Goal: Task Accomplishment & Management: Manage account settings

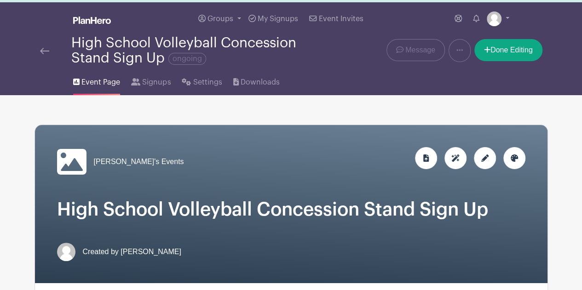
scroll to position [19, 0]
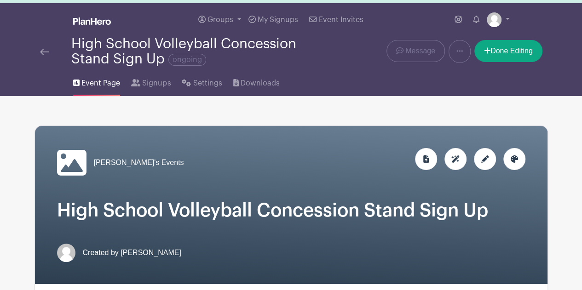
click at [41, 53] on img at bounding box center [44, 52] width 9 height 6
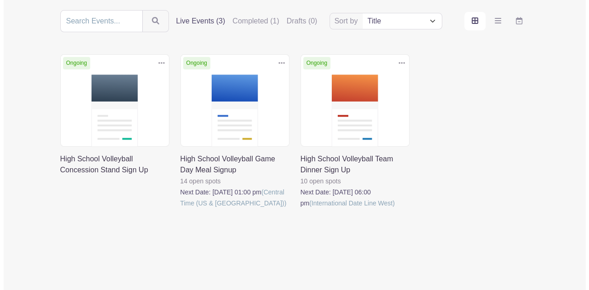
scroll to position [107, 0]
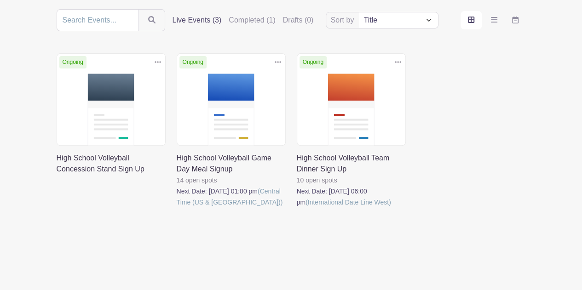
click at [158, 59] on icon at bounding box center [158, 61] width 6 height 7
click at [118, 97] on link "Delete" at bounding box center [128, 97] width 73 height 15
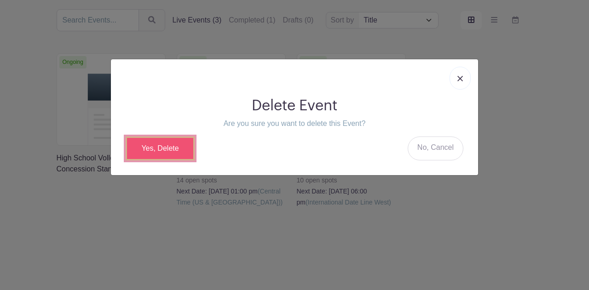
click at [173, 148] on link "Yes, Delete" at bounding box center [160, 149] width 69 height 24
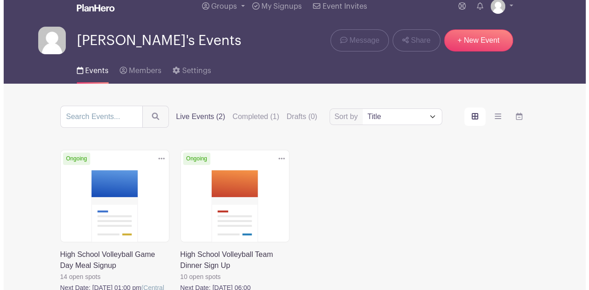
scroll to position [45, 0]
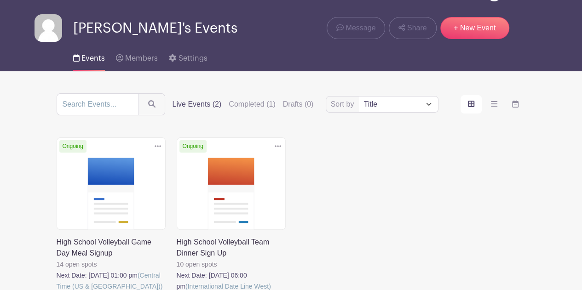
click at [157, 143] on icon at bounding box center [158, 146] width 6 height 7
click at [121, 180] on link "Delete" at bounding box center [128, 181] width 73 height 15
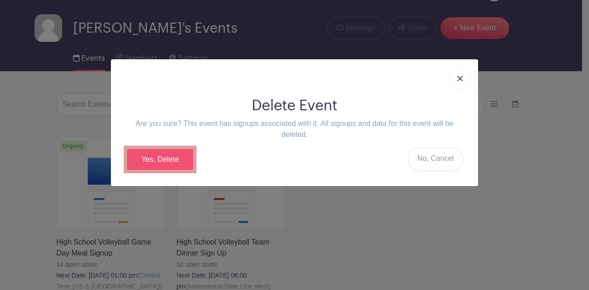
click at [182, 159] on link "Yes, Delete" at bounding box center [160, 160] width 69 height 24
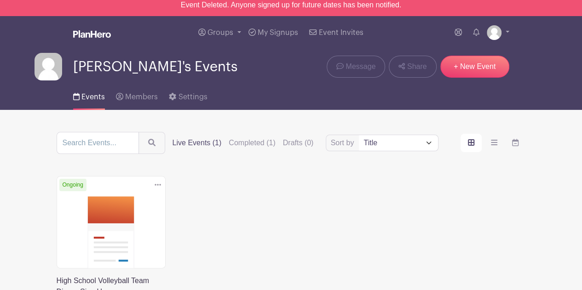
scroll to position [0, 0]
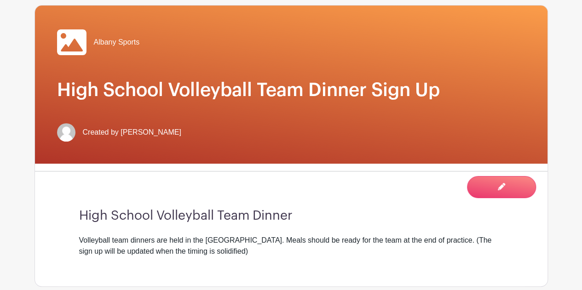
scroll to position [117, 0]
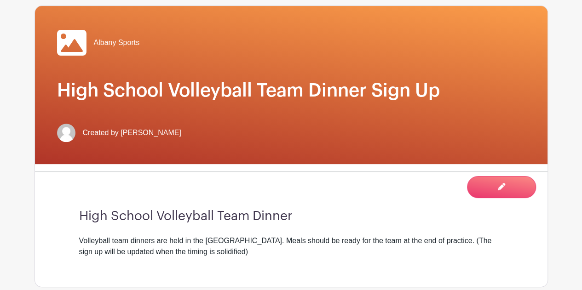
click at [446, 72] on div "Albany Sports High School Volleyball Team Dinner Sign Up Created by [PERSON_NAM…" at bounding box center [291, 85] width 513 height 158
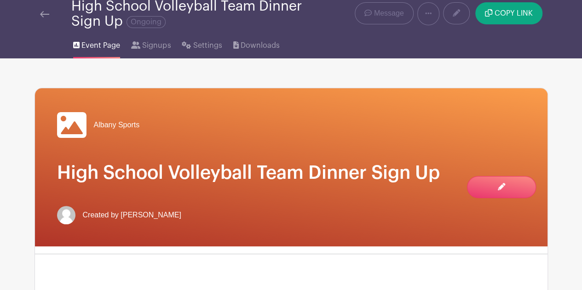
scroll to position [29, 0]
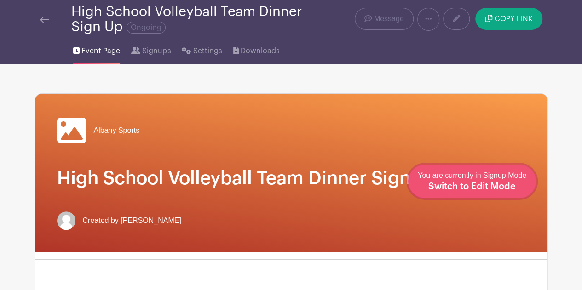
click at [496, 189] on span "Switch to Edit Mode" at bounding box center [471, 186] width 87 height 9
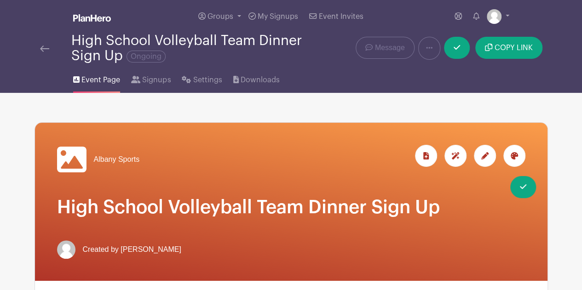
click at [479, 151] on div at bounding box center [485, 156] width 22 height 22
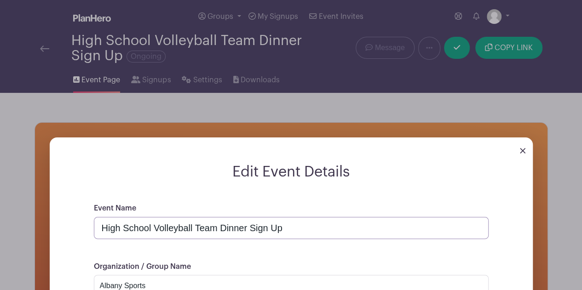
drag, startPoint x: 219, startPoint y: 226, endPoint x: 331, endPoint y: 229, distance: 112.3
click at [331, 229] on input "High School Volleyball Team Dinner Sign Up" at bounding box center [291, 228] width 395 height 22
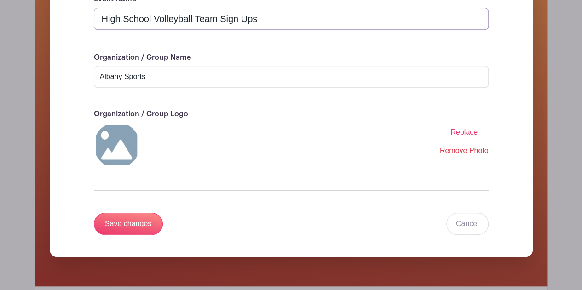
scroll to position [211, 0]
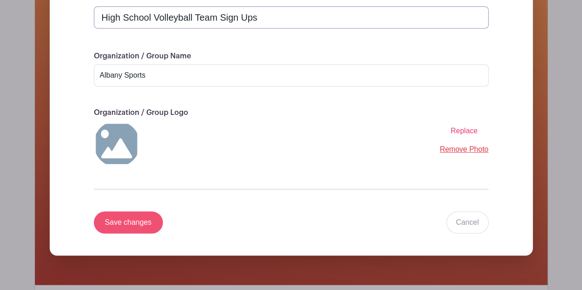
type input "High School Volleyball Team Sign Ups"
click at [144, 228] on input "Save changes" at bounding box center [128, 223] width 69 height 22
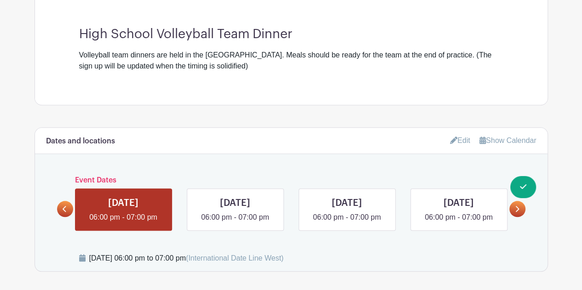
scroll to position [325, 0]
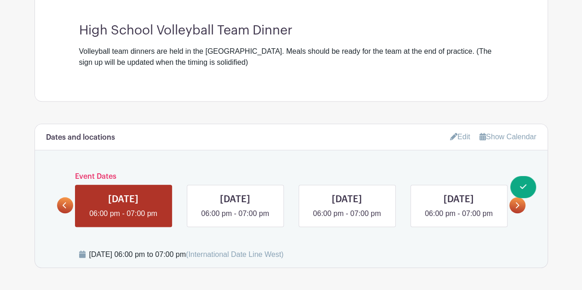
click at [451, 135] on icon at bounding box center [453, 136] width 7 height 7
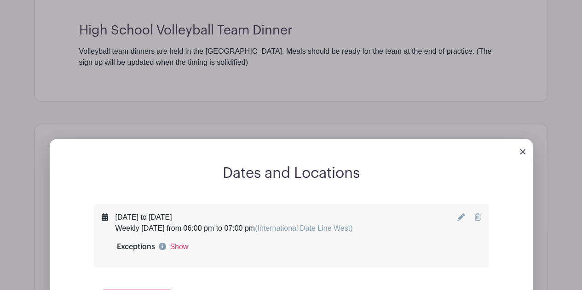
click at [477, 217] on icon at bounding box center [477, 217] width 6 height 7
click at [459, 218] on icon at bounding box center [460, 217] width 7 height 7
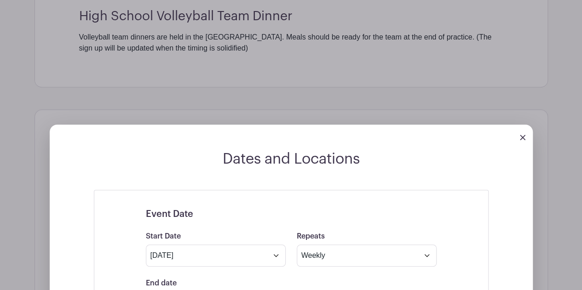
scroll to position [339, 0]
click at [522, 136] on img at bounding box center [523, 138] width 6 height 6
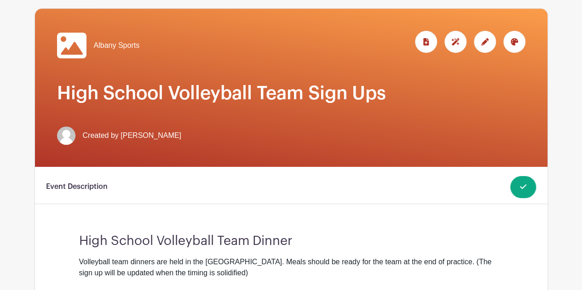
scroll to position [0, 0]
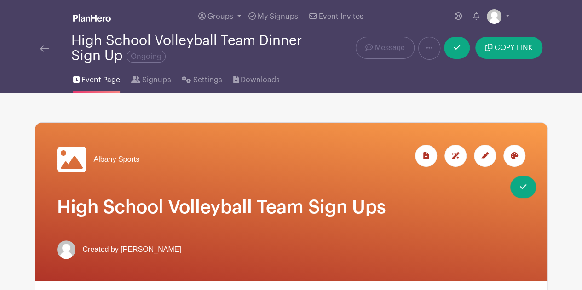
click at [42, 47] on img at bounding box center [44, 49] width 9 height 6
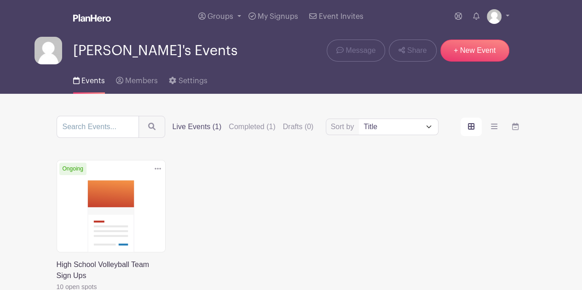
click at [160, 163] on link at bounding box center [158, 169] width 14 height 15
click at [116, 202] on link "Delete" at bounding box center [128, 203] width 73 height 15
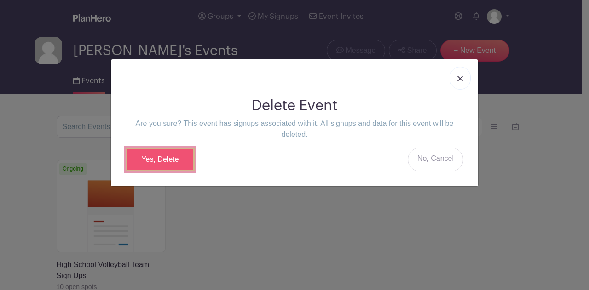
click at [172, 156] on link "Yes, Delete" at bounding box center [160, 160] width 69 height 24
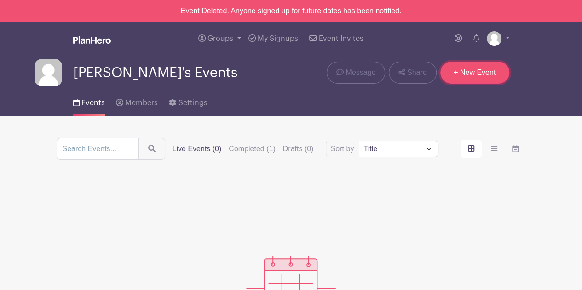
click at [482, 74] on link "+ New Event" at bounding box center [474, 73] width 69 height 22
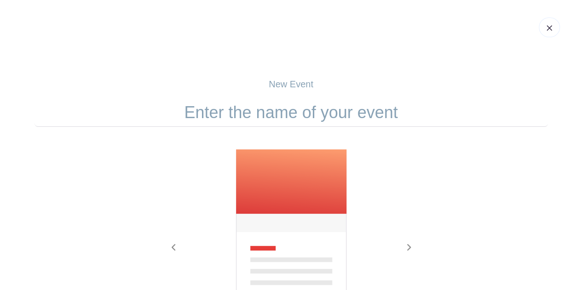
click at [277, 110] on input "text" at bounding box center [292, 112] width 514 height 29
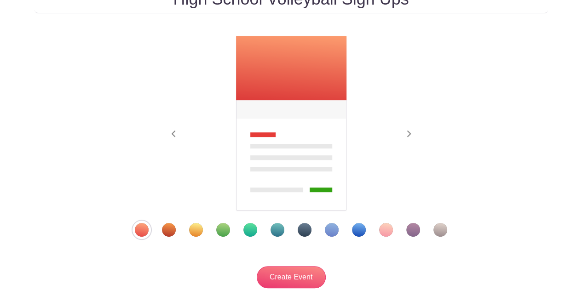
scroll to position [114, 0]
type input "High School Volleyball Sign Ups"
click at [169, 228] on div "Template 2" at bounding box center [169, 230] width 14 height 14
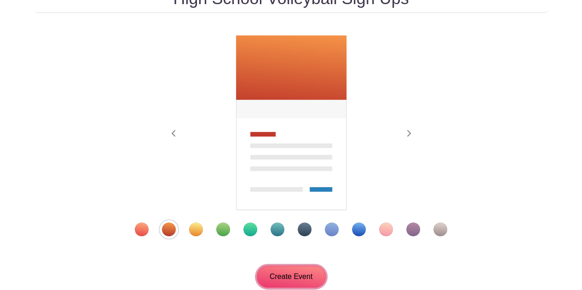
drag, startPoint x: 315, startPoint y: 279, endPoint x: 361, endPoint y: 230, distance: 67.1
click at [361, 230] on form "High School Volleyball Sign Ups Previous Next" at bounding box center [292, 136] width 514 height 304
click at [361, 230] on div "Template 9" at bounding box center [359, 230] width 14 height 14
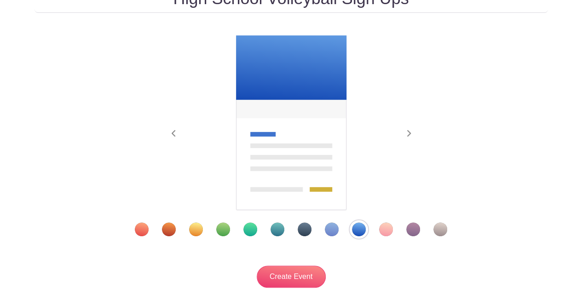
click at [328, 251] on div "Create Event" at bounding box center [292, 266] width 514 height 44
click at [313, 272] on input "Create Event" at bounding box center [291, 277] width 69 height 22
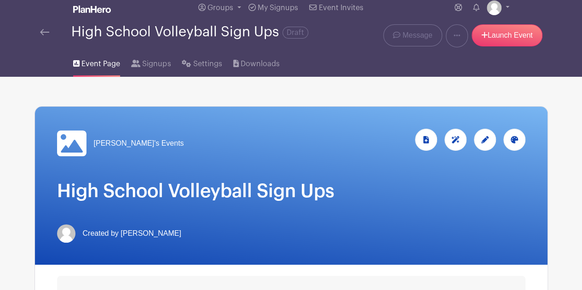
scroll to position [31, 0]
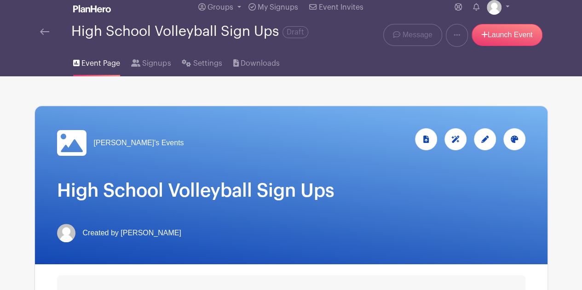
click at [130, 144] on span "[PERSON_NAME]'s Events" at bounding box center [139, 143] width 90 height 11
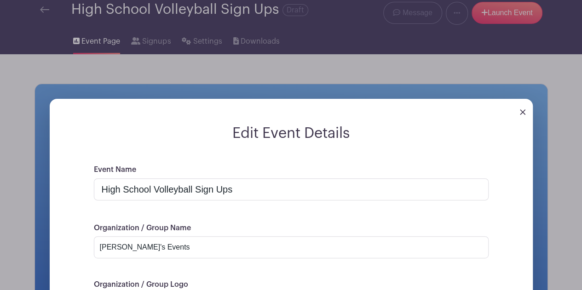
scroll to position [54, 0]
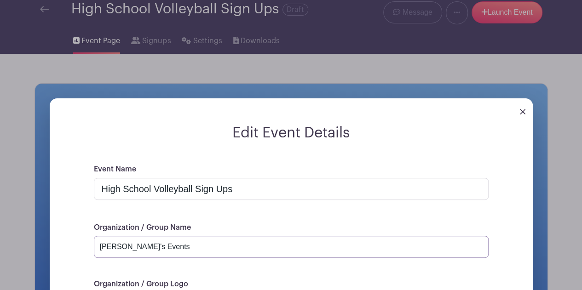
drag, startPoint x: 156, startPoint y: 248, endPoint x: 59, endPoint y: 262, distance: 97.3
click at [59, 262] on form "Edit Event Details Event Name High School Volleyball Sign Ups Organization / Gr…" at bounding box center [291, 275] width 483 height 303
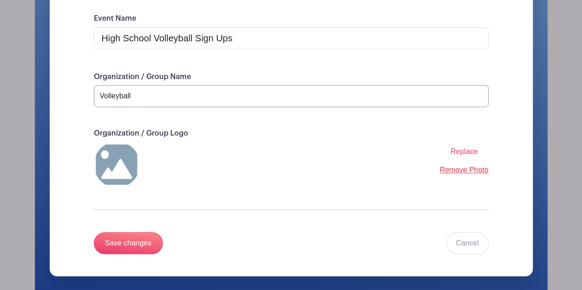
scroll to position [208, 0]
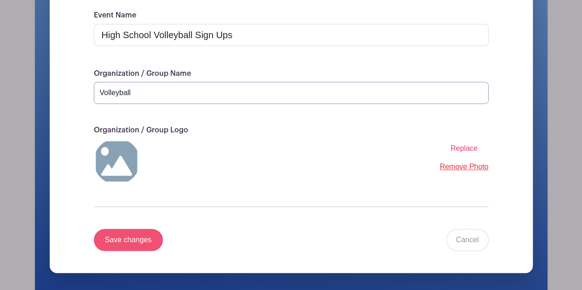
type input "Volleyball"
click at [127, 229] on input "Save changes" at bounding box center [128, 240] width 69 height 22
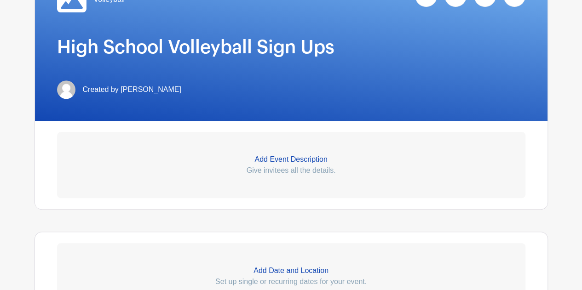
scroll to position [174, 0]
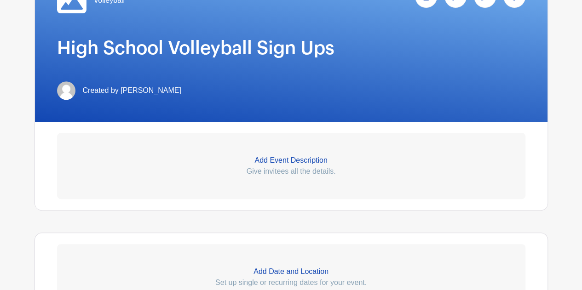
click at [304, 158] on p "Add Event Description" at bounding box center [291, 160] width 468 height 11
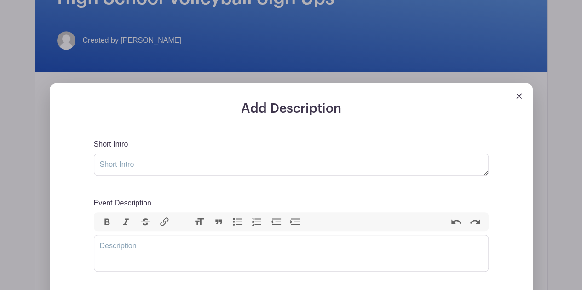
scroll to position [230, 0]
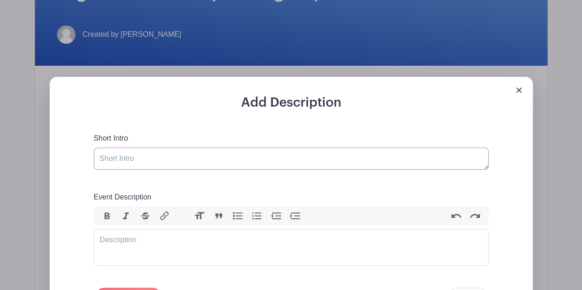
click at [301, 158] on textarea "Short Intro" at bounding box center [291, 159] width 395 height 22
type textarea "T"
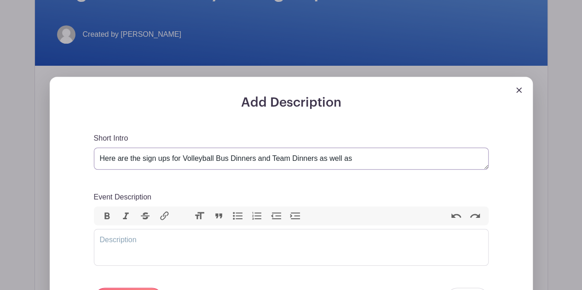
click at [255, 159] on textarea "Here are the sign ups for Volleyball Bus Dinners and Team Dinners as well as" at bounding box center [291, 159] width 395 height 22
drag, startPoint x: 182, startPoint y: 156, endPoint x: 413, endPoint y: 153, distance: 231.0
click at [413, 153] on textarea "Here are the sign ups for Volleyball Bus Dinners, Team Dinners as well as" at bounding box center [291, 159] width 395 height 22
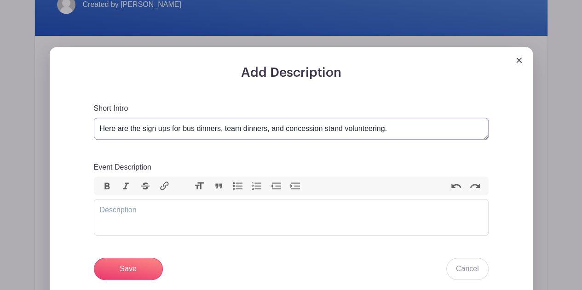
scroll to position [260, 0]
type textarea "Here are the sign ups for bus dinners, team dinners, and concession stand volun…"
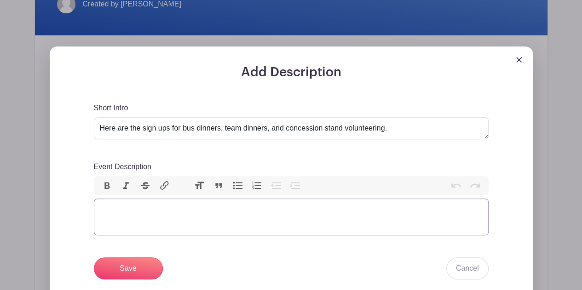
click at [157, 209] on trix-editor "Event Description" at bounding box center [291, 217] width 395 height 37
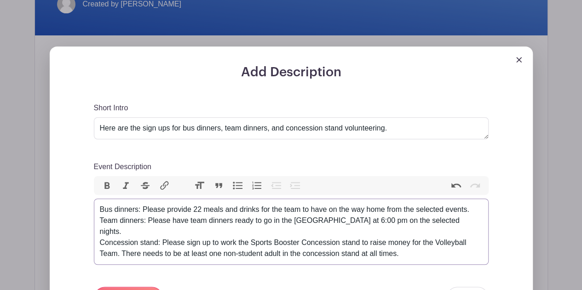
type trix-editor "<div>Bus dinners: Please provide 22 meals and drinks for the team to have on th…"
click at [148, 204] on div "Bus dinners: Please provide 22 meals and drinks for the team to have on the way…" at bounding box center [291, 231] width 383 height 55
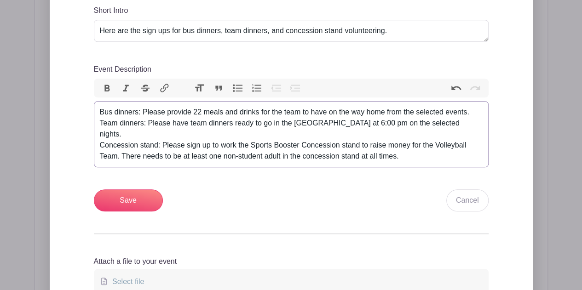
scroll to position [360, 0]
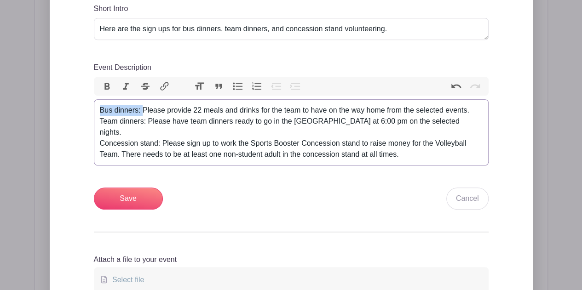
drag, startPoint x: 141, startPoint y: 111, endPoint x: 98, endPoint y: 114, distance: 43.3
click at [98, 114] on trix-editor "Bus dinners: Please provide 22 meals and drinks for the team to have on the way…" at bounding box center [291, 132] width 395 height 66
click at [105, 92] on span "Bold Italic Strikethrough Link" at bounding box center [136, 86] width 84 height 19
drag, startPoint x: 98, startPoint y: 111, endPoint x: 141, endPoint y: 111, distance: 42.3
click at [141, 111] on trix-editor "Bus dinners: Please provide 22 meals and drinks for the team to have on the way…" at bounding box center [291, 132] width 395 height 66
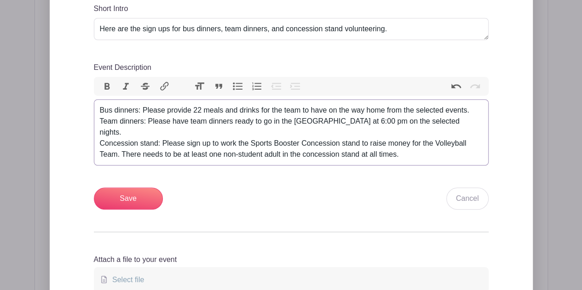
click at [106, 83] on button "Bold" at bounding box center [107, 87] width 19 height 12
drag, startPoint x: 99, startPoint y: 120, endPoint x: 146, endPoint y: 120, distance: 46.5
click at [146, 120] on div "Bus dinners: Please provide 22 meals and drinks for the team to have on the way…" at bounding box center [291, 132] width 383 height 55
click at [104, 87] on button "Bold" at bounding box center [107, 87] width 19 height 12
drag, startPoint x: 98, startPoint y: 143, endPoint x: 159, endPoint y: 145, distance: 61.2
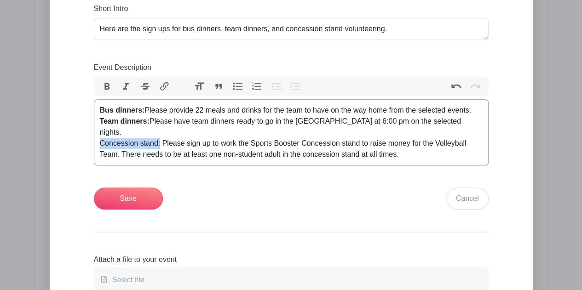
click at [159, 145] on trix-editor "Bus dinners: Please provide 22 meals and drinks for the team to have on the way…" at bounding box center [291, 132] width 395 height 66
click at [108, 83] on button "Bold" at bounding box center [107, 87] width 19 height 12
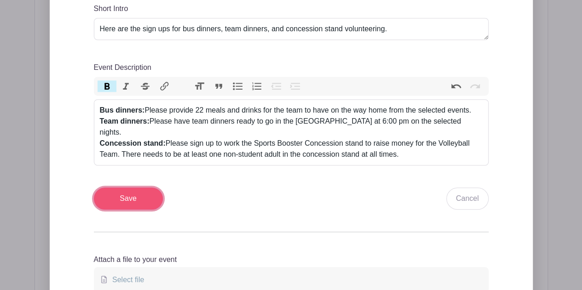
click at [124, 200] on input "Save" at bounding box center [128, 199] width 69 height 22
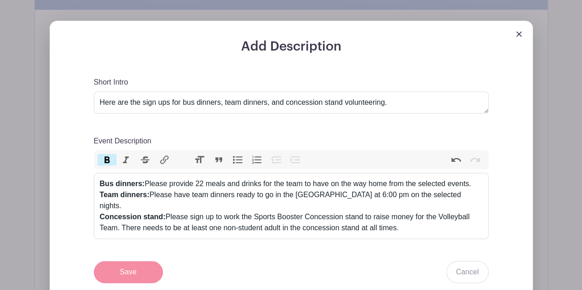
scroll to position [433, 0]
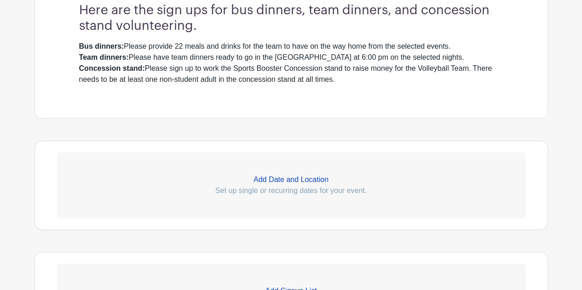
click at [281, 178] on p "Add Date and Location" at bounding box center [291, 179] width 468 height 11
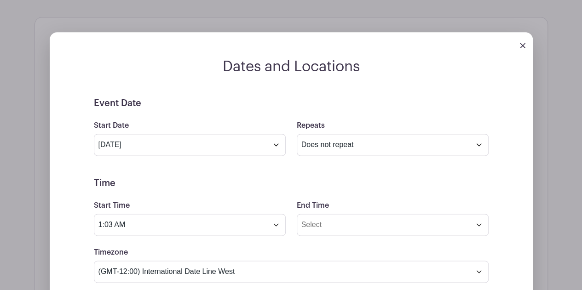
scroll to position [556, 0]
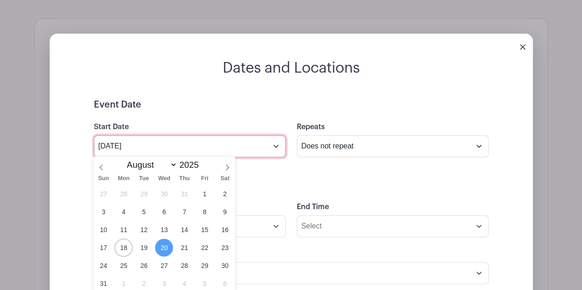
click at [275, 145] on input "[DATE]" at bounding box center [190, 146] width 192 height 22
click at [173, 166] on select "January February March April May June July August September October November De…" at bounding box center [149, 165] width 54 height 11
select select "9"
click at [122, 160] on select "January February March April May June July August September October November De…" at bounding box center [149, 165] width 54 height 11
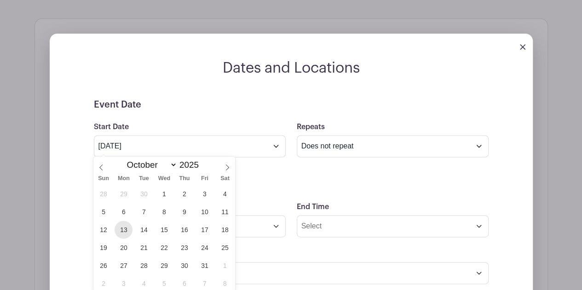
click at [121, 228] on span "13" at bounding box center [124, 230] width 18 height 18
type input "[DATE]"
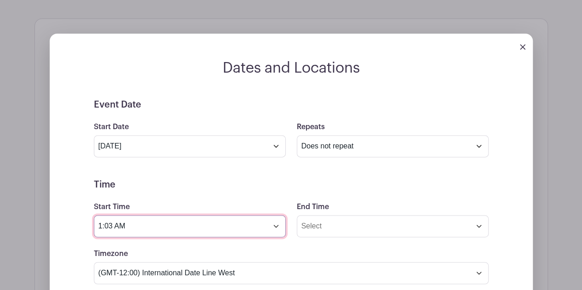
click at [188, 228] on input "1:03 AM" at bounding box center [190, 226] width 192 height 22
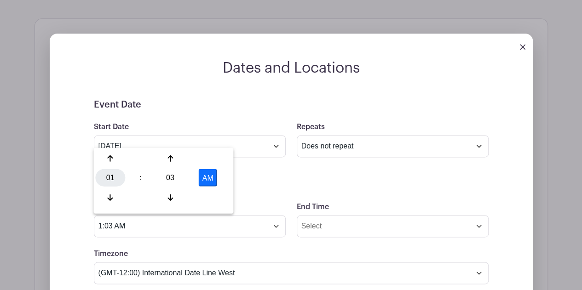
click at [112, 181] on div "01" at bounding box center [110, 177] width 30 height 17
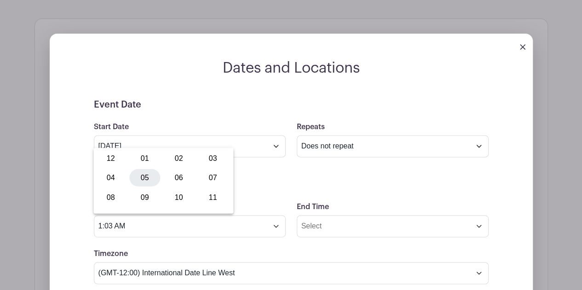
click at [142, 178] on div "05" at bounding box center [144, 177] width 31 height 17
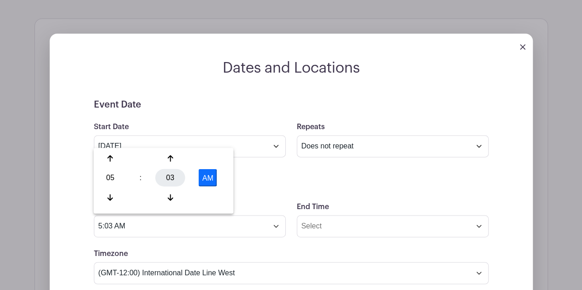
click at [167, 178] on div "03" at bounding box center [171, 177] width 30 height 17
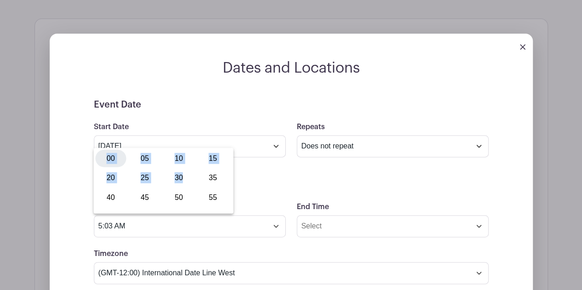
drag, startPoint x: 167, startPoint y: 178, endPoint x: 110, endPoint y: 159, distance: 60.2
click at [110, 159] on div "00 05 10 15 20 25 30 35 40 45 50 55" at bounding box center [163, 179] width 136 height 58
click at [177, 253] on div "Timezone (GMT-12:00) International Date Line West (GMT-11:00) [US_STATE] (GMT-1…" at bounding box center [291, 266] width 406 height 36
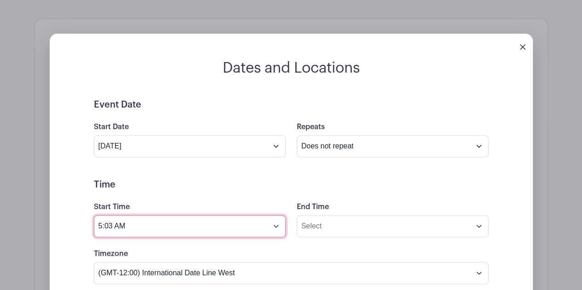
click at [104, 224] on input "5:03 AM" at bounding box center [190, 226] width 192 height 22
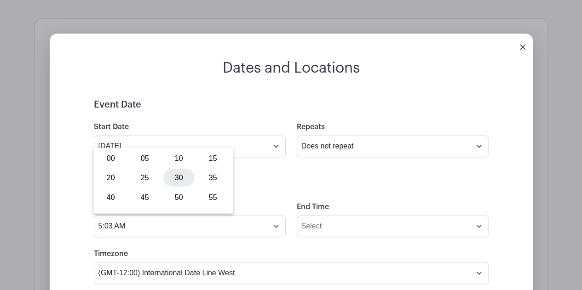
click at [179, 179] on div "30" at bounding box center [178, 177] width 31 height 17
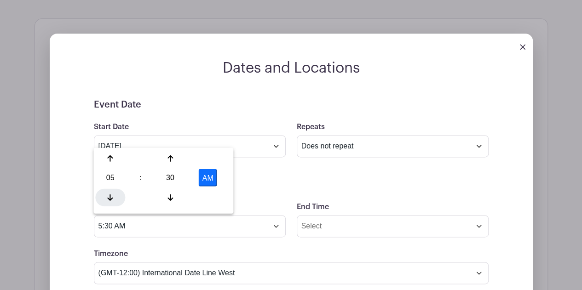
click at [111, 194] on icon at bounding box center [111, 197] width 6 height 7
click at [168, 179] on div "30" at bounding box center [171, 177] width 30 height 17
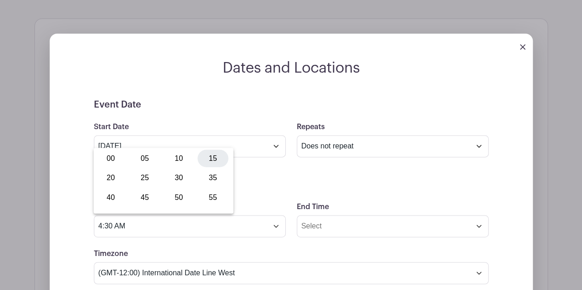
click at [214, 160] on div "15" at bounding box center [212, 158] width 31 height 17
type input "4:15 AM"
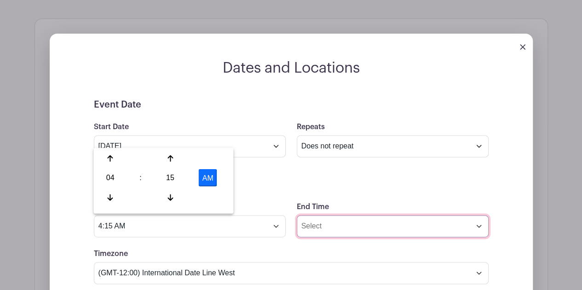
click at [344, 225] on input "End Time" at bounding box center [393, 226] width 192 height 22
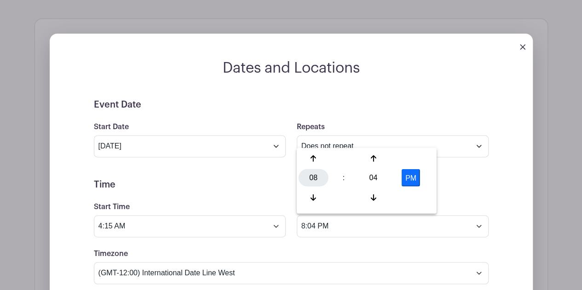
click at [312, 178] on div "08" at bounding box center [314, 177] width 30 height 17
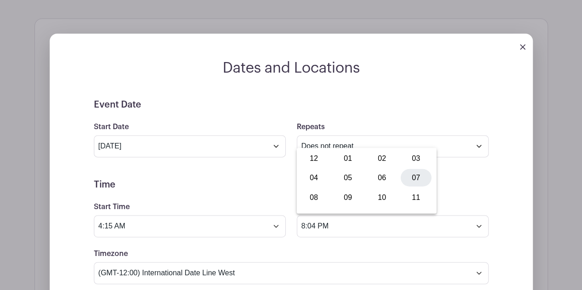
click at [414, 179] on div "07" at bounding box center [416, 177] width 31 height 17
click at [364, 177] on div "04" at bounding box center [373, 177] width 30 height 17
click at [385, 177] on div "30" at bounding box center [382, 177] width 31 height 17
type input "7:30 PM"
click at [468, 188] on h5 "Time" at bounding box center [291, 184] width 395 height 11
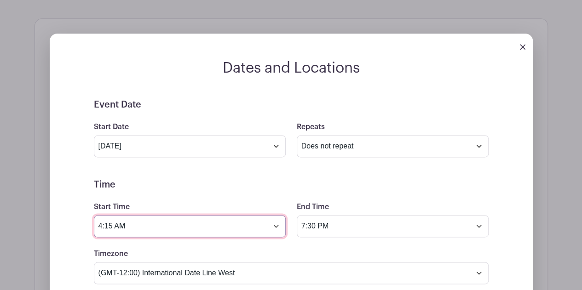
click at [176, 225] on input "4:15 AM" at bounding box center [190, 226] width 192 height 22
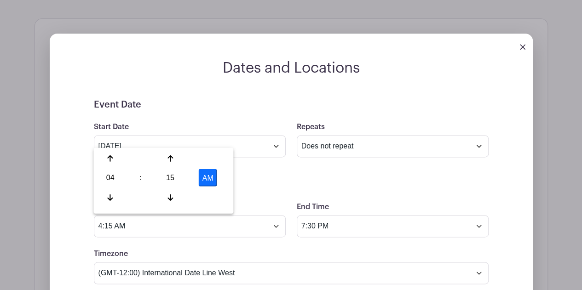
click at [204, 181] on button "AM" at bounding box center [208, 177] width 18 height 17
type input "4:15 PM"
click at [237, 248] on div "Timezone (GMT-12:00) International Date Line West (GMT-11:00) [US_STATE] (GMT-1…" at bounding box center [291, 266] width 406 height 36
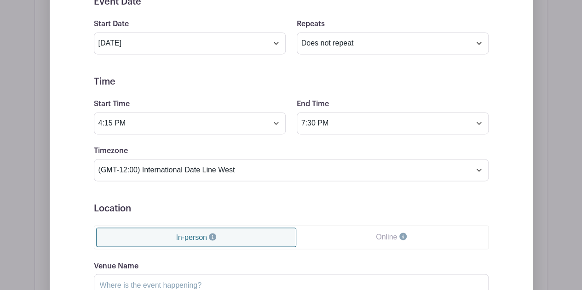
scroll to position [663, 0]
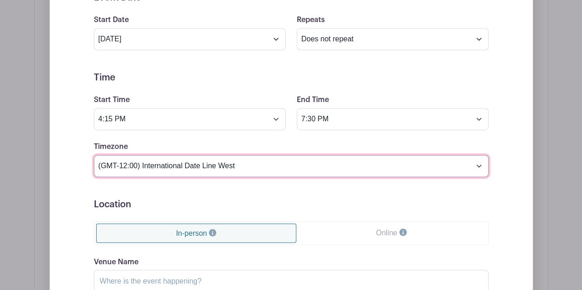
click at [242, 162] on select "(GMT-12:00) International Date Line West (GMT-11:00) [US_STATE] (GMT-11:00) [GE…" at bounding box center [291, 166] width 395 height 22
select select "Central Time ([GEOGRAPHIC_DATA] & [GEOGRAPHIC_DATA])"
click at [94, 155] on select "(GMT-12:00) International Date Line West (GMT-11:00) [US_STATE] (GMT-11:00) [GE…" at bounding box center [291, 166] width 395 height 22
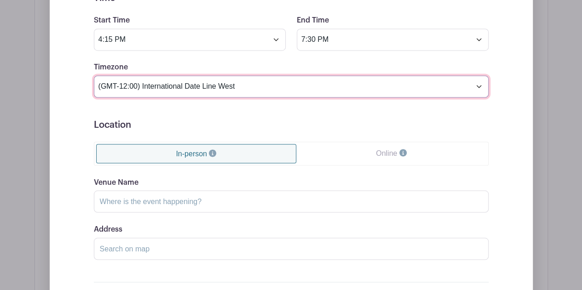
scroll to position [744, 0]
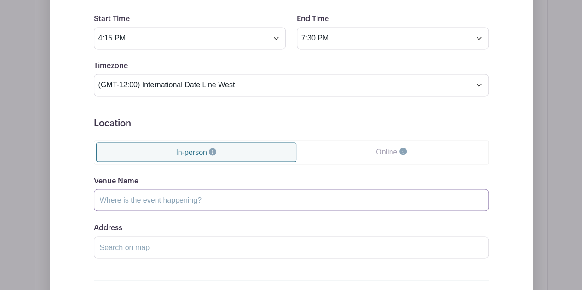
click at [241, 196] on input "Venue Name" at bounding box center [291, 200] width 395 height 22
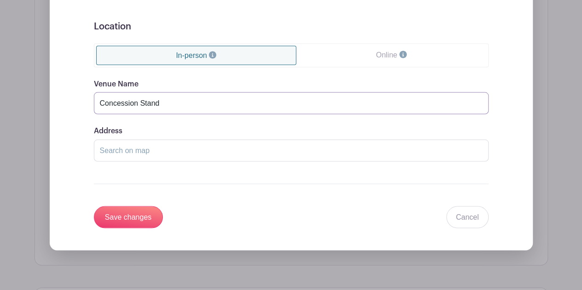
scroll to position [858, 0]
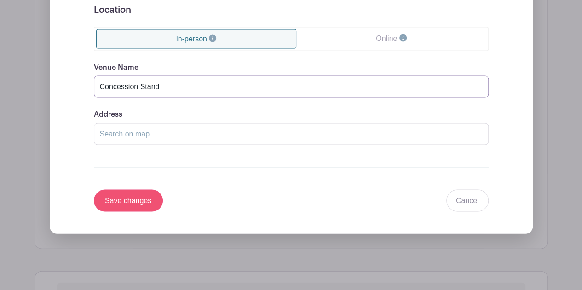
type input "Concession Stand"
click at [136, 190] on input "Save changes" at bounding box center [128, 201] width 69 height 22
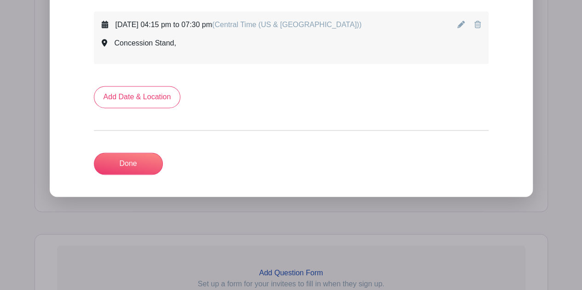
scroll to position [571, 0]
click at [144, 165] on link "Done" at bounding box center [128, 163] width 69 height 22
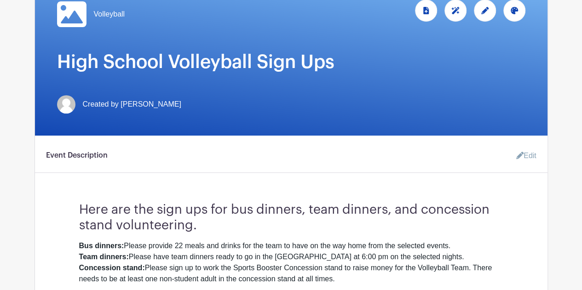
scroll to position [0, 0]
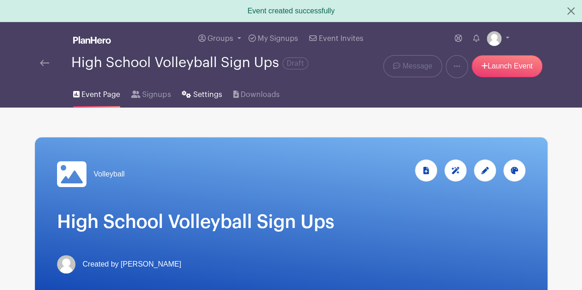
click at [205, 96] on span "Settings" at bounding box center [207, 94] width 29 height 11
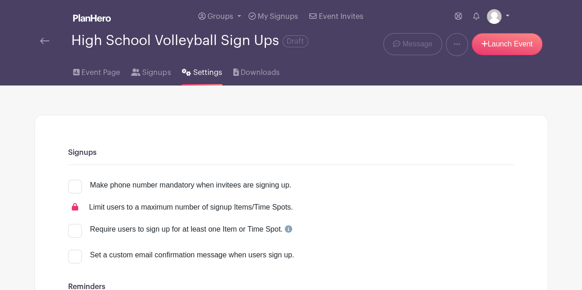
click at [506, 13] on link at bounding box center [498, 16] width 23 height 15
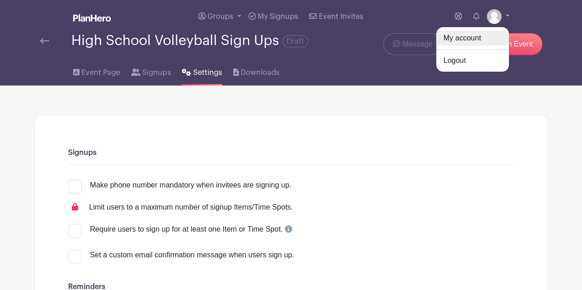
click at [462, 33] on link "My account" at bounding box center [472, 38] width 73 height 15
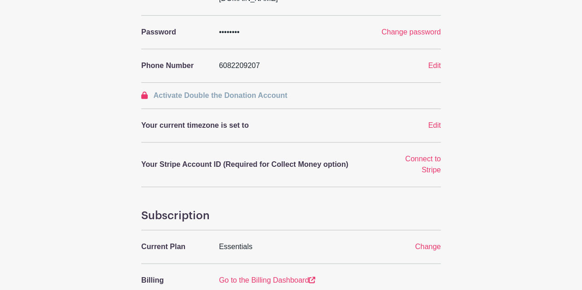
scroll to position [191, 0]
click at [436, 122] on span "Edit" at bounding box center [434, 126] width 13 height 8
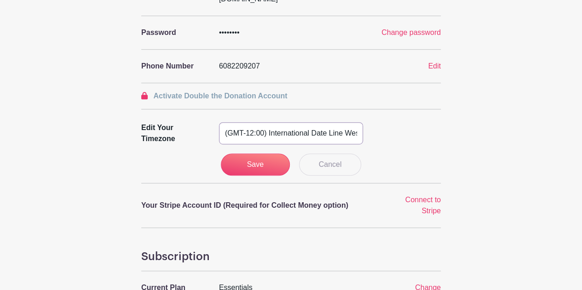
click at [321, 122] on select "(GMT-12:00) International Date Line West (GMT-11:00) [US_STATE] (GMT-11:00) [GE…" at bounding box center [291, 133] width 144 height 22
select select "Central Time ([GEOGRAPHIC_DATA] & [GEOGRAPHIC_DATA])"
click at [219, 122] on select "(GMT-12:00) International Date Line West (GMT-11:00) [US_STATE] (GMT-11:00) [GE…" at bounding box center [291, 133] width 144 height 22
click at [266, 154] on input "Save" at bounding box center [255, 165] width 69 height 22
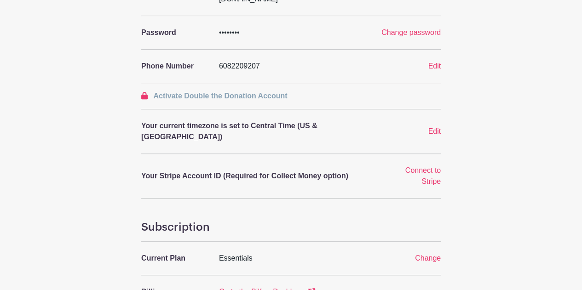
scroll to position [0, 0]
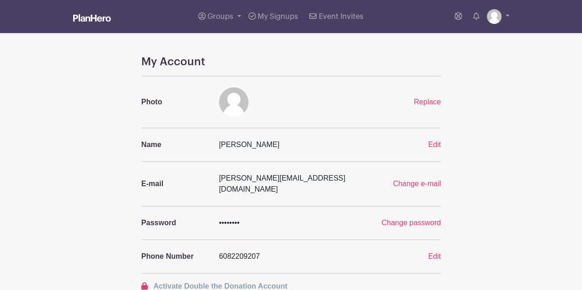
click at [89, 15] on img at bounding box center [92, 17] width 38 height 7
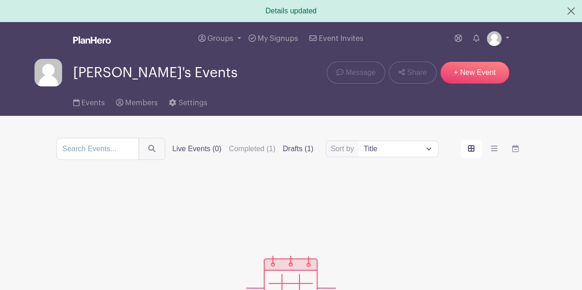
click at [292, 148] on label "Drafts (1)" at bounding box center [298, 149] width 31 height 11
click at [0, 0] on input "Drafts (1)" at bounding box center [0, 0] width 0 height 0
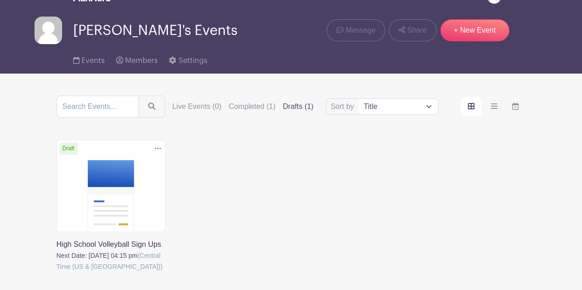
click at [57, 272] on link at bounding box center [57, 272] width 0 height 0
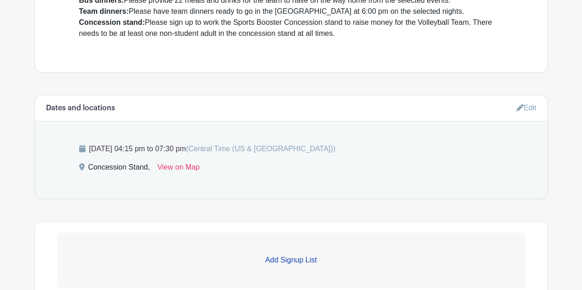
scroll to position [383, 0]
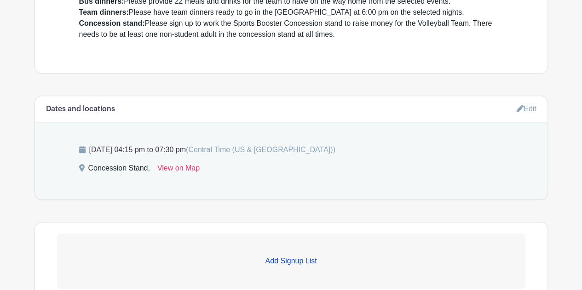
click at [528, 109] on link "Edit" at bounding box center [526, 108] width 20 height 15
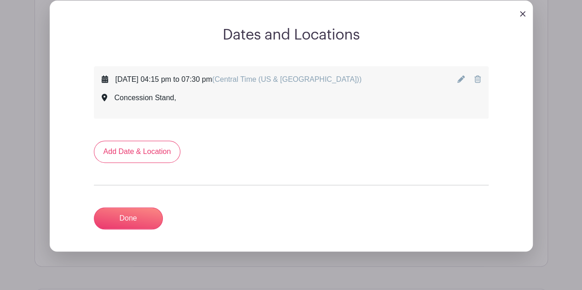
scroll to position [493, 0]
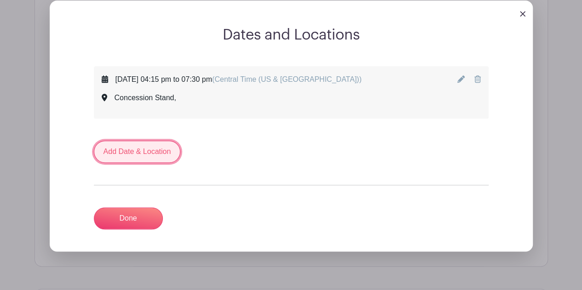
click at [151, 149] on link "Add Date & Location" at bounding box center [137, 152] width 87 height 22
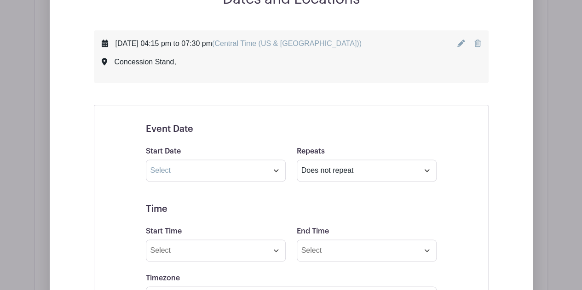
scroll to position [530, 0]
click at [459, 41] on icon at bounding box center [460, 42] width 7 height 7
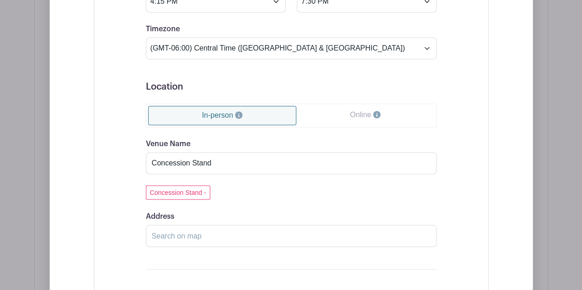
scroll to position [704, 0]
drag, startPoint x: 224, startPoint y: 162, endPoint x: 123, endPoint y: 162, distance: 100.3
click at [124, 162] on div "Event Date Start Date [DATE] Repeats Does not repeat Daily Weekly Monthly on da…" at bounding box center [291, 94] width 335 height 462
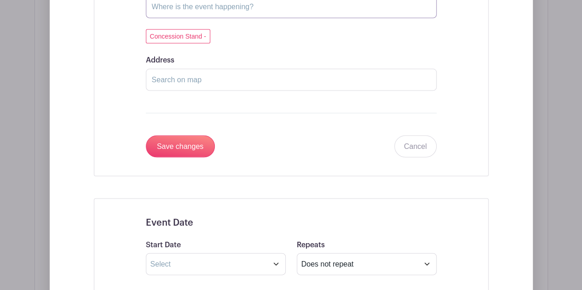
scroll to position [861, 0]
click at [185, 143] on input "Save changes" at bounding box center [180, 145] width 69 height 22
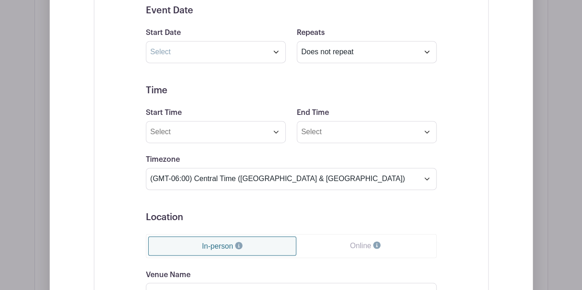
scroll to position [647, 0]
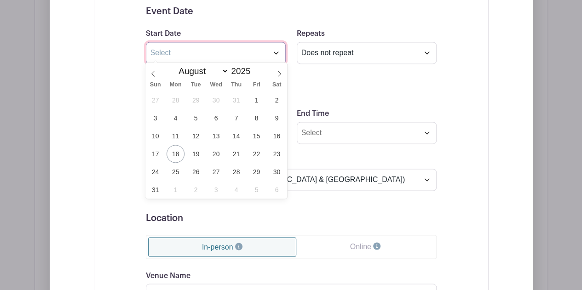
click at [196, 52] on input "text" at bounding box center [216, 53] width 140 height 22
click at [204, 71] on select "January February March April May June July August September October November De…" at bounding box center [201, 71] width 54 height 11
select select "10"
click at [174, 66] on select "January February March April May June July August September October November De…" at bounding box center [201, 71] width 54 height 11
click at [195, 173] on span "25" at bounding box center [196, 172] width 18 height 18
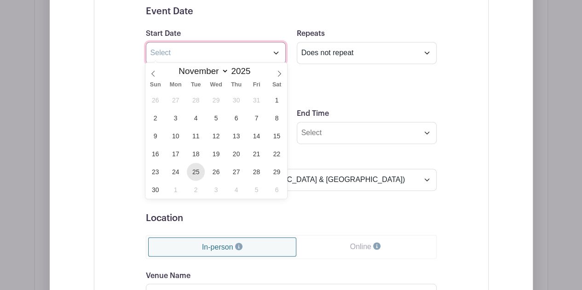
type input "[DATE]"
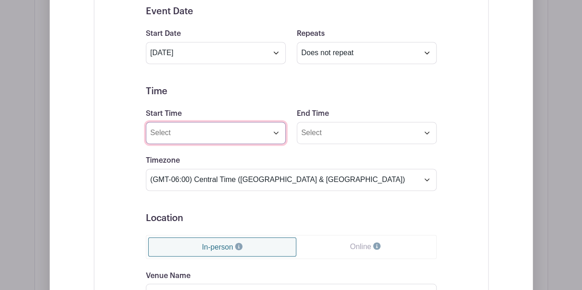
click at [207, 129] on input "Start Time" at bounding box center [216, 133] width 140 height 22
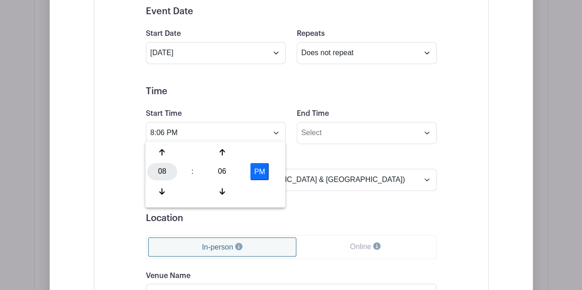
click at [160, 171] on div "08" at bounding box center [162, 171] width 30 height 17
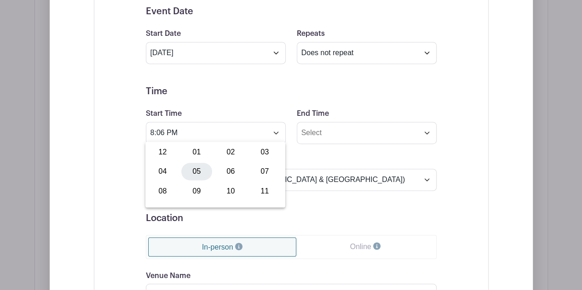
click at [195, 173] on div "05" at bounding box center [196, 171] width 31 height 17
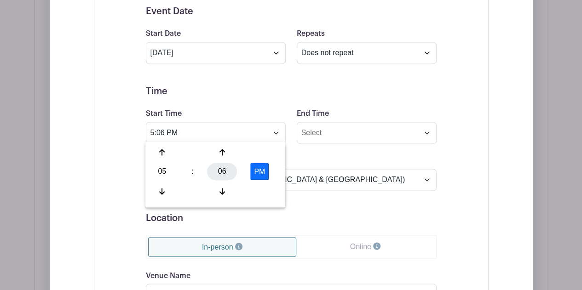
click at [224, 169] on div "06" at bounding box center [222, 171] width 30 height 17
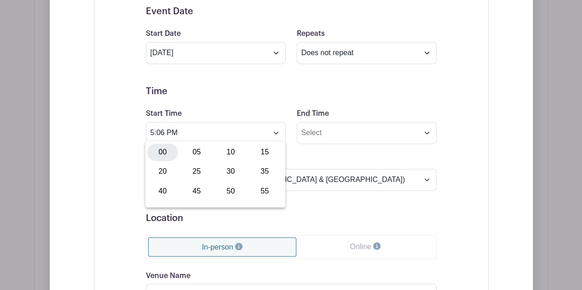
click at [159, 152] on div "00" at bounding box center [162, 152] width 31 height 17
type input "5:00 PM"
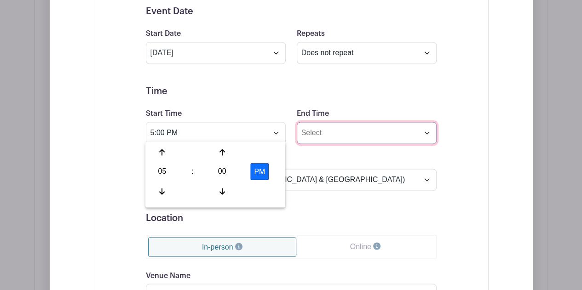
click at [334, 127] on input "End Time" at bounding box center [367, 133] width 140 height 22
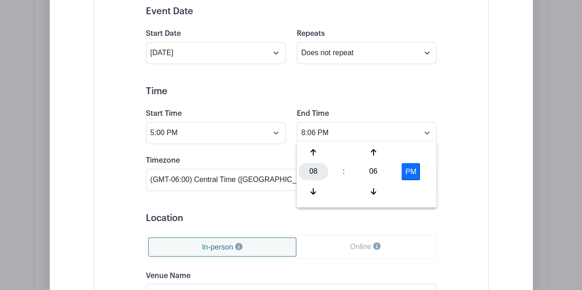
click at [312, 176] on div "08" at bounding box center [314, 171] width 30 height 17
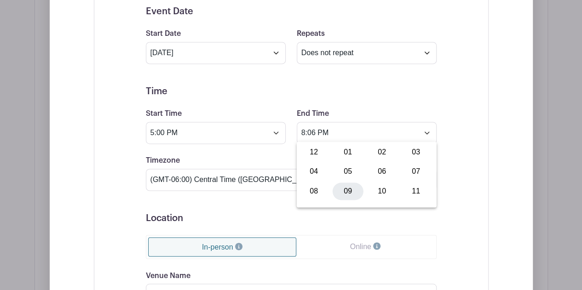
click at [344, 193] on div "09" at bounding box center [348, 191] width 31 height 17
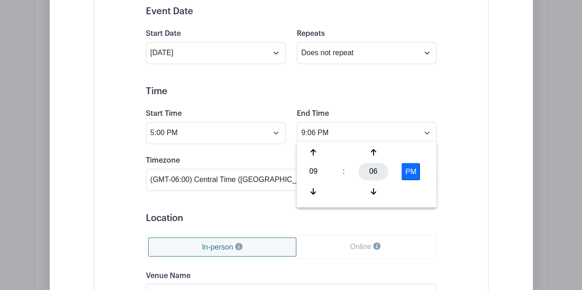
click at [369, 175] on div "06" at bounding box center [373, 171] width 30 height 17
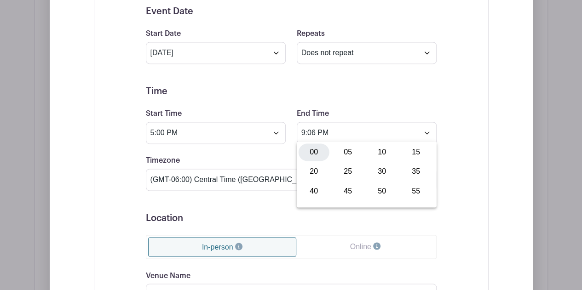
click at [311, 151] on div "00" at bounding box center [314, 152] width 31 height 17
type input "9:00 PM"
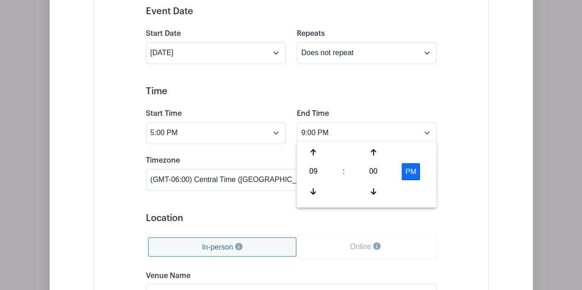
click at [236, 218] on h5 "Location" at bounding box center [291, 218] width 291 height 11
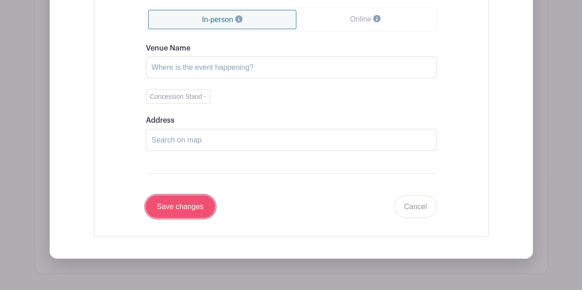
click at [210, 210] on input "Save changes" at bounding box center [180, 207] width 69 height 22
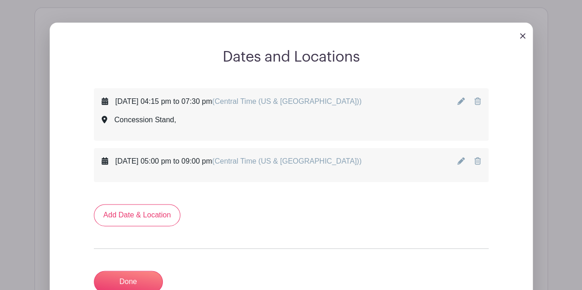
scroll to position [468, 0]
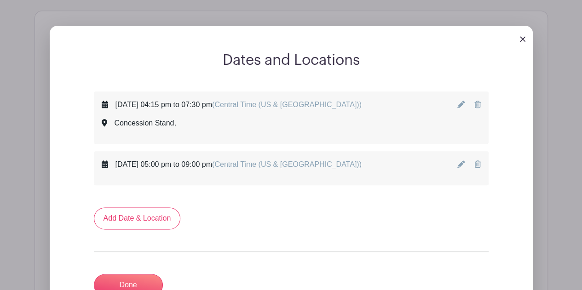
click at [462, 104] on icon at bounding box center [460, 104] width 7 height 7
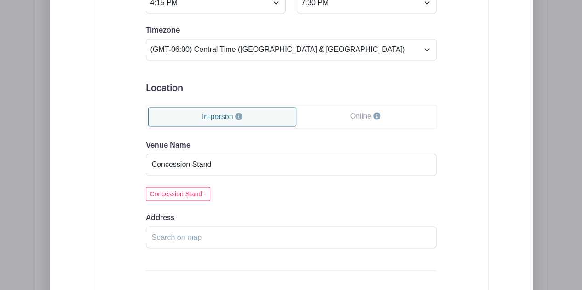
scroll to position [703, 0]
drag, startPoint x: 127, startPoint y: 167, endPoint x: 29, endPoint y: 162, distance: 98.6
click at [35, 162] on div "Dates and Locations Event Date Start Date [DATE] Repeats Does not repeat Daily …" at bounding box center [292, 145] width 514 height 740
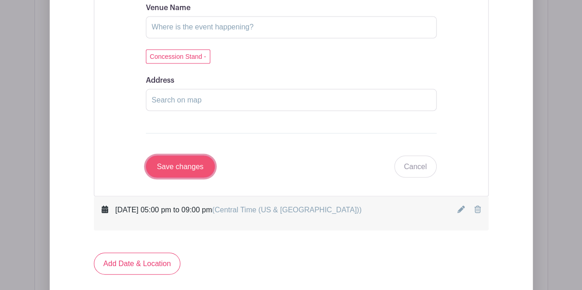
click at [159, 160] on input "Save changes" at bounding box center [180, 167] width 69 height 22
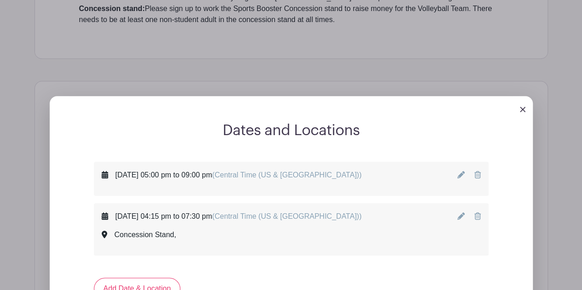
scroll to position [398, 0]
click at [463, 215] on icon at bounding box center [460, 216] width 7 height 7
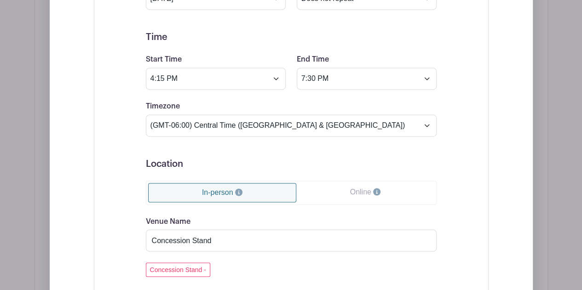
scroll to position [676, 0]
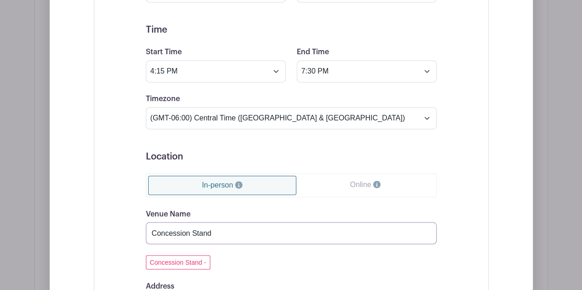
drag, startPoint x: 245, startPoint y: 233, endPoint x: 33, endPoint y: 255, distance: 213.3
click at [35, 255] on div "Dates and Locations [DATE] 05:00 pm to 09:00 pm (Central Time ([GEOGRAPHIC_DATA…" at bounding box center [292, 176] width 514 height 747
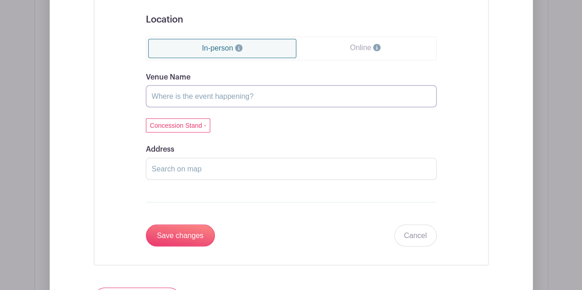
scroll to position [814, 0]
click at [168, 236] on input "Save changes" at bounding box center [180, 235] width 69 height 22
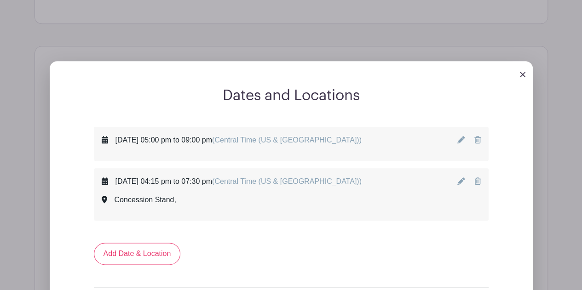
scroll to position [432, 0]
click at [457, 180] on icon at bounding box center [460, 181] width 7 height 7
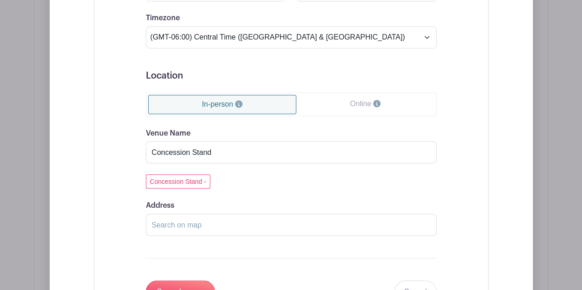
scroll to position [759, 0]
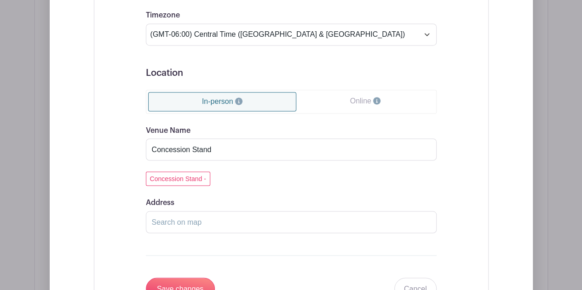
click at [191, 134] on div "Venue Name Concession Stand" at bounding box center [291, 143] width 291 height 36
click at [191, 146] on input "Concession Stand" at bounding box center [291, 150] width 291 height 22
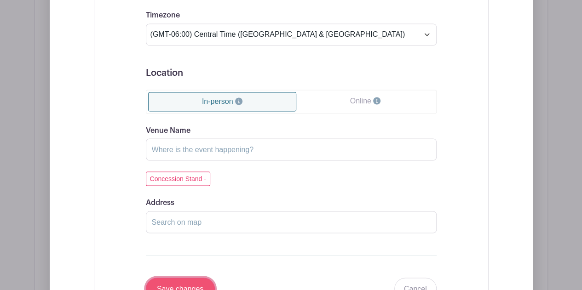
click at [192, 283] on input "Save changes" at bounding box center [180, 289] width 69 height 22
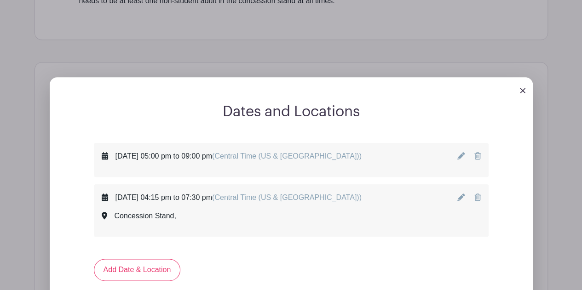
scroll to position [420, 0]
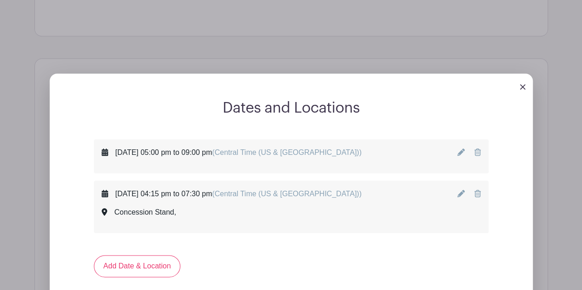
click at [461, 190] on icon at bounding box center [460, 193] width 7 height 7
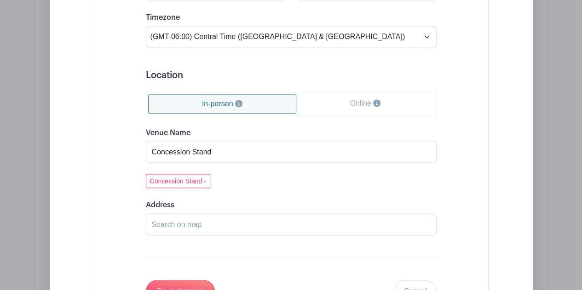
scroll to position [758, 0]
drag, startPoint x: 269, startPoint y: 145, endPoint x: 92, endPoint y: 153, distance: 176.9
click at [92, 153] on div "[DATE] 05:00 pm to 09:00 pm (Central Time ([GEOGRAPHIC_DATA] & [GEOGRAPHIC_DATA…" at bounding box center [291, 117] width 439 height 630
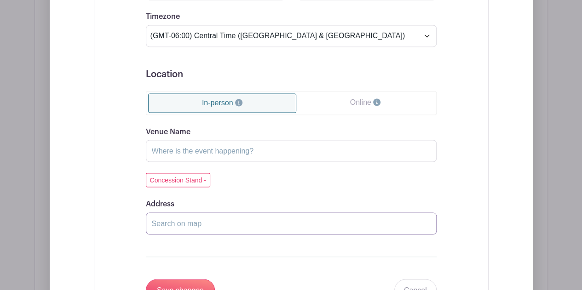
click at [254, 224] on input "Address" at bounding box center [291, 224] width 291 height 22
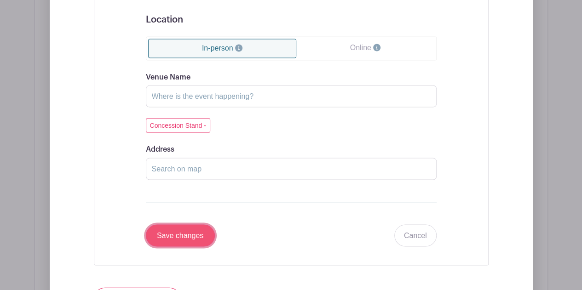
click at [200, 225] on input "Save changes" at bounding box center [180, 236] width 69 height 22
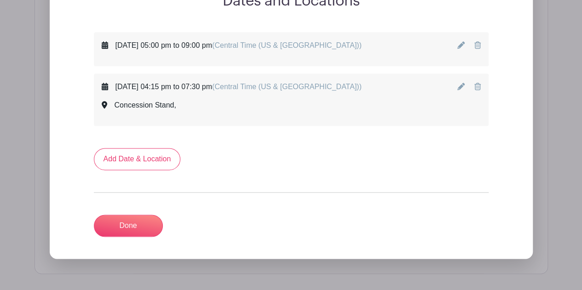
scroll to position [527, 0]
click at [473, 89] on div at bounding box center [468, 100] width 23 height 37
click at [477, 87] on icon at bounding box center [477, 86] width 6 height 7
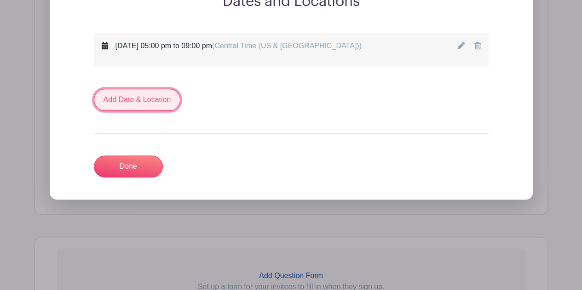
click at [154, 99] on link "Add Date & Location" at bounding box center [137, 100] width 87 height 22
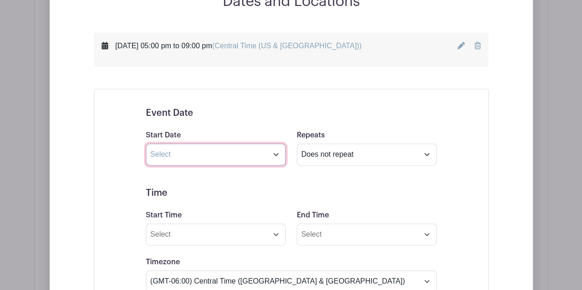
click at [177, 153] on input "text" at bounding box center [216, 155] width 140 height 22
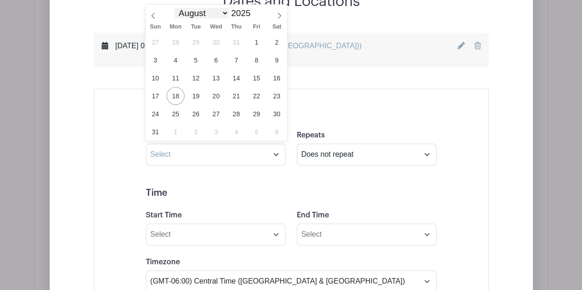
click at [225, 13] on select "January February March April May June July August September October November De…" at bounding box center [201, 13] width 54 height 11
select select "9"
click at [174, 8] on select "January February March April May June July August September October November De…" at bounding box center [201, 13] width 54 height 11
click at [179, 78] on span "13" at bounding box center [176, 78] width 18 height 18
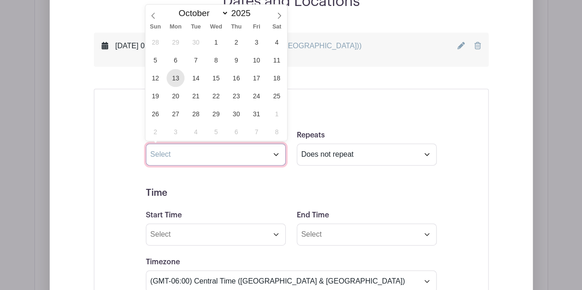
type input "[DATE]"
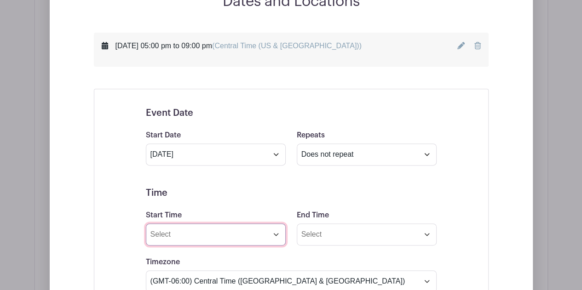
click at [181, 233] on input "Start Time" at bounding box center [216, 235] width 140 height 22
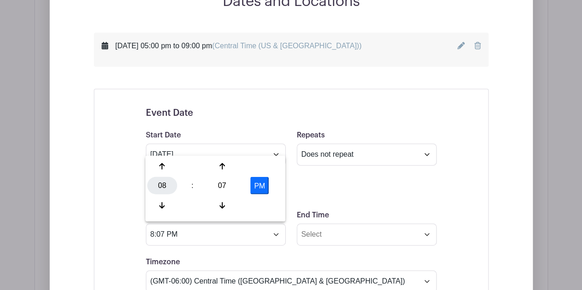
click at [165, 190] on div "08" at bounding box center [162, 185] width 30 height 17
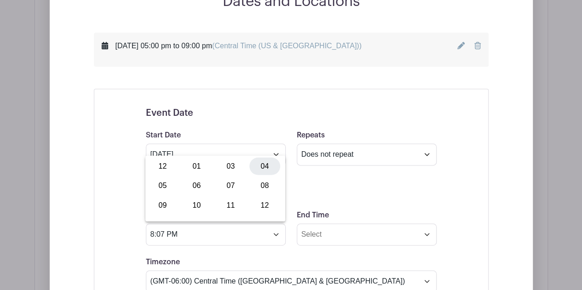
click at [259, 170] on div "04" at bounding box center [264, 165] width 31 height 17
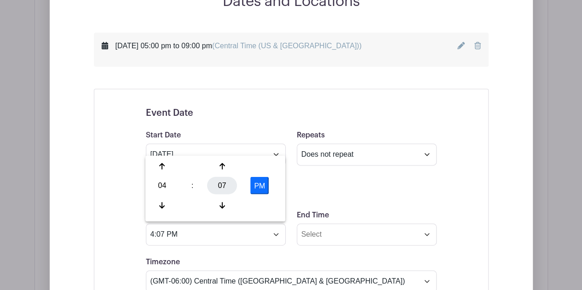
click at [223, 192] on div "07" at bounding box center [222, 185] width 30 height 17
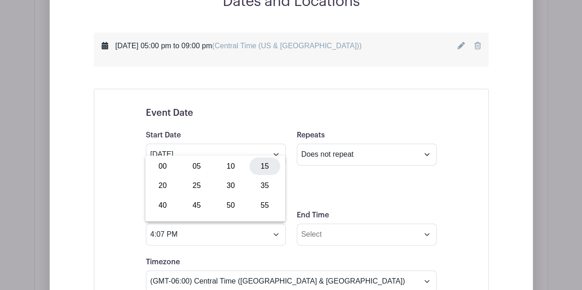
click at [266, 171] on div "15" at bounding box center [264, 165] width 31 height 17
type input "4:15 PM"
click at [348, 188] on h5 "Time" at bounding box center [291, 193] width 291 height 11
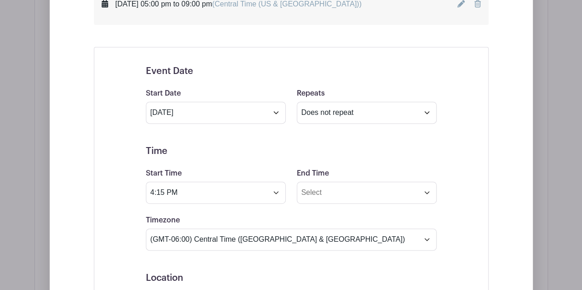
scroll to position [579, 0]
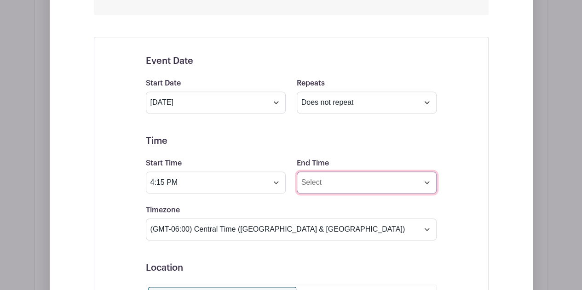
click at [326, 183] on input "End Time" at bounding box center [367, 183] width 140 height 22
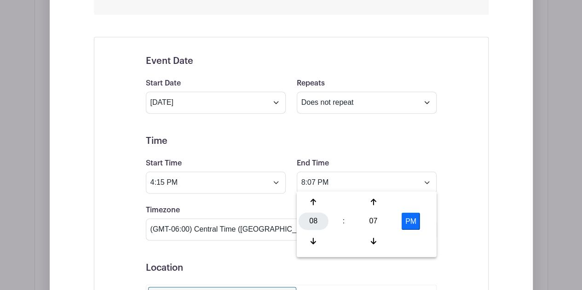
click at [309, 226] on div "08" at bounding box center [314, 221] width 30 height 17
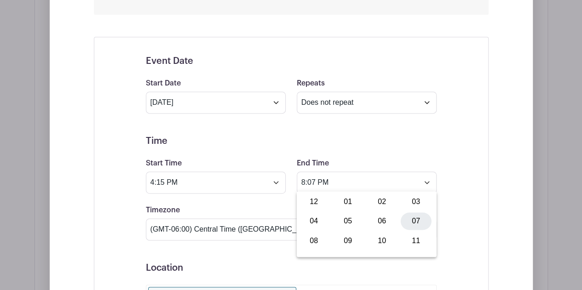
click at [411, 221] on div "07" at bounding box center [416, 221] width 31 height 17
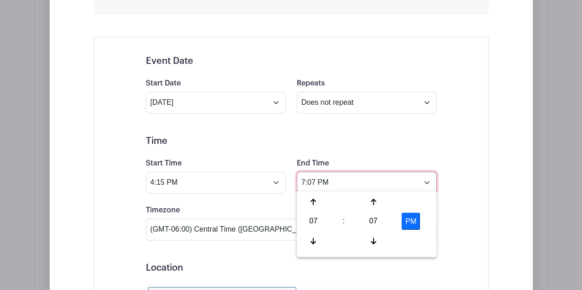
click at [324, 181] on input "7:07 PM" at bounding box center [367, 183] width 140 height 22
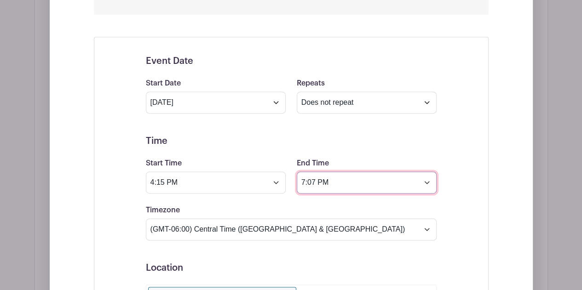
click at [311, 179] on input "7:07 PM" at bounding box center [367, 183] width 140 height 22
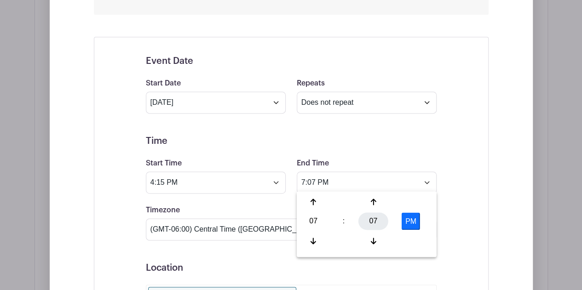
click at [369, 221] on div "07" at bounding box center [373, 221] width 30 height 17
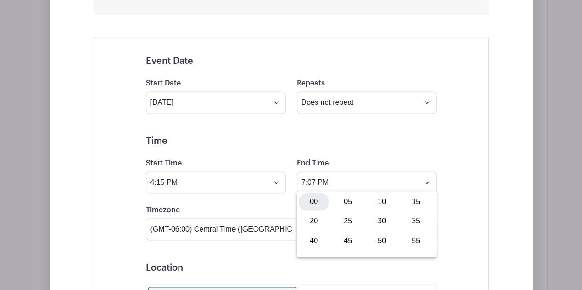
click at [316, 201] on div "00" at bounding box center [314, 201] width 31 height 17
type input "7:00 PM"
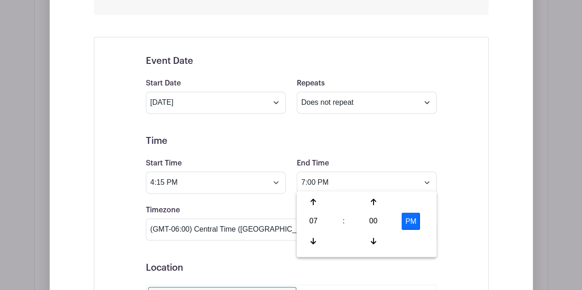
click at [468, 205] on div "Event Date Start Date [DATE] Repeats Does not repeat Daily Weekly Monthly on da…" at bounding box center [291, 263] width 395 height 452
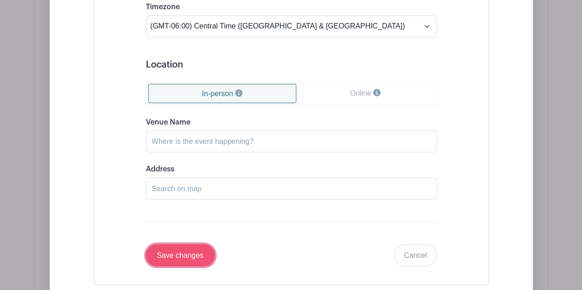
click at [203, 249] on input "Save changes" at bounding box center [180, 255] width 69 height 22
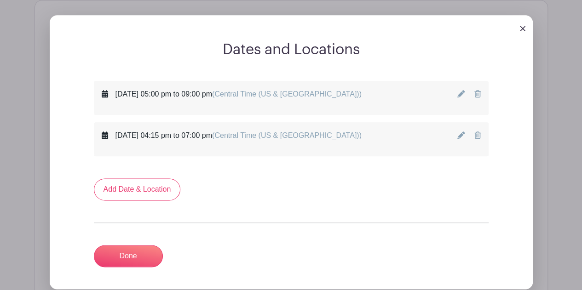
scroll to position [478, 0]
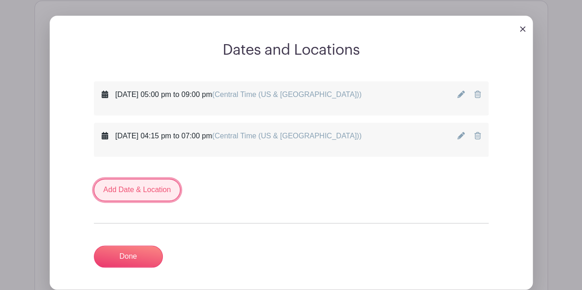
click at [152, 190] on link "Add Date & Location" at bounding box center [137, 190] width 87 height 22
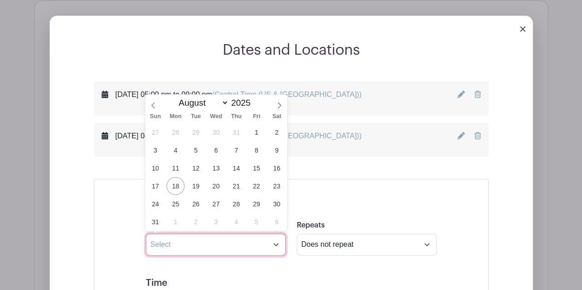
click at [198, 243] on input "text" at bounding box center [216, 245] width 140 height 22
click at [217, 98] on select "January February March April May June July August September October November De…" at bounding box center [201, 103] width 54 height 11
select select "11"
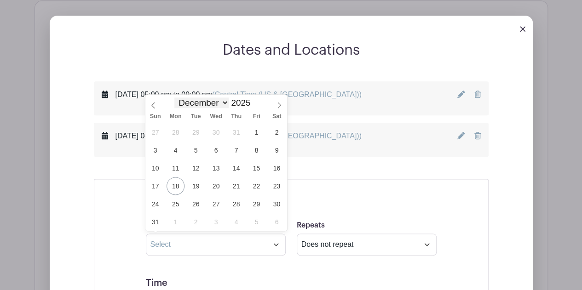
click at [174, 98] on select "January February March April May June July August September October November De…" at bounding box center [201, 103] width 54 height 11
click at [258, 150] on span "12" at bounding box center [257, 150] width 18 height 18
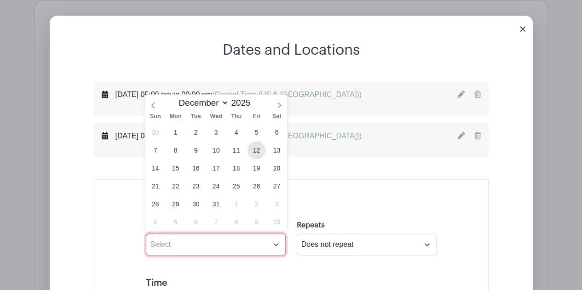
type input "[DATE]"
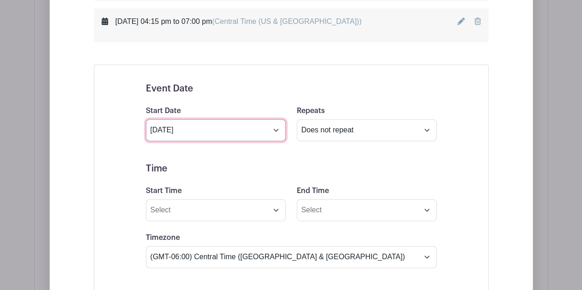
scroll to position [595, 0]
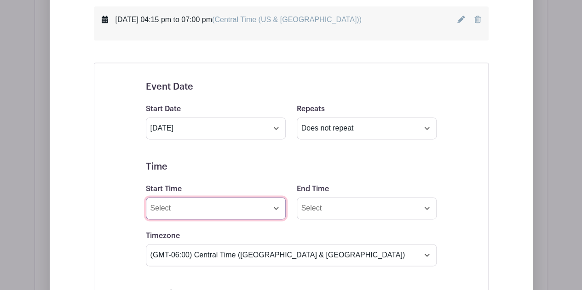
click at [207, 209] on input "Start Time" at bounding box center [216, 208] width 140 height 22
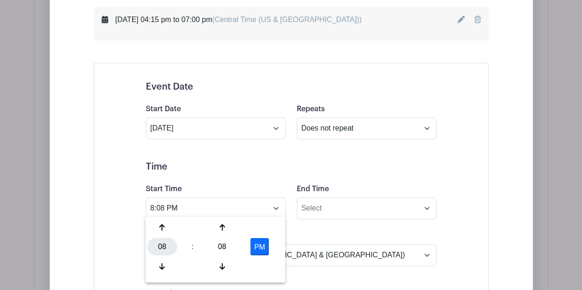
click at [157, 247] on div "08" at bounding box center [162, 246] width 30 height 17
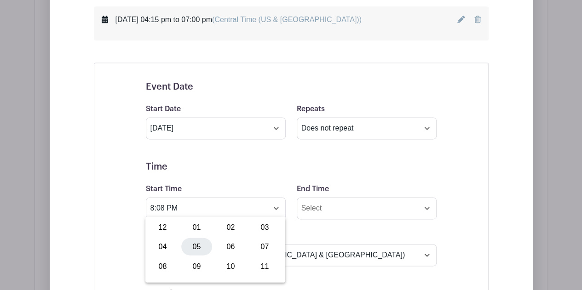
click at [194, 249] on div "05" at bounding box center [196, 246] width 31 height 17
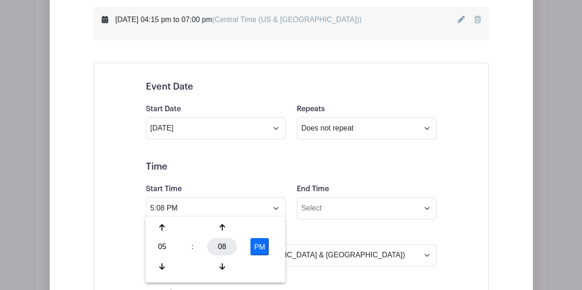
click at [220, 246] on div "08" at bounding box center [222, 246] width 30 height 17
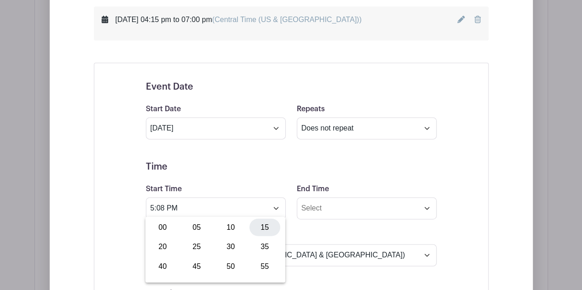
click at [263, 227] on div "15" at bounding box center [264, 227] width 31 height 17
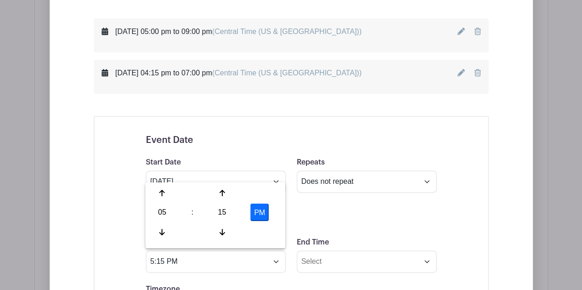
scroll to position [544, 0]
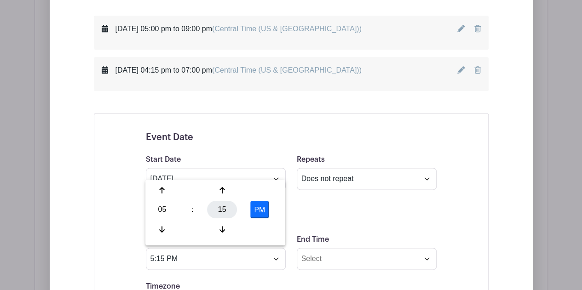
click at [225, 211] on div "15" at bounding box center [222, 209] width 30 height 17
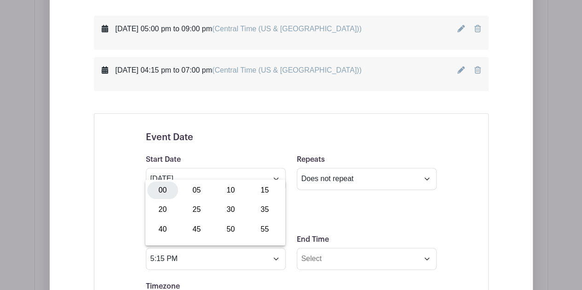
click at [159, 189] on div "00" at bounding box center [162, 190] width 31 height 17
type input "5:00 PM"
click at [331, 215] on h5 "Time" at bounding box center [291, 217] width 291 height 11
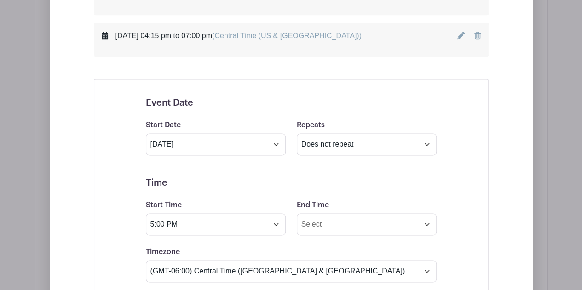
scroll to position [581, 0]
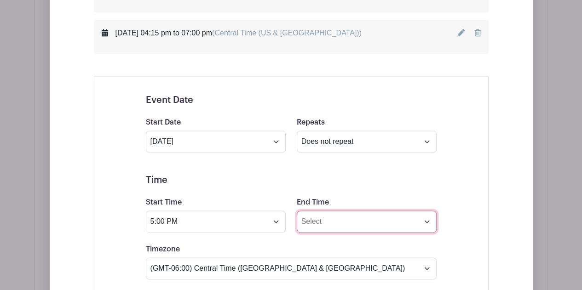
click at [331, 215] on input "End Time" at bounding box center [367, 222] width 140 height 22
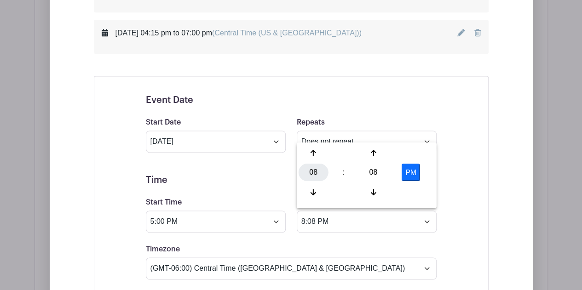
click at [313, 168] on div "08" at bounding box center [314, 172] width 30 height 17
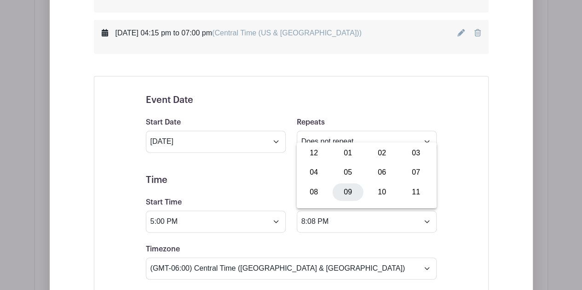
click at [349, 191] on div "09" at bounding box center [348, 191] width 31 height 17
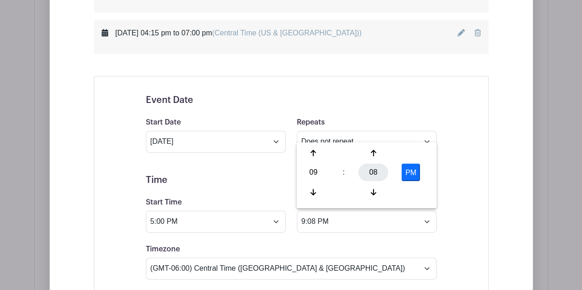
click at [371, 171] on div "08" at bounding box center [373, 172] width 30 height 17
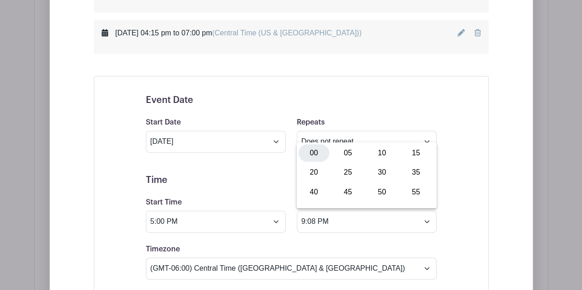
click at [313, 153] on div "00" at bounding box center [314, 152] width 31 height 17
type input "9:00 PM"
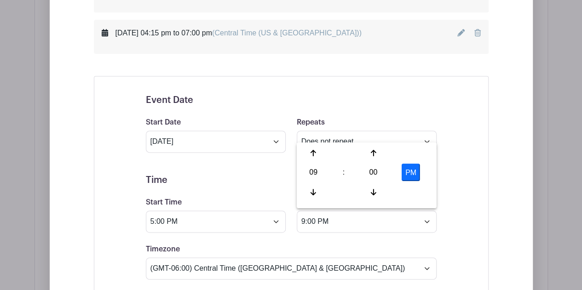
click at [338, 246] on div "Timezone (GMT-12:00) International Date Line West (GMT-11:00) [US_STATE] (GMT-1…" at bounding box center [291, 262] width 302 height 36
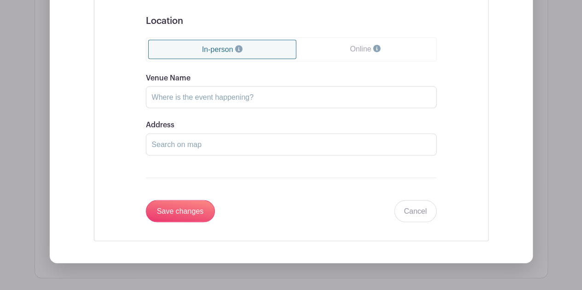
scroll to position [869, 0]
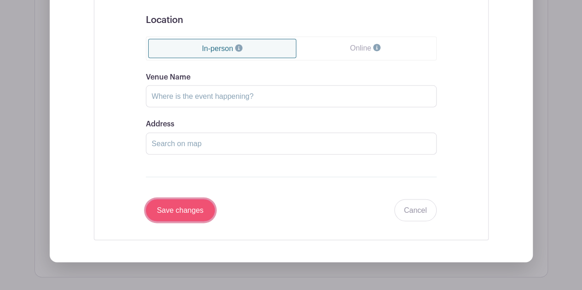
click at [192, 206] on input "Save changes" at bounding box center [180, 210] width 69 height 22
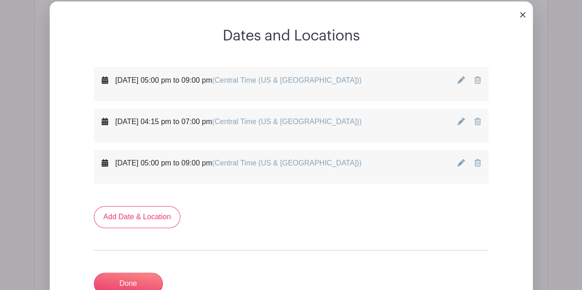
scroll to position [491, 0]
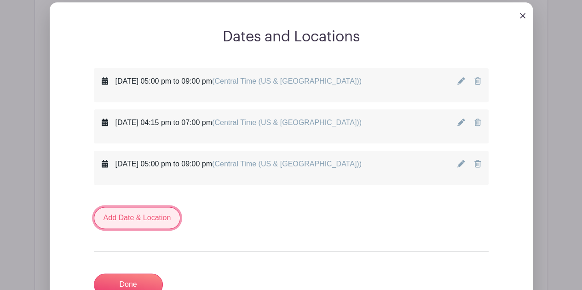
click at [133, 213] on link "Add Date & Location" at bounding box center [137, 218] width 87 height 22
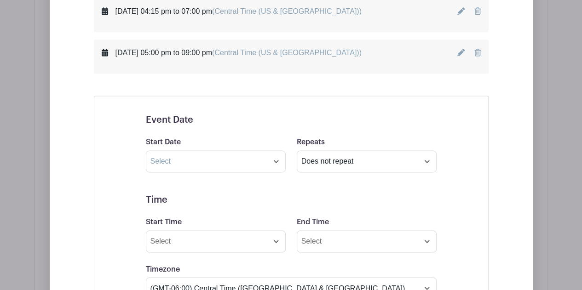
scroll to position [605, 0]
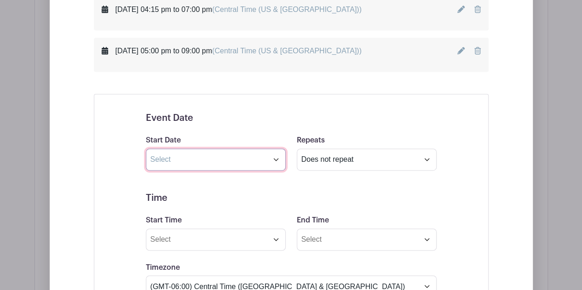
click at [181, 152] on input "text" at bounding box center [216, 160] width 140 height 22
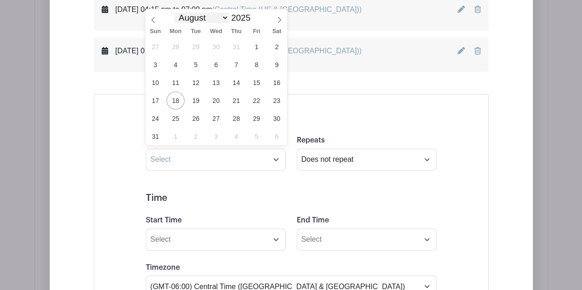
click at [218, 17] on select "January February March April May June July August September October November De…" at bounding box center [201, 17] width 54 height 11
click at [174, 12] on select "January February March April May June July August September October November De…" at bounding box center [201, 17] width 54 height 11
click at [278, 16] on span at bounding box center [279, 17] width 16 height 16
click at [224, 20] on select "January February March April May June July August September October November De…" at bounding box center [201, 17] width 54 height 11
select select "0"
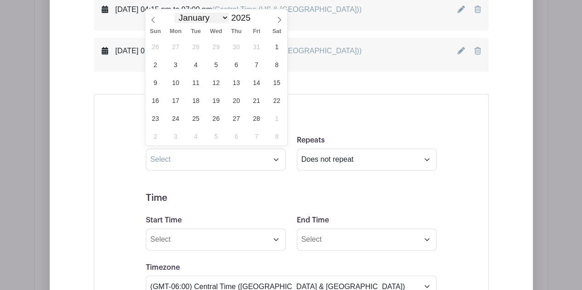
click at [174, 12] on select "January February March April May June July August September October November De…" at bounding box center [201, 17] width 54 height 11
click at [238, 19] on input "2025" at bounding box center [243, 18] width 29 height 10
click at [251, 15] on span at bounding box center [254, 15] width 6 height 5
type input "2026"
click at [256, 46] on span "2" at bounding box center [257, 47] width 18 height 18
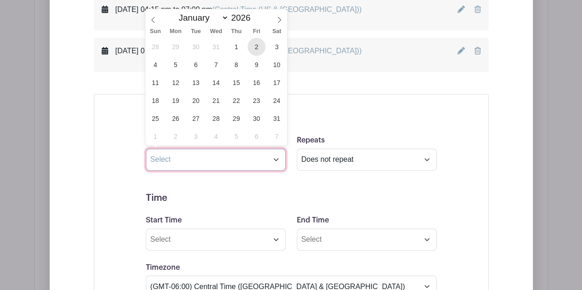
type input "[DATE]"
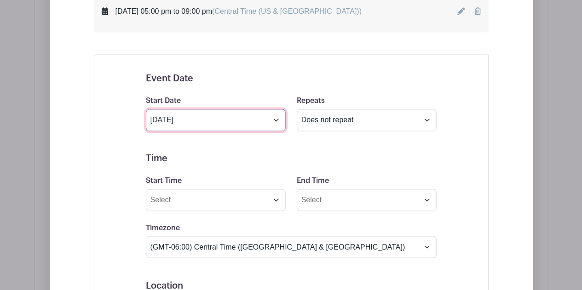
scroll to position [645, 0]
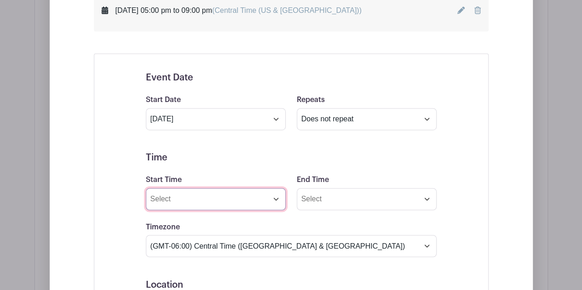
click at [205, 200] on input "Start Time" at bounding box center [216, 199] width 140 height 22
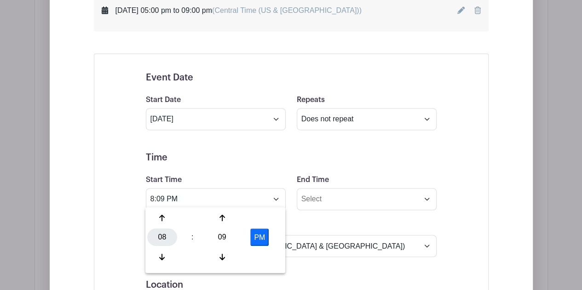
click at [166, 241] on div "08" at bounding box center [162, 237] width 30 height 17
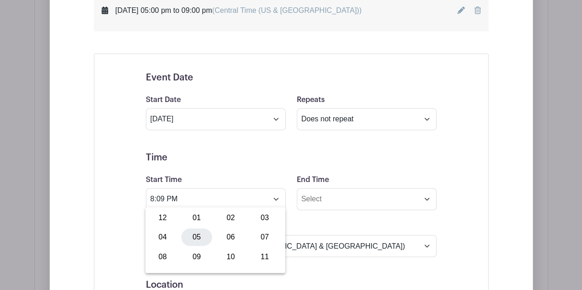
click at [194, 235] on div "05" at bounding box center [196, 237] width 31 height 17
click at [219, 232] on div "09" at bounding box center [222, 237] width 30 height 17
click at [162, 218] on div "00" at bounding box center [162, 217] width 31 height 17
type input "5:00 PM"
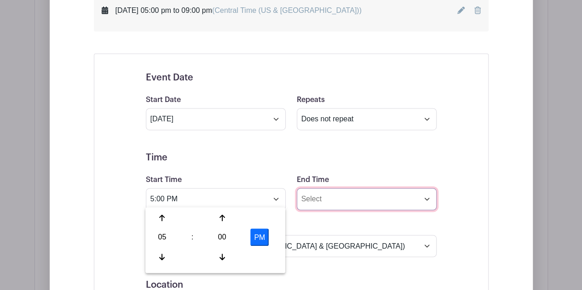
click at [352, 199] on input "End Time" at bounding box center [367, 199] width 140 height 22
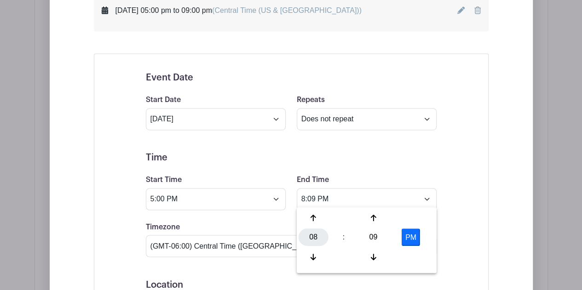
click at [306, 236] on div "08" at bounding box center [314, 237] width 30 height 17
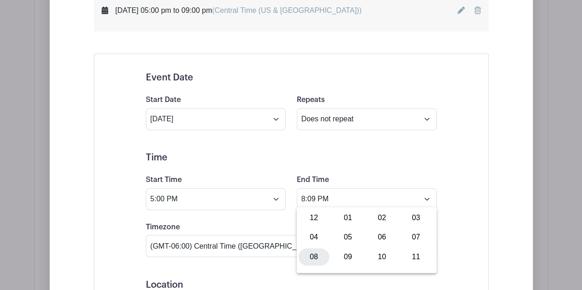
click at [318, 253] on div "08" at bounding box center [314, 256] width 31 height 17
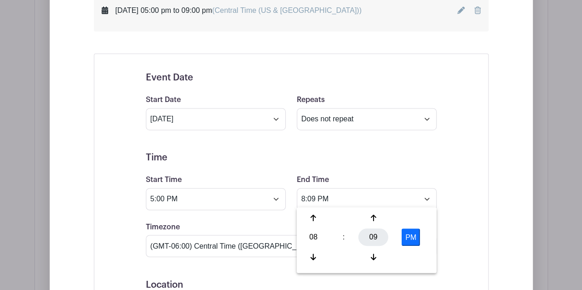
click at [369, 236] on div "09" at bounding box center [373, 237] width 30 height 17
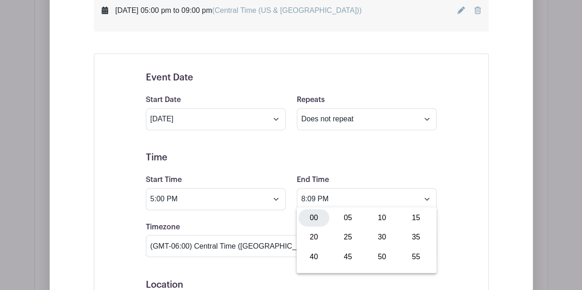
click at [315, 220] on div "00" at bounding box center [314, 217] width 31 height 17
type input "8:00 PM"
click at [475, 234] on div "Event Date Start Date [DATE] Repeats Does not repeat Daily Weekly Monthly on da…" at bounding box center [291, 279] width 395 height 452
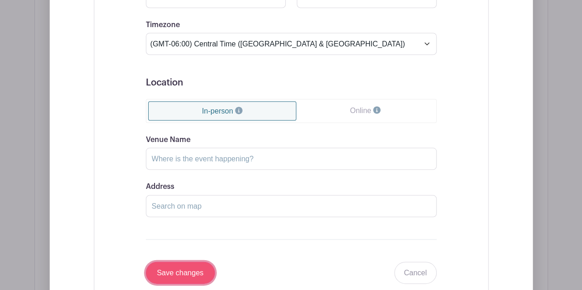
click at [179, 267] on input "Save changes" at bounding box center [180, 273] width 69 height 22
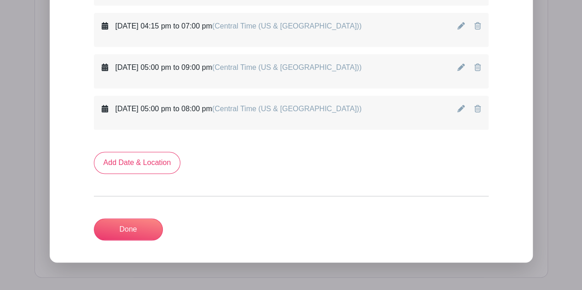
scroll to position [588, 0]
click at [133, 223] on link "Done" at bounding box center [128, 230] width 69 height 22
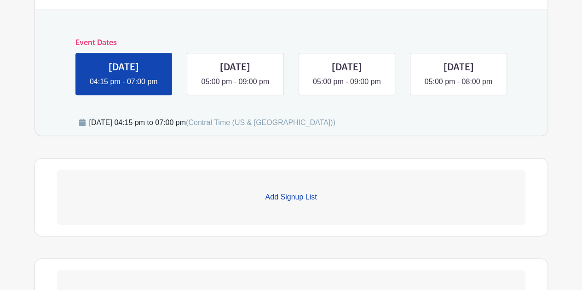
scroll to position [494, 0]
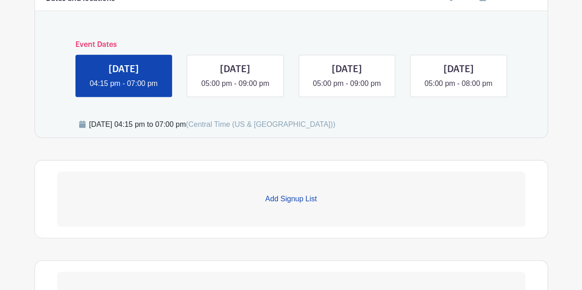
click at [279, 199] on p "Add Signup List" at bounding box center [291, 199] width 468 height 11
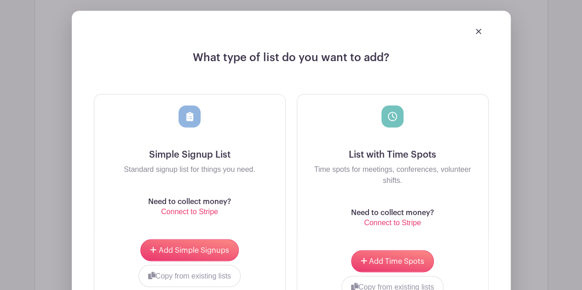
scroll to position [684, 0]
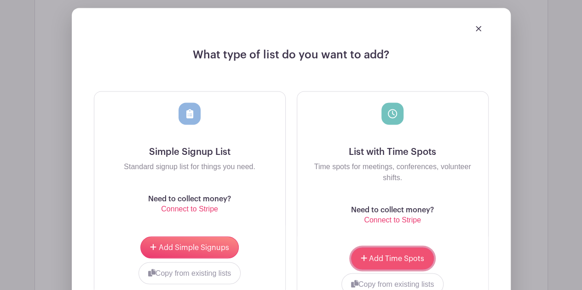
click at [417, 260] on span "Add Time Spots" at bounding box center [396, 258] width 55 height 7
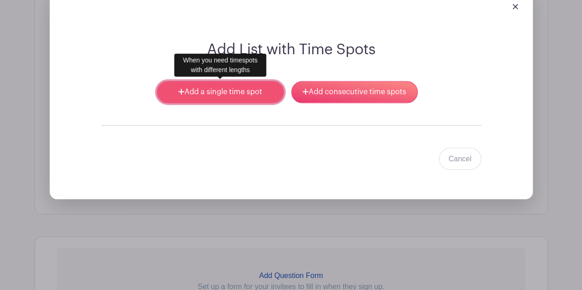
click at [181, 89] on icon at bounding box center [181, 91] width 6 height 7
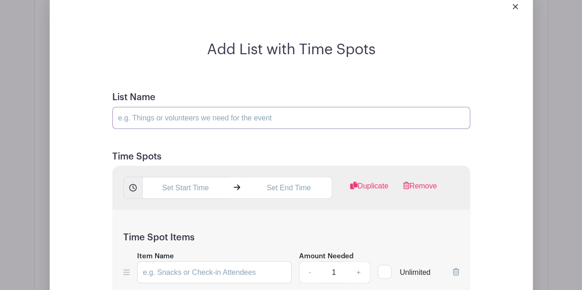
click at [212, 121] on input "List Name" at bounding box center [291, 118] width 358 height 22
type input "Concession Stand Worker"
click at [236, 187] on icon at bounding box center [237, 187] width 6 height 7
click at [202, 187] on input "text" at bounding box center [185, 188] width 87 height 22
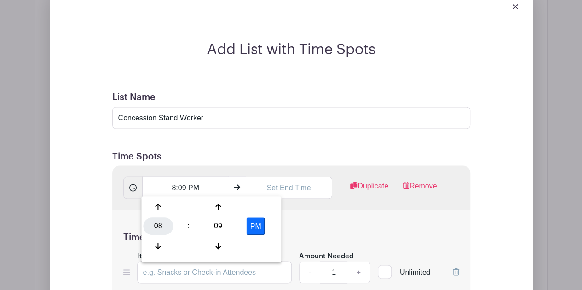
click at [156, 224] on div "08" at bounding box center [158, 226] width 30 height 17
click at [160, 224] on div "04" at bounding box center [158, 226] width 31 height 17
click at [222, 230] on div "09" at bounding box center [218, 226] width 30 height 17
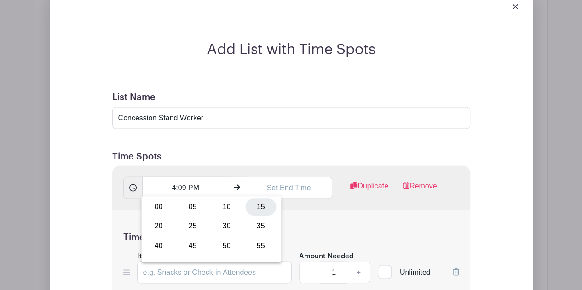
click at [260, 212] on div "15" at bounding box center [260, 206] width 31 height 17
type input "4:15 PM"
click at [292, 187] on input "text" at bounding box center [289, 188] width 87 height 22
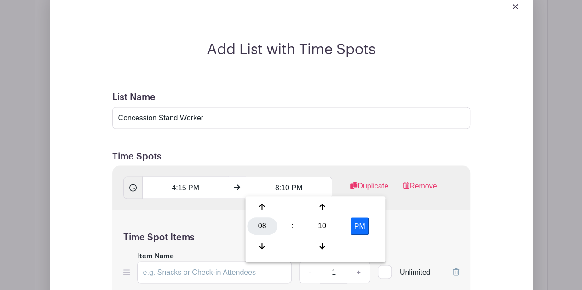
click at [265, 225] on div "08" at bounding box center [262, 226] width 30 height 17
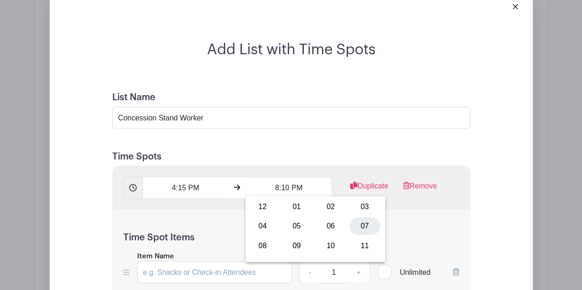
click at [367, 229] on div "07" at bounding box center [364, 226] width 31 height 17
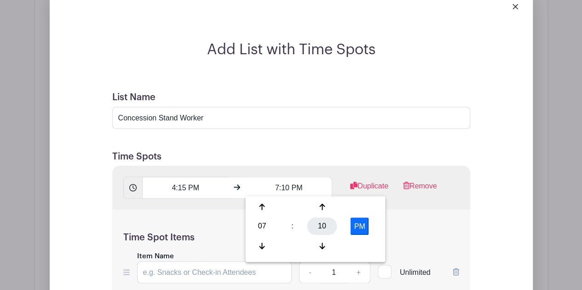
click at [321, 230] on div "10" at bounding box center [322, 226] width 30 height 17
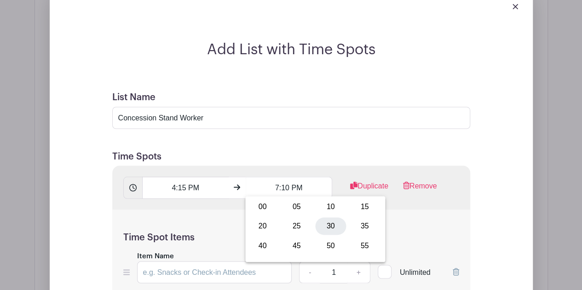
click at [323, 230] on div "30" at bounding box center [330, 226] width 31 height 17
type input "7:30 PM"
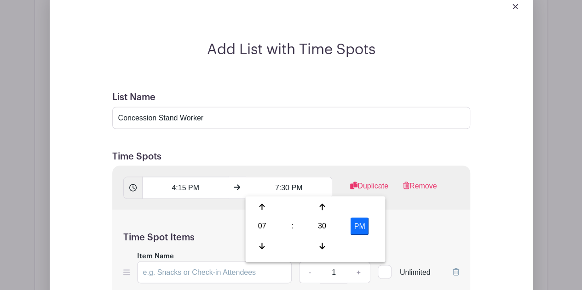
click at [420, 232] on h5 "Time Spot Items" at bounding box center [291, 237] width 336 height 11
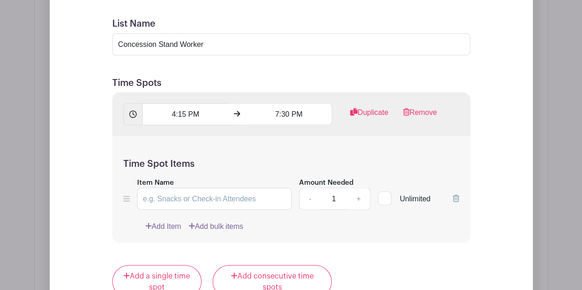
scroll to position [832, 0]
click at [250, 197] on input "Item Name" at bounding box center [214, 198] width 155 height 22
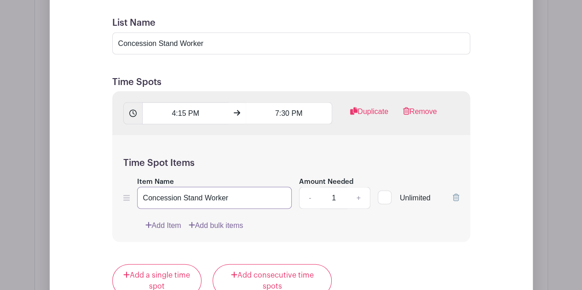
type input "Concession Stand Worker"
click at [359, 195] on link "+" at bounding box center [358, 198] width 23 height 22
type input "4"
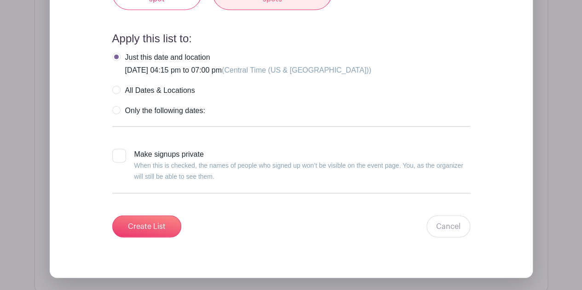
scroll to position [1119, 0]
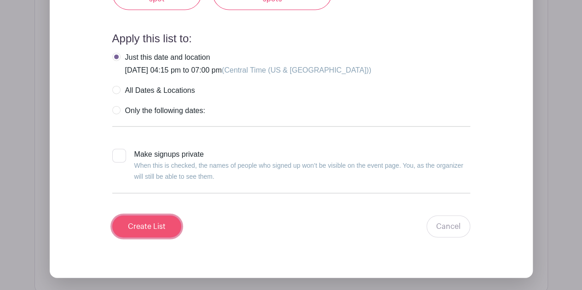
click at [159, 224] on input "Create List" at bounding box center [146, 227] width 69 height 22
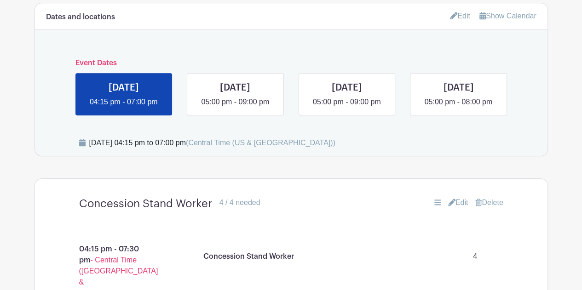
scroll to position [475, 0]
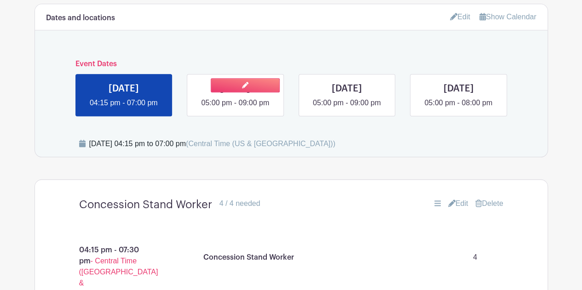
click at [235, 109] on link at bounding box center [235, 109] width 0 height 0
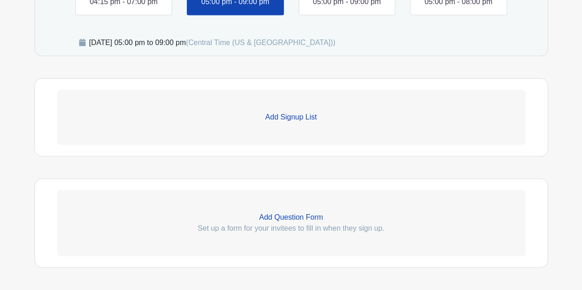
scroll to position [575, 0]
click at [275, 117] on p "Add Signup List" at bounding box center [291, 118] width 468 height 11
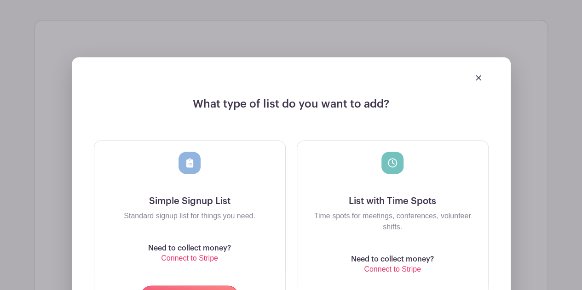
scroll to position [636, 0]
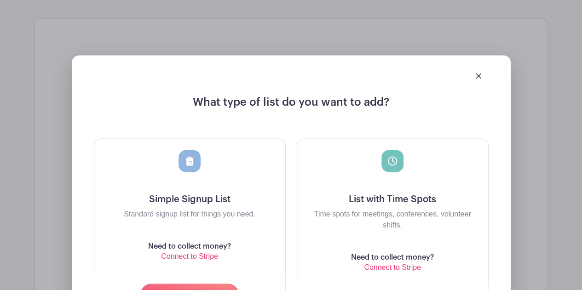
click at [371, 186] on div at bounding box center [393, 172] width 176 height 44
click at [395, 162] on icon at bounding box center [392, 160] width 9 height 9
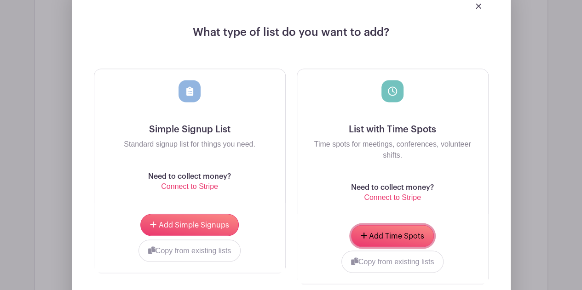
click at [383, 238] on button "Add Time Spots" at bounding box center [392, 236] width 83 height 22
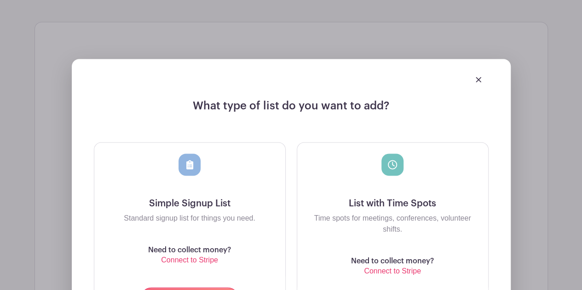
scroll to position [780, 0]
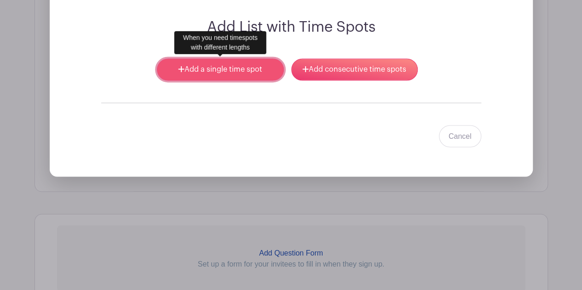
click at [238, 73] on link "Add a single time spot" at bounding box center [220, 69] width 127 height 22
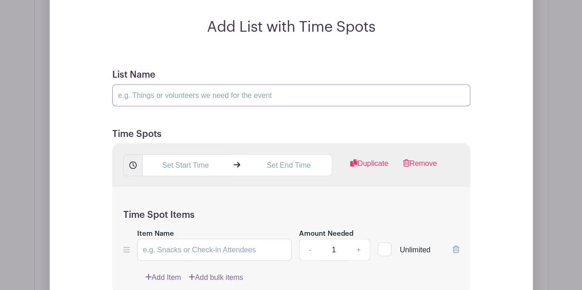
click at [189, 90] on input "List Name" at bounding box center [291, 95] width 358 height 22
type input "Concession Stand Worker"
click at [202, 165] on input "text" at bounding box center [185, 165] width 87 height 22
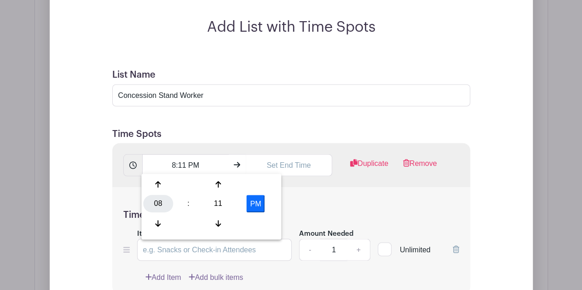
click at [156, 208] on div "08" at bounding box center [158, 203] width 30 height 17
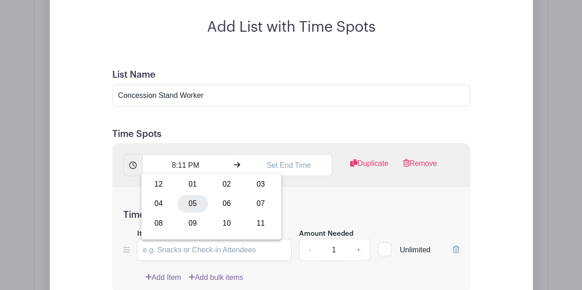
click at [193, 204] on div "05" at bounding box center [192, 203] width 31 height 17
click at [215, 205] on div "11" at bounding box center [218, 203] width 30 height 17
click at [156, 179] on div "00" at bounding box center [158, 184] width 31 height 17
type input "5:00 PM"
click at [296, 169] on input "text" at bounding box center [289, 165] width 87 height 22
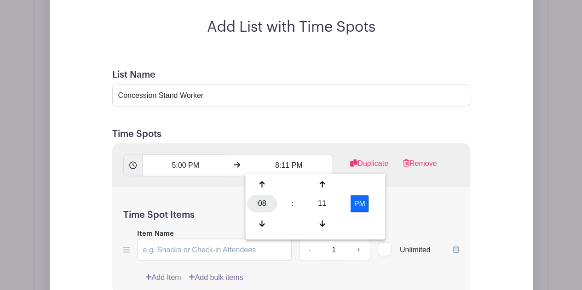
click at [258, 211] on div "08" at bounding box center [262, 203] width 30 height 17
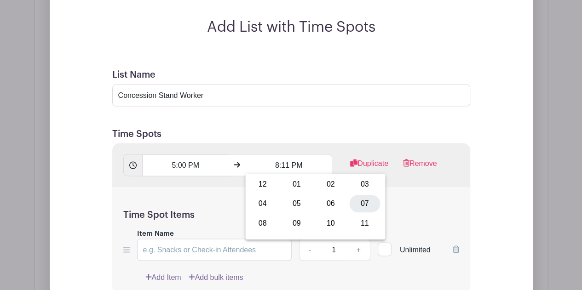
click at [367, 206] on div "07" at bounding box center [364, 203] width 31 height 17
click at [313, 204] on div "11" at bounding box center [322, 203] width 30 height 17
click at [330, 203] on div "30" at bounding box center [330, 203] width 31 height 17
type input "7:30 PM"
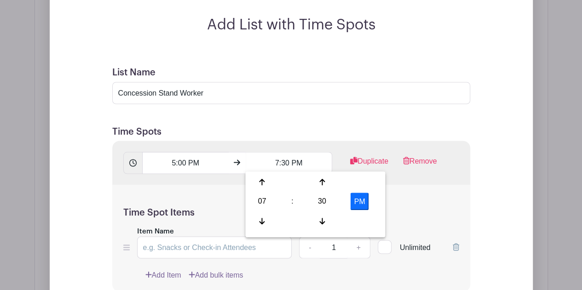
scroll to position [783, 0]
click at [404, 215] on h5 "Time Spot Items" at bounding box center [291, 212] width 336 height 11
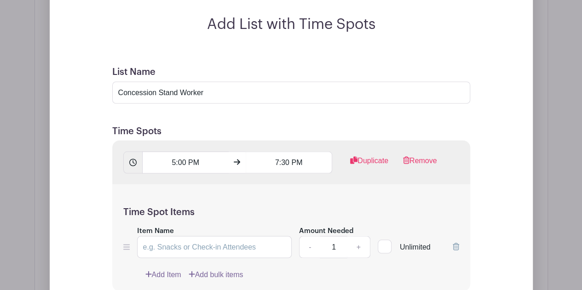
scroll to position [826, 0]
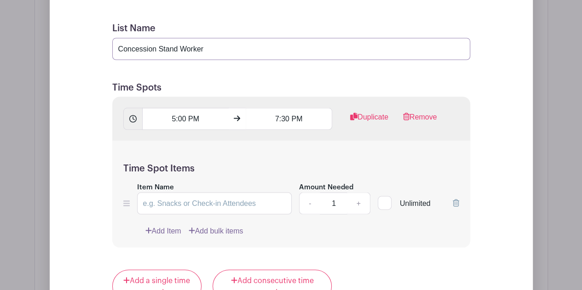
drag, startPoint x: 210, startPoint y: 48, endPoint x: 94, endPoint y: 49, distance: 116.0
click at [94, 49] on div "Add List with Time Spots List Name Concession Stand Worker Time Spots 5:00 PM 7…" at bounding box center [291, 257] width 424 height 570
click at [162, 202] on input "Item Name" at bounding box center [214, 203] width 155 height 22
paste input "Concession Stand Worker"
type input "Concession Stand Worker"
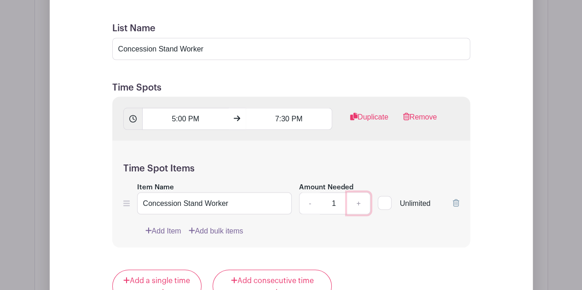
click at [363, 196] on link "+" at bounding box center [358, 203] width 23 height 22
type input "4"
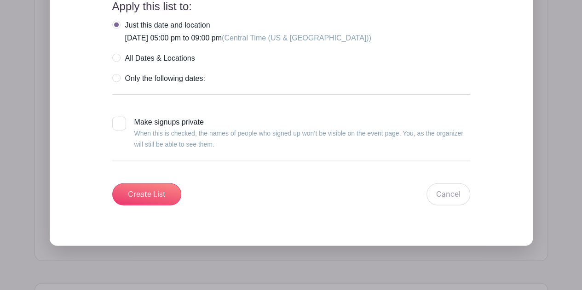
scroll to position [1152, 0]
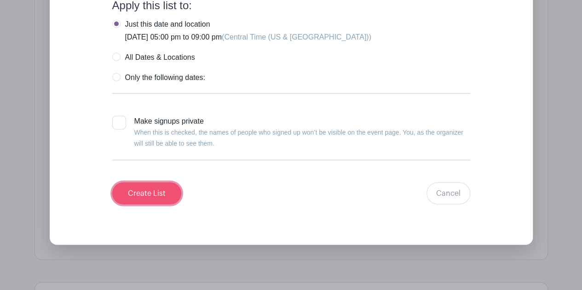
click at [167, 190] on input "Create List" at bounding box center [146, 194] width 69 height 22
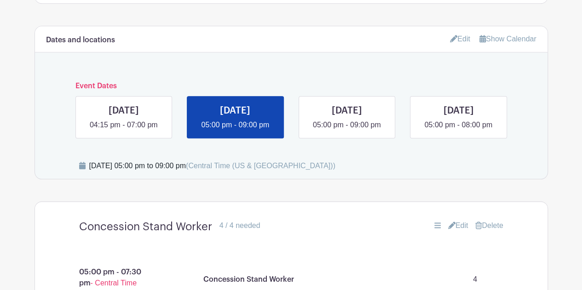
scroll to position [451, 0]
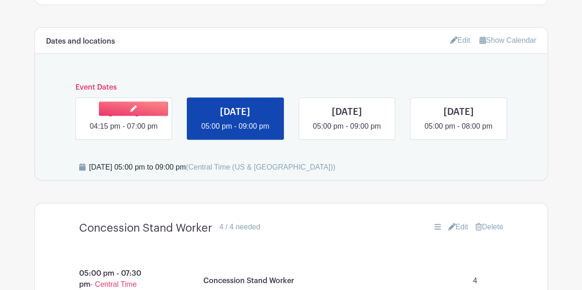
click at [124, 132] on link at bounding box center [124, 132] width 0 height 0
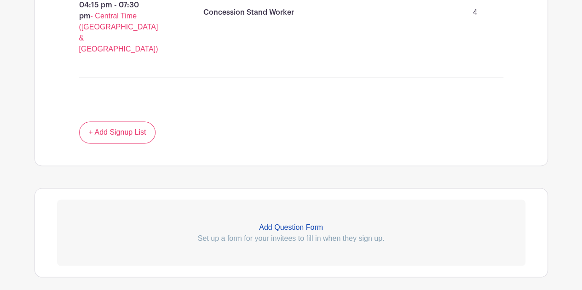
scroll to position [740, 0]
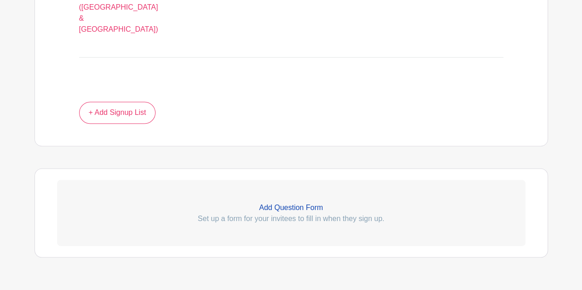
click at [277, 202] on p "Add Question Form" at bounding box center [291, 207] width 468 height 11
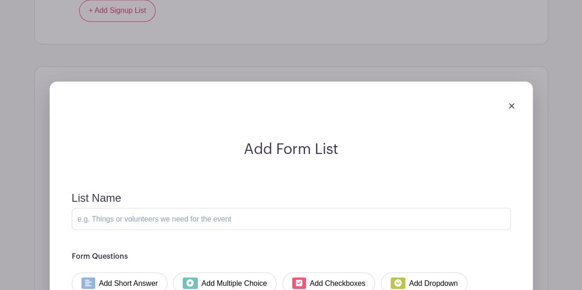
scroll to position [842, 0]
click at [213, 208] on input "List Name" at bounding box center [291, 219] width 439 height 22
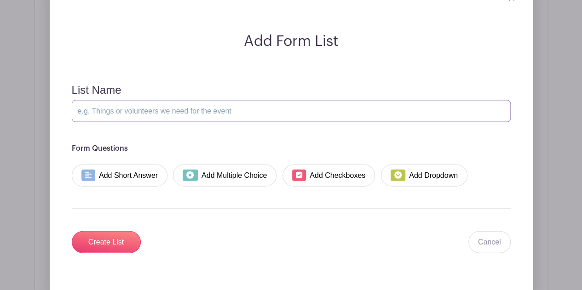
scroll to position [950, 0]
type input "Concession Stand Worker"
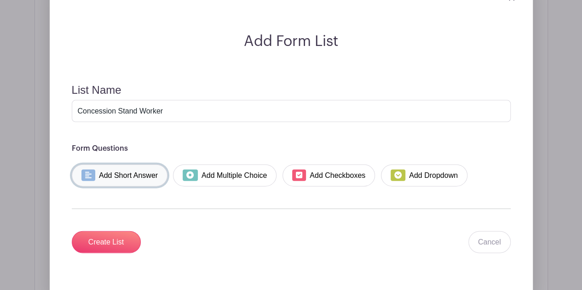
click at [117, 165] on link "Add Short Answer" at bounding box center [120, 176] width 96 height 22
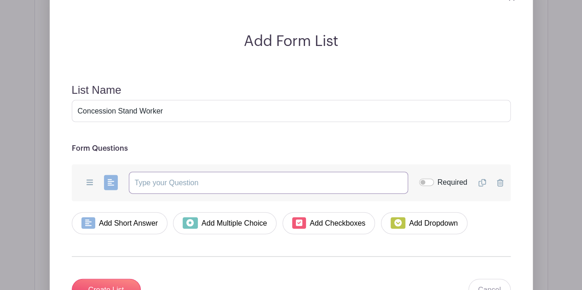
click at [165, 172] on input "text" at bounding box center [268, 183] width 279 height 22
type input "Name of Worker"
click at [436, 177] on div "Required" at bounding box center [443, 182] width 48 height 11
click at [431, 179] on input "Required" at bounding box center [426, 182] width 15 height 7
checkbox input "true"
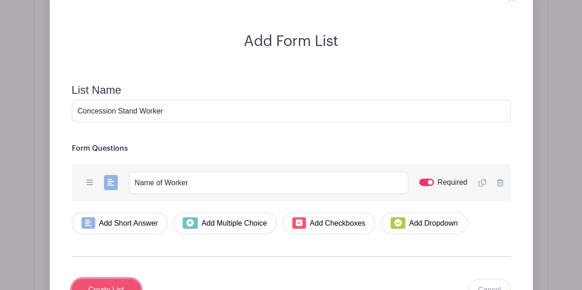
click at [132, 279] on input "Create List" at bounding box center [106, 290] width 69 height 22
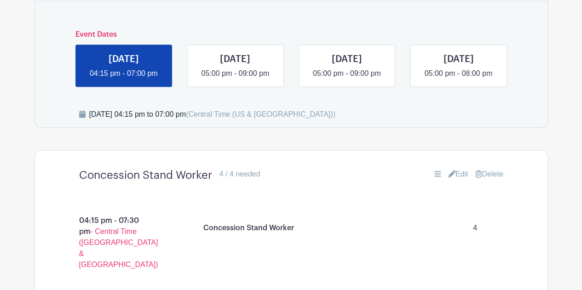
scroll to position [504, 0]
click at [235, 79] on link at bounding box center [235, 79] width 0 height 0
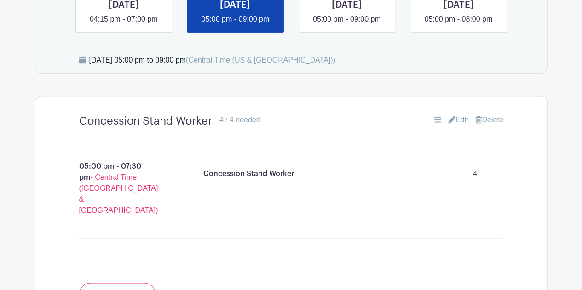
scroll to position [538, 0]
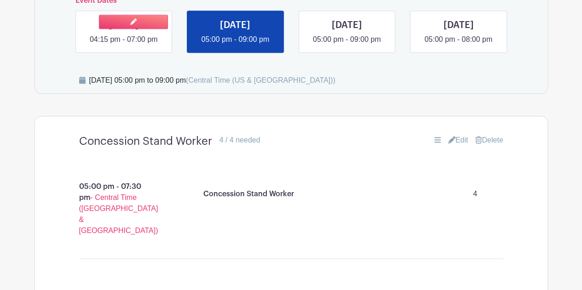
click at [124, 45] on link at bounding box center [124, 45] width 0 height 0
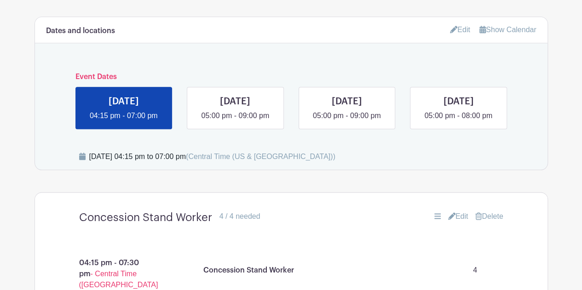
scroll to position [468, 0]
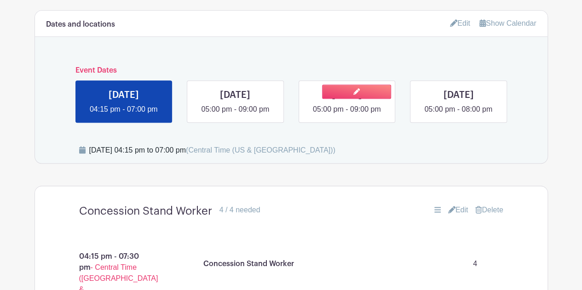
click at [347, 115] on link at bounding box center [347, 115] width 0 height 0
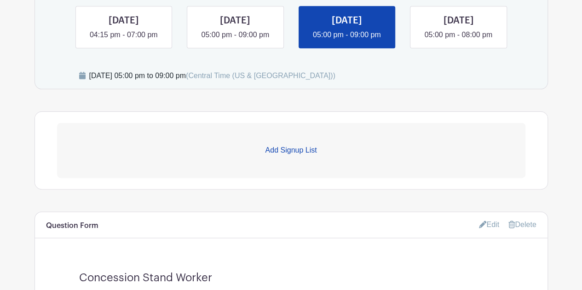
scroll to position [544, 0]
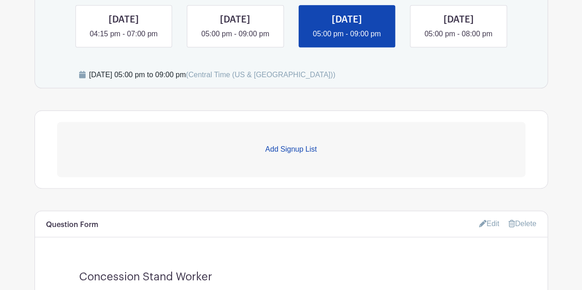
click at [288, 147] on p "Add Signup List" at bounding box center [291, 149] width 468 height 11
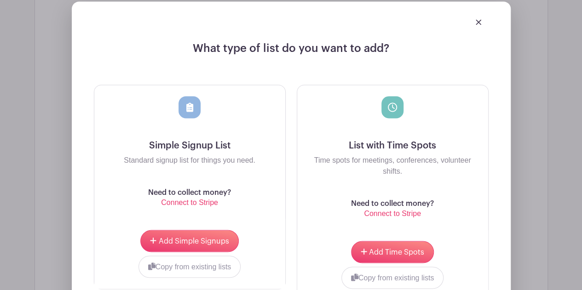
scroll to position [699, 0]
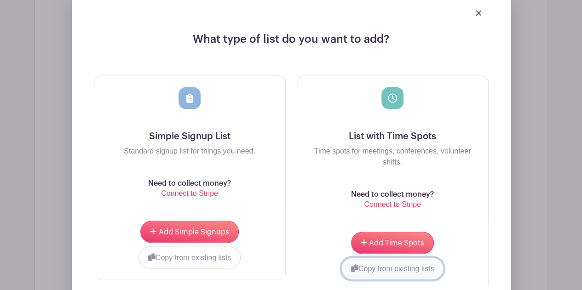
click at [387, 264] on button "Copy from existing lists" at bounding box center [392, 269] width 103 height 22
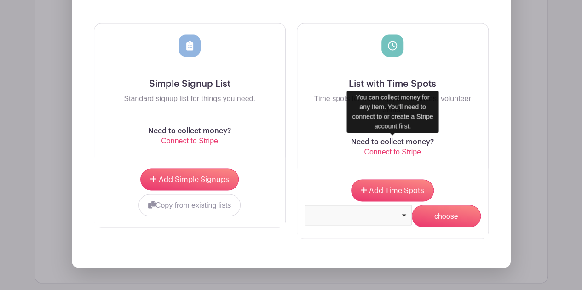
scroll to position [755, 0]
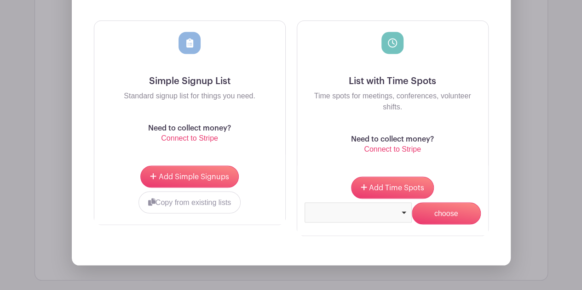
click at [402, 213] on div at bounding box center [358, 212] width 107 height 20
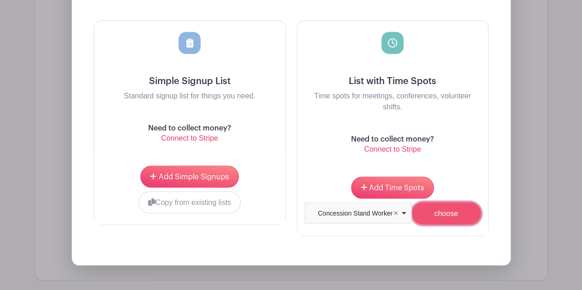
click at [450, 212] on input "choose" at bounding box center [446, 213] width 69 height 22
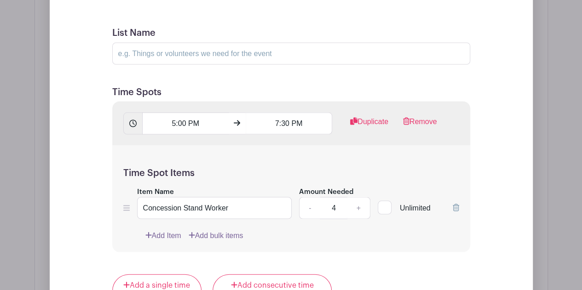
scroll to position [823, 0]
click at [295, 119] on input "7:30 PM" at bounding box center [289, 122] width 87 height 22
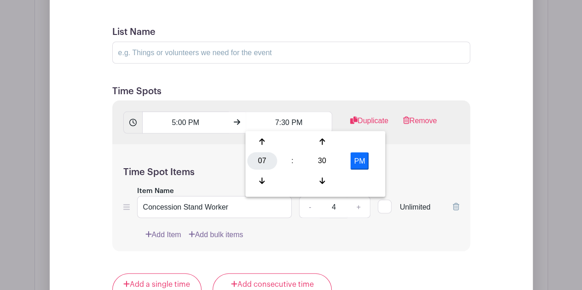
click at [258, 161] on div "07" at bounding box center [262, 160] width 30 height 17
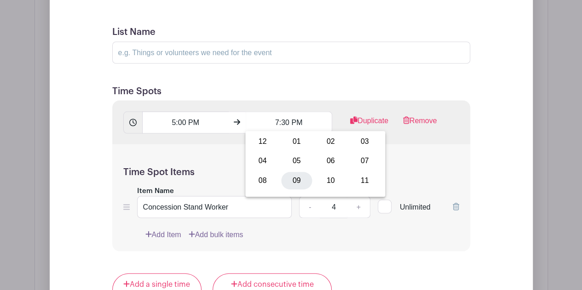
click at [286, 182] on div "09" at bounding box center [296, 180] width 31 height 17
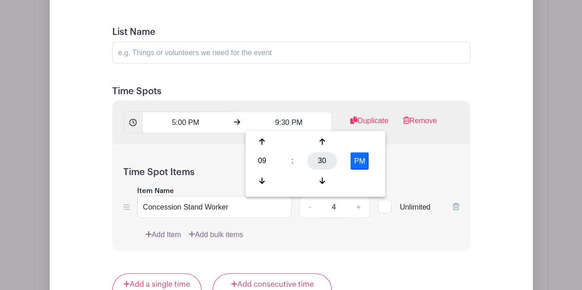
click at [318, 158] on div "30" at bounding box center [322, 160] width 30 height 17
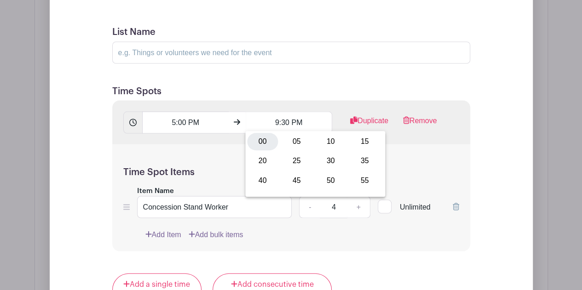
click at [264, 139] on div "00" at bounding box center [262, 141] width 31 height 17
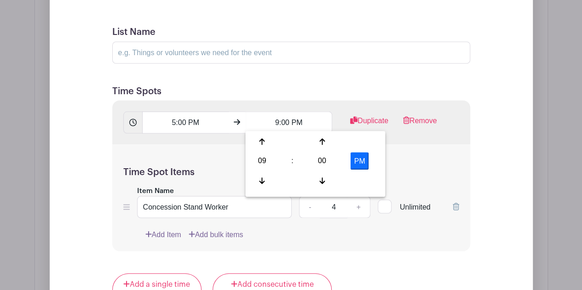
click at [432, 163] on div "Time Spot Items Item Name Concession Stand Worker Amount Needed - 4 + Unlimited…" at bounding box center [291, 197] width 358 height 107
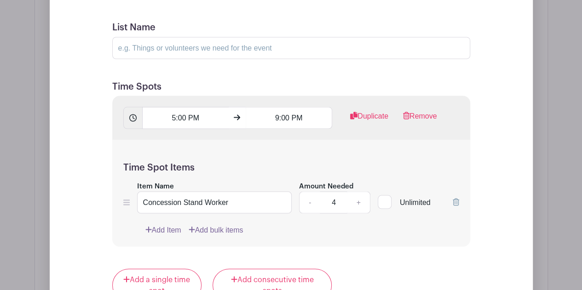
scroll to position [826, 0]
click at [366, 119] on link "Duplicate" at bounding box center [369, 120] width 38 height 18
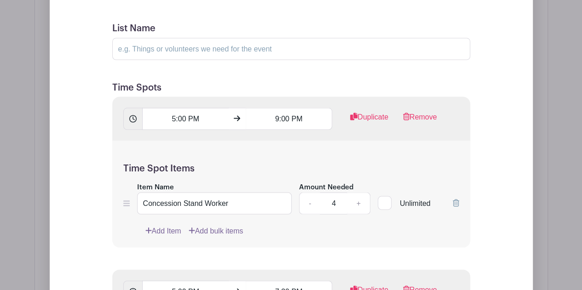
scroll to position [830, 0]
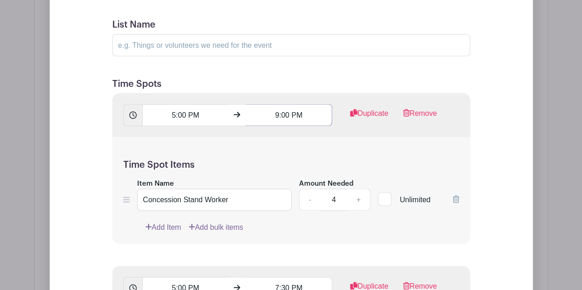
click at [296, 113] on input "9:00 PM" at bounding box center [289, 115] width 87 height 22
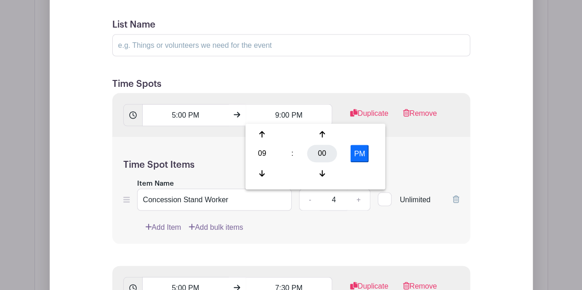
click at [320, 155] on div "00" at bounding box center [322, 153] width 30 height 17
click at [276, 114] on input "9:00 PM" at bounding box center [289, 115] width 87 height 22
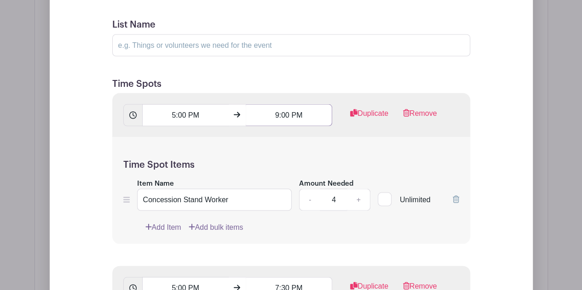
click at [276, 114] on input "9:00 PM" at bounding box center [289, 115] width 87 height 22
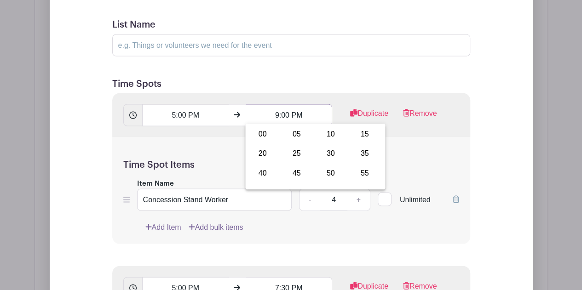
click at [279, 112] on input "9:00 PM" at bounding box center [289, 115] width 87 height 22
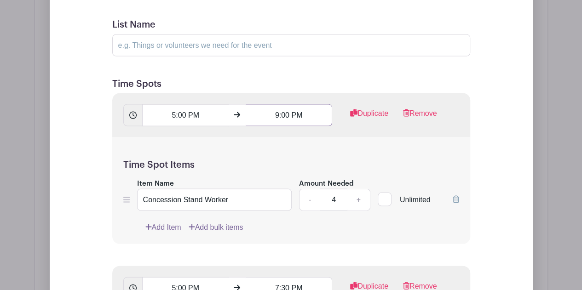
click at [295, 113] on input "9:00 PM" at bounding box center [289, 115] width 87 height 22
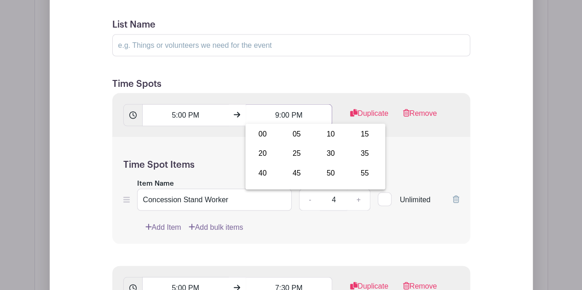
click at [275, 111] on input "9:00 PM" at bounding box center [289, 115] width 87 height 22
type input "7:00 PM"
click at [428, 155] on div "Time Spot Items Item Name Concession Stand Worker Amount Needed - 4 + Unlimited…" at bounding box center [291, 190] width 358 height 107
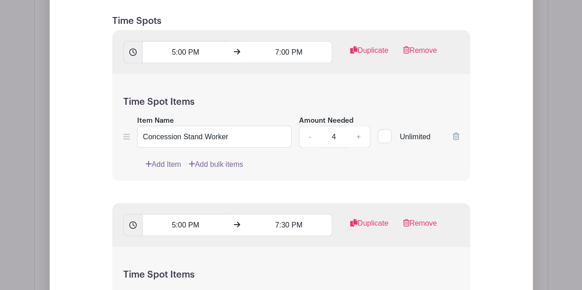
scroll to position [893, 0]
click at [175, 220] on input "5:00 PM" at bounding box center [185, 225] width 87 height 22
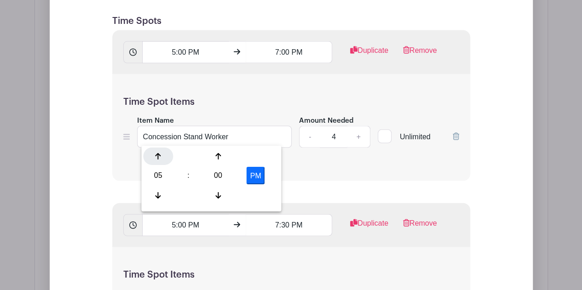
click at [162, 154] on div at bounding box center [158, 156] width 30 height 17
type input "7:00 PM"
click at [288, 222] on input "7:30 PM" at bounding box center [289, 225] width 87 height 22
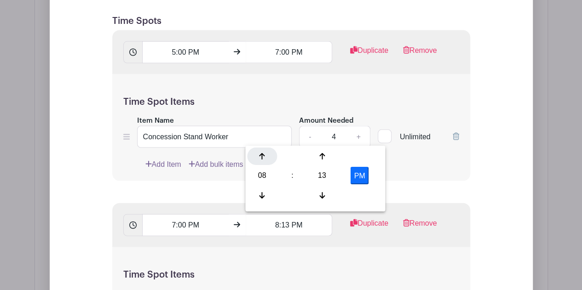
click at [259, 157] on div at bounding box center [262, 156] width 30 height 17
click at [259, 186] on div "10 : 13 PM" at bounding box center [315, 177] width 136 height 58
click at [259, 195] on div at bounding box center [262, 195] width 30 height 17
click at [320, 173] on div "13" at bounding box center [322, 176] width 30 height 17
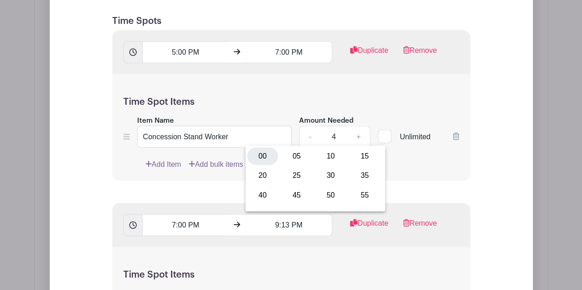
click at [258, 156] on div "00" at bounding box center [262, 156] width 31 height 17
type input "9:00 PM"
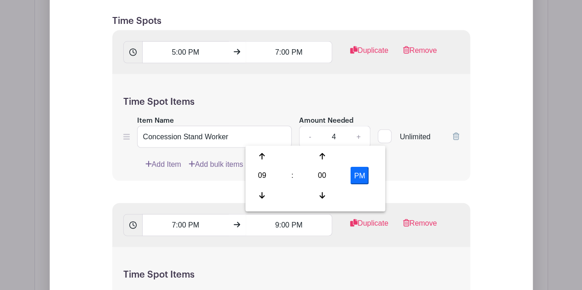
click at [432, 101] on h5 "Time Spot Items" at bounding box center [291, 102] width 336 height 11
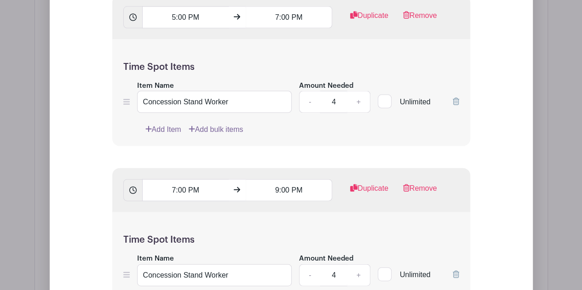
scroll to position [928, 0]
click at [141, 100] on input "Concession Stand Worker" at bounding box center [214, 102] width 155 height 22
click at [247, 96] on input "Concession Stand Worker" at bounding box center [214, 102] width 155 height 22
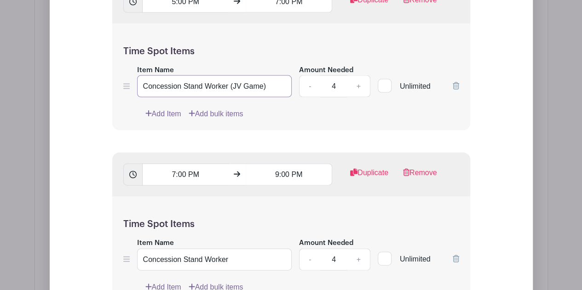
type input "Concession Stand Worker (JV Game)"
click at [243, 256] on input "Concession Stand Worker" at bounding box center [214, 260] width 155 height 22
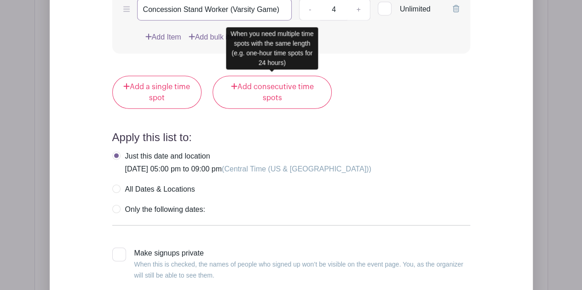
scroll to position [1194, 0]
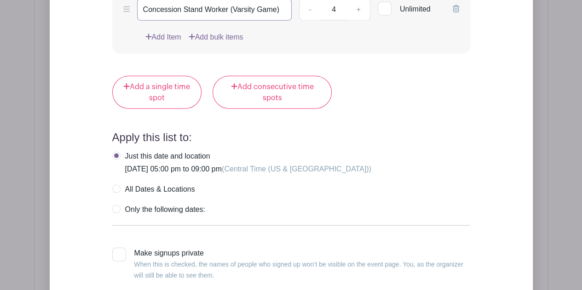
type input "Concession Stand Worker (Varsity Game)"
click at [117, 205] on label "Only the following dates:" at bounding box center [158, 209] width 93 height 9
radio input "true"
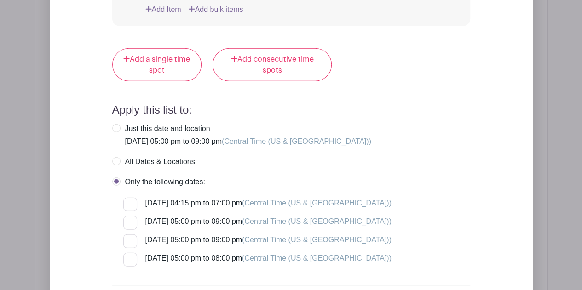
scroll to position [1230, 0]
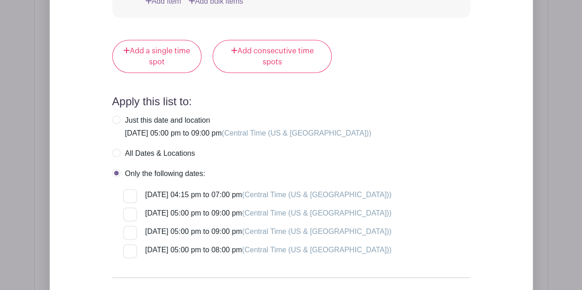
click at [129, 230] on div at bounding box center [130, 233] width 14 height 14
click at [129, 230] on input "[DATE] 05:00 pm to 09:00 pm (Central Time ([GEOGRAPHIC_DATA] & [GEOGRAPHIC_DATA…" at bounding box center [126, 229] width 6 height 6
checkbox input "true"
click at [129, 246] on div at bounding box center [130, 252] width 14 height 14
click at [129, 246] on input "[DATE] 05:00 pm to 08:00 pm (Central Time ([GEOGRAPHIC_DATA] & [GEOGRAPHIC_DATA…" at bounding box center [126, 248] width 6 height 6
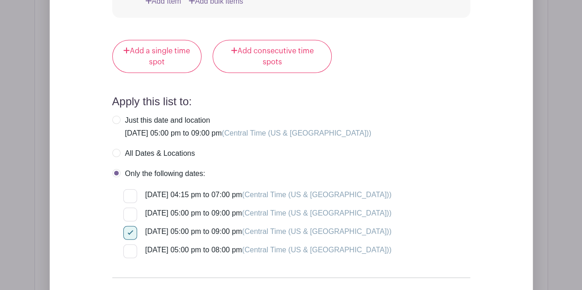
checkbox input "true"
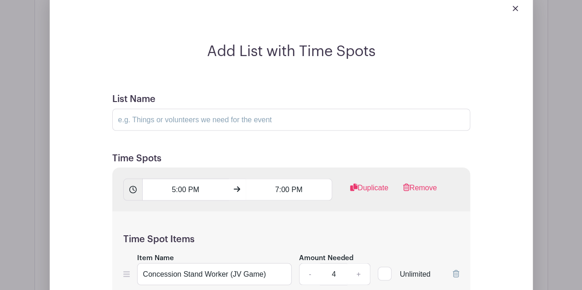
scroll to position [753, 0]
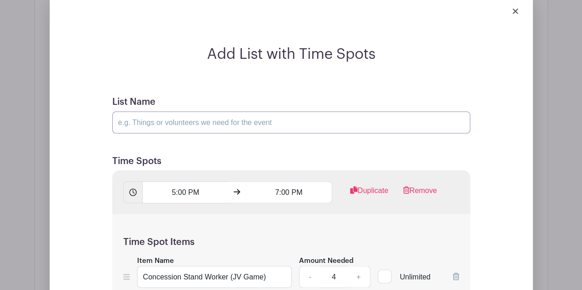
click at [238, 123] on input "List Name" at bounding box center [291, 122] width 358 height 22
type input "Concession Stand Worker"
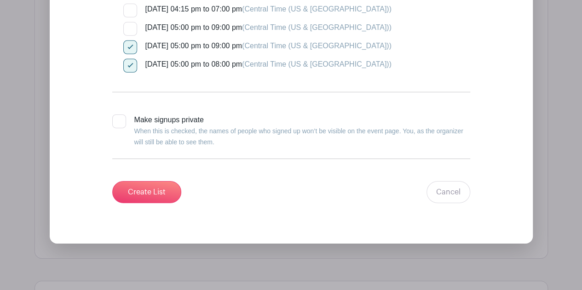
scroll to position [1416, 0]
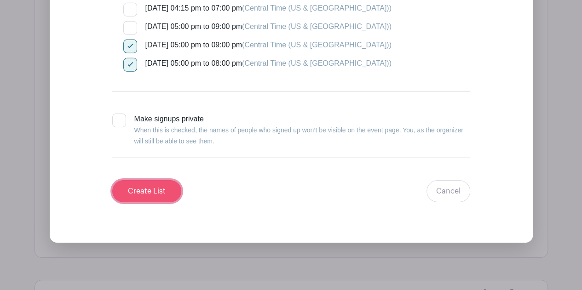
click at [165, 189] on input "Create List" at bounding box center [146, 191] width 69 height 22
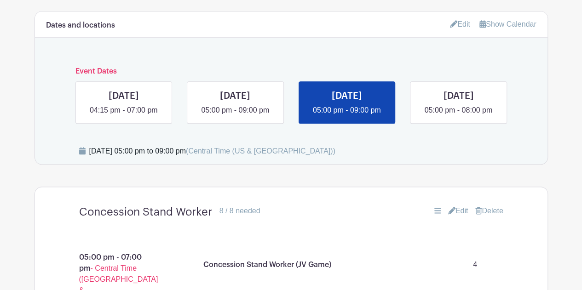
scroll to position [467, 0]
click at [453, 123] on div "Dates and locations Edit Show Calendar Event Dates [DATE] 04:15 pm - 07:00 pm […" at bounding box center [292, 89] width 514 height 154
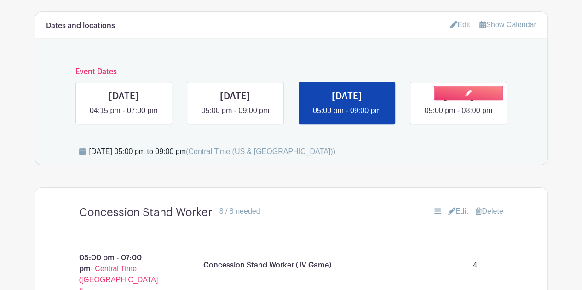
click at [458, 116] on link at bounding box center [458, 116] width 0 height 0
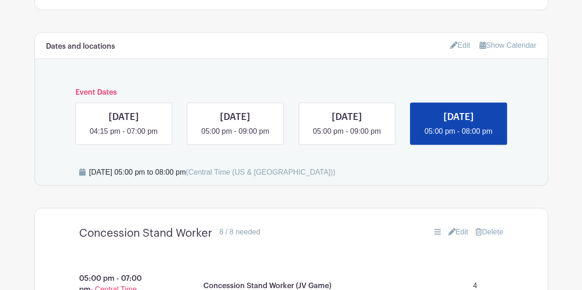
scroll to position [447, 0]
click at [461, 41] on link "Edit" at bounding box center [460, 44] width 20 height 15
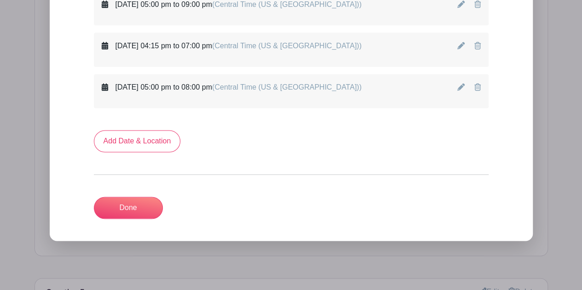
scroll to position [615, 0]
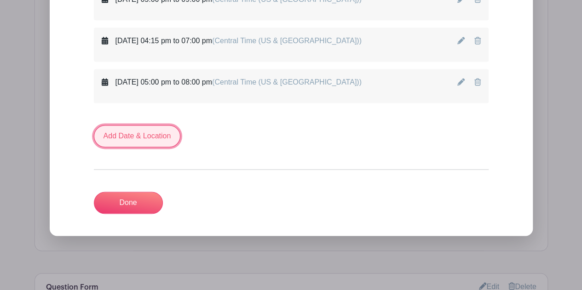
click at [156, 127] on link "Add Date & Location" at bounding box center [137, 136] width 87 height 22
select select "7"
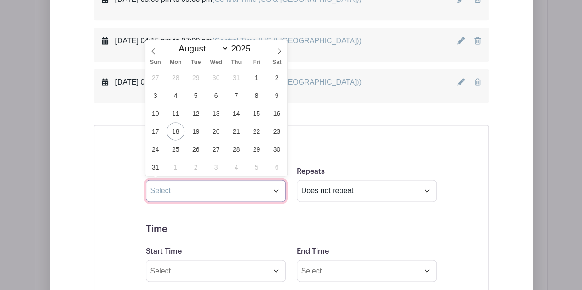
click at [191, 188] on input "text" at bounding box center [216, 191] width 140 height 22
click at [215, 168] on span "3" at bounding box center [216, 167] width 18 height 18
type input "[DATE]"
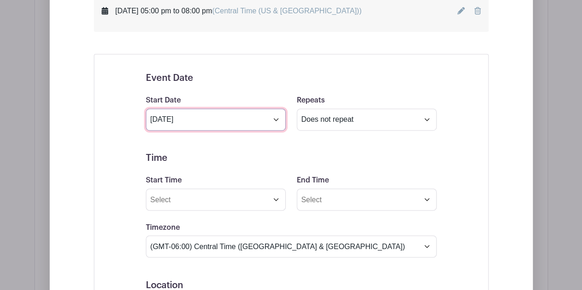
scroll to position [687, 0]
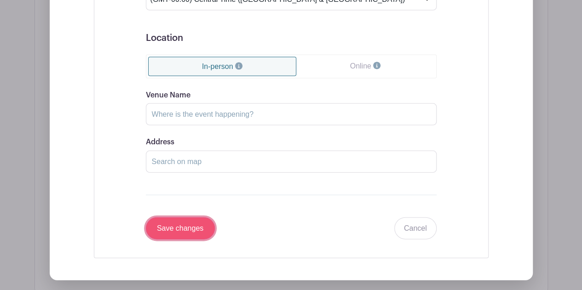
click at [201, 225] on input "Save changes" at bounding box center [180, 229] width 69 height 22
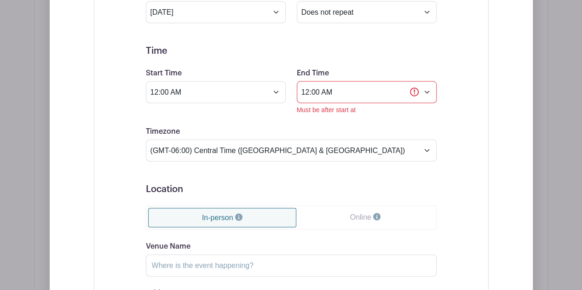
scroll to position [867, 0]
click at [426, 89] on input "12:00 AM" at bounding box center [367, 92] width 140 height 22
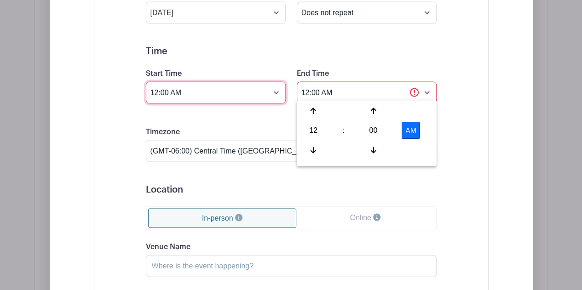
click at [274, 91] on input "12:00 AM" at bounding box center [216, 92] width 140 height 22
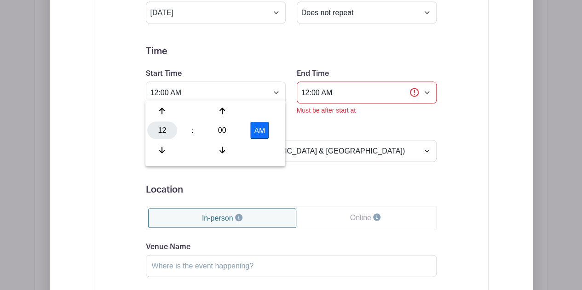
click at [163, 131] on div "12" at bounding box center [162, 129] width 30 height 17
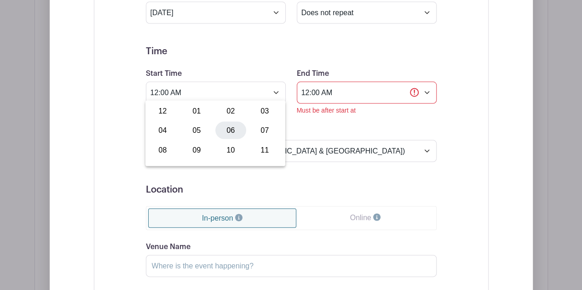
click at [233, 132] on div "06" at bounding box center [230, 129] width 31 height 17
click at [260, 129] on button "AM" at bounding box center [259, 129] width 18 height 17
type input "6:00 PM"
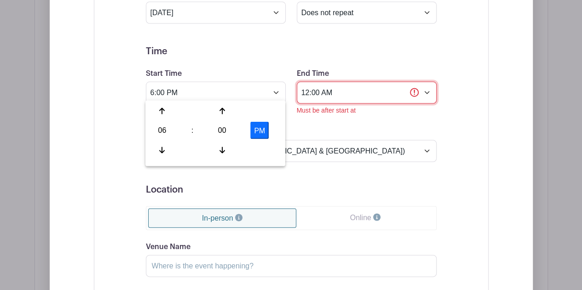
click at [332, 92] on input "12:00 AM" at bounding box center [367, 92] width 140 height 22
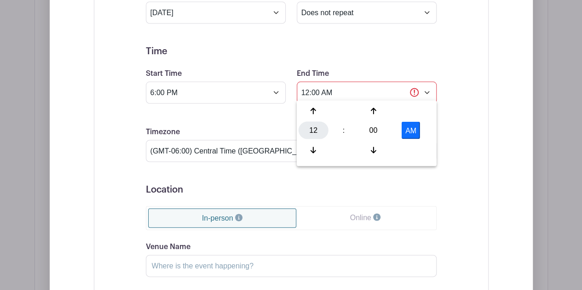
click at [313, 132] on div "12" at bounding box center [314, 129] width 30 height 17
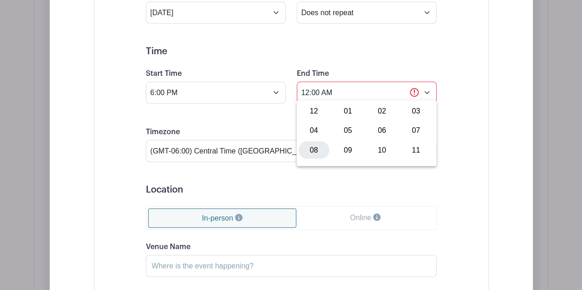
click at [316, 147] on div "08" at bounding box center [314, 149] width 31 height 17
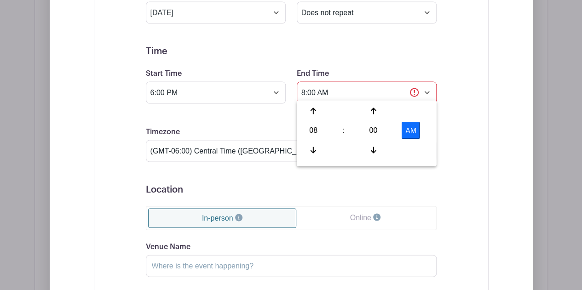
click at [405, 131] on button "AM" at bounding box center [411, 129] width 18 height 17
type input "8:00 PM"
click at [456, 139] on div "Event Date Start Date [DATE] Repeats Does not repeat Daily Weekly Monthly on da…" at bounding box center [291, 178] width 335 height 448
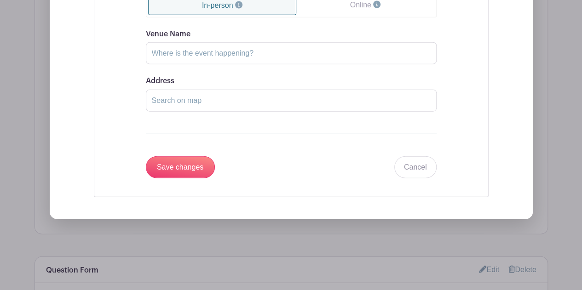
scroll to position [1080, 0]
click at [181, 162] on input "Save changes" at bounding box center [180, 167] width 69 height 22
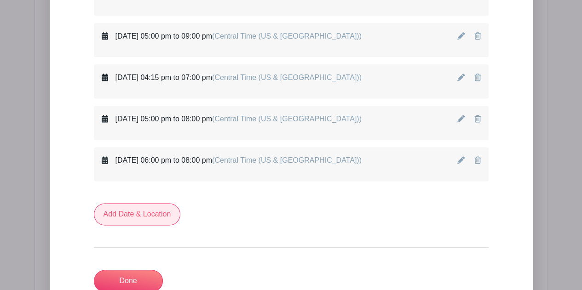
scroll to position [578, 0]
click at [142, 214] on link "Add Date & Location" at bounding box center [137, 215] width 87 height 22
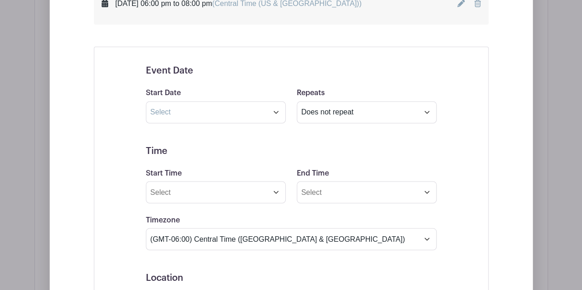
scroll to position [753, 0]
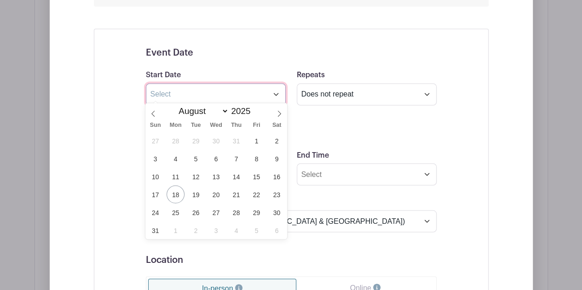
click at [278, 87] on input "text" at bounding box center [216, 94] width 140 height 22
click at [278, 111] on icon at bounding box center [279, 113] width 6 height 6
select select "8"
click at [214, 179] on span "17" at bounding box center [216, 177] width 18 height 18
type input "[DATE]"
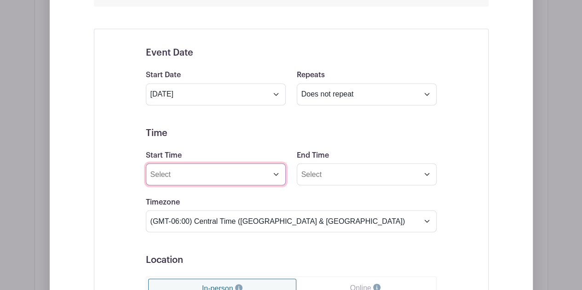
click at [271, 175] on input "Start Time" at bounding box center [216, 174] width 140 height 22
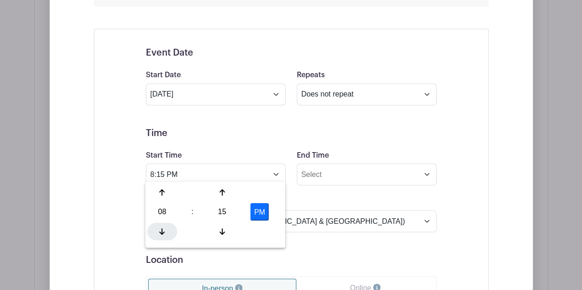
click at [165, 231] on div at bounding box center [162, 231] width 30 height 17
click at [223, 227] on div at bounding box center [222, 231] width 30 height 17
click at [222, 207] on div "14" at bounding box center [222, 211] width 30 height 17
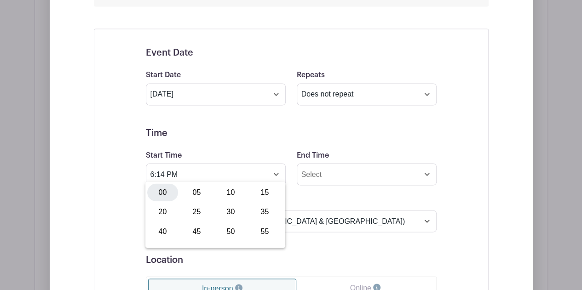
click at [156, 192] on div "00" at bounding box center [162, 192] width 31 height 17
type input "6:00 PM"
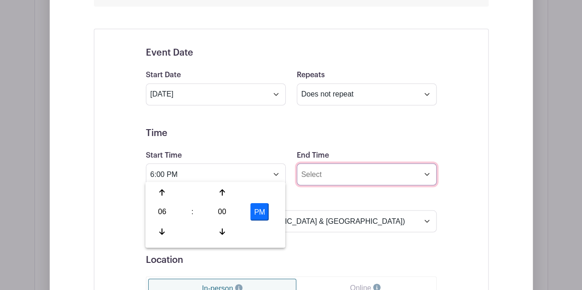
click at [361, 163] on input "End Time" at bounding box center [367, 174] width 140 height 22
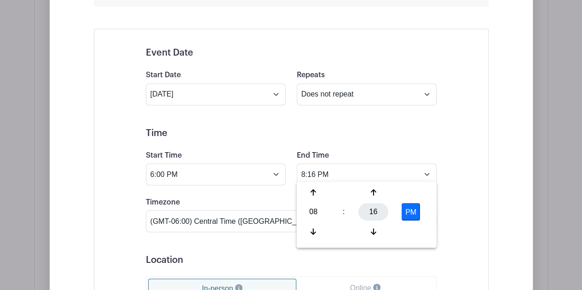
click at [377, 208] on div "16" at bounding box center [373, 211] width 30 height 17
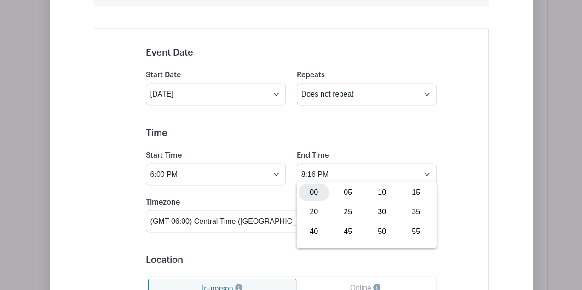
click at [309, 189] on div "00" at bounding box center [314, 192] width 31 height 17
type input "8:00 PM"
click at [260, 239] on form "Event Date Start Date [DATE] Repeats Does not repeat Daily Weekly Monthly on da…" at bounding box center [291, 254] width 291 height 414
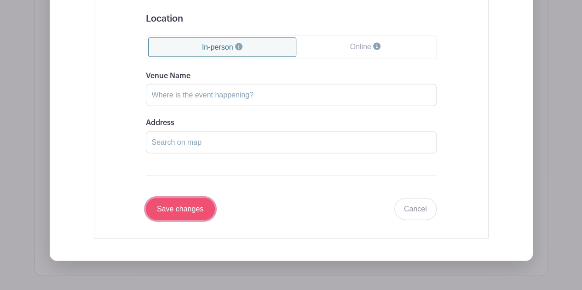
click at [201, 209] on input "Save changes" at bounding box center [180, 209] width 69 height 22
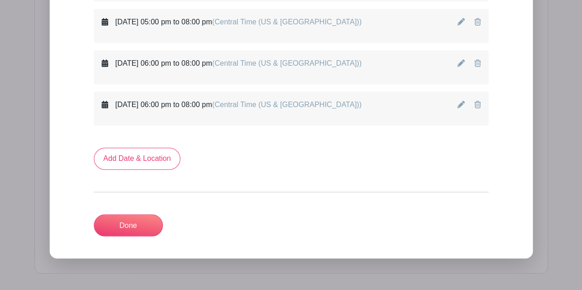
scroll to position [674, 0]
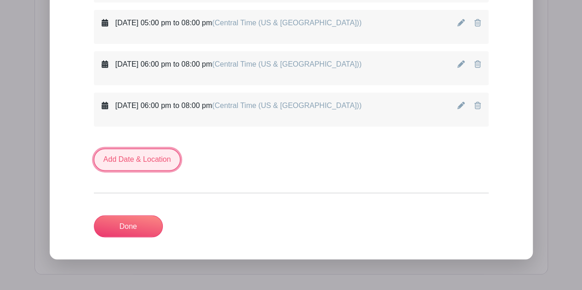
click at [156, 164] on link "Add Date & Location" at bounding box center [137, 160] width 87 height 22
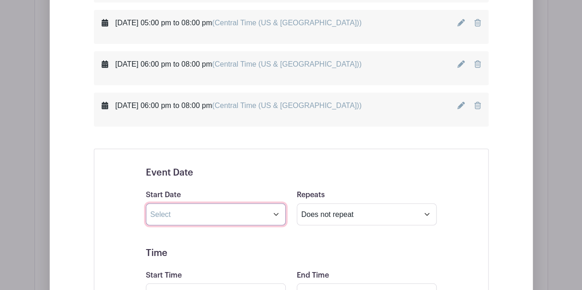
click at [218, 210] on input "text" at bounding box center [216, 214] width 140 height 22
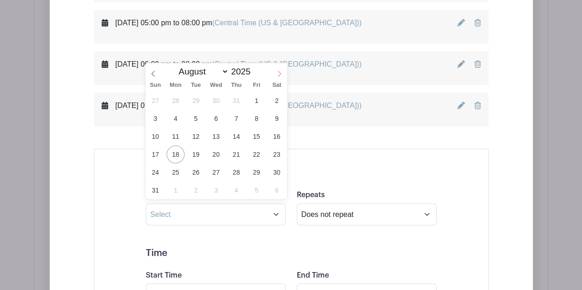
click at [274, 78] on span at bounding box center [279, 71] width 16 height 16
select select "9"
click at [217, 101] on span "1" at bounding box center [216, 101] width 18 height 18
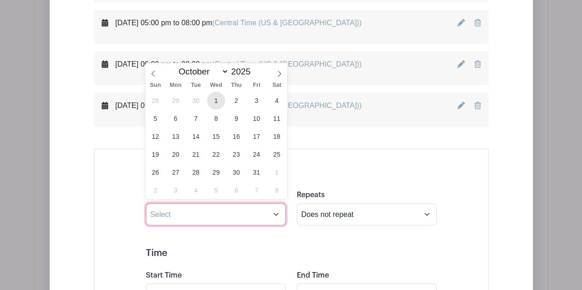
type input "[DATE]"
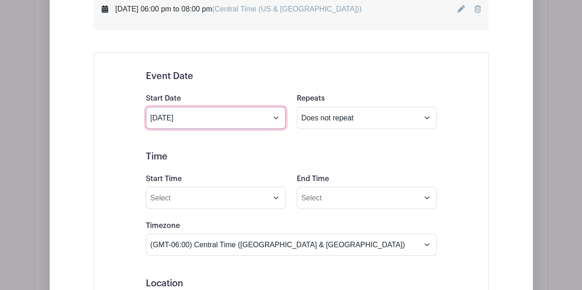
scroll to position [774, 0]
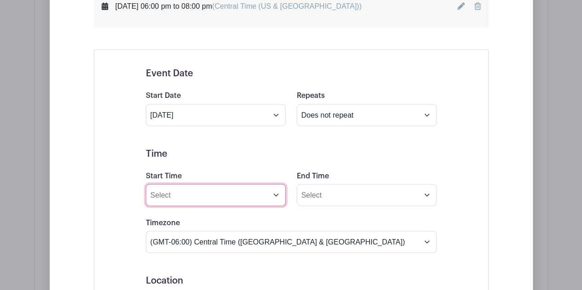
click at [256, 189] on input "Start Time" at bounding box center [216, 195] width 140 height 22
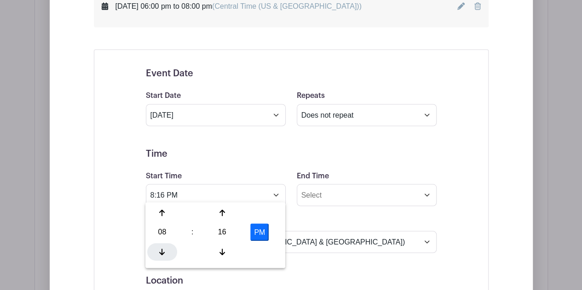
click at [162, 252] on icon at bounding box center [162, 251] width 6 height 6
click at [217, 231] on div "16" at bounding box center [222, 232] width 30 height 17
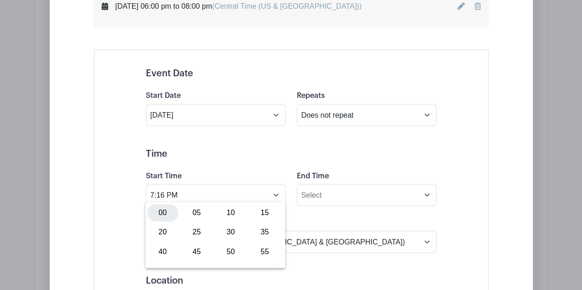
click at [165, 216] on div "00" at bounding box center [162, 212] width 31 height 17
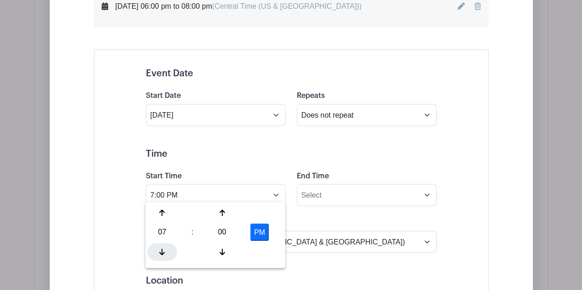
click at [161, 252] on icon at bounding box center [162, 251] width 6 height 7
type input "6:00 PM"
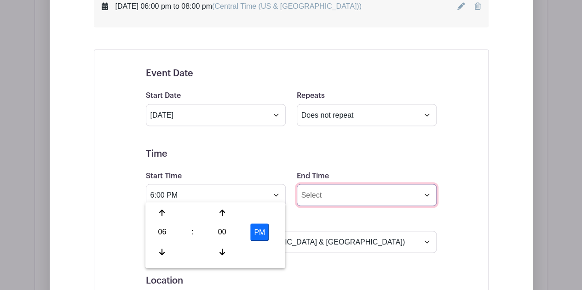
click at [343, 193] on input "End Time" at bounding box center [367, 195] width 140 height 22
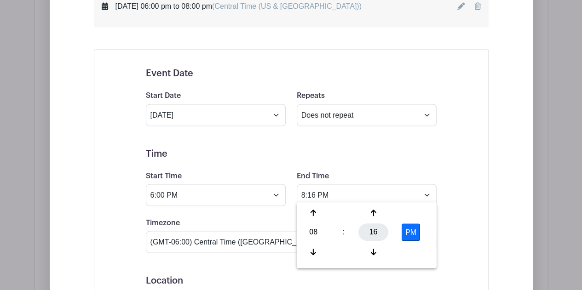
click at [369, 239] on div "16" at bounding box center [373, 232] width 30 height 17
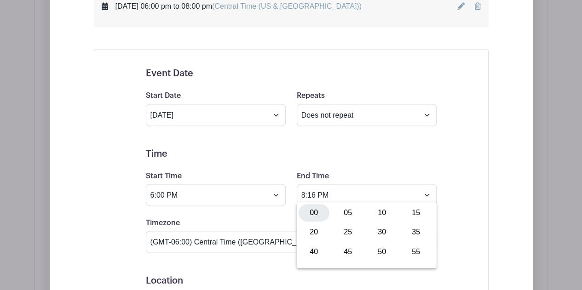
click at [312, 212] on div "00" at bounding box center [314, 212] width 31 height 17
type input "8:00 PM"
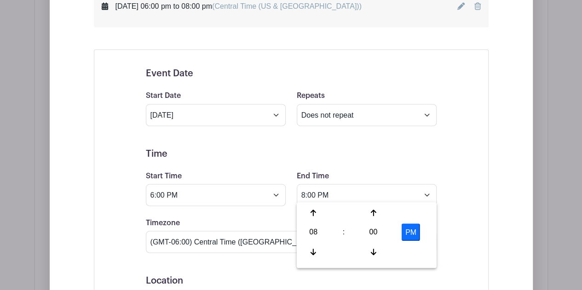
click at [265, 265] on form "Event Date Start Date [DATE] Repeats Does not repeat Daily Weekly Monthly on da…" at bounding box center [291, 275] width 291 height 414
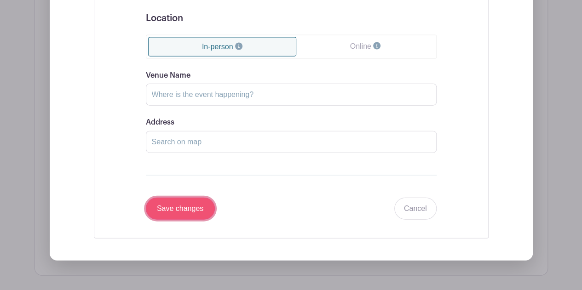
click at [198, 201] on input "Save changes" at bounding box center [180, 209] width 69 height 22
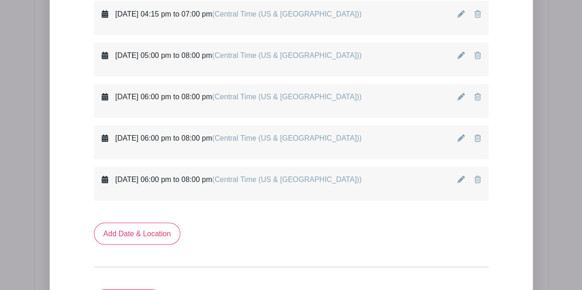
scroll to position [641, 0]
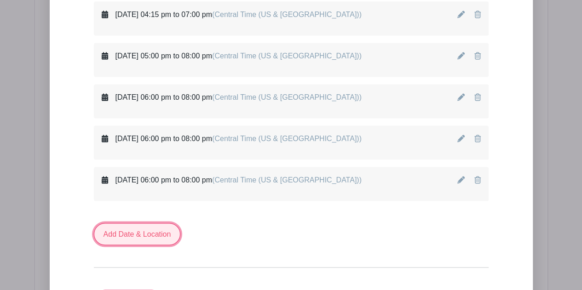
click at [144, 230] on link "Add Date & Location" at bounding box center [137, 234] width 87 height 22
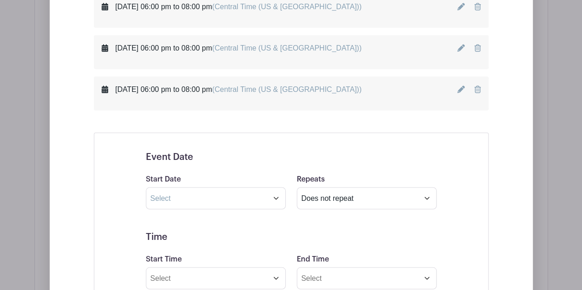
scroll to position [732, 0]
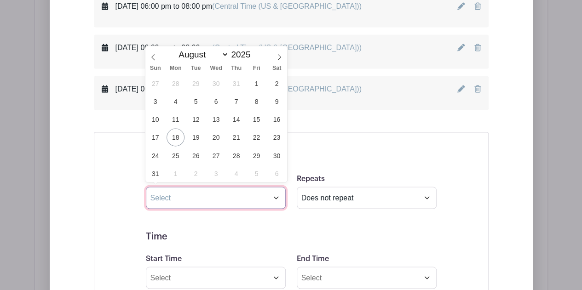
click at [217, 193] on input "text" at bounding box center [216, 198] width 140 height 22
click at [281, 57] on icon at bounding box center [279, 57] width 6 height 6
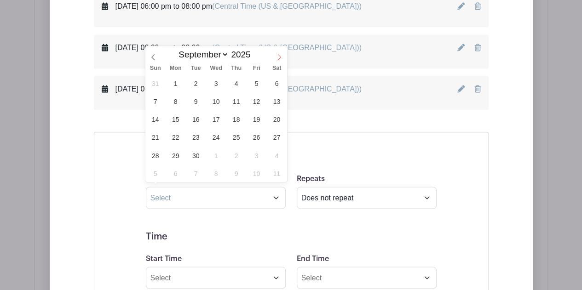
click at [281, 57] on icon at bounding box center [279, 57] width 6 height 6
select select "9"
click at [218, 119] on span "15" at bounding box center [216, 119] width 18 height 18
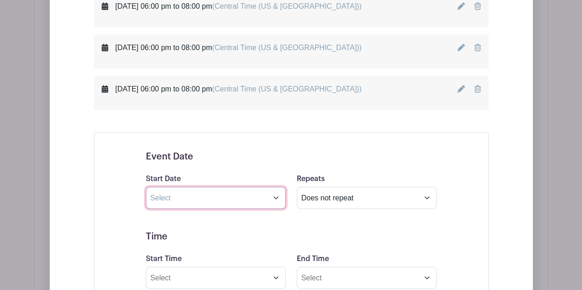
type input "[DATE]"
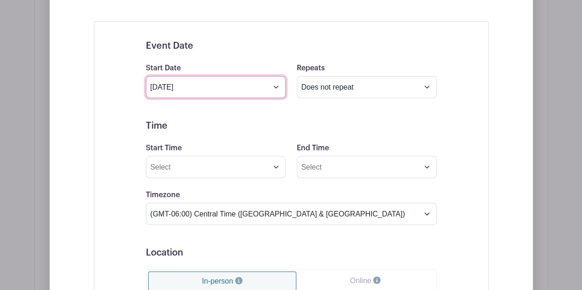
scroll to position [853, 0]
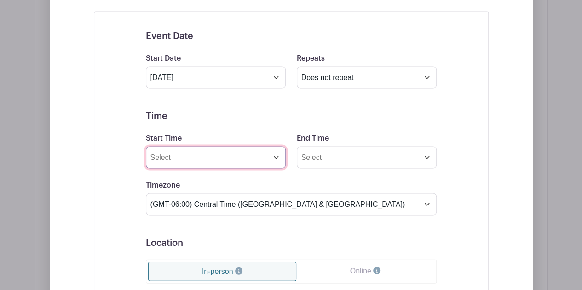
click at [237, 160] on input "Start Time" at bounding box center [216, 157] width 140 height 22
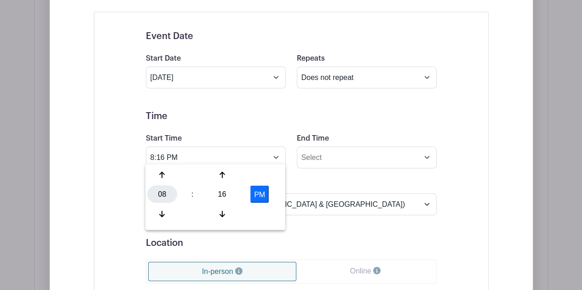
click at [163, 190] on div "08" at bounding box center [162, 193] width 30 height 17
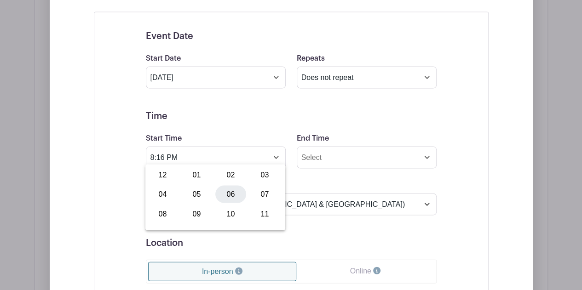
click at [221, 194] on div "06" at bounding box center [230, 193] width 31 height 17
click at [222, 194] on div "16" at bounding box center [222, 193] width 30 height 17
click at [157, 174] on div "00" at bounding box center [162, 174] width 31 height 17
type input "6:00 PM"
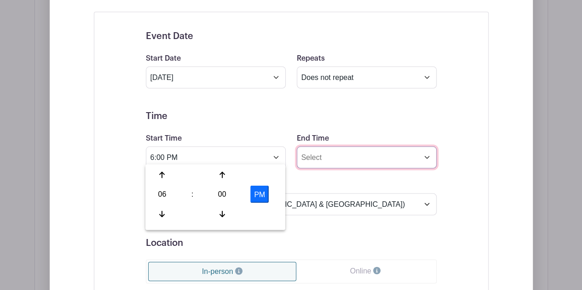
click at [327, 157] on input "End Time" at bounding box center [367, 157] width 140 height 22
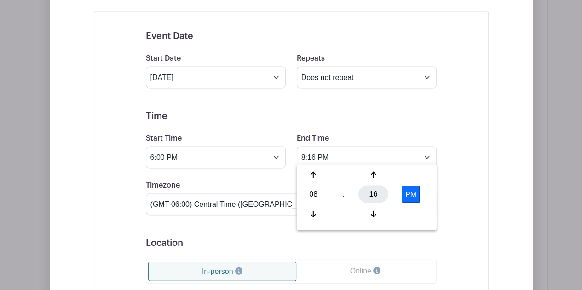
click at [368, 195] on div "16" at bounding box center [373, 193] width 30 height 17
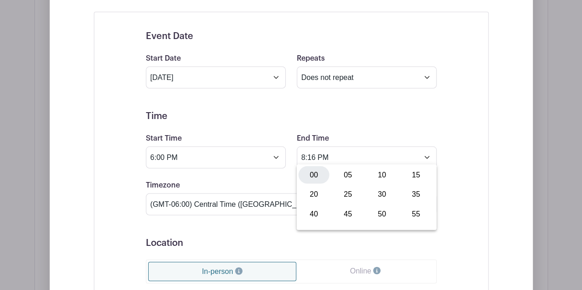
click at [308, 174] on div "00" at bounding box center [314, 174] width 31 height 17
type input "8:00 PM"
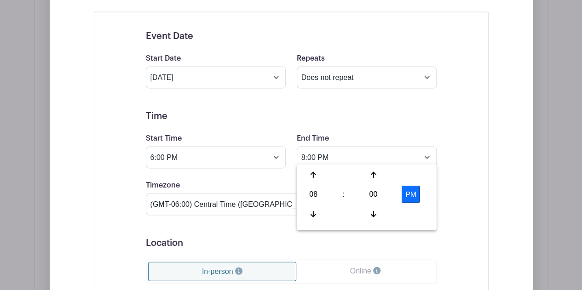
click at [284, 237] on h5 "Location" at bounding box center [291, 242] width 291 height 11
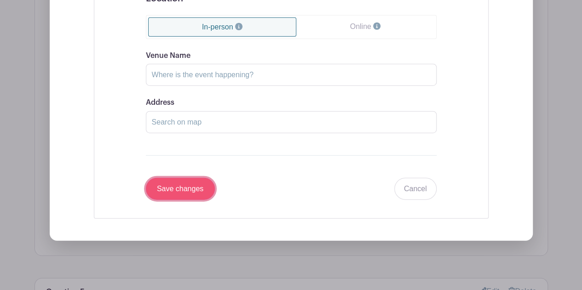
click at [194, 185] on input "Save changes" at bounding box center [180, 189] width 69 height 22
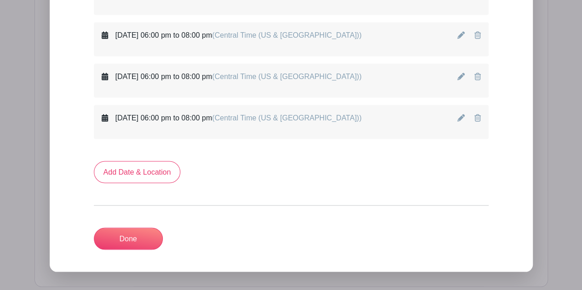
scroll to position [748, 0]
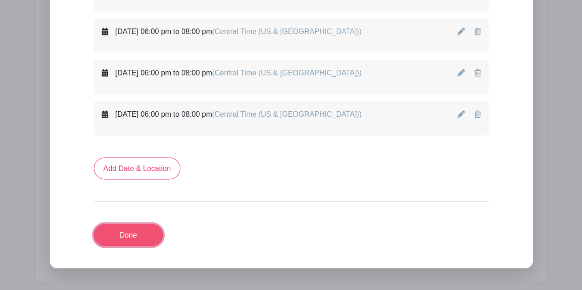
click at [144, 227] on link "Done" at bounding box center [128, 235] width 69 height 22
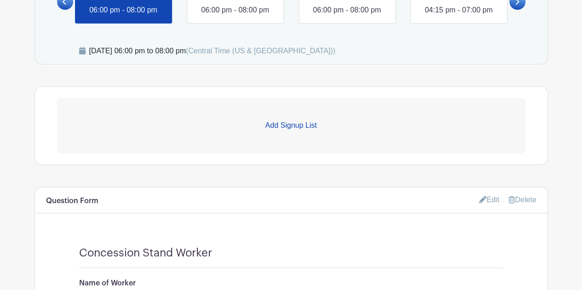
scroll to position [558, 0]
click at [123, 17] on link at bounding box center [123, 17] width 0 height 0
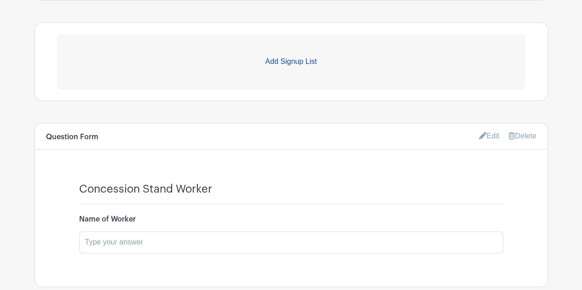
scroll to position [621, 0]
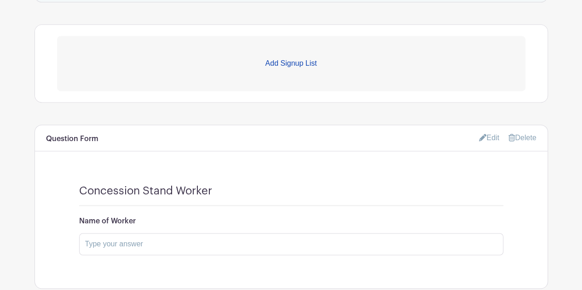
click at [291, 63] on p "Add Signup List" at bounding box center [291, 63] width 468 height 11
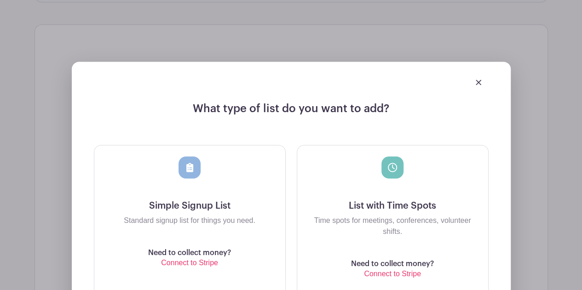
click at [391, 176] on div at bounding box center [392, 167] width 22 height 22
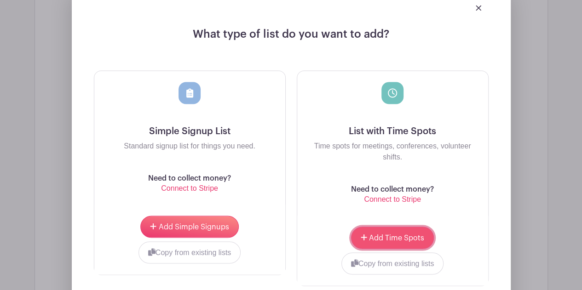
click at [384, 242] on button "Add Time Spots" at bounding box center [392, 238] width 83 height 22
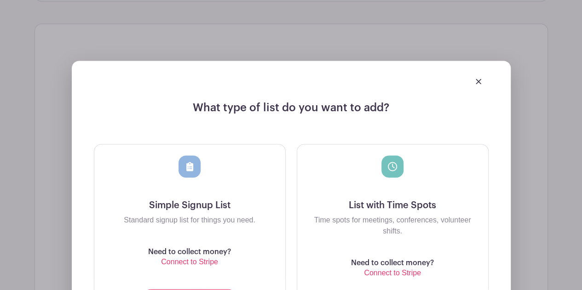
scroll to position [769, 0]
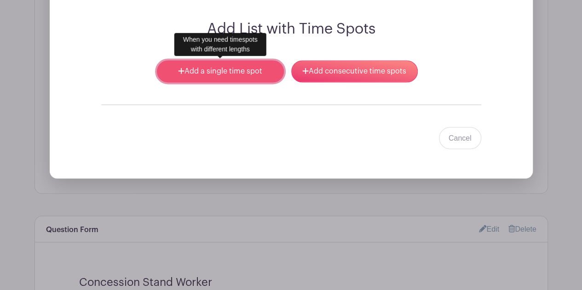
click at [238, 68] on link "Add a single time spot" at bounding box center [220, 71] width 127 height 22
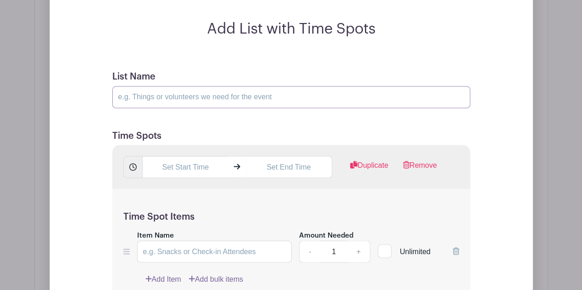
click at [222, 96] on input "List Name" at bounding box center [291, 97] width 358 height 22
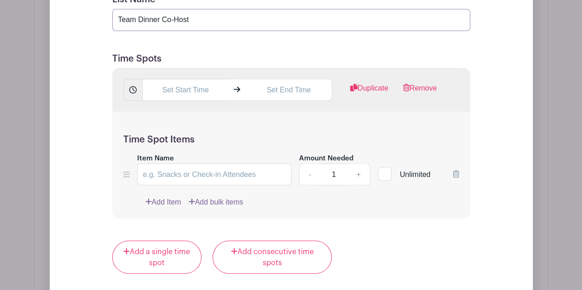
scroll to position [851, 0]
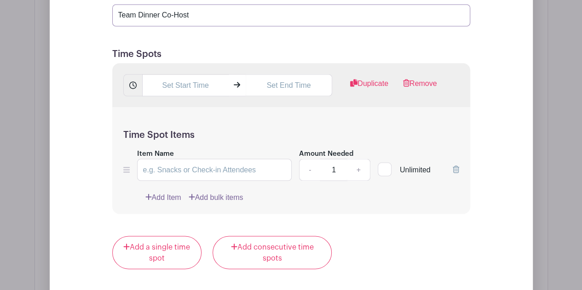
drag, startPoint x: 162, startPoint y: 11, endPoint x: 189, endPoint y: 13, distance: 26.4
click at [189, 13] on input "Team Dinner Co-Host" at bounding box center [291, 15] width 358 height 22
click at [160, 12] on input "Team DinnerCo-Host" at bounding box center [291, 15] width 358 height 22
drag, startPoint x: 161, startPoint y: 12, endPoint x: 193, endPoint y: 17, distance: 32.5
click at [193, 17] on input "Team Dinner Co-Host" at bounding box center [291, 15] width 358 height 22
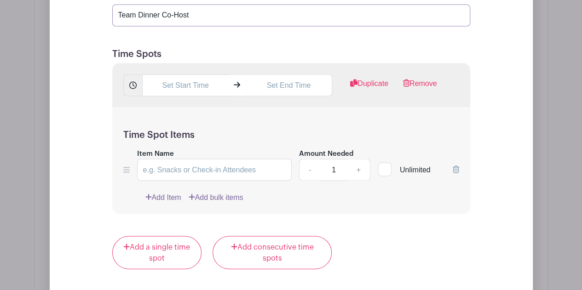
type input "Team Dinner Co-Host"
click at [174, 168] on input "Item Name" at bounding box center [214, 170] width 155 height 22
paste input "Co-Host"
type input "Co-Host"
click at [359, 168] on link "+" at bounding box center [358, 170] width 23 height 22
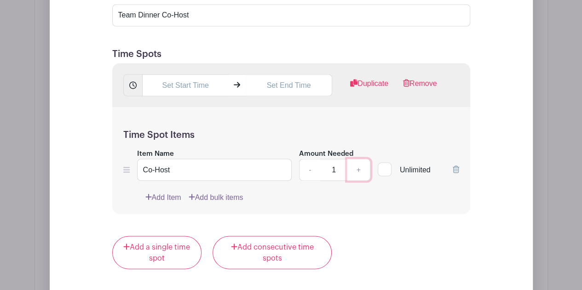
type input "2"
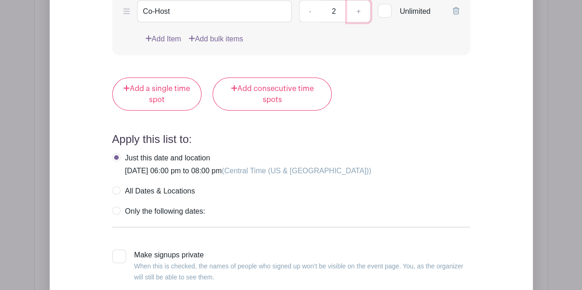
scroll to position [1010, 0]
click at [115, 208] on label "Only the following dates:" at bounding box center [158, 211] width 93 height 9
radio input "true"
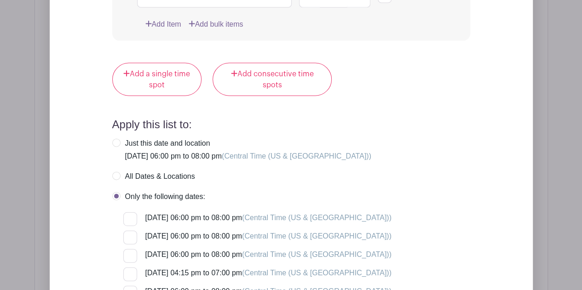
scroll to position [1040, 0]
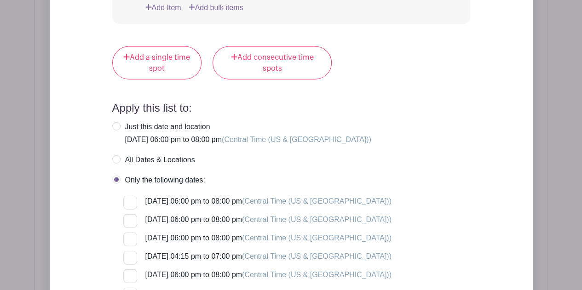
click at [128, 200] on div at bounding box center [130, 203] width 14 height 14
click at [128, 200] on input "[DATE] 06:00 pm to 08:00 pm (Central Time ([GEOGRAPHIC_DATA] & [GEOGRAPHIC_DATA…" at bounding box center [126, 199] width 6 height 6
checkbox input "true"
click at [130, 220] on div at bounding box center [130, 221] width 14 height 14
click at [129, 220] on input "[DATE] 06:00 pm to 08:00 pm (Central Time ([GEOGRAPHIC_DATA] & [GEOGRAPHIC_DATA…" at bounding box center [126, 217] width 6 height 6
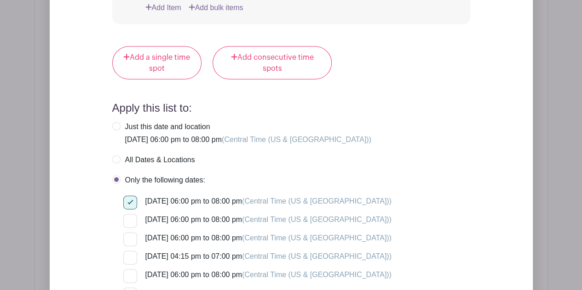
checkbox input "true"
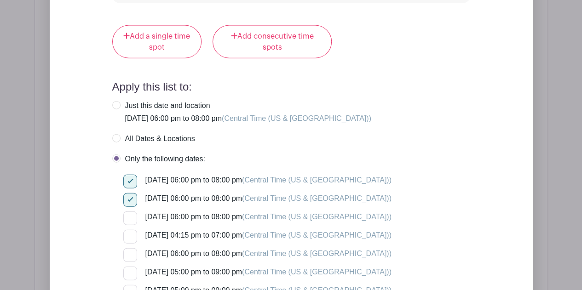
scroll to position [1065, 0]
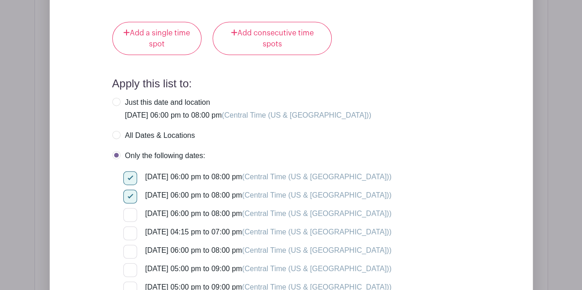
click at [130, 211] on div at bounding box center [130, 215] width 14 height 14
click at [129, 211] on input "[DATE] 06:00 pm to 08:00 pm (Central Time ([GEOGRAPHIC_DATA] & [GEOGRAPHIC_DATA…" at bounding box center [126, 211] width 6 height 6
checkbox input "true"
click at [131, 247] on div at bounding box center [130, 252] width 14 height 14
click at [129, 247] on input "[DATE] 06:00 pm to 08:00 pm (Central Time ([GEOGRAPHIC_DATA] & [GEOGRAPHIC_DATA…" at bounding box center [126, 248] width 6 height 6
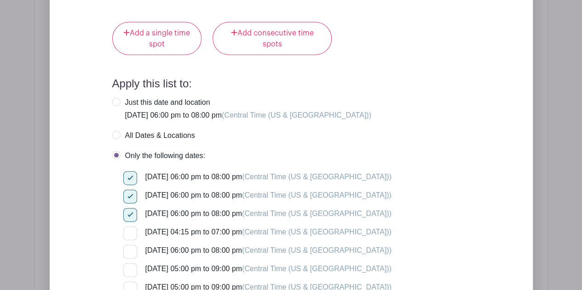
checkbox input "true"
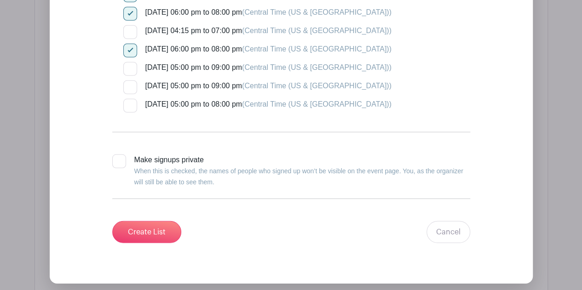
scroll to position [1267, 0]
click at [168, 232] on input "Create List" at bounding box center [146, 232] width 69 height 22
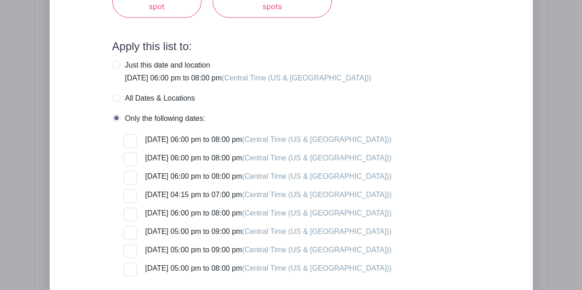
scroll to position [1115, 0]
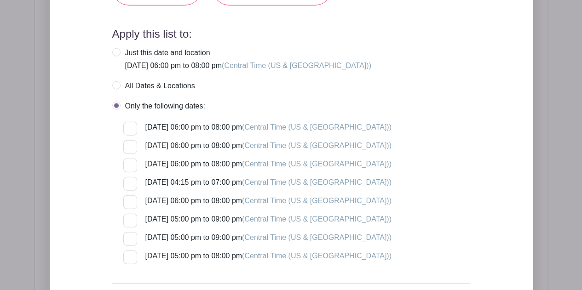
click at [125, 122] on input "[DATE] 06:00 pm to 08:00 pm (Central Time ([GEOGRAPHIC_DATA] & [GEOGRAPHIC_DATA…" at bounding box center [126, 125] width 6 height 6
checkbox input "true"
click at [128, 146] on div at bounding box center [130, 147] width 14 height 14
click at [128, 146] on input "[DATE] 06:00 pm to 08:00 pm (Central Time ([GEOGRAPHIC_DATA] & [GEOGRAPHIC_DATA…" at bounding box center [126, 143] width 6 height 6
checkbox input "true"
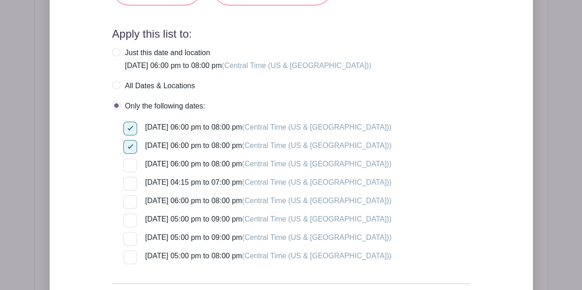
click at [129, 159] on div at bounding box center [130, 166] width 14 height 14
click at [129, 159] on input "[DATE] 06:00 pm to 08:00 pm (Central Time ([GEOGRAPHIC_DATA] & [GEOGRAPHIC_DATA…" at bounding box center [126, 162] width 6 height 6
checkbox input "true"
click at [130, 197] on div at bounding box center [130, 203] width 14 height 14
click at [129, 197] on input "[DATE] 06:00 pm to 08:00 pm (Central Time ([GEOGRAPHIC_DATA] & [GEOGRAPHIC_DATA…" at bounding box center [126, 199] width 6 height 6
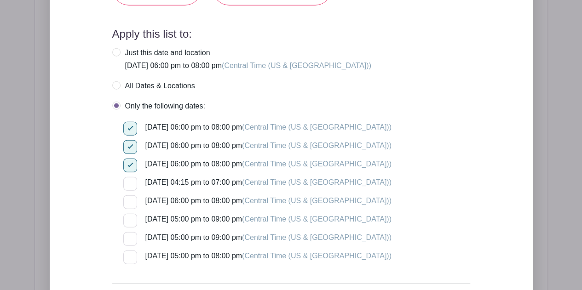
checkbox input "true"
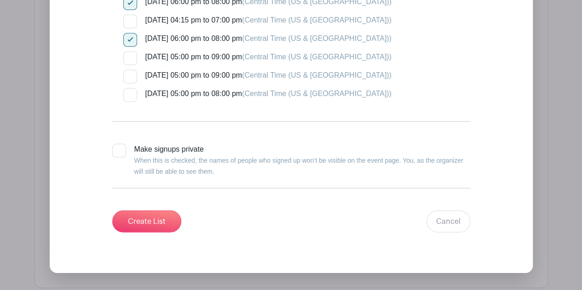
scroll to position [1280, 0]
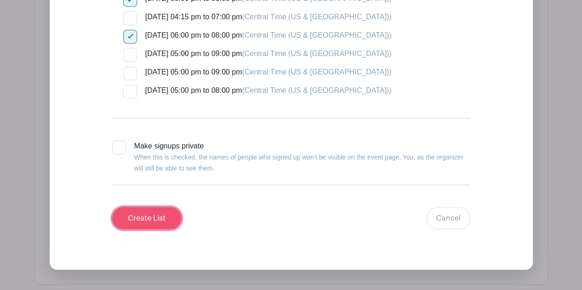
click at [155, 213] on input "Create List" at bounding box center [146, 219] width 69 height 22
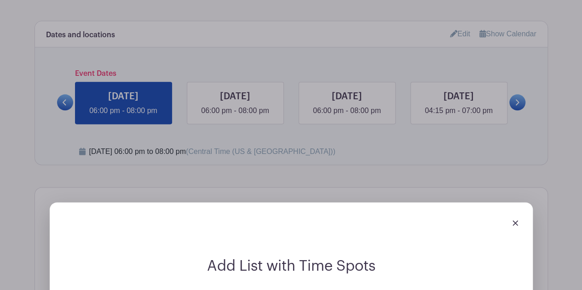
scroll to position [531, 0]
click at [514, 221] on img at bounding box center [516, 224] width 6 height 6
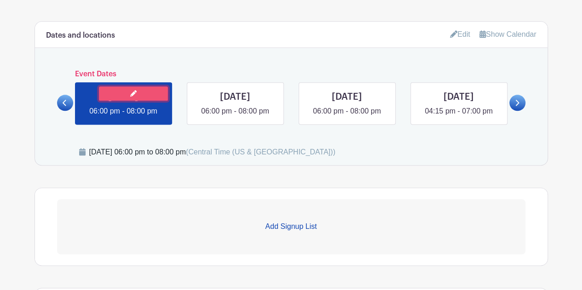
click at [149, 94] on link at bounding box center [133, 94] width 69 height 14
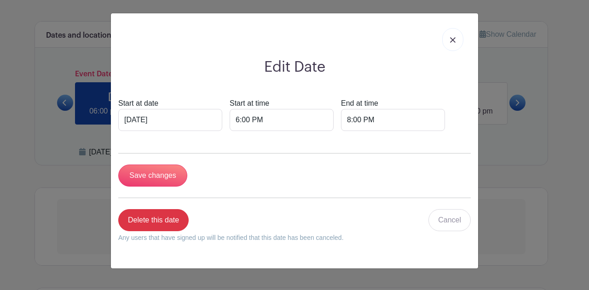
click at [449, 41] on link at bounding box center [452, 39] width 21 height 23
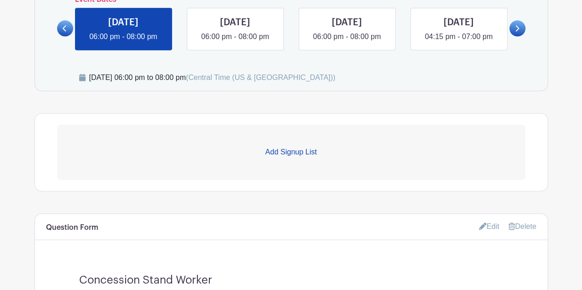
scroll to position [604, 0]
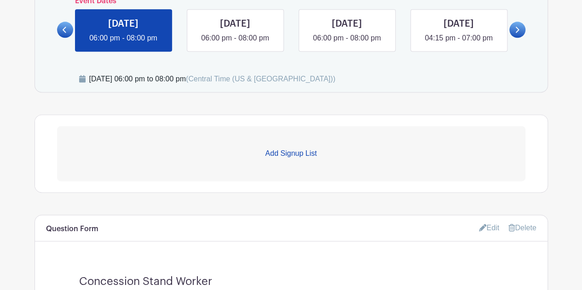
click at [295, 158] on link "Add Signup List" at bounding box center [291, 153] width 468 height 55
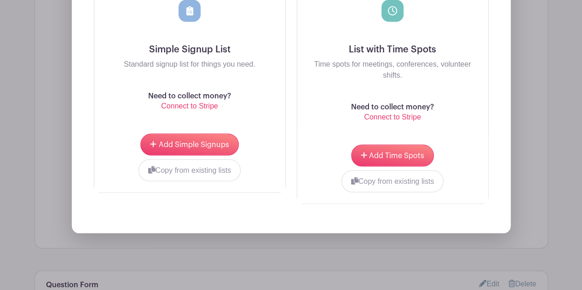
scroll to position [852, 0]
click at [393, 140] on div "Add Time Spots Copy from existing lists Concession Stand Worker Concession Stan…" at bounding box center [392, 168] width 191 height 70
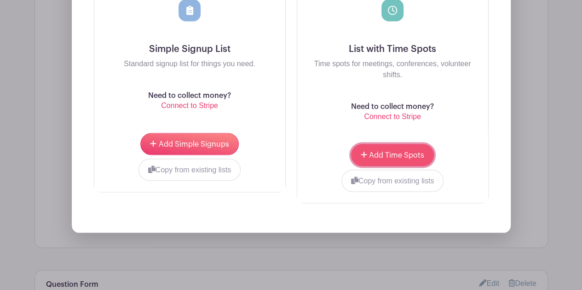
click at [389, 152] on span "Add Time Spots" at bounding box center [396, 154] width 55 height 7
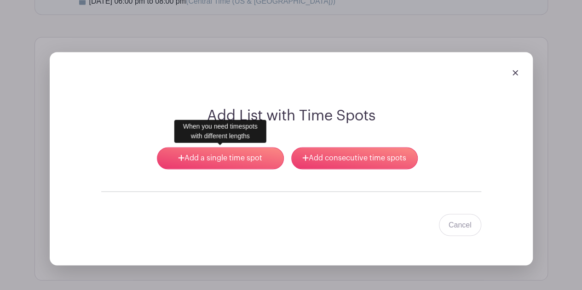
scroll to position [682, 0]
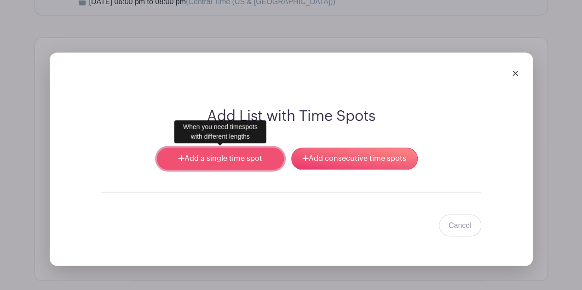
click at [242, 150] on link "Add a single time spot" at bounding box center [220, 159] width 127 height 22
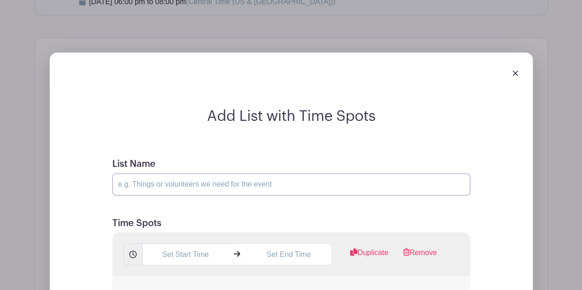
click at [214, 177] on input "List Name" at bounding box center [291, 184] width 358 height 22
type input "Team Dinner Co-Host"
click at [195, 244] on input "text" at bounding box center [185, 254] width 87 height 22
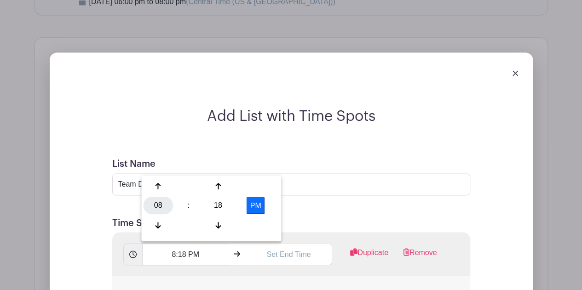
click at [154, 205] on div "08" at bounding box center [158, 205] width 30 height 17
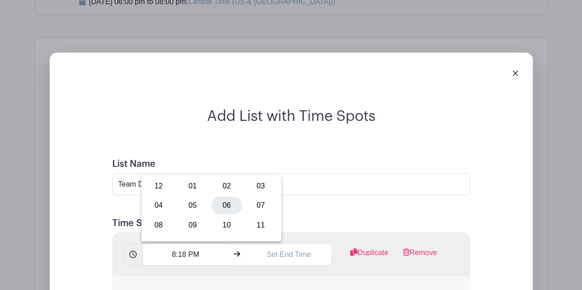
click at [225, 206] on div "06" at bounding box center [226, 205] width 31 height 17
click at [220, 208] on div "18" at bounding box center [218, 205] width 30 height 17
click at [157, 184] on div "00" at bounding box center [158, 186] width 31 height 17
type input "6:00 PM"
click at [296, 256] on input "text" at bounding box center [289, 254] width 87 height 22
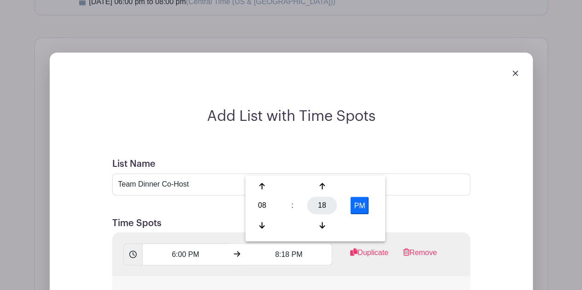
click at [326, 213] on div "18" at bounding box center [322, 205] width 30 height 17
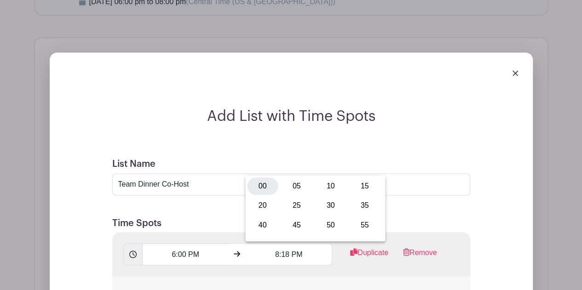
click at [261, 182] on div "00" at bounding box center [262, 186] width 31 height 17
type input "8:00 PM"
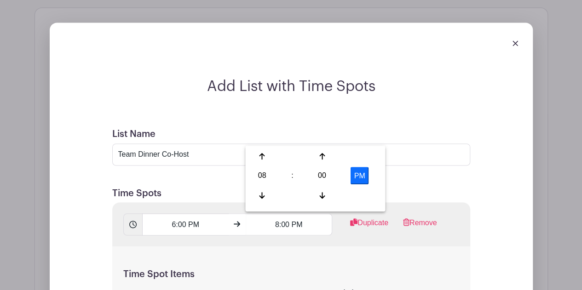
scroll to position [712, 0]
click at [336, 268] on h5 "Time Spot Items" at bounding box center [291, 273] width 336 height 11
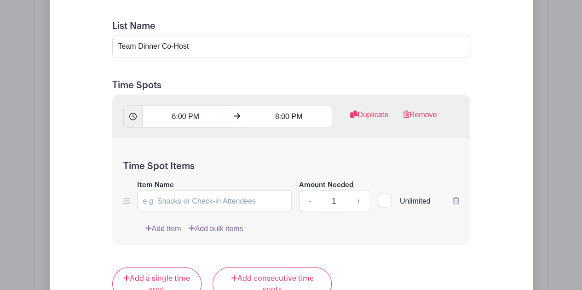
scroll to position [820, 0]
click at [249, 194] on input "Item Name" at bounding box center [214, 201] width 155 height 22
type input "Co-Host"
click at [363, 196] on link "+" at bounding box center [358, 201] width 23 height 22
type input "2"
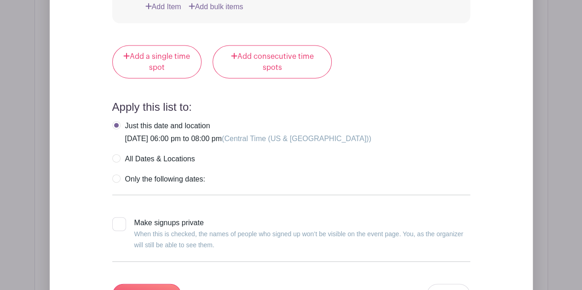
scroll to position [1053, 0]
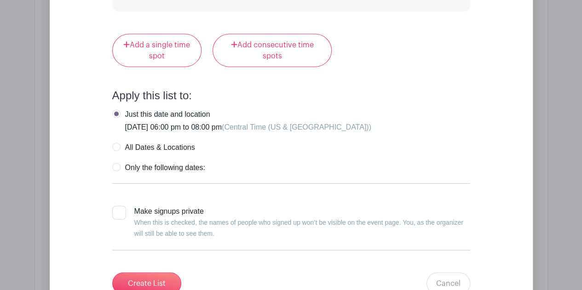
click at [151, 163] on label "Only the following dates:" at bounding box center [158, 167] width 93 height 9
radio input "true"
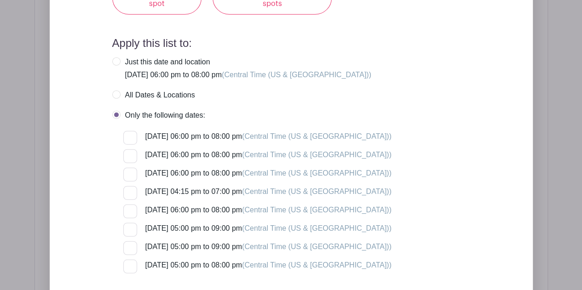
scroll to position [1106, 0]
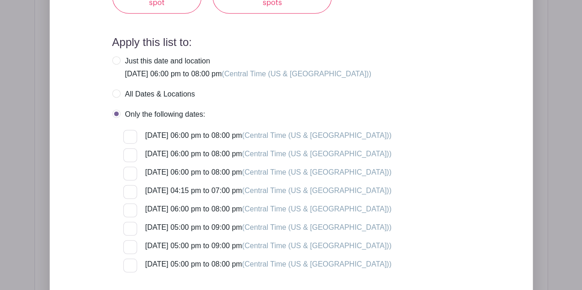
click at [124, 134] on div at bounding box center [130, 137] width 14 height 14
click at [124, 134] on input "[DATE] 06:00 pm to 08:00 pm (Central Time ([GEOGRAPHIC_DATA] & [GEOGRAPHIC_DATA…" at bounding box center [126, 133] width 6 height 6
checkbox input "true"
click at [124, 152] on div at bounding box center [130, 156] width 14 height 14
click at [124, 152] on input "[DATE] 06:00 pm to 08:00 pm (Central Time ([GEOGRAPHIC_DATA] & [GEOGRAPHIC_DATA…" at bounding box center [126, 152] width 6 height 6
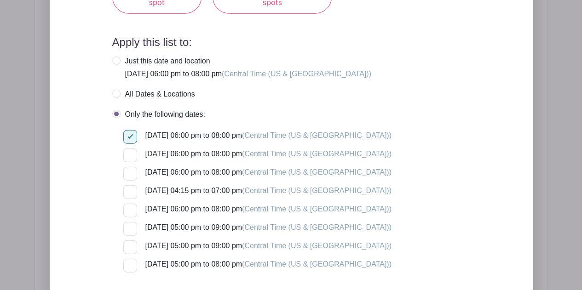
checkbox input "true"
click at [127, 172] on div at bounding box center [130, 174] width 14 height 14
click at [127, 172] on input "[DATE] 06:00 pm to 08:00 pm (Central Time ([GEOGRAPHIC_DATA] & [GEOGRAPHIC_DATA…" at bounding box center [126, 170] width 6 height 6
checkbox input "true"
click at [130, 204] on div at bounding box center [130, 211] width 14 height 14
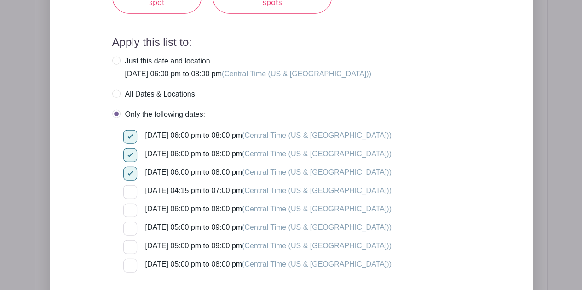
click at [129, 204] on input "[DATE] 06:00 pm to 08:00 pm (Central Time ([GEOGRAPHIC_DATA] & [GEOGRAPHIC_DATA…" at bounding box center [126, 207] width 6 height 6
checkbox input "true"
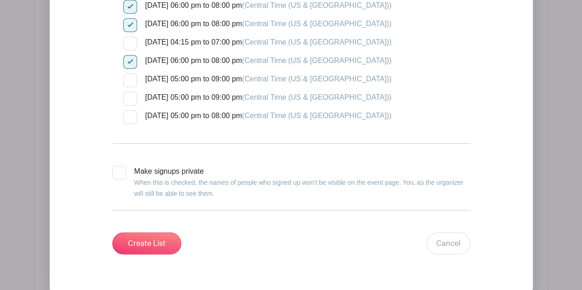
scroll to position [1255, 0]
click at [158, 239] on input "Create List" at bounding box center [146, 243] width 69 height 22
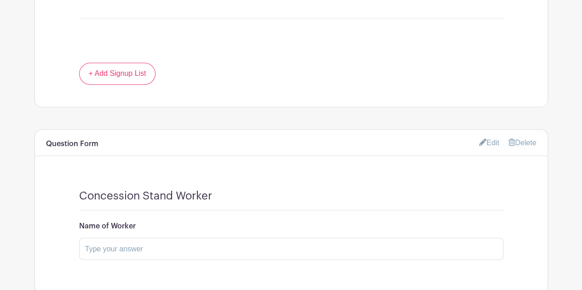
scroll to position [770, 0]
click at [492, 134] on link "Edit" at bounding box center [489, 141] width 20 height 15
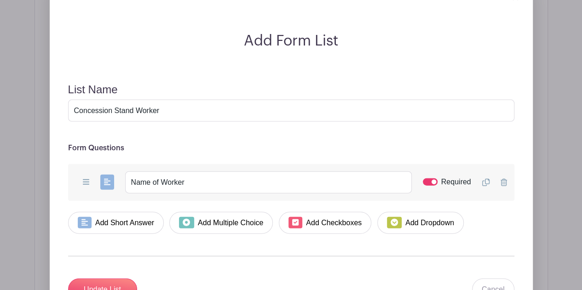
scroll to position [936, 0]
click at [349, 101] on input "Concession Stand Worker" at bounding box center [291, 112] width 446 height 22
drag, startPoint x: 283, startPoint y: 89, endPoint x: 35, endPoint y: 99, distance: 248.2
drag, startPoint x: 35, startPoint y: 99, endPoint x: 197, endPoint y: 93, distance: 162.1
click at [197, 101] on input "Concession Stand Worker" at bounding box center [291, 112] width 446 height 22
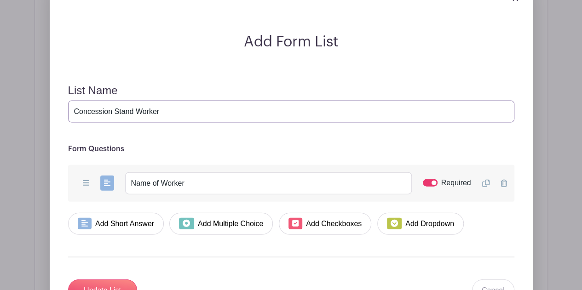
drag, startPoint x: 191, startPoint y: 88, endPoint x: 50, endPoint y: 86, distance: 141.7
click at [50, 86] on div "Add Form List List Name Concession Stand Worker Form Questions Add Short Answer…" at bounding box center [291, 160] width 483 height 364
type input "Name"
drag, startPoint x: 152, startPoint y: 156, endPoint x: 203, endPoint y: 158, distance: 50.7
click at [203, 173] on input "Name of Worker" at bounding box center [268, 184] width 287 height 22
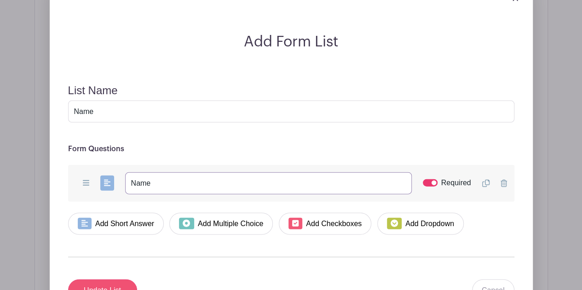
type input "Name"
click at [123, 280] on input "Update List" at bounding box center [102, 291] width 69 height 22
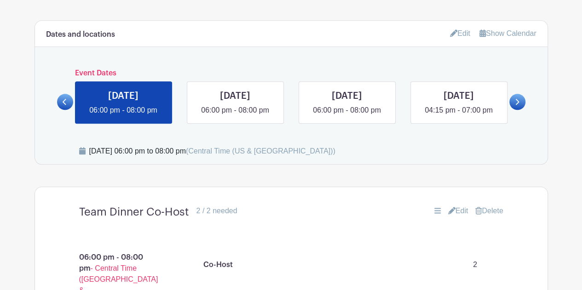
scroll to position [456, 0]
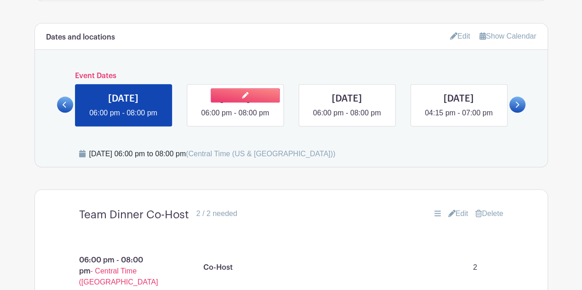
click at [235, 119] on link at bounding box center [235, 119] width 0 height 0
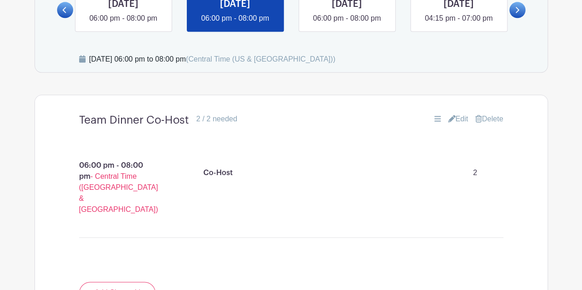
scroll to position [526, 0]
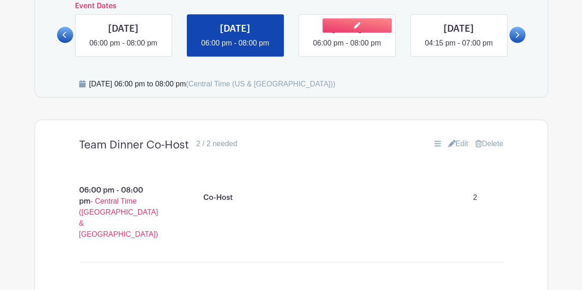
click at [347, 49] on link at bounding box center [347, 49] width 0 height 0
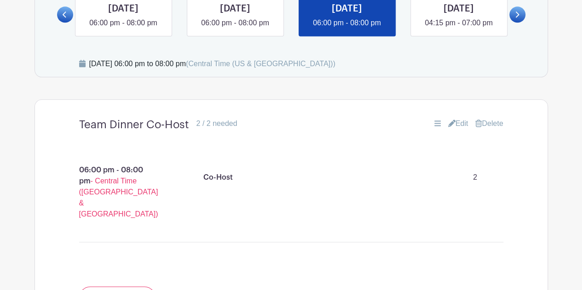
scroll to position [546, 0]
click at [459, 29] on link at bounding box center [459, 29] width 0 height 0
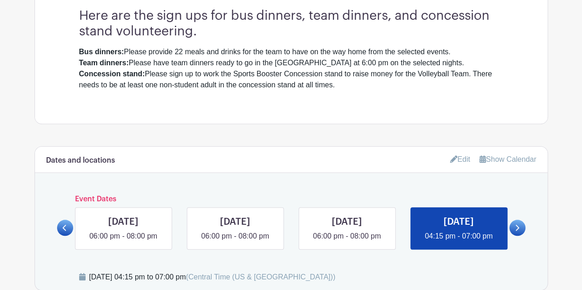
scroll to position [452, 0]
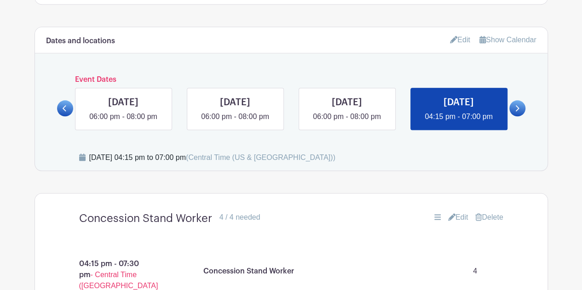
click at [461, 41] on link "Edit" at bounding box center [460, 39] width 20 height 15
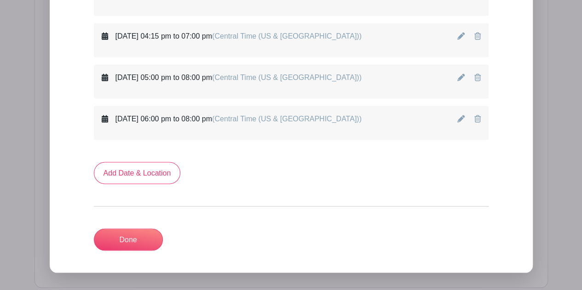
scroll to position [744, 0]
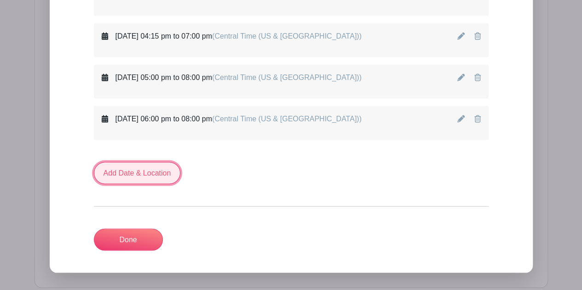
click at [145, 171] on link "Add Date & Location" at bounding box center [137, 173] width 87 height 22
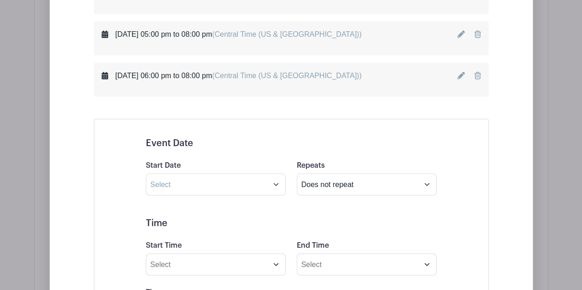
scroll to position [787, 0]
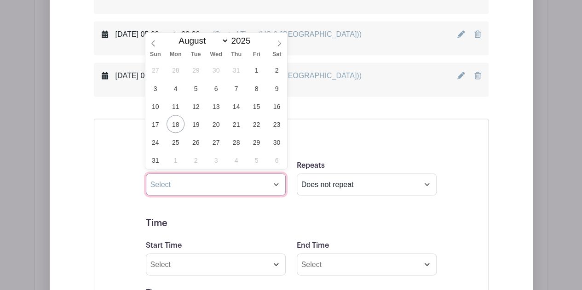
click at [200, 184] on input "text" at bounding box center [216, 184] width 140 height 22
click at [275, 142] on span "30" at bounding box center [277, 142] width 18 height 18
type input "[DATE]"
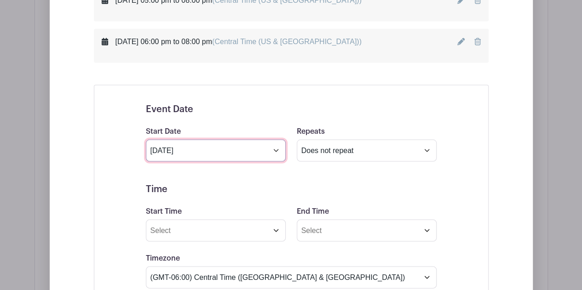
scroll to position [829, 0]
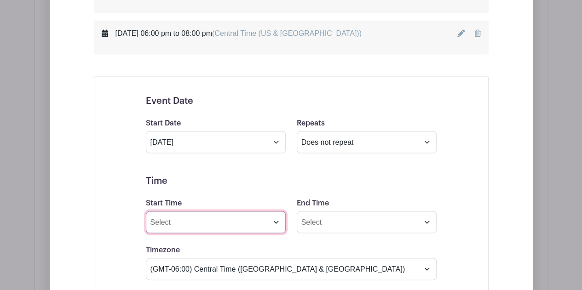
click at [201, 223] on input "Start Time" at bounding box center [216, 222] width 140 height 22
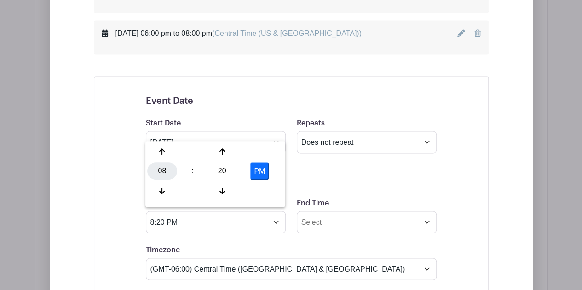
click at [164, 169] on div "08" at bounding box center [162, 170] width 30 height 17
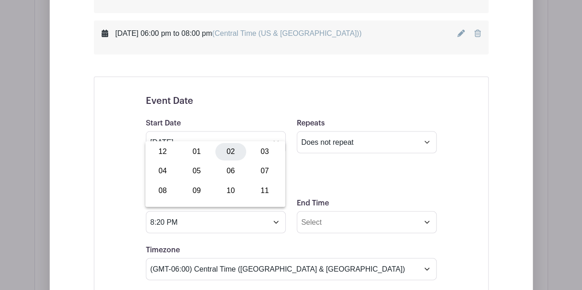
click at [231, 152] on div "02" at bounding box center [230, 151] width 31 height 17
click at [224, 175] on div "20" at bounding box center [222, 170] width 30 height 17
click at [167, 148] on div "00" at bounding box center [162, 151] width 31 height 17
type input "2:00 PM"
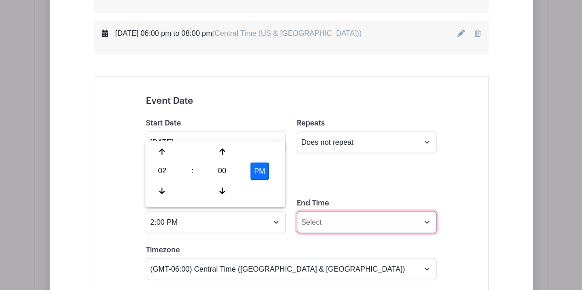
click at [329, 219] on input "End Time" at bounding box center [367, 222] width 140 height 22
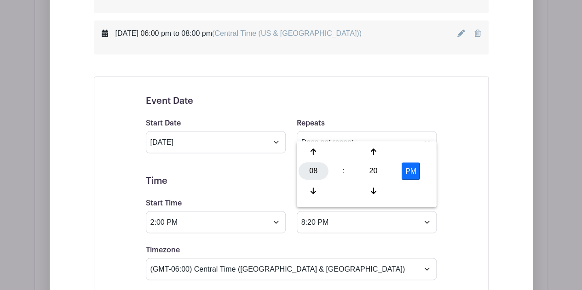
click at [313, 172] on div "08" at bounding box center [314, 170] width 30 height 17
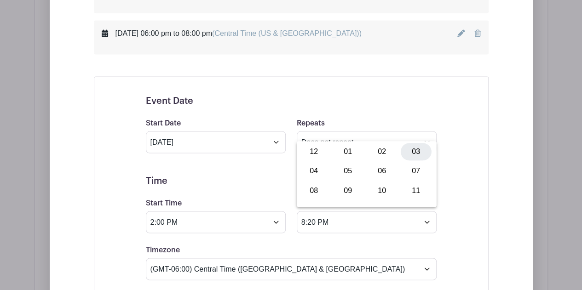
click at [412, 154] on div "03" at bounding box center [416, 151] width 31 height 17
click at [375, 173] on div "20" at bounding box center [373, 170] width 30 height 17
click at [313, 154] on div "00" at bounding box center [314, 151] width 31 height 17
type input "3:00 PM"
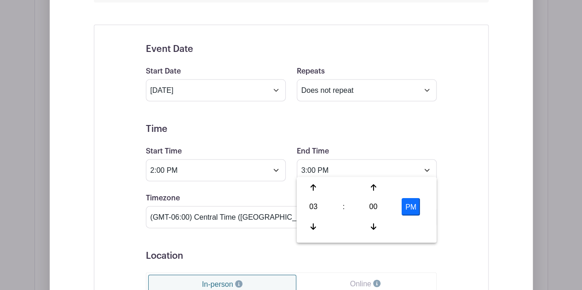
scroll to position [886, 0]
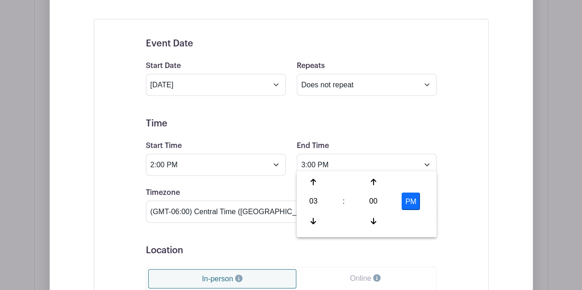
click at [247, 231] on form "Event Date Start Date [DATE] Repeats Does not repeat Daily Weekly Monthly on da…" at bounding box center [291, 245] width 291 height 414
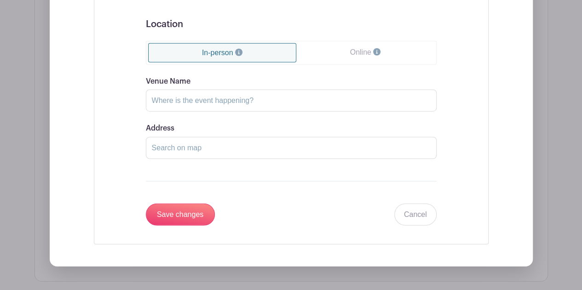
scroll to position [1114, 0]
click at [207, 93] on input "Venue Name" at bounding box center [291, 100] width 291 height 22
type input "[GEOGRAPHIC_DATA]"
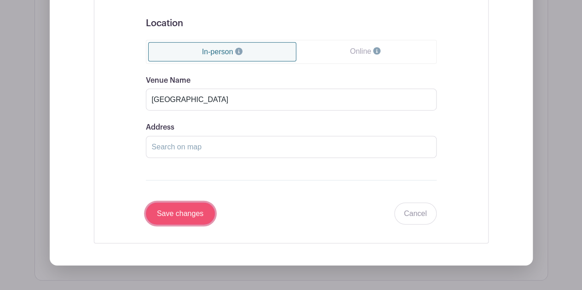
click at [182, 211] on input "Save changes" at bounding box center [180, 214] width 69 height 22
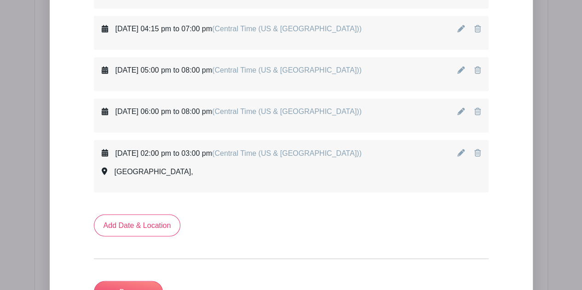
scroll to position [751, 0]
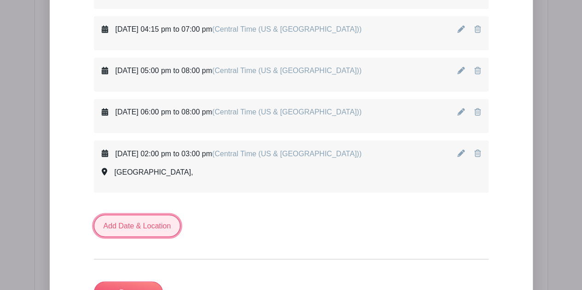
click at [147, 224] on link "Add Date & Location" at bounding box center [137, 226] width 87 height 22
select select "7"
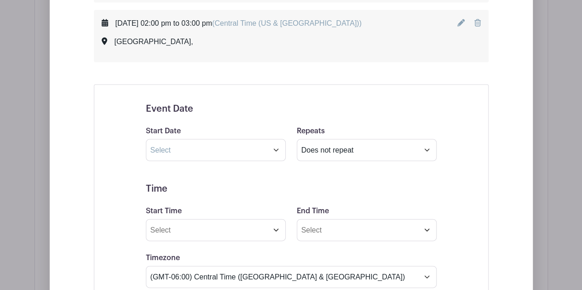
scroll to position [881, 0]
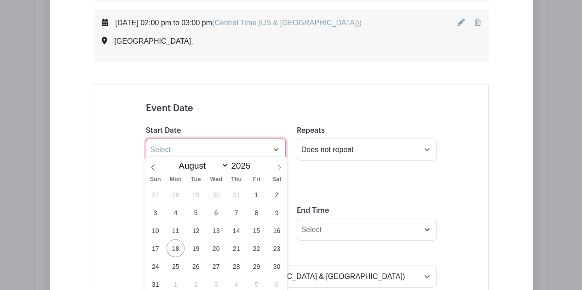
click at [247, 146] on input "text" at bounding box center [216, 150] width 140 height 22
click at [235, 287] on span "4" at bounding box center [236, 285] width 18 height 18
type input "[DATE]"
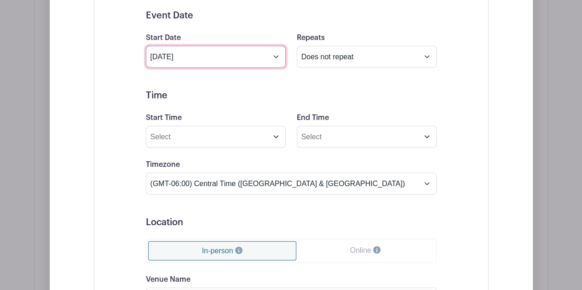
scroll to position [975, 0]
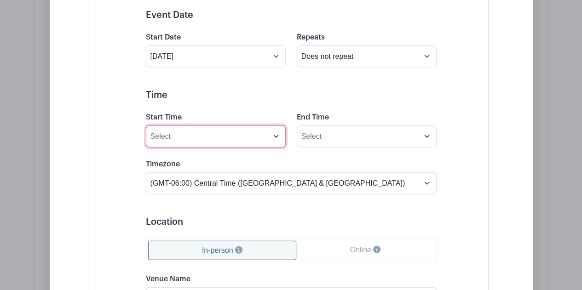
click at [279, 127] on input "Start Time" at bounding box center [216, 137] width 140 height 22
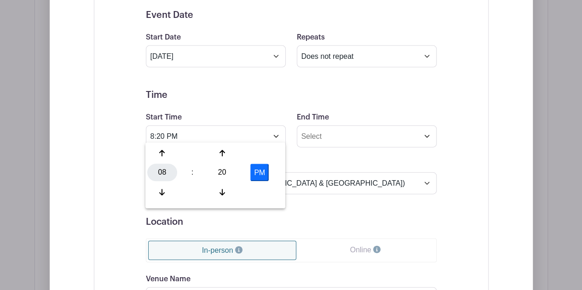
click at [161, 172] on div "08" at bounding box center [162, 172] width 30 height 17
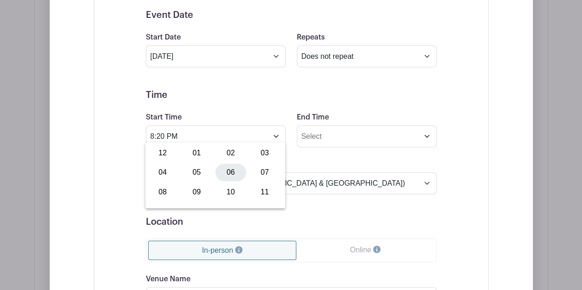
click at [232, 174] on div "06" at bounding box center [230, 172] width 31 height 17
click at [228, 172] on div "20" at bounding box center [222, 172] width 30 height 17
click at [164, 150] on div "00" at bounding box center [162, 153] width 31 height 17
type input "6:00 PM"
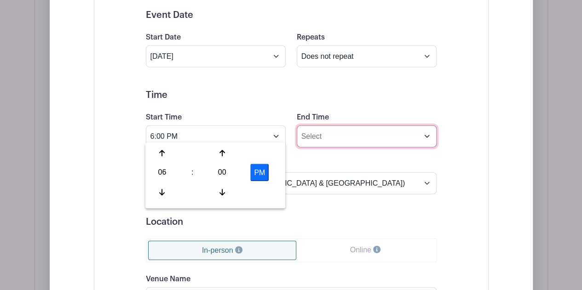
click at [345, 135] on input "End Time" at bounding box center [367, 137] width 140 height 22
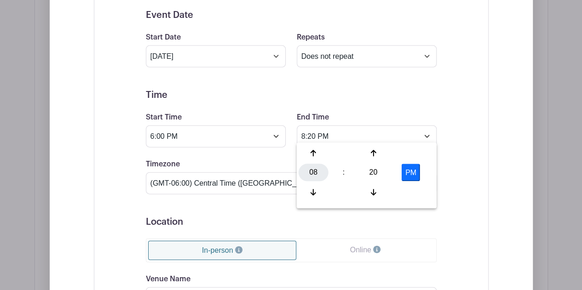
click at [313, 172] on div "08" at bounding box center [314, 172] width 30 height 17
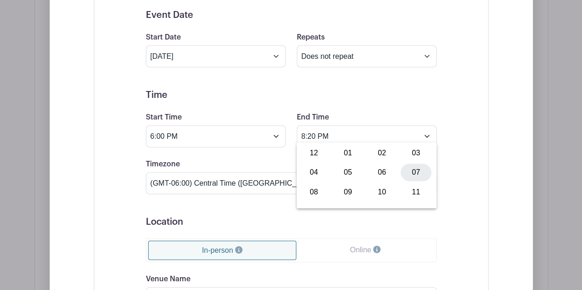
click at [409, 173] on div "07" at bounding box center [416, 172] width 31 height 17
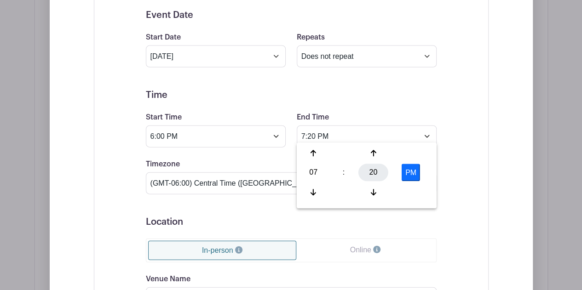
click at [368, 170] on div "20" at bounding box center [373, 172] width 30 height 17
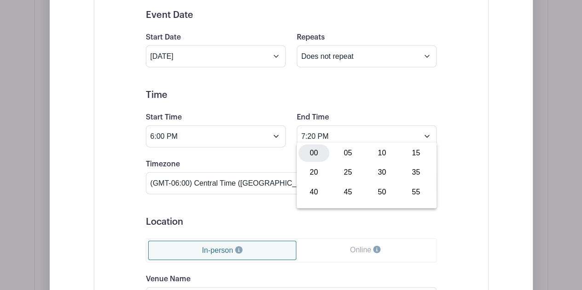
click at [307, 154] on div "00" at bounding box center [314, 153] width 31 height 17
type input "7:00 PM"
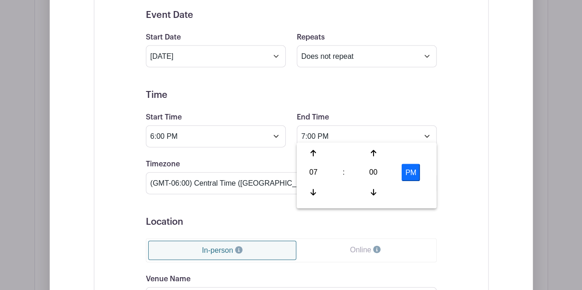
click at [482, 189] on div "Event Date Start Date [DATE] Repeats Does not repeat Daily Weekly Monthly on da…" at bounding box center [291, 229] width 395 height 477
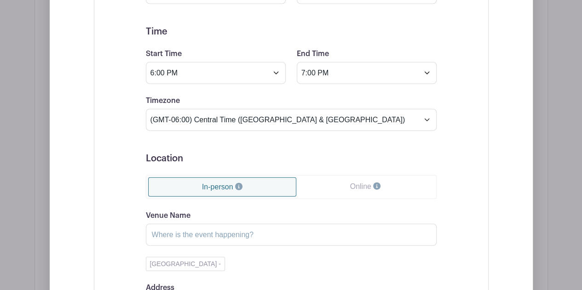
scroll to position [1069, 0]
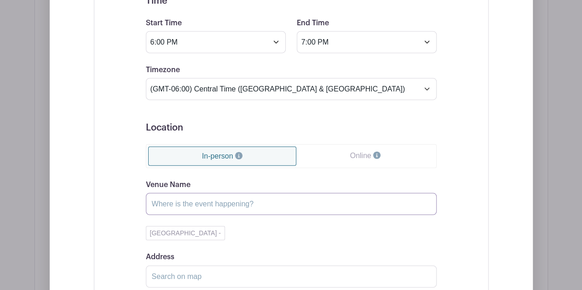
click at [269, 200] on input "Venue Name" at bounding box center [291, 204] width 291 height 22
type input "[GEOGRAPHIC_DATA]"
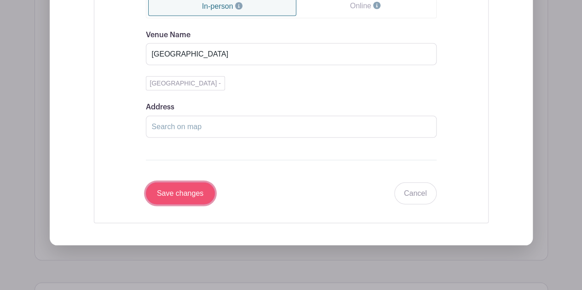
click at [188, 185] on input "Save changes" at bounding box center [180, 194] width 69 height 22
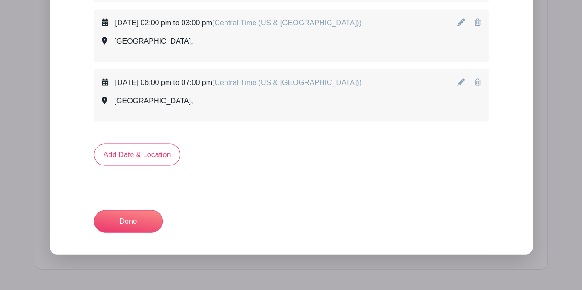
scroll to position [875, 0]
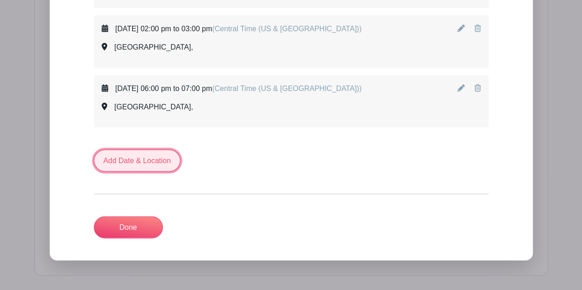
click at [154, 153] on link "Add Date & Location" at bounding box center [137, 161] width 87 height 22
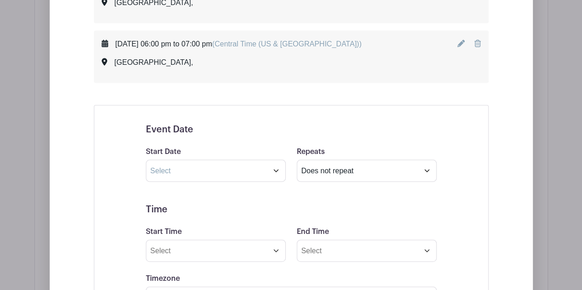
scroll to position [920, 0]
click at [248, 166] on input "text" at bounding box center [216, 171] width 140 height 22
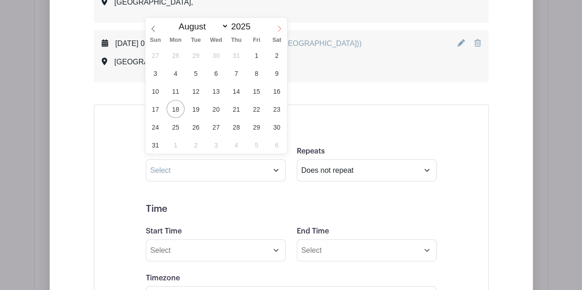
click at [278, 27] on icon at bounding box center [279, 29] width 6 height 6
select select "8"
click at [194, 95] on span "16" at bounding box center [196, 91] width 18 height 18
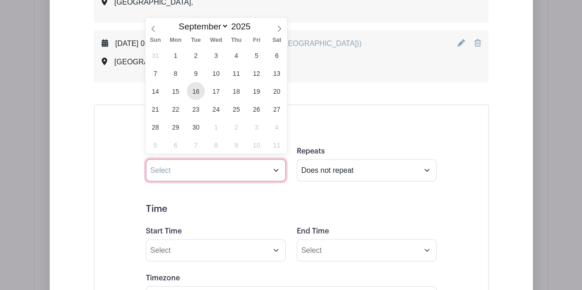
type input "[DATE]"
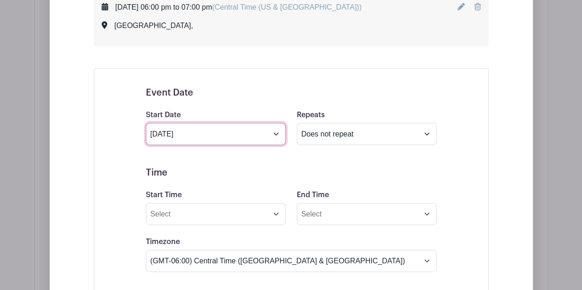
scroll to position [957, 0]
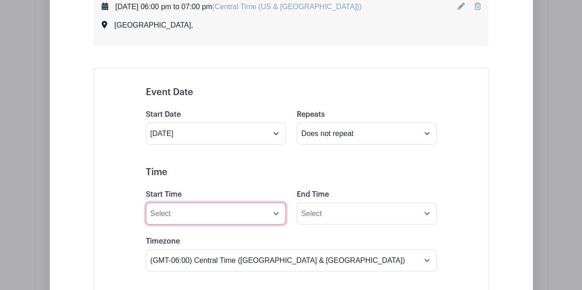
click at [230, 210] on input "Start Time" at bounding box center [216, 214] width 140 height 22
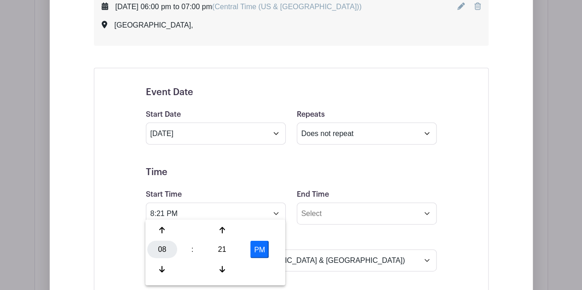
click at [158, 251] on div "08" at bounding box center [162, 249] width 30 height 17
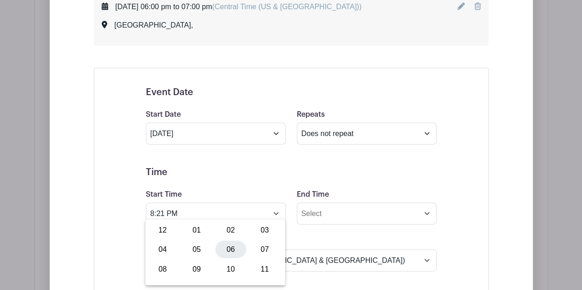
click at [229, 249] on div "06" at bounding box center [230, 249] width 31 height 17
click at [229, 249] on div "21" at bounding box center [222, 249] width 30 height 17
click at [167, 229] on div "00" at bounding box center [162, 230] width 31 height 17
type input "6:00 PM"
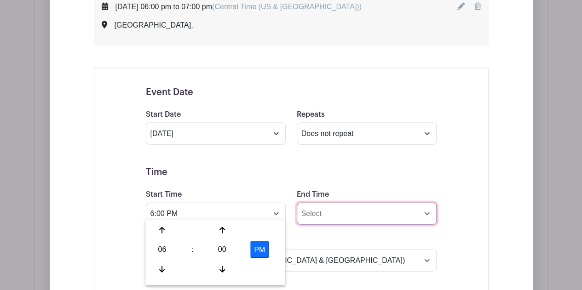
click at [345, 208] on input "End Time" at bounding box center [367, 214] width 140 height 22
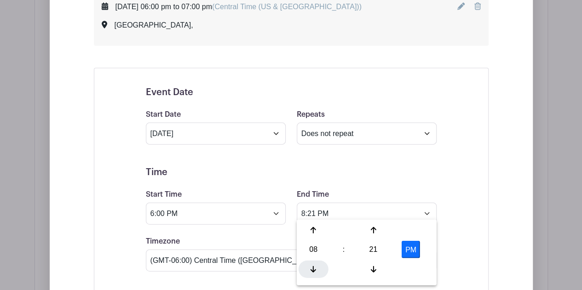
click at [316, 264] on div at bounding box center [314, 269] width 30 height 17
click at [376, 257] on div "21" at bounding box center [373, 249] width 30 height 17
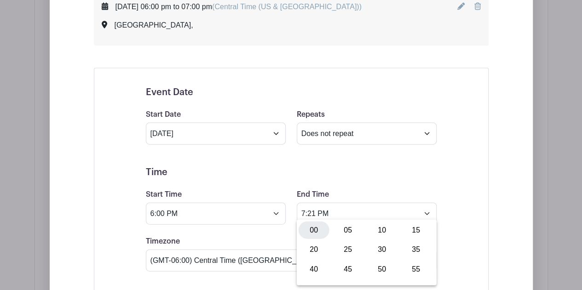
click at [308, 234] on div "00" at bounding box center [314, 230] width 31 height 17
type input "7:00 PM"
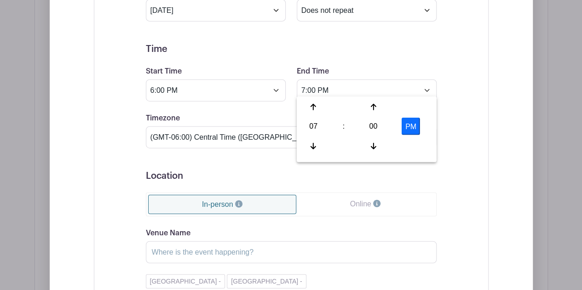
scroll to position [1090, 0]
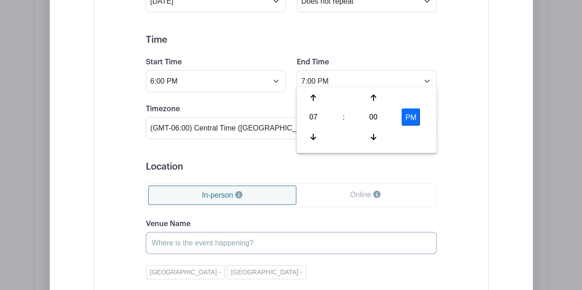
click at [203, 237] on input "Venue Name" at bounding box center [291, 243] width 291 height 22
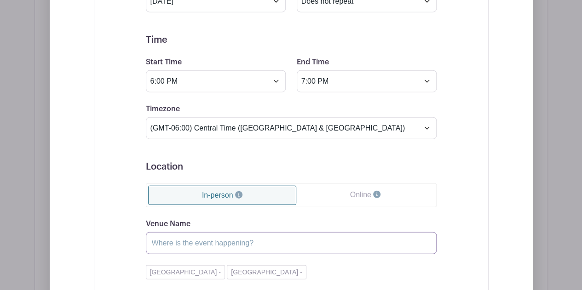
type input "[GEOGRAPHIC_DATA]"
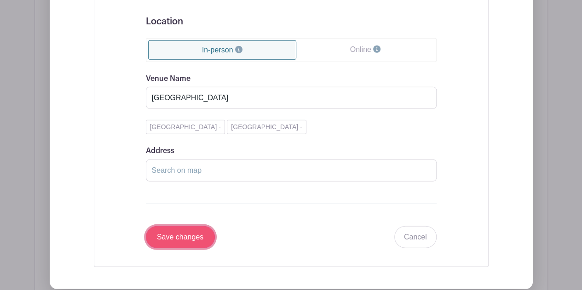
click at [195, 226] on input "Save changes" at bounding box center [180, 237] width 69 height 22
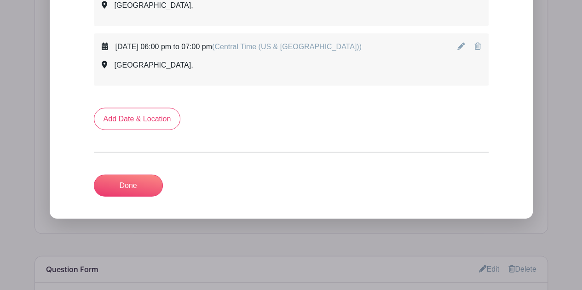
scroll to position [973, 0]
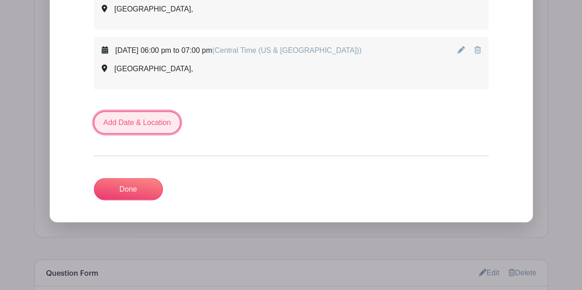
click at [155, 121] on link "Add Date & Location" at bounding box center [137, 123] width 87 height 22
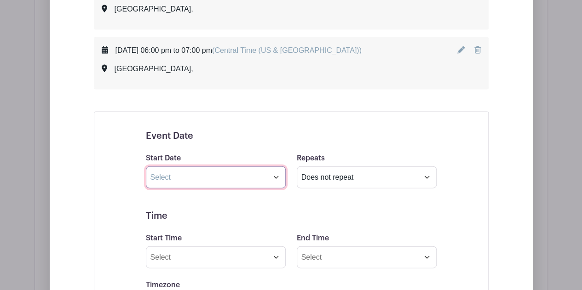
click at [257, 168] on input "text" at bounding box center [216, 178] width 140 height 22
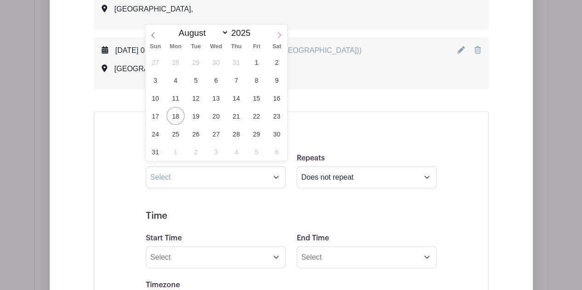
click at [279, 36] on icon at bounding box center [279, 35] width 6 height 6
select select "8"
click at [276, 100] on span "20" at bounding box center [277, 98] width 18 height 18
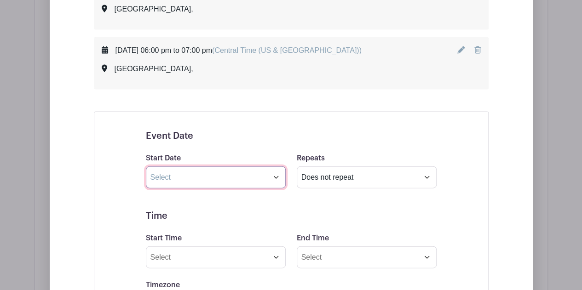
type input "[DATE]"
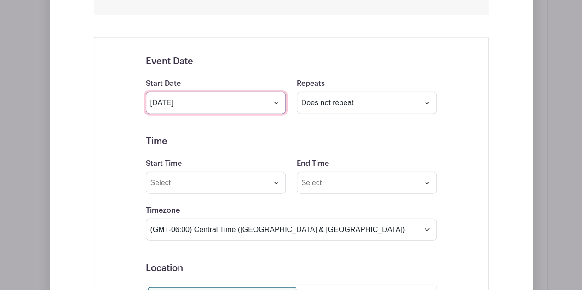
scroll to position [1048, 0]
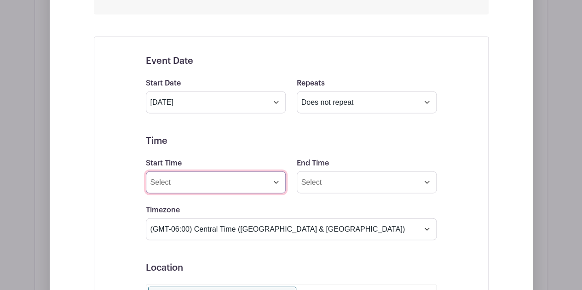
click at [272, 177] on input "Start Time" at bounding box center [216, 183] width 140 height 22
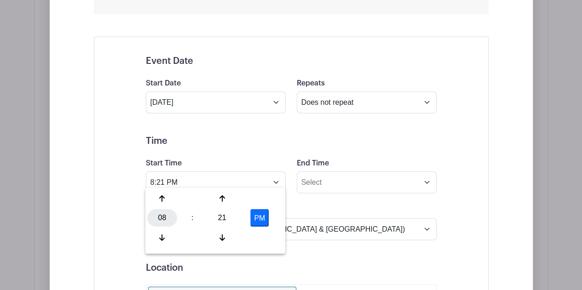
click at [160, 220] on div "08" at bounding box center [162, 218] width 30 height 17
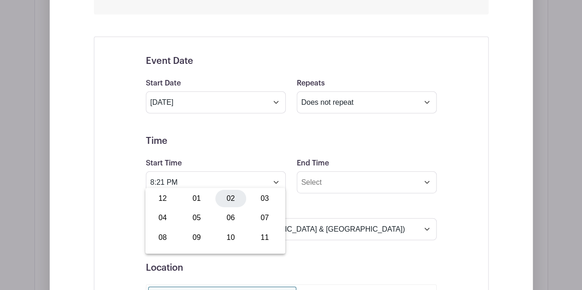
click at [227, 199] on div "02" at bounding box center [230, 198] width 31 height 17
click at [224, 217] on div "21" at bounding box center [222, 218] width 30 height 17
click at [166, 197] on div "00" at bounding box center [162, 198] width 31 height 17
type input "2:00 PM"
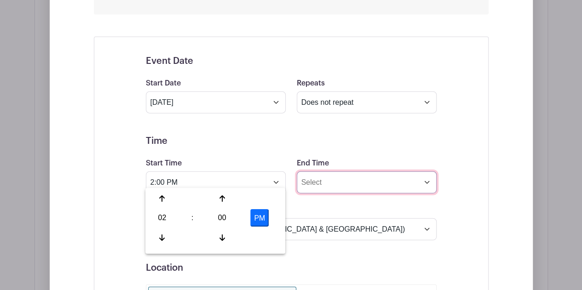
click at [323, 180] on input "End Time" at bounding box center [367, 183] width 140 height 22
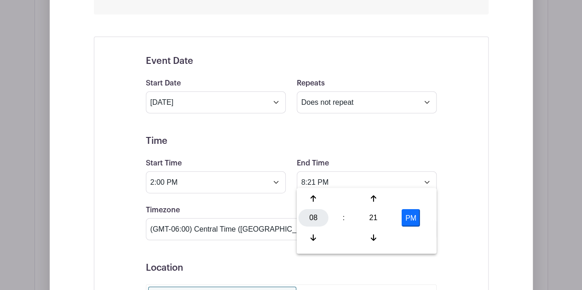
click at [309, 220] on div "08" at bounding box center [314, 218] width 30 height 17
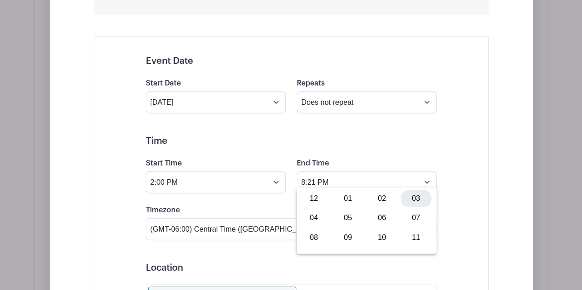
click at [407, 199] on div "03" at bounding box center [416, 198] width 31 height 17
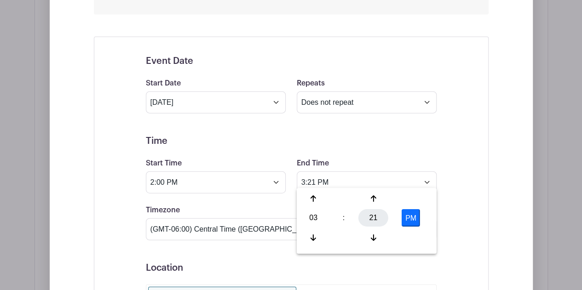
click at [368, 217] on div "21" at bounding box center [373, 218] width 30 height 17
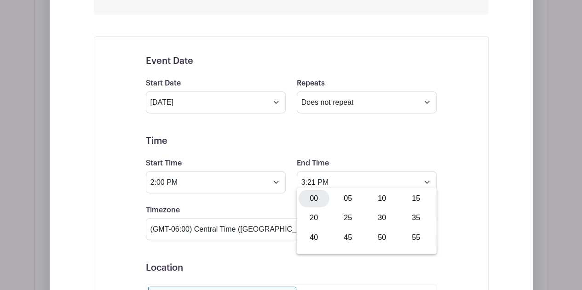
click at [317, 196] on div "00" at bounding box center [314, 198] width 31 height 17
type input "3:00 PM"
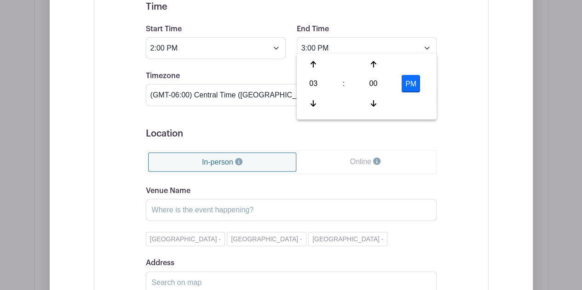
scroll to position [1184, 0]
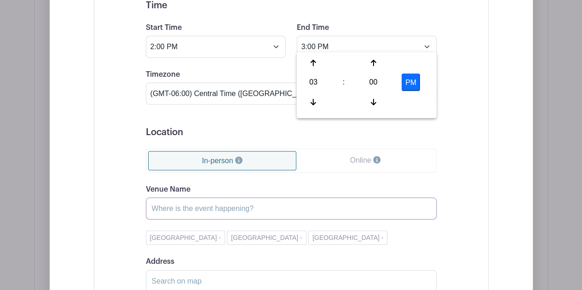
click at [213, 201] on input "Venue Name" at bounding box center [291, 209] width 291 height 22
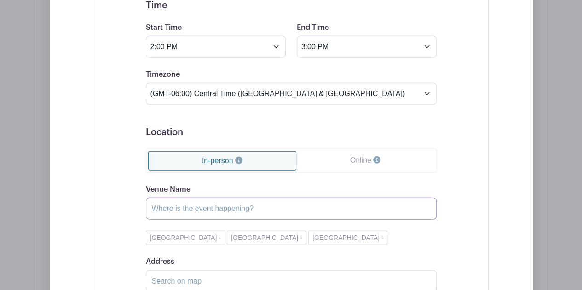
type input "[US_STATE]-[GEOGRAPHIC_DATA]"
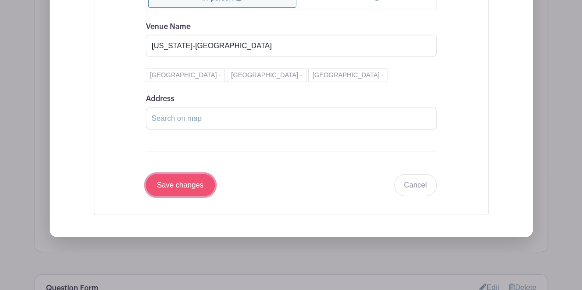
click at [198, 175] on input "Save changes" at bounding box center [180, 185] width 69 height 22
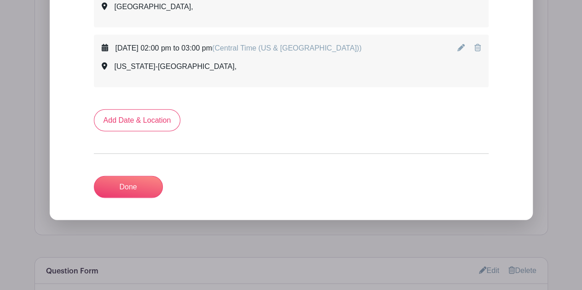
scroll to position [1022, 0]
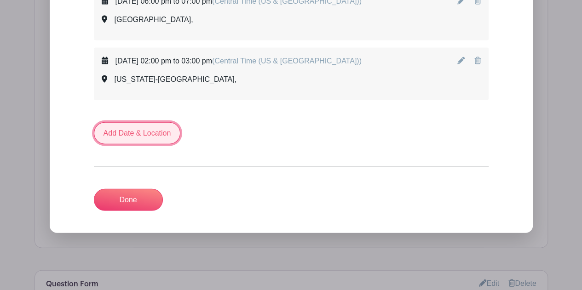
click at [155, 126] on link "Add Date & Location" at bounding box center [137, 133] width 87 height 22
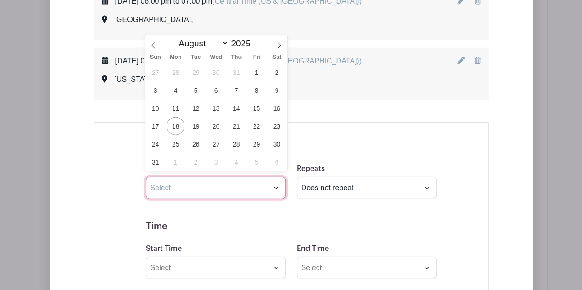
click at [275, 188] on input "text" at bounding box center [216, 188] width 140 height 22
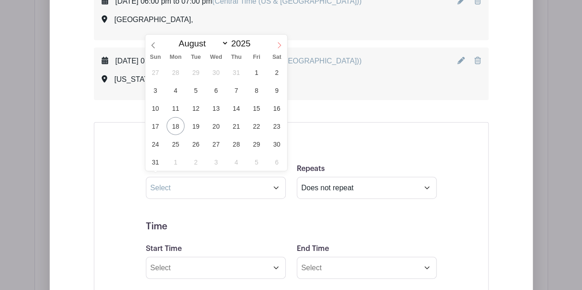
click at [281, 46] on icon at bounding box center [279, 45] width 6 height 6
select select "8"
click at [189, 125] on span "23" at bounding box center [196, 126] width 18 height 18
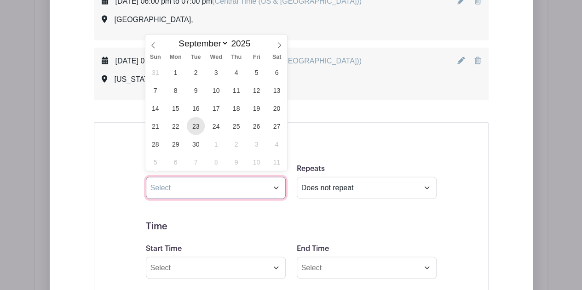
type input "[DATE]"
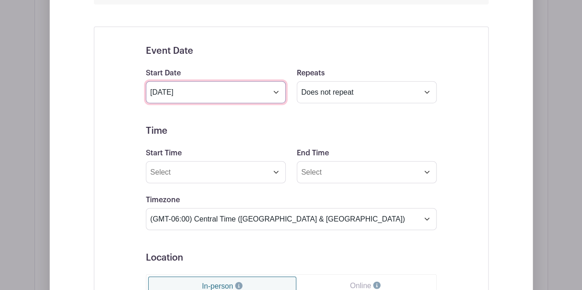
scroll to position [1121, 0]
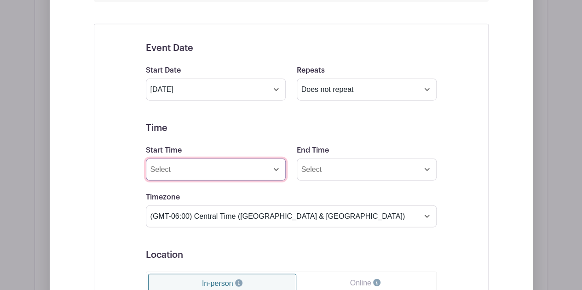
click at [206, 168] on input "Start Time" at bounding box center [216, 170] width 140 height 22
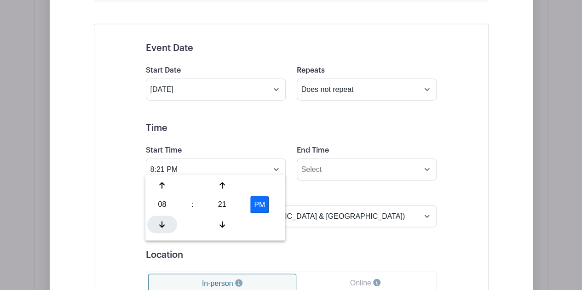
click at [162, 219] on div at bounding box center [162, 224] width 30 height 17
click at [221, 202] on div "21" at bounding box center [222, 204] width 30 height 17
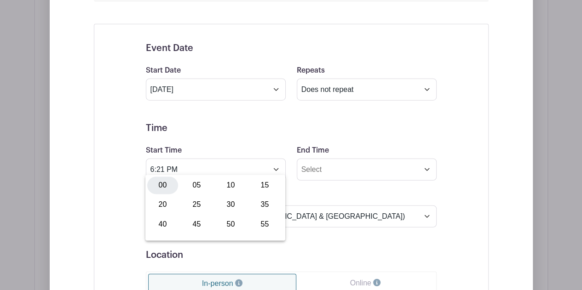
click at [165, 186] on div "00" at bounding box center [162, 185] width 31 height 17
type input "6:00 PM"
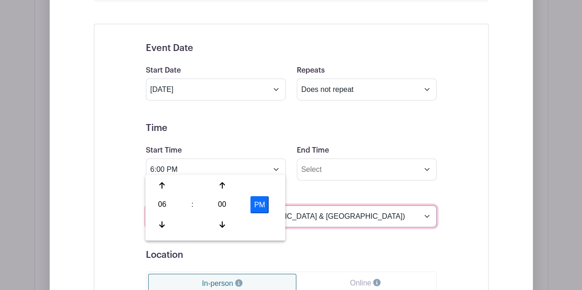
click at [333, 218] on select "(GMT-12:00) International Date Line West (GMT-11:00) [US_STATE] (GMT-11:00) [GE…" at bounding box center [291, 217] width 291 height 22
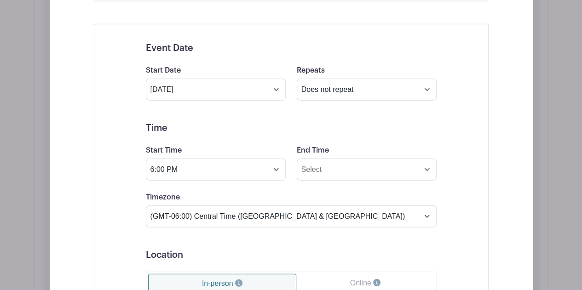
click at [342, 250] on h5 "Location" at bounding box center [291, 255] width 291 height 11
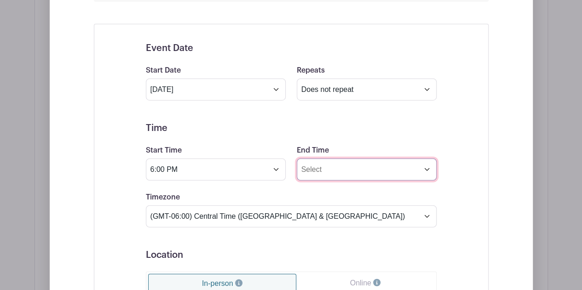
click at [329, 159] on input "End Time" at bounding box center [367, 170] width 140 height 22
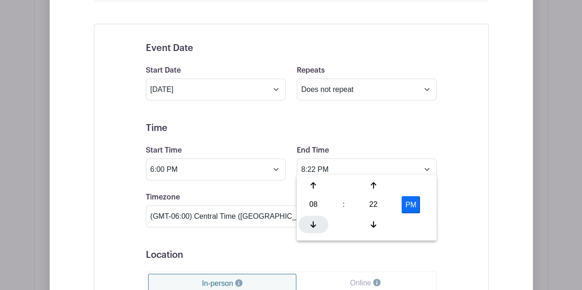
click at [312, 219] on div at bounding box center [314, 224] width 30 height 17
click at [380, 206] on div "22" at bounding box center [373, 204] width 30 height 17
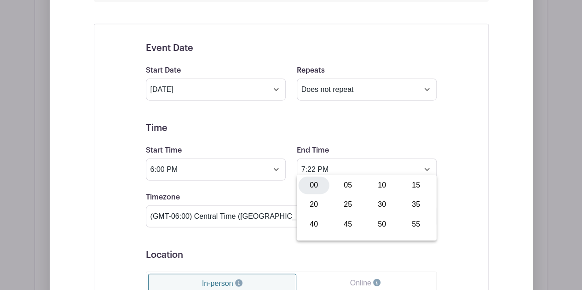
click at [308, 188] on div "00" at bounding box center [314, 185] width 31 height 17
type input "7:00 PM"
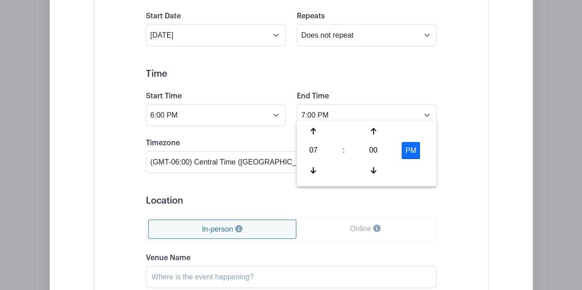
scroll to position [1175, 0]
click at [470, 165] on div "Event Date Start Date [DATE] Repeats Does not repeat Daily Weekly Monthly on da…" at bounding box center [291, 215] width 395 height 491
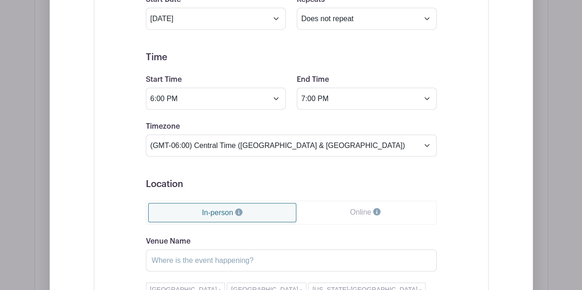
scroll to position [1193, 0]
click at [219, 252] on input "Venue Name" at bounding box center [291, 260] width 291 height 22
type input "[GEOGRAPHIC_DATA]"
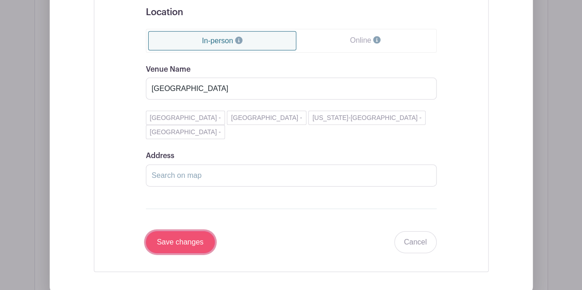
click at [191, 242] on input "Save changes" at bounding box center [180, 242] width 69 height 22
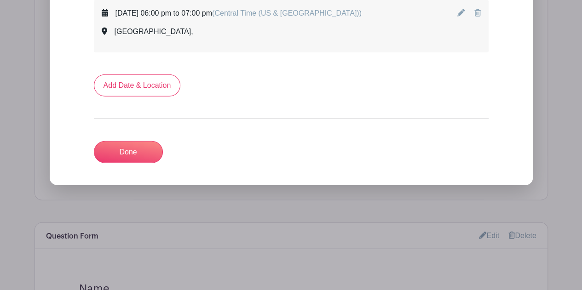
scroll to position [1094, 0]
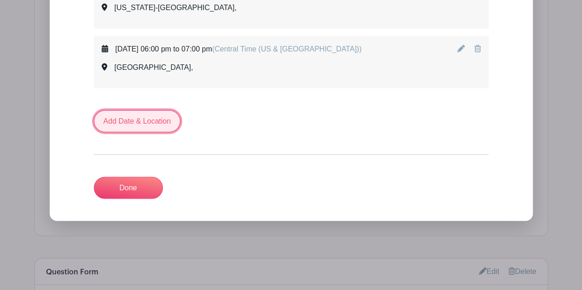
click at [144, 110] on link "Add Date & Location" at bounding box center [137, 121] width 87 height 22
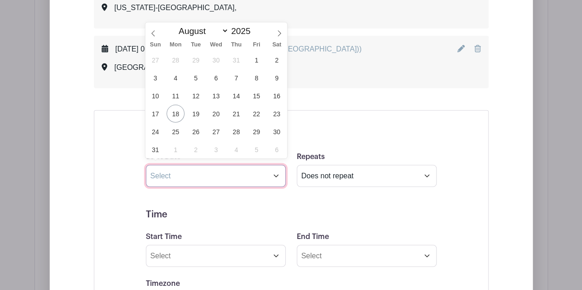
click at [209, 170] on input "text" at bounding box center [216, 176] width 140 height 22
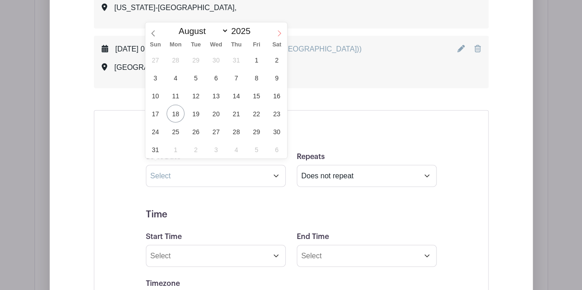
click at [281, 30] on icon at bounding box center [279, 33] width 6 height 6
select select "9"
click at [234, 57] on span "2" at bounding box center [236, 60] width 18 height 18
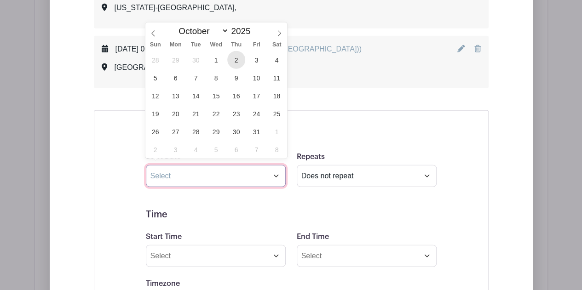
type input "[DATE]"
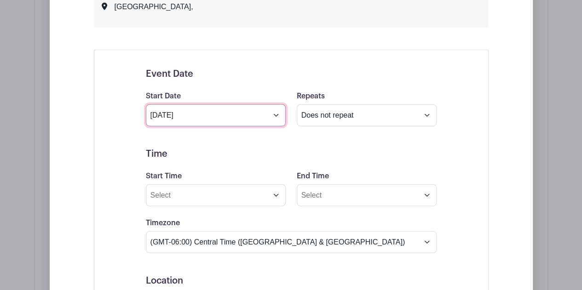
scroll to position [1156, 0]
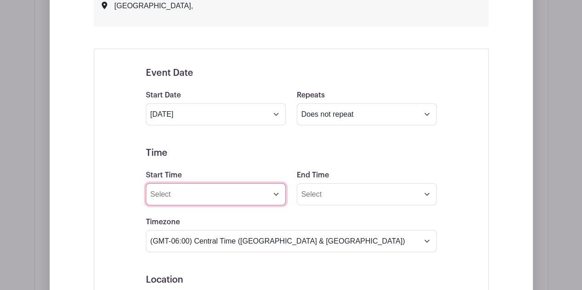
click at [206, 191] on input "Start Time" at bounding box center [216, 195] width 140 height 22
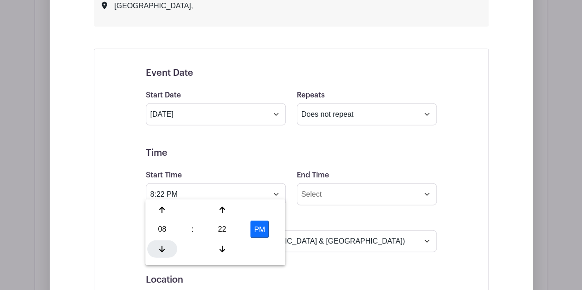
click at [159, 242] on div at bounding box center [162, 249] width 30 height 17
click at [221, 233] on div "22" at bounding box center [222, 229] width 30 height 17
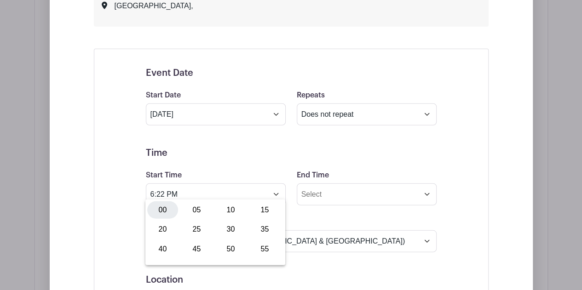
click at [163, 211] on div "00" at bounding box center [162, 210] width 31 height 17
type input "6:00 PM"
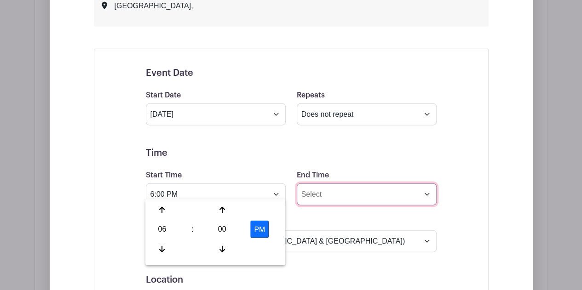
click at [319, 191] on input "End Time" at bounding box center [367, 195] width 140 height 22
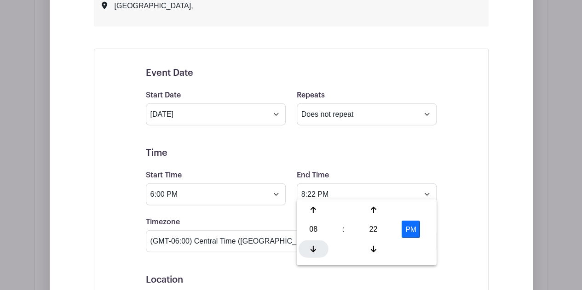
click at [315, 248] on icon at bounding box center [314, 249] width 6 height 7
click at [375, 232] on div "22" at bounding box center [373, 229] width 30 height 17
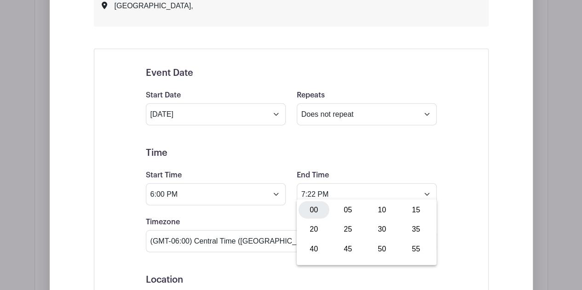
click at [311, 210] on div "00" at bounding box center [314, 210] width 31 height 17
type input "7:00 PM"
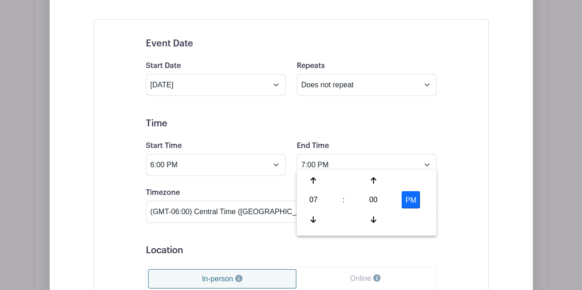
click at [466, 260] on div "Event Date Start Date [DATE] Repeats Does not repeat Daily Weekly Monthly on da…" at bounding box center [291, 264] width 395 height 491
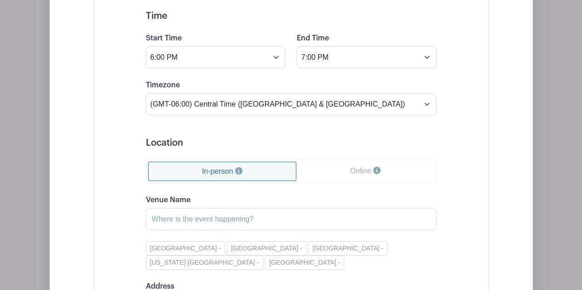
scroll to position [1294, 0]
click at [248, 210] on input "Venue Name" at bounding box center [291, 219] width 291 height 22
click at [167, 215] on input "Venue Name" at bounding box center [291, 219] width 291 height 22
type input "[GEOGRAPHIC_DATA]"
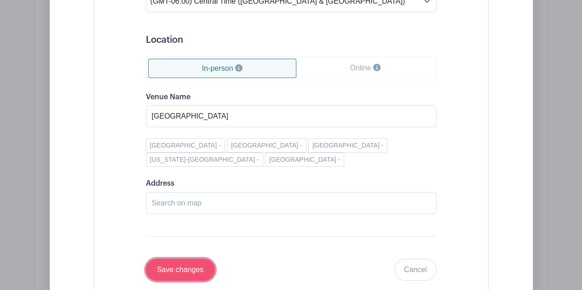
click at [187, 260] on input "Save changes" at bounding box center [180, 270] width 69 height 22
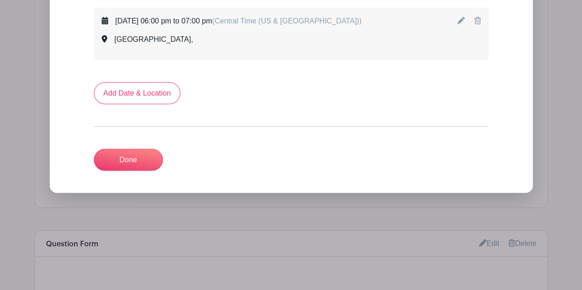
scroll to position [1181, 0]
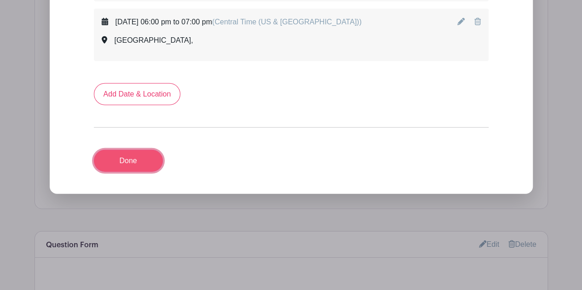
click at [147, 157] on link "Done" at bounding box center [128, 161] width 69 height 22
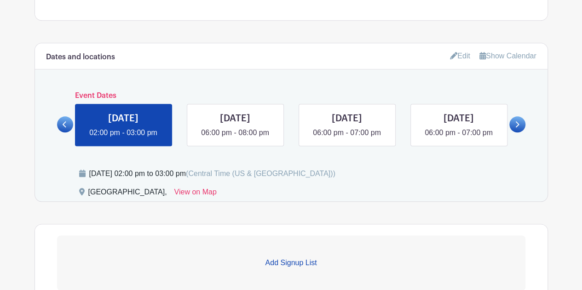
scroll to position [435, 0]
click at [123, 139] on link at bounding box center [123, 139] width 0 height 0
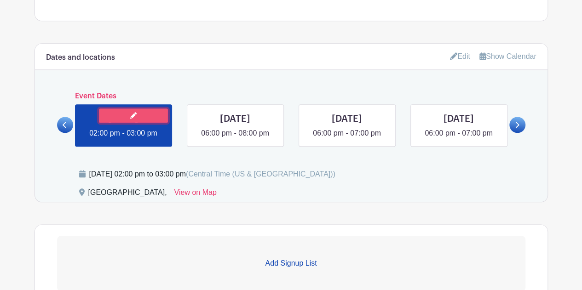
click at [133, 113] on icon at bounding box center [133, 115] width 6 height 6
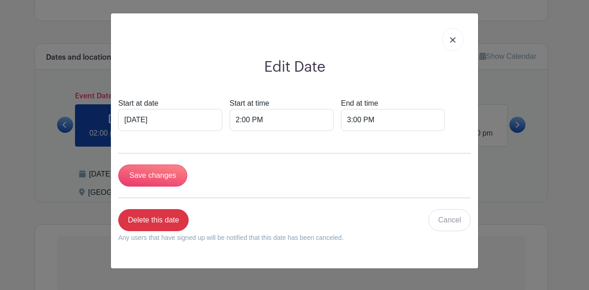
click at [452, 43] on link at bounding box center [452, 39] width 21 height 23
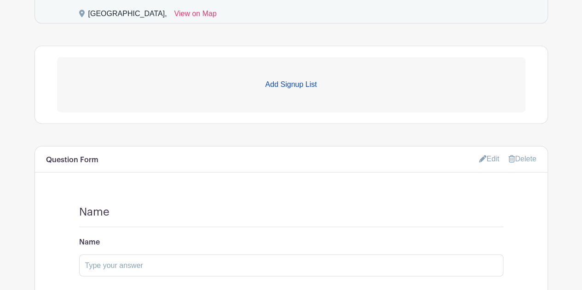
scroll to position [615, 0]
click at [306, 83] on p "Add Signup List" at bounding box center [291, 84] width 468 height 11
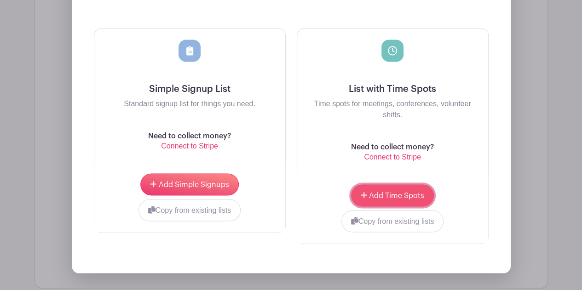
click at [393, 196] on span "Add Time Spots" at bounding box center [396, 195] width 55 height 7
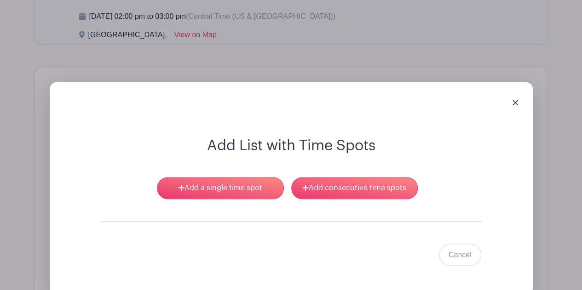
scroll to position [662, 0]
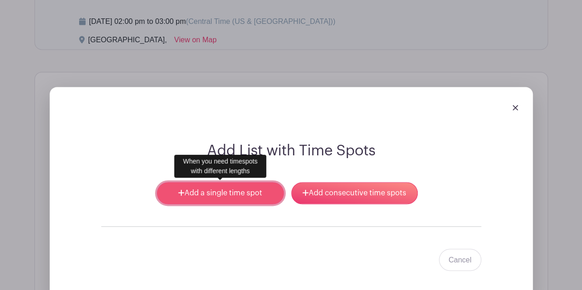
click at [237, 186] on link "Add a single time spot" at bounding box center [220, 193] width 127 height 22
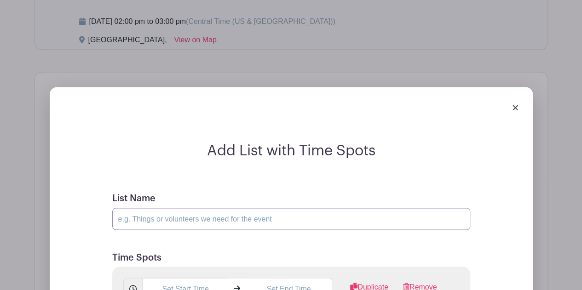
click at [218, 218] on input "List Name" at bounding box center [291, 219] width 358 height 22
type input "Name"
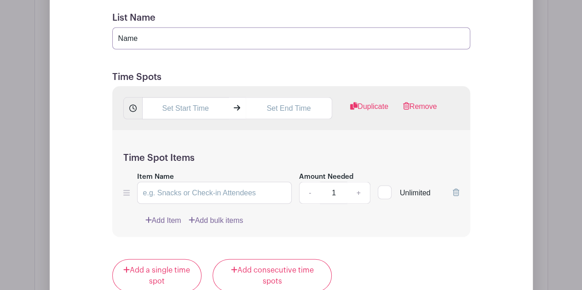
scroll to position [842, 0]
click at [215, 107] on input "text" at bounding box center [185, 109] width 87 height 22
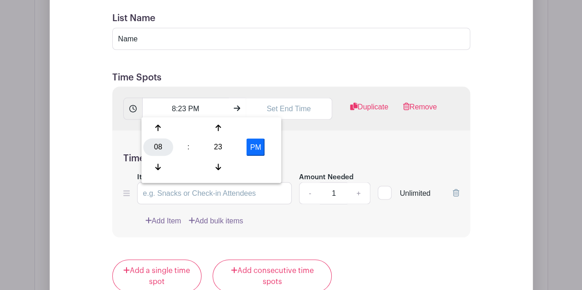
click at [158, 150] on div "08" at bounding box center [158, 147] width 30 height 17
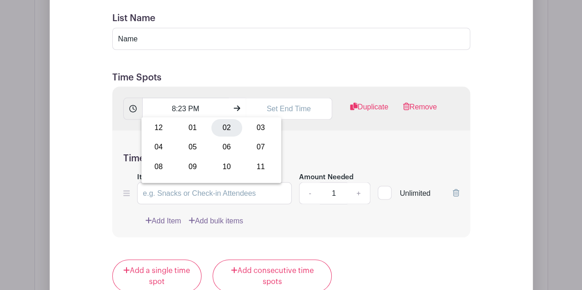
click at [225, 130] on div "02" at bounding box center [226, 127] width 31 height 17
click at [213, 150] on div "23" at bounding box center [218, 147] width 30 height 17
click at [157, 129] on div "00" at bounding box center [158, 127] width 31 height 17
type input "2:00 PM"
click at [323, 141] on div "Time Spot Items Item Name Amount Needed - 1 + Unlimited Add Item Add bulk items" at bounding box center [291, 184] width 358 height 107
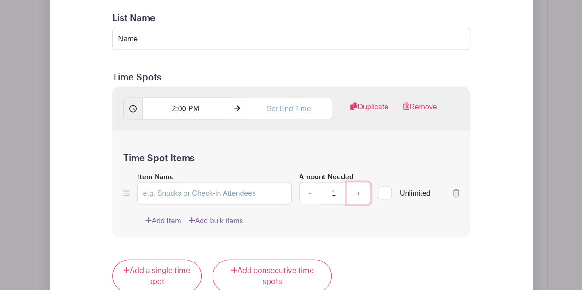
click at [361, 193] on link "+" at bounding box center [358, 193] width 23 height 22
type input "2"
click at [260, 188] on input "Item Name" at bounding box center [214, 193] width 155 height 22
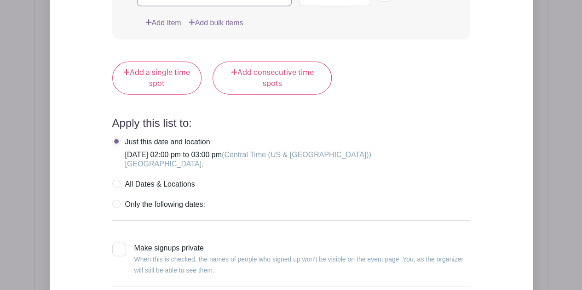
scroll to position [1040, 0]
type input "Co-Host"
click at [118, 202] on label "Only the following dates:" at bounding box center [158, 204] width 93 height 9
radio input "true"
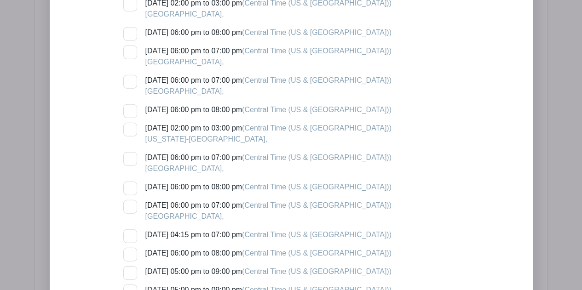
scroll to position [1263, 0]
click at [129, 126] on div at bounding box center [130, 129] width 14 height 14
click at [129, 126] on input "[DATE] 02:00 pm to 03:00 pm (Central Time ([GEOGRAPHIC_DATA] & [GEOGRAPHIC_DATA…" at bounding box center [126, 125] width 6 height 6
checkbox input "true"
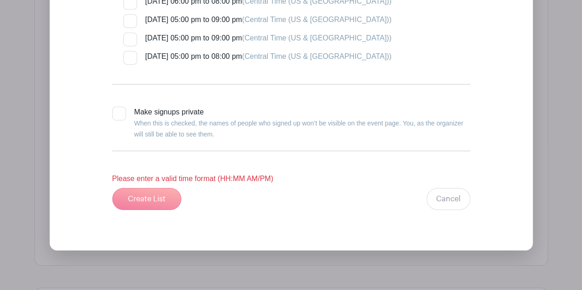
scroll to position [1516, 0]
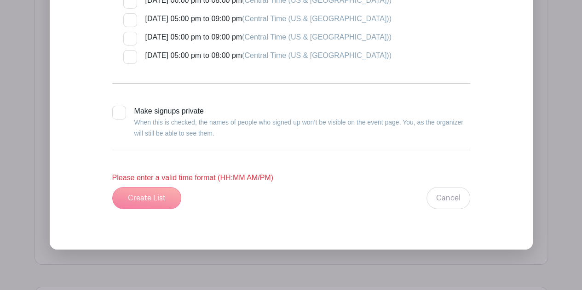
click at [152, 194] on div "Create List Cancel" at bounding box center [291, 198] width 358 height 22
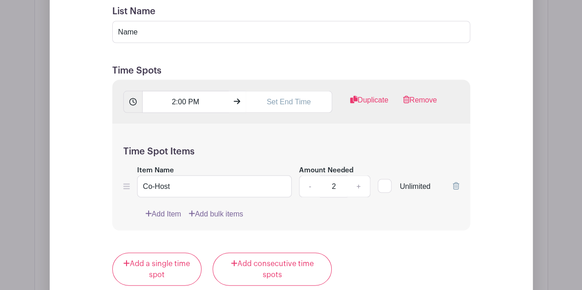
scroll to position [849, 0]
click at [298, 99] on input "text" at bounding box center [289, 102] width 87 height 22
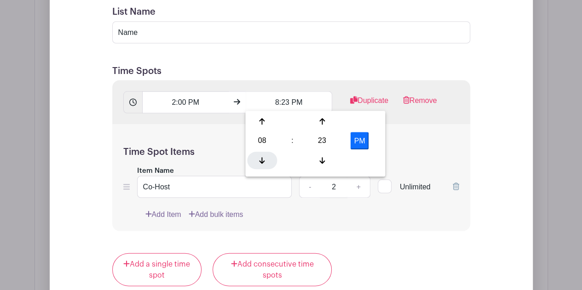
click at [261, 166] on div at bounding box center [262, 159] width 30 height 17
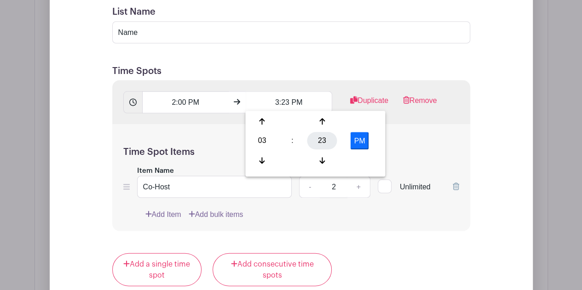
click at [318, 140] on div "23" at bounding box center [322, 140] width 30 height 17
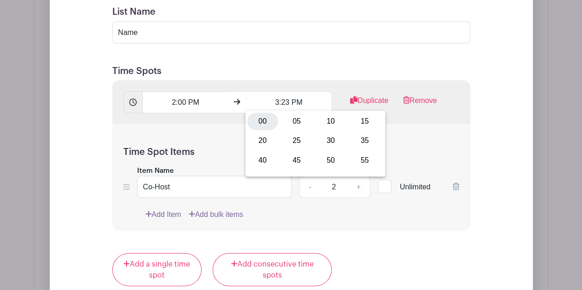
click at [267, 124] on div "00" at bounding box center [262, 121] width 31 height 17
type input "3:00 PM"
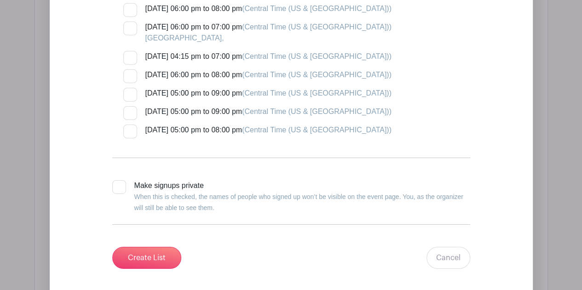
scroll to position [1521, 0]
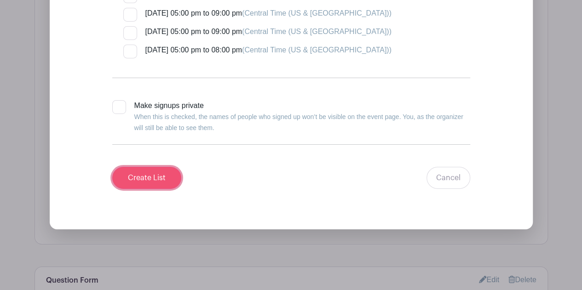
click at [168, 172] on input "Create List" at bounding box center [146, 178] width 69 height 22
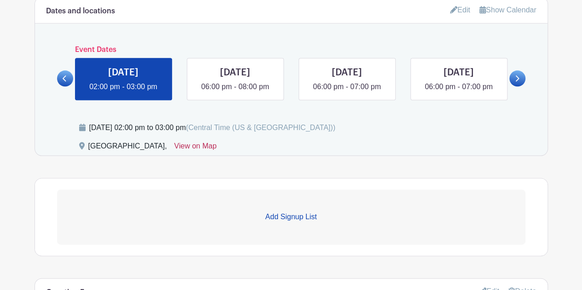
scroll to position [479, 0]
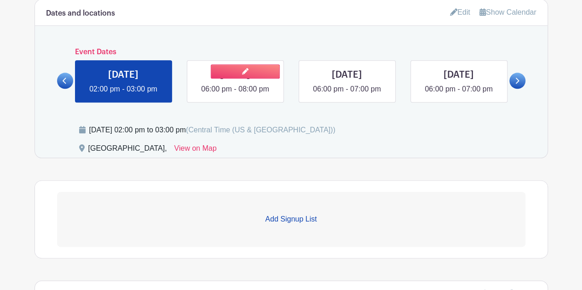
click at [235, 95] on link at bounding box center [235, 95] width 0 height 0
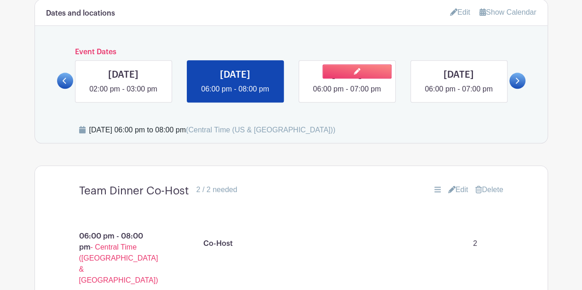
click at [347, 95] on link at bounding box center [347, 95] width 0 height 0
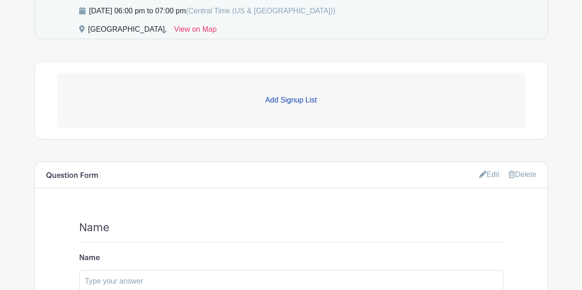
scroll to position [599, 0]
click at [295, 102] on p "Add Signup List" at bounding box center [291, 99] width 468 height 11
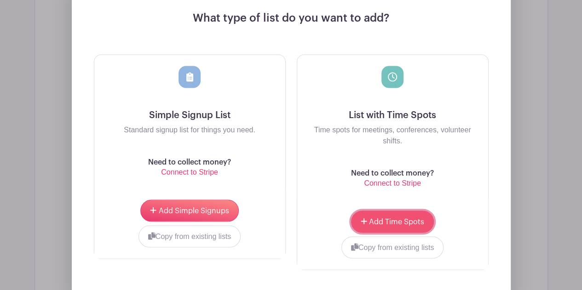
click at [398, 218] on span "Add Time Spots" at bounding box center [396, 221] width 55 height 7
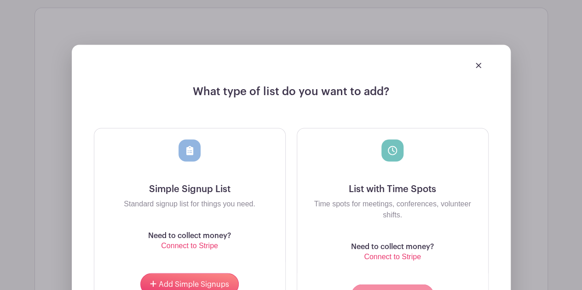
scroll to position [800, 0]
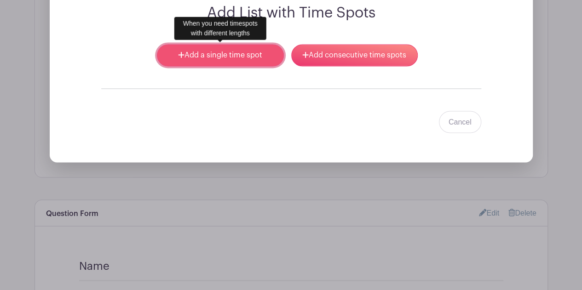
click at [237, 49] on link "Add a single time spot" at bounding box center [220, 55] width 127 height 22
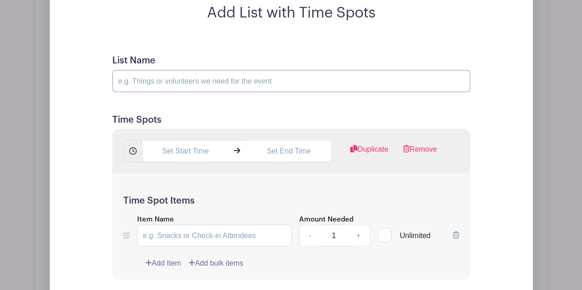
click at [192, 81] on input "List Name" at bounding box center [291, 81] width 358 height 22
type input "Name"
click at [190, 149] on input "text" at bounding box center [185, 151] width 87 height 22
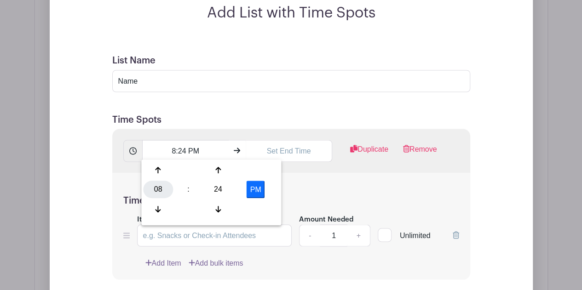
click at [156, 186] on div "08" at bounding box center [158, 189] width 30 height 17
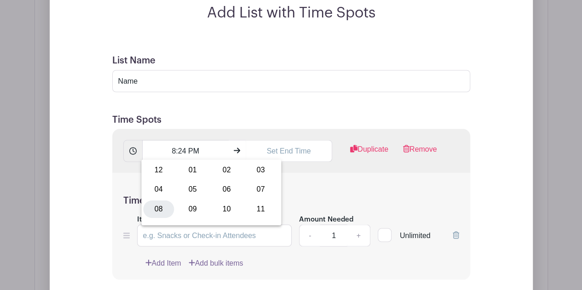
click at [160, 212] on div "08" at bounding box center [158, 208] width 31 height 17
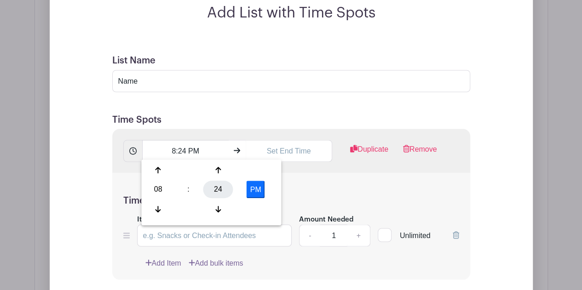
click at [214, 191] on div "24" at bounding box center [218, 189] width 30 height 17
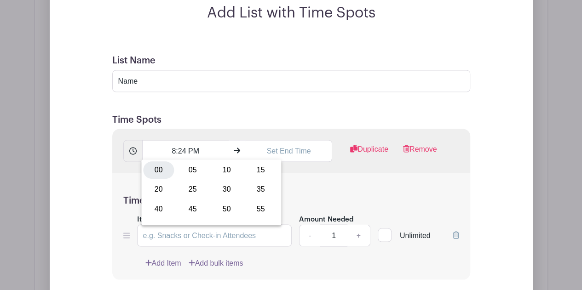
click at [161, 173] on div "00" at bounding box center [158, 170] width 31 height 17
type input "8:00 PM"
click at [310, 151] on input "text" at bounding box center [289, 151] width 87 height 22
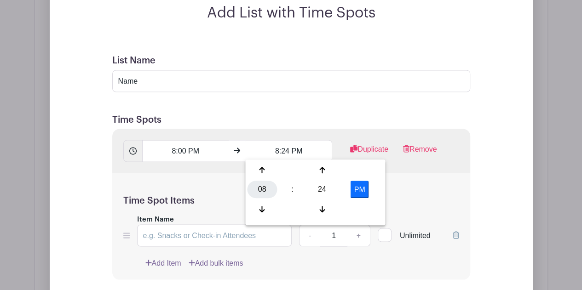
click at [260, 192] on div "08" at bounding box center [262, 189] width 30 height 17
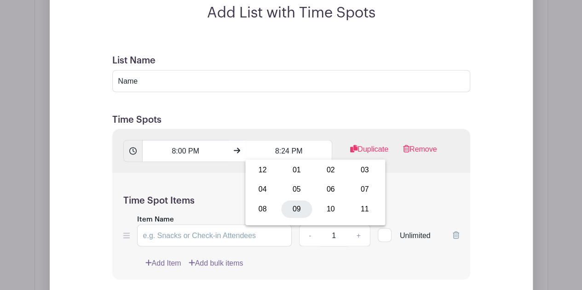
click at [289, 208] on div "09" at bounding box center [296, 208] width 31 height 17
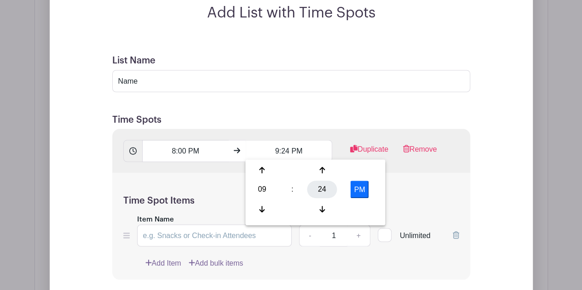
click at [323, 187] on div "24" at bounding box center [322, 189] width 30 height 17
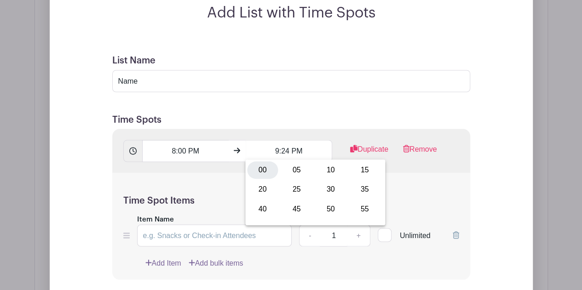
click at [261, 168] on div "00" at bounding box center [262, 170] width 31 height 17
type input "9:00 PM"
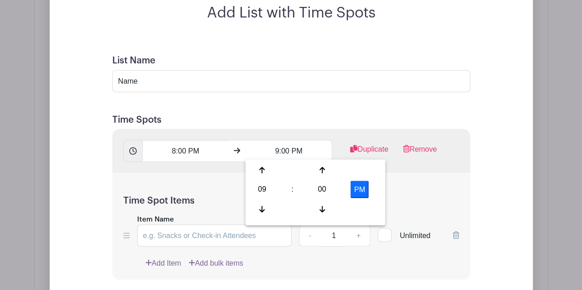
click at [436, 196] on h5 "Time Spot Items" at bounding box center [291, 200] width 336 height 11
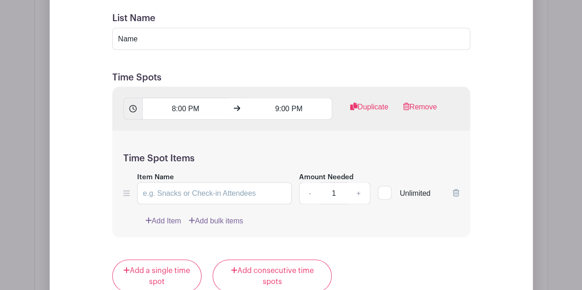
scroll to position [846, 0]
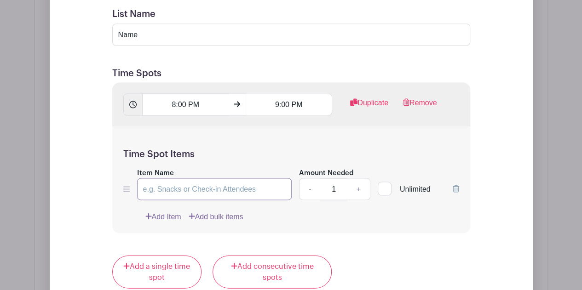
click at [236, 180] on input "Item Name" at bounding box center [214, 189] width 155 height 22
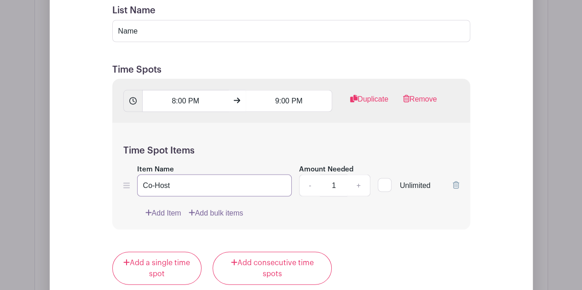
scroll to position [853, 0]
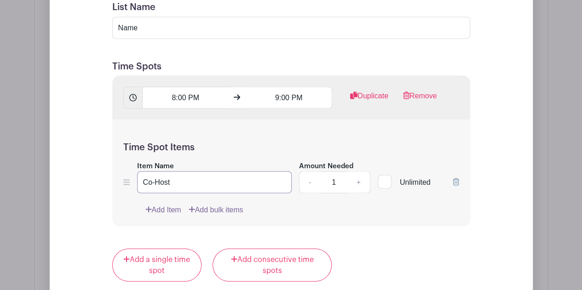
type input "Co-Host"
click at [358, 179] on link "+" at bounding box center [358, 182] width 23 height 22
type input "2"
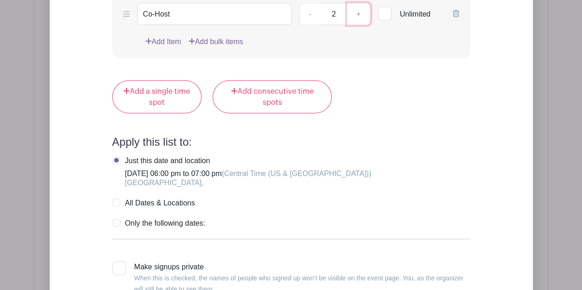
scroll to position [1023, 0]
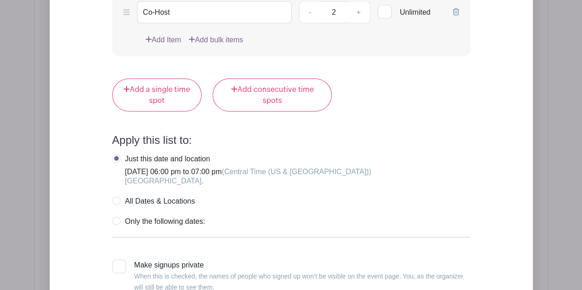
click at [115, 218] on label "Only the following dates:" at bounding box center [158, 221] width 93 height 9
radio input "true"
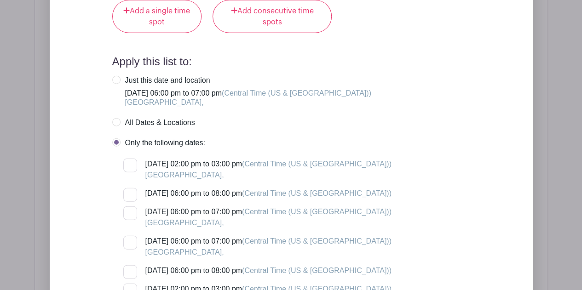
scroll to position [1116, 0]
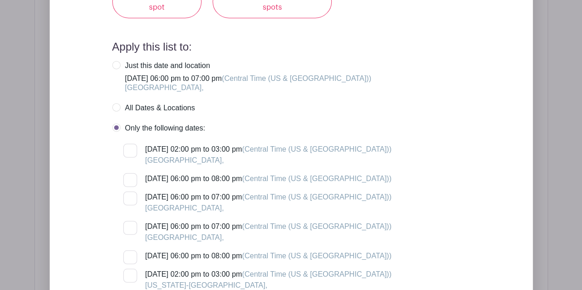
click at [131, 194] on div at bounding box center [130, 199] width 14 height 14
click at [129, 194] on input "[DATE] 06:00 pm to 07:00 pm (Central Time ([GEOGRAPHIC_DATA] & [GEOGRAPHIC_DATA…" at bounding box center [126, 195] width 6 height 6
checkbox input "true"
click at [129, 225] on div at bounding box center [130, 228] width 14 height 14
click at [129, 225] on input "[DATE] 06:00 pm to 07:00 pm (Central Time ([GEOGRAPHIC_DATA] & [GEOGRAPHIC_DATA…" at bounding box center [126, 224] width 6 height 6
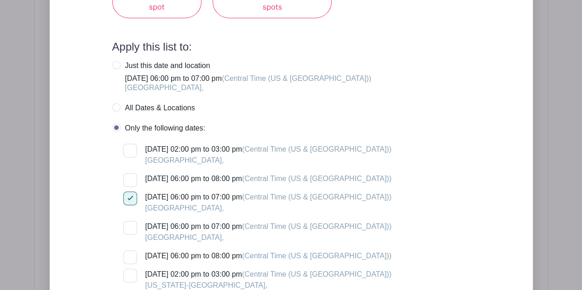
checkbox input "true"
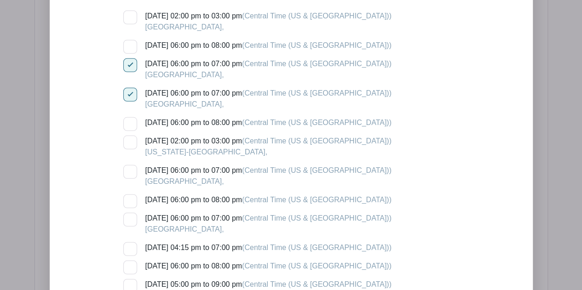
scroll to position [1253, 0]
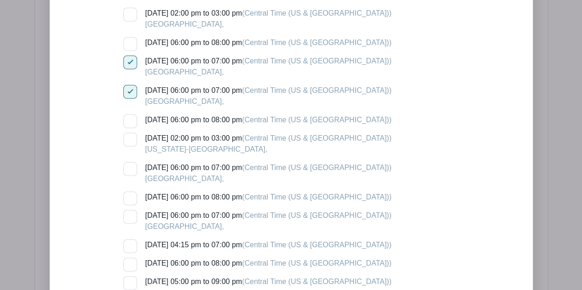
click at [127, 169] on div at bounding box center [130, 169] width 14 height 14
click at [127, 168] on input "[DATE] 06:00 pm to 07:00 pm (Central Time ([GEOGRAPHIC_DATA] & [GEOGRAPHIC_DATA…" at bounding box center [126, 165] width 6 height 6
checkbox input "true"
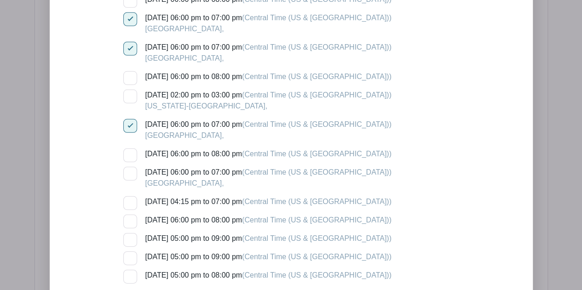
scroll to position [1306, 0]
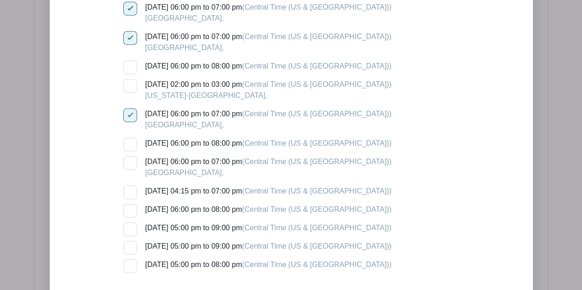
click at [130, 159] on div at bounding box center [130, 163] width 14 height 14
click at [129, 159] on input "[DATE] 06:00 pm to 07:00 pm (Central Time ([GEOGRAPHIC_DATA] & [GEOGRAPHIC_DATA…" at bounding box center [126, 159] width 6 height 6
checkbox input "true"
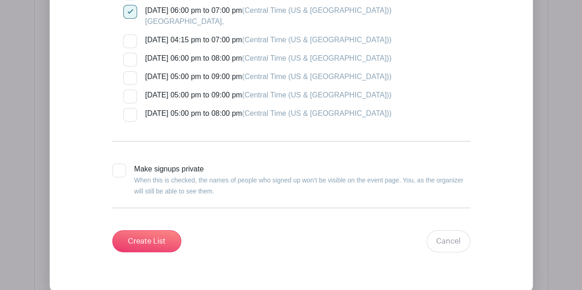
scroll to position [1458, 0]
click at [144, 239] on input "Create List" at bounding box center [146, 241] width 69 height 22
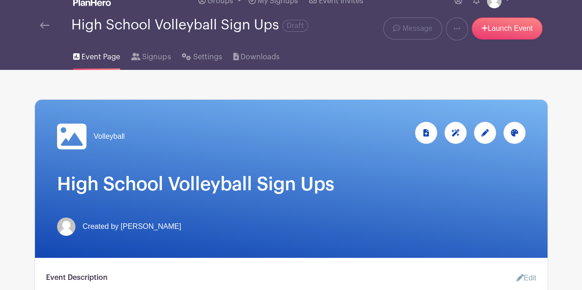
scroll to position [7, 0]
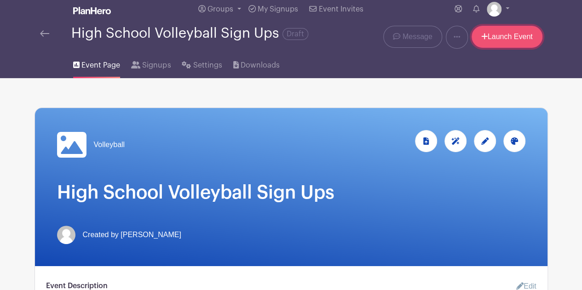
click at [499, 37] on link "Launch Event" at bounding box center [507, 37] width 71 height 22
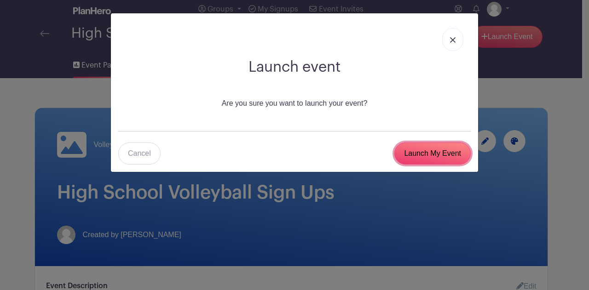
drag, startPoint x: 425, startPoint y: 152, endPoint x: 522, endPoint y: 95, distance: 112.6
click at [522, 95] on div "Launch event Are you sure you want to launch your event? Cancel Launch My Event" at bounding box center [294, 145] width 589 height 290
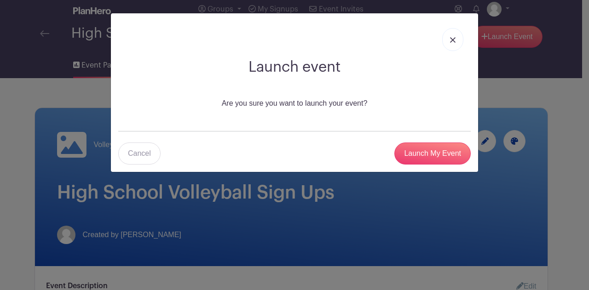
click at [522, 95] on div "Launch event Are you sure you want to launch your event? Cancel Launch My Event" at bounding box center [294, 145] width 589 height 290
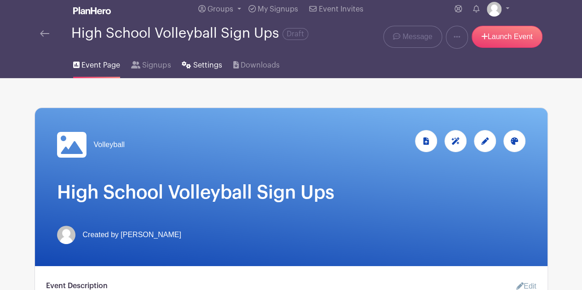
click at [201, 69] on span "Settings" at bounding box center [207, 65] width 29 height 11
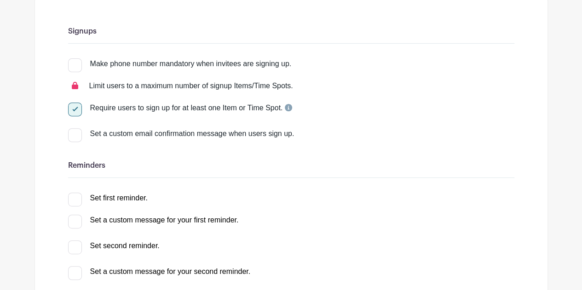
scroll to position [146, 0]
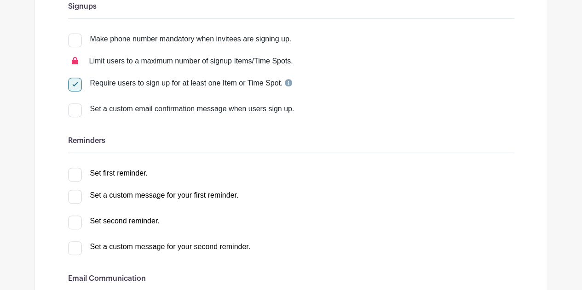
click at [76, 173] on div at bounding box center [75, 175] width 14 height 14
click at [74, 173] on input "Set first reminder." at bounding box center [71, 171] width 6 height 6
checkbox input "true"
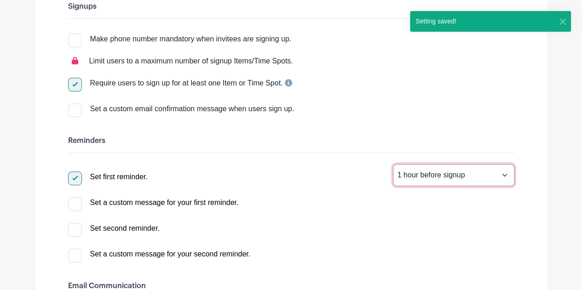
click at [507, 177] on select "1 hour before signup 2 hours before signup 3 hours before signup 4 hours before…" at bounding box center [453, 175] width 121 height 22
select select "168"
click at [393, 164] on select "1 hour before signup 2 hours before signup 3 hours before signup 4 hours before…" at bounding box center [453, 175] width 121 height 22
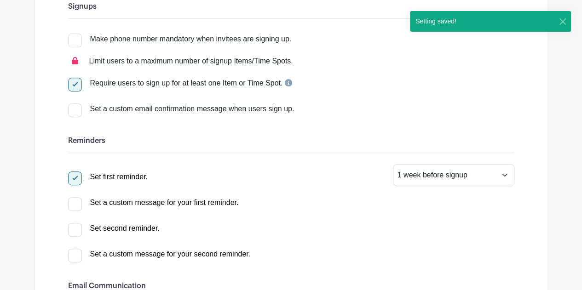
click at [71, 228] on input "Set second reminder." at bounding box center [71, 226] width 6 height 6
checkbox input "true"
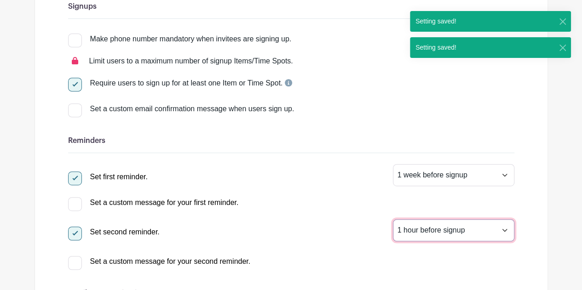
click at [502, 230] on select "1 hour before signup 2 hours before signup 3 hours before signup 4 hours before…" at bounding box center [453, 231] width 121 height 22
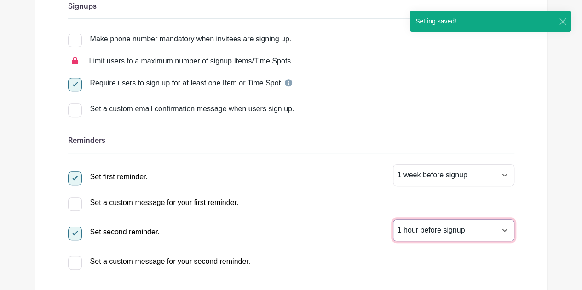
select select "24"
click at [393, 220] on select "1 hour before signup 2 hours before signup 3 hours before signup 4 hours before…" at bounding box center [453, 231] width 121 height 22
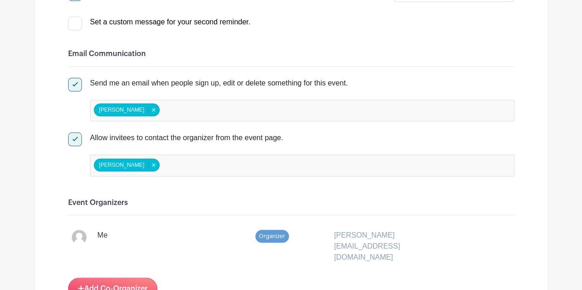
scroll to position [387, 0]
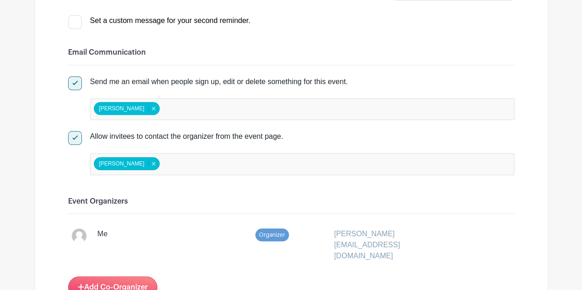
click at [79, 138] on div at bounding box center [75, 138] width 14 height 14
click at [74, 137] on input "Allow invitees to contact the organizer from the event page." at bounding box center [71, 134] width 6 height 6
checkbox input "false"
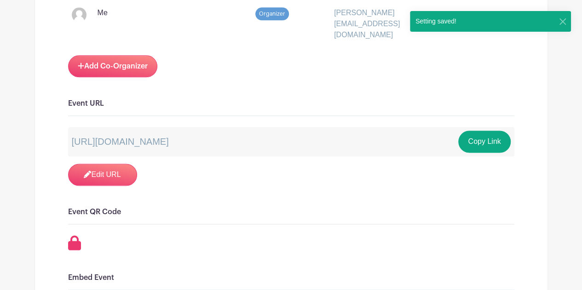
scroll to position [577, 0]
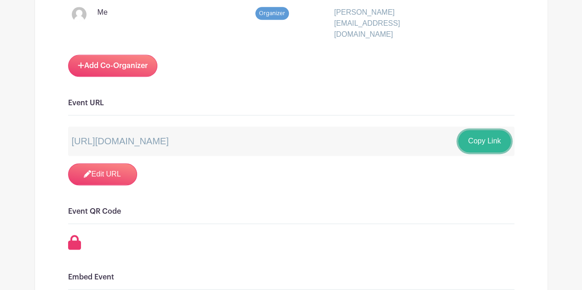
click at [499, 130] on button "Copy Link" at bounding box center [484, 141] width 52 height 22
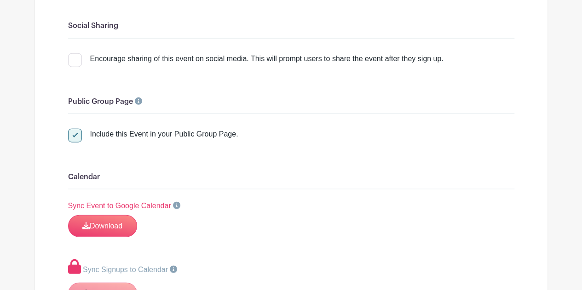
scroll to position [1063, 0]
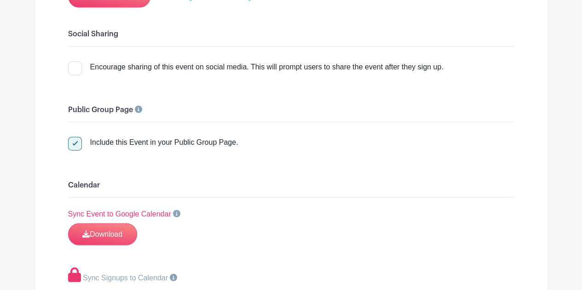
click at [77, 133] on div "Include this Event in your Public Group Page." at bounding box center [153, 140] width 170 height 15
click at [73, 137] on div at bounding box center [75, 144] width 14 height 14
click at [73, 137] on input "Include this Event in your Public Group Page." at bounding box center [71, 140] width 6 height 6
checkbox input "false"
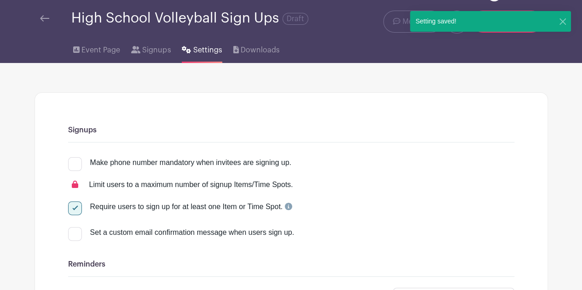
scroll to position [0, 0]
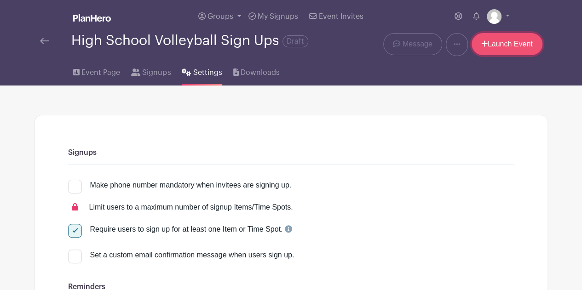
click at [532, 41] on link "Launch Event" at bounding box center [507, 44] width 71 height 22
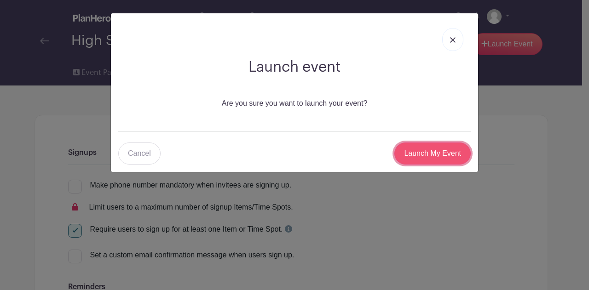
click at [424, 159] on input "Launch My Event" at bounding box center [432, 154] width 76 height 22
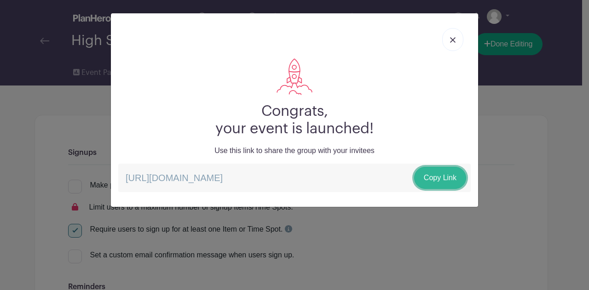
click at [442, 178] on link "Copy Link" at bounding box center [440, 178] width 52 height 22
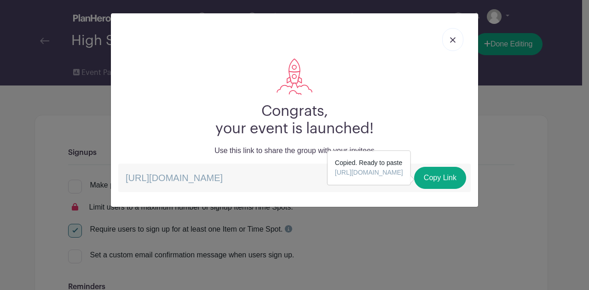
click at [448, 38] on link at bounding box center [452, 39] width 21 height 23
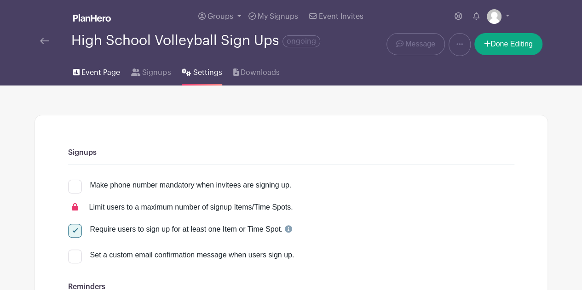
click at [101, 78] on span "Event Page" at bounding box center [100, 72] width 39 height 11
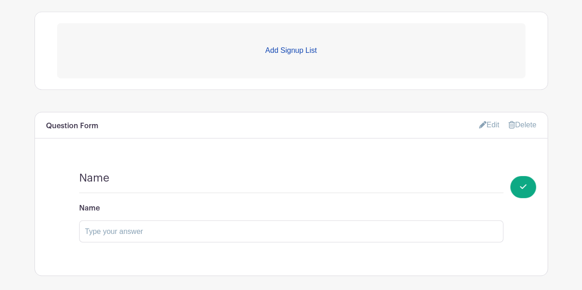
scroll to position [541, 0]
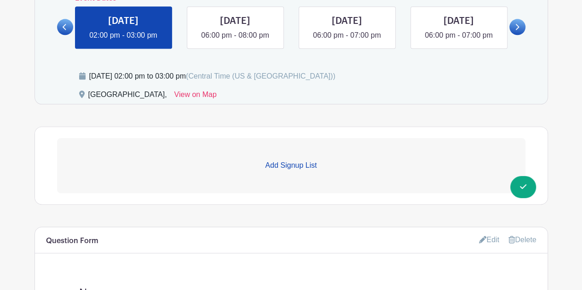
click at [289, 163] on p "Add Signup List" at bounding box center [291, 165] width 468 height 11
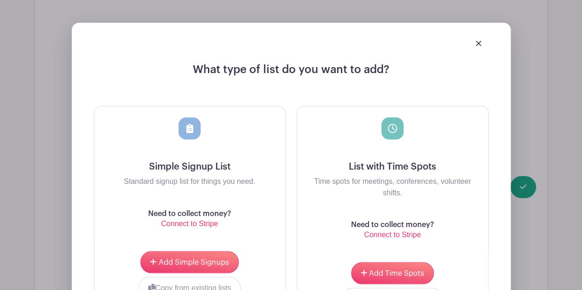
scroll to position [687, 0]
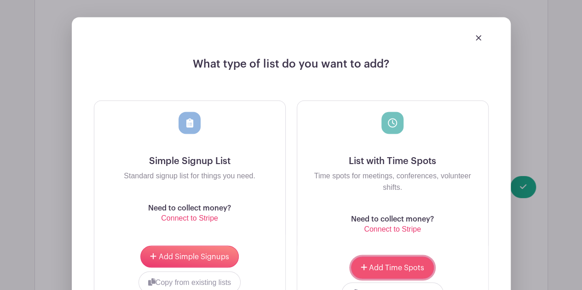
click at [380, 264] on span "Add Time Spots" at bounding box center [396, 267] width 55 height 7
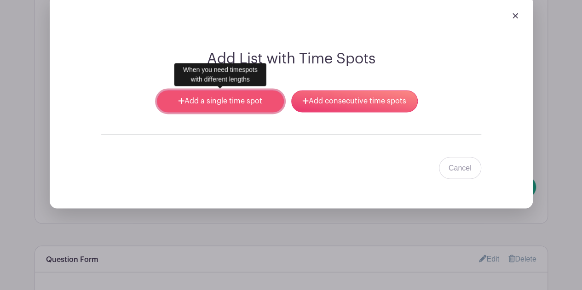
click at [260, 97] on link "Add a single time spot" at bounding box center [220, 101] width 127 height 22
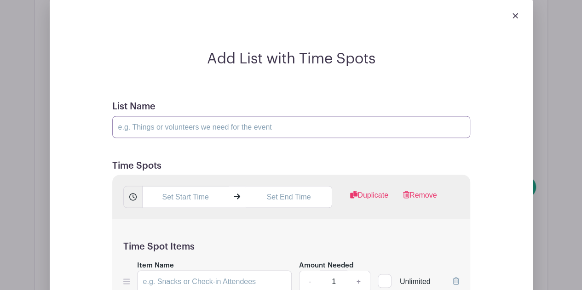
click at [226, 128] on input "List Name" at bounding box center [291, 127] width 358 height 22
type input "Co-Hosts"
click at [237, 196] on icon at bounding box center [237, 197] width 6 height 6
click at [234, 195] on icon at bounding box center [237, 197] width 6 height 6
click at [186, 193] on input "text" at bounding box center [185, 197] width 87 height 22
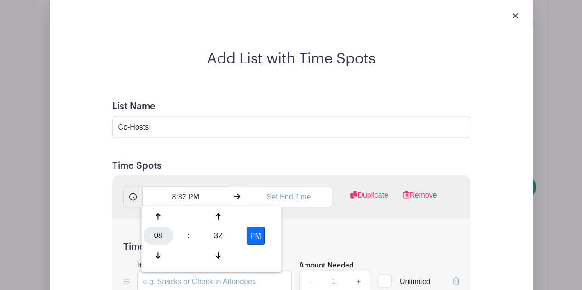
click at [156, 238] on div "08" at bounding box center [158, 235] width 30 height 17
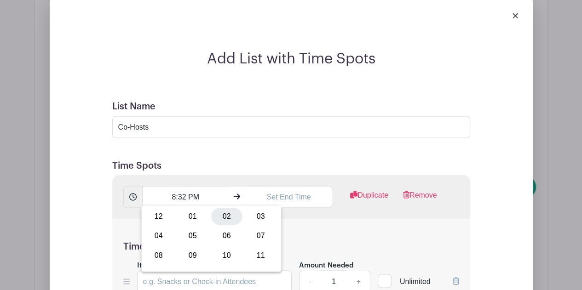
click at [225, 218] on div "02" at bounding box center [226, 216] width 31 height 17
click at [177, 196] on input "2:32 PM" at bounding box center [185, 197] width 87 height 22
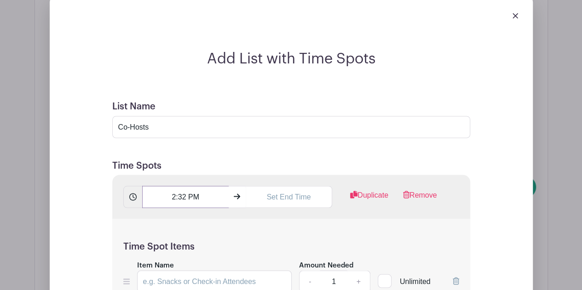
click at [184, 196] on input "2:32 PM" at bounding box center [185, 197] width 87 height 22
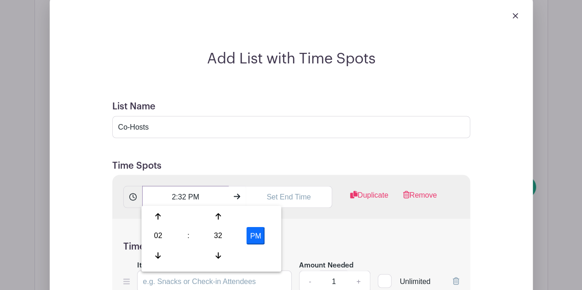
click at [184, 196] on input "2:32 PM" at bounding box center [185, 197] width 87 height 22
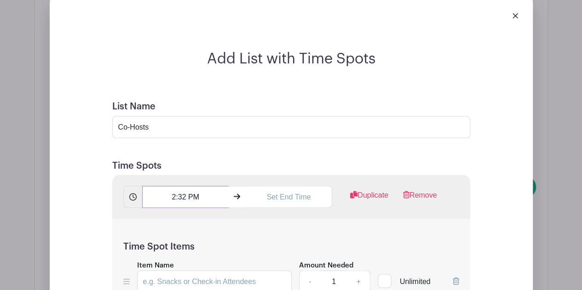
click at [181, 196] on input "2:32 PM" at bounding box center [185, 197] width 87 height 22
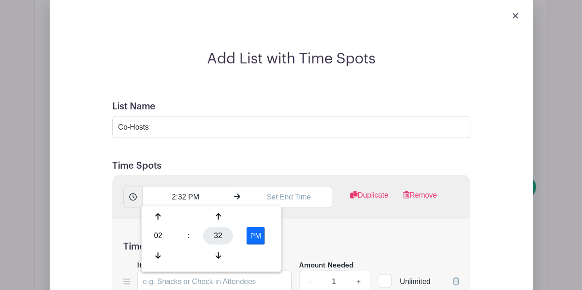
click at [222, 238] on div "32" at bounding box center [218, 235] width 30 height 17
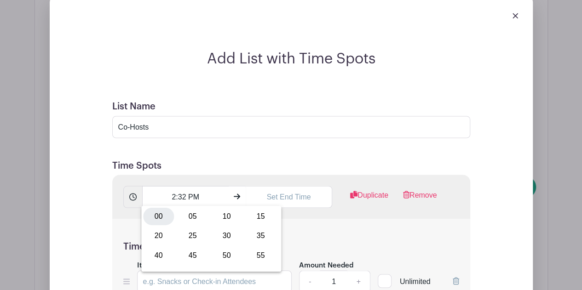
click at [156, 218] on div "00" at bounding box center [158, 216] width 31 height 17
type input "2:00 PM"
click at [286, 197] on input "text" at bounding box center [289, 197] width 87 height 22
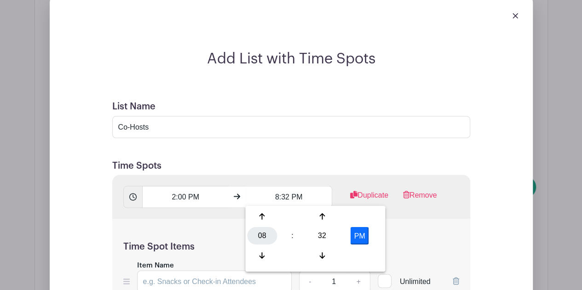
click at [260, 238] on div "08" at bounding box center [262, 235] width 30 height 17
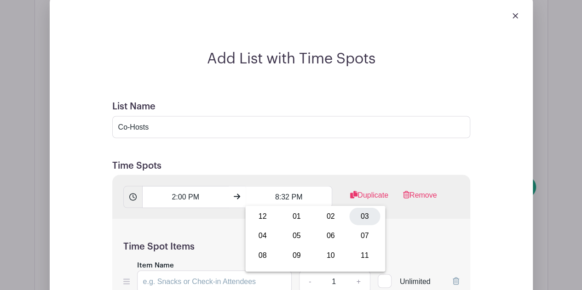
click at [364, 217] on div "03" at bounding box center [364, 216] width 31 height 17
click at [284, 196] on input "3:32 PM" at bounding box center [289, 197] width 87 height 22
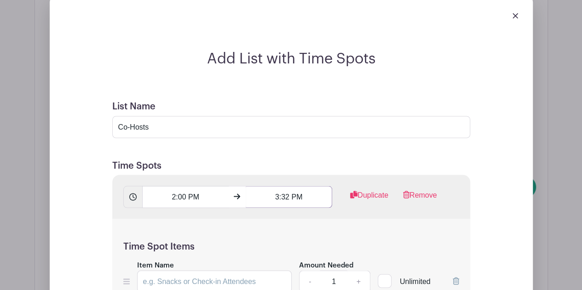
click at [286, 194] on input "3:32 PM" at bounding box center [289, 197] width 87 height 22
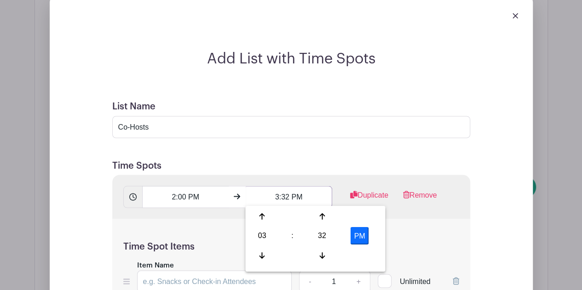
click at [286, 194] on input "3:32 PM" at bounding box center [289, 197] width 87 height 22
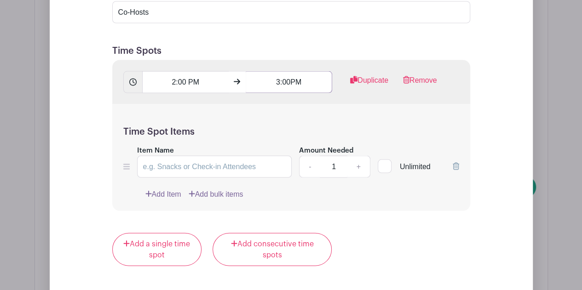
scroll to position [876, 0]
type input "3:00PM"
click at [358, 168] on link "+" at bounding box center [358, 167] width 23 height 22
type input "2"
click at [248, 172] on input "Item Name" at bounding box center [214, 167] width 155 height 22
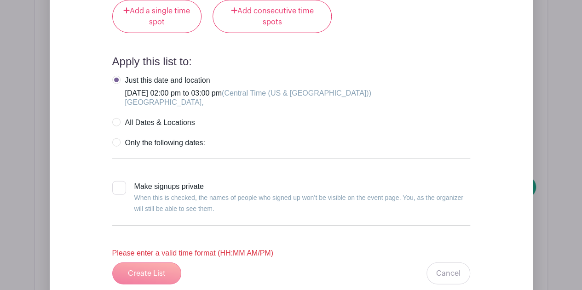
scroll to position [1126, 0]
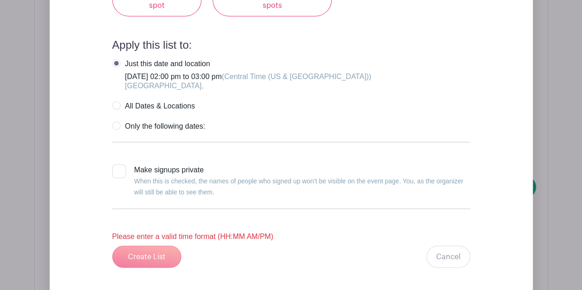
type input "Co-Host"
click at [155, 254] on div "Create List Cancel" at bounding box center [291, 257] width 358 height 22
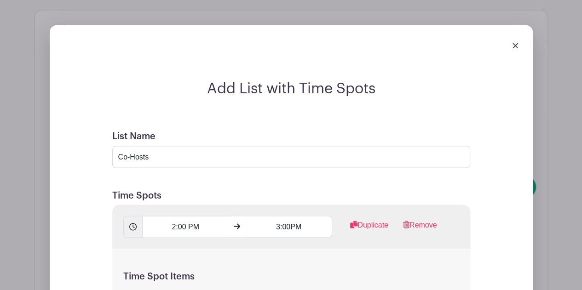
scroll to position [730, 0]
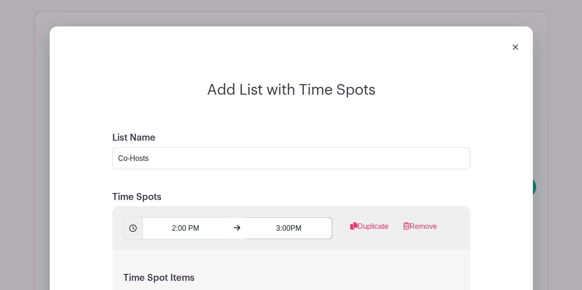
click at [291, 228] on input "3:00PM" at bounding box center [289, 228] width 87 height 22
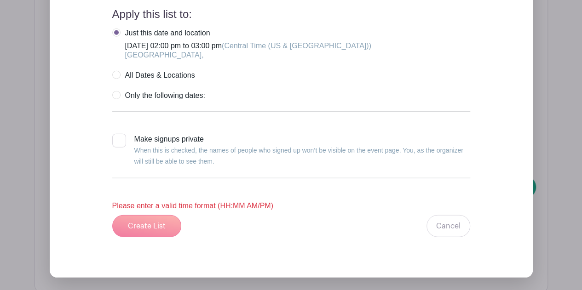
scroll to position [1210, 0]
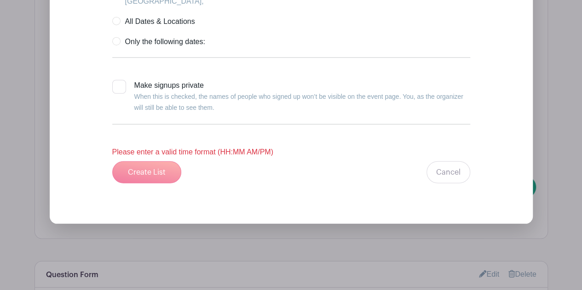
type input "3:00 PM"
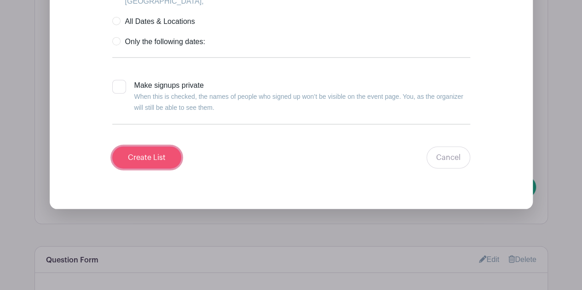
click at [161, 147] on input "Create List" at bounding box center [146, 158] width 69 height 22
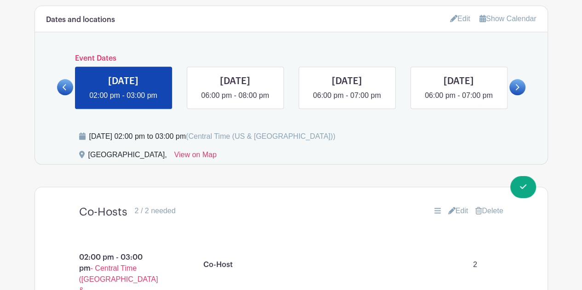
scroll to position [479, 0]
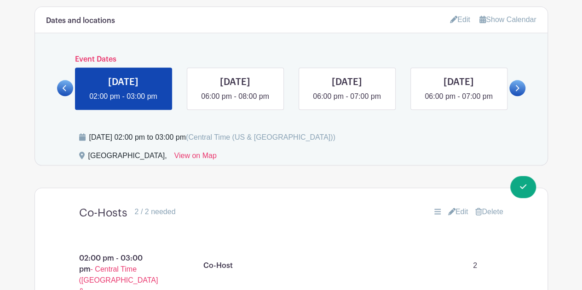
click at [461, 209] on link "Edit" at bounding box center [458, 212] width 20 height 11
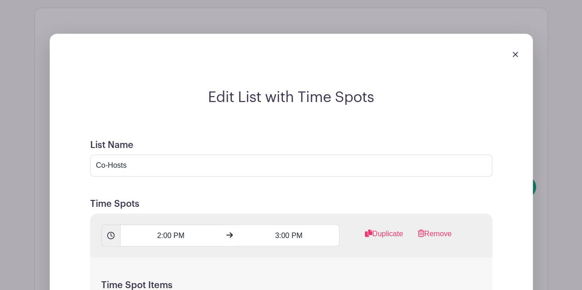
scroll to position [660, 0]
drag, startPoint x: 195, startPoint y: 167, endPoint x: 26, endPoint y: 165, distance: 168.9
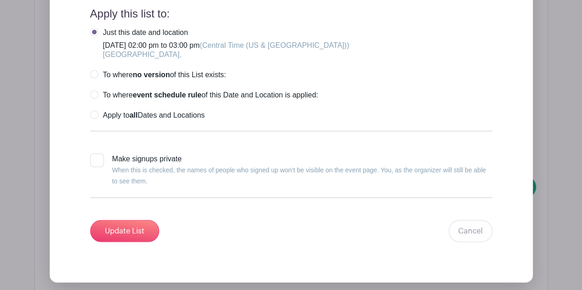
scroll to position [1096, 0]
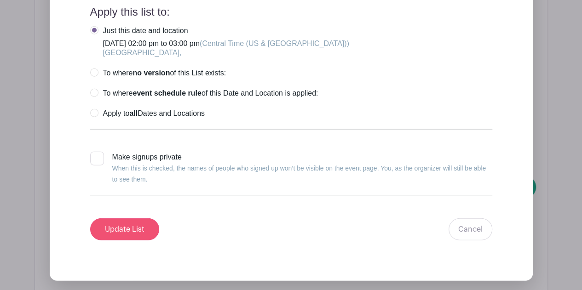
type input "Bus Dinner"
drag, startPoint x: 126, startPoint y: 227, endPoint x: 200, endPoint y: 153, distance: 104.5
click at [121, 227] on input "Update List" at bounding box center [124, 230] width 69 height 22
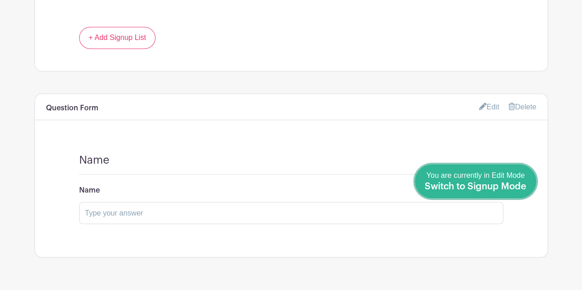
click at [532, 188] on link "Done Editing You are currently in Edit Mode Switch to Signup Mode" at bounding box center [475, 182] width 121 height 34
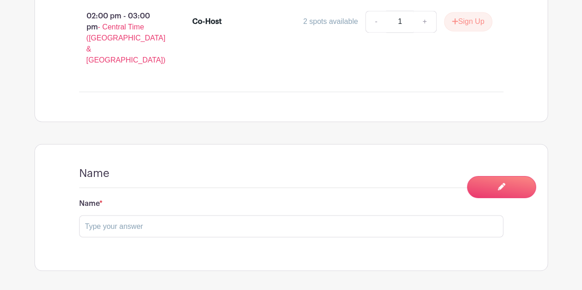
scroll to position [715, 0]
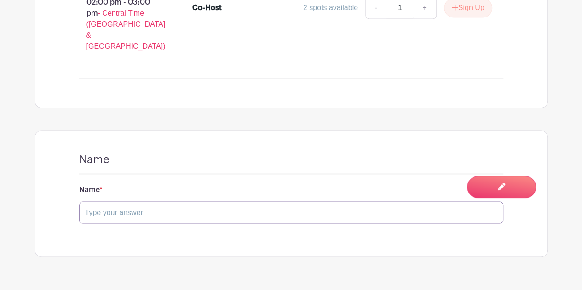
click at [231, 202] on input "text" at bounding box center [291, 213] width 424 height 22
click at [173, 202] on input "text" at bounding box center [291, 213] width 424 height 22
type input "[PERSON_NAME]"
click at [468, 14] on button "Sign Up" at bounding box center [468, 7] width 48 height 19
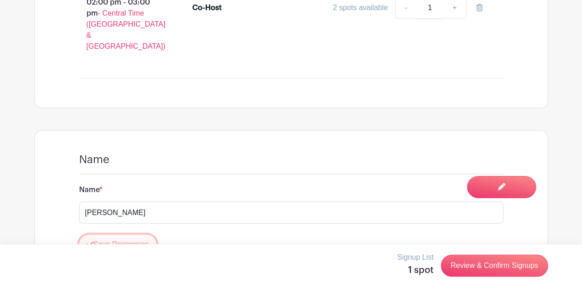
click at [126, 235] on button "Save Responses" at bounding box center [118, 244] width 78 height 19
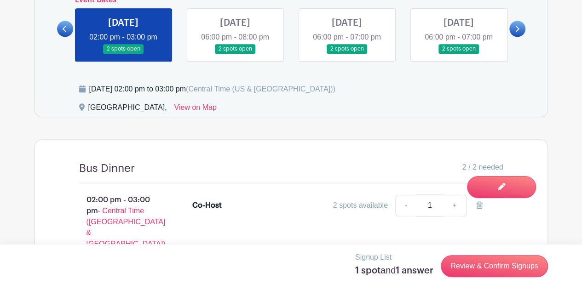
scroll to position [516, 0]
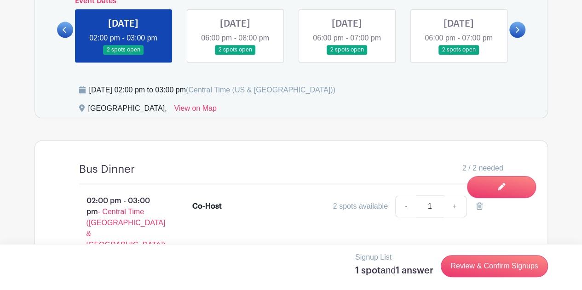
click at [514, 26] on link at bounding box center [517, 30] width 16 height 16
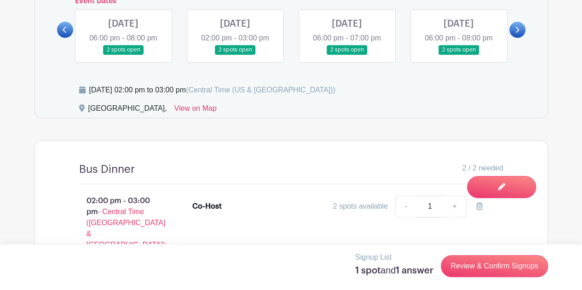
click at [514, 26] on link at bounding box center [517, 30] width 16 height 16
click at [235, 55] on link at bounding box center [235, 55] width 0 height 0
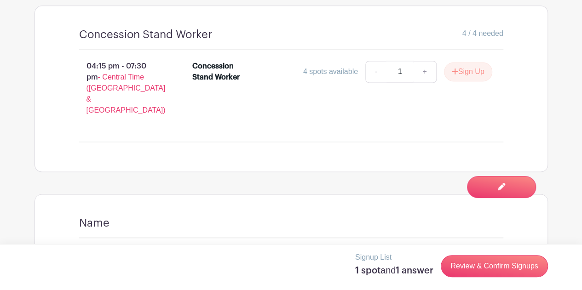
scroll to position [637, 0]
click at [422, 73] on link "+" at bounding box center [424, 71] width 23 height 22
click at [373, 71] on link "-" at bounding box center [375, 71] width 21 height 22
type input "2"
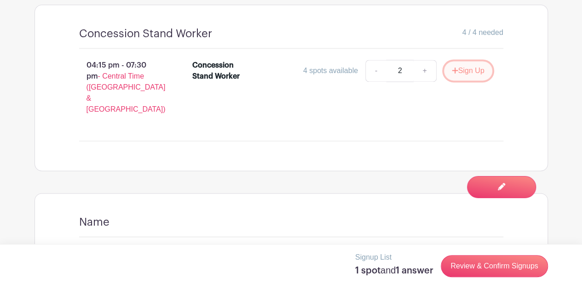
click at [463, 68] on button "Sign Up" at bounding box center [468, 70] width 48 height 19
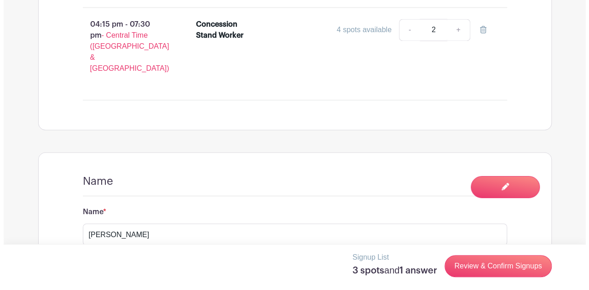
scroll to position [700, 0]
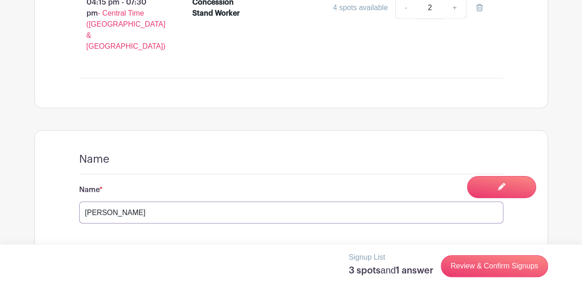
click at [236, 202] on input "[PERSON_NAME]" at bounding box center [291, 213] width 424 height 22
click at [113, 202] on input "[PERSON_NAME]" at bounding box center [291, 213] width 424 height 22
type input "[PERSON_NAME] and [PERSON_NAME]"
click at [103, 235] on button "Save Responses" at bounding box center [118, 244] width 78 height 19
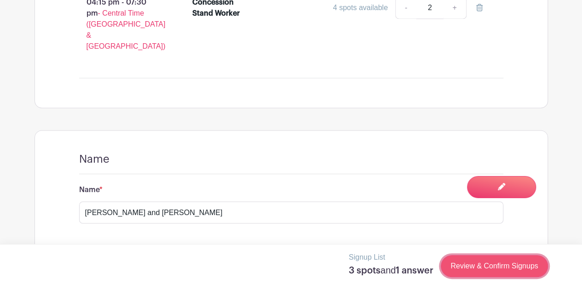
click at [492, 269] on link "Review & Confirm Signups" at bounding box center [494, 266] width 107 height 22
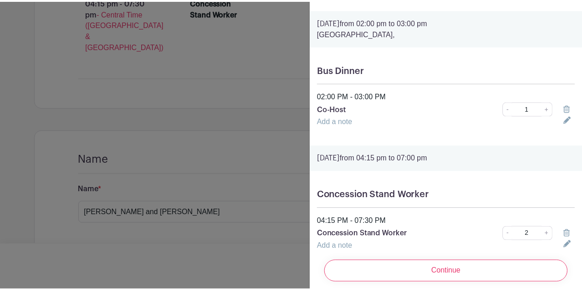
scroll to position [23, 0]
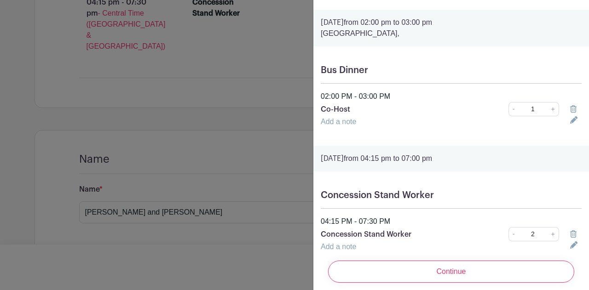
click at [236, 58] on div at bounding box center [294, 145] width 589 height 290
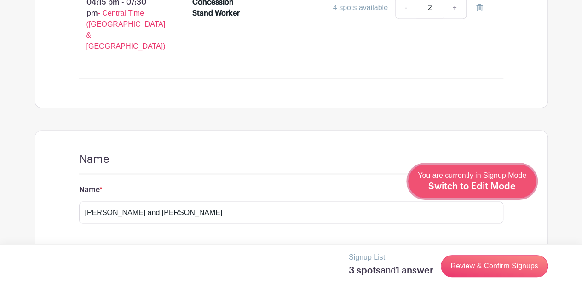
click at [518, 192] on div "You are currently in Signup Mode Switch to Edit Mode" at bounding box center [472, 181] width 109 height 23
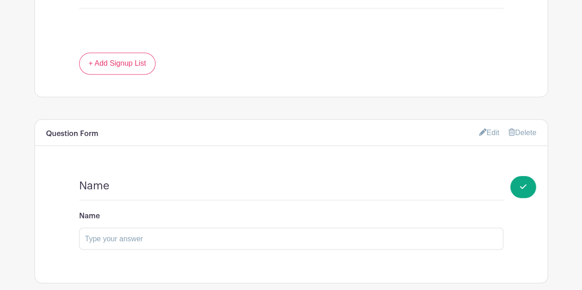
scroll to position [828, 0]
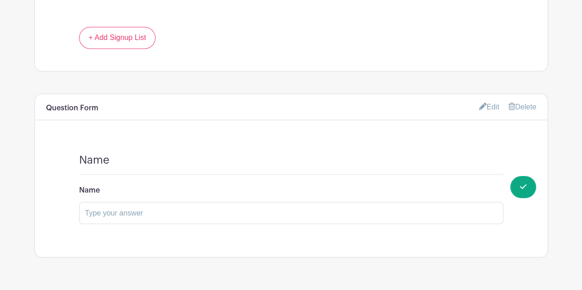
click at [520, 103] on link "Delete" at bounding box center [522, 107] width 28 height 8
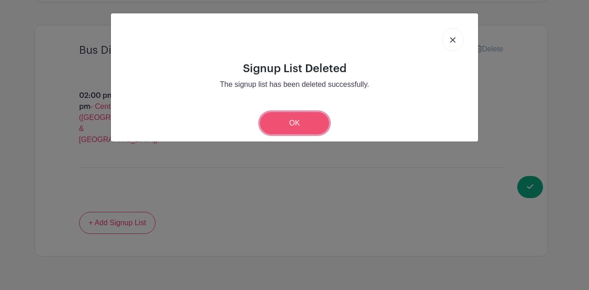
click at [306, 126] on link "OK" at bounding box center [294, 123] width 69 height 22
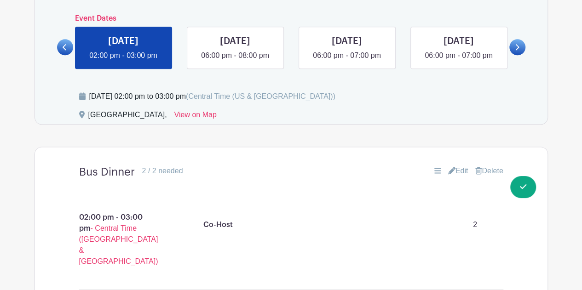
scroll to position [520, 0]
click at [518, 46] on icon at bounding box center [518, 48] width 4 height 6
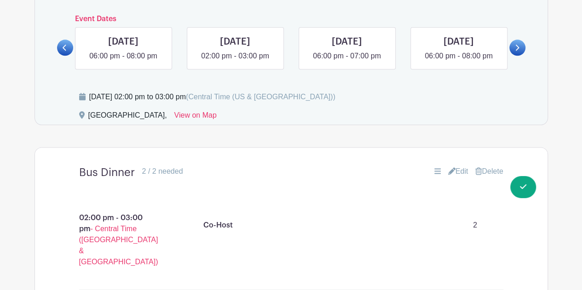
click at [517, 46] on icon at bounding box center [517, 47] width 4 height 7
click at [235, 62] on link at bounding box center [235, 62] width 0 height 0
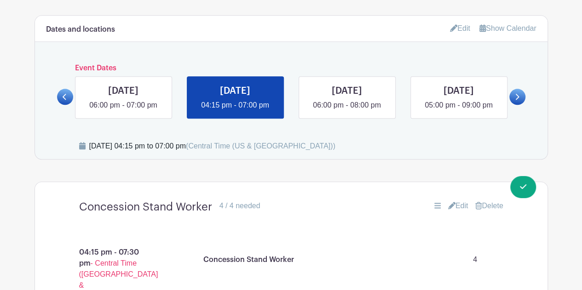
scroll to position [470, 0]
click at [63, 92] on link at bounding box center [65, 97] width 16 height 16
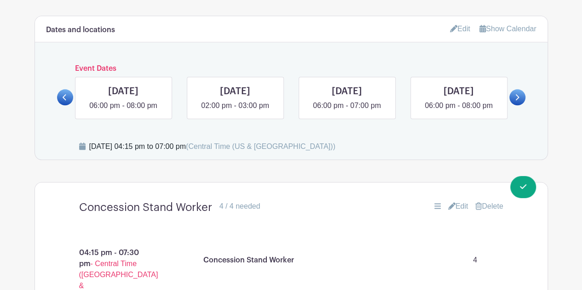
click at [64, 94] on icon at bounding box center [65, 97] width 4 height 7
click at [123, 111] on link at bounding box center [123, 111] width 0 height 0
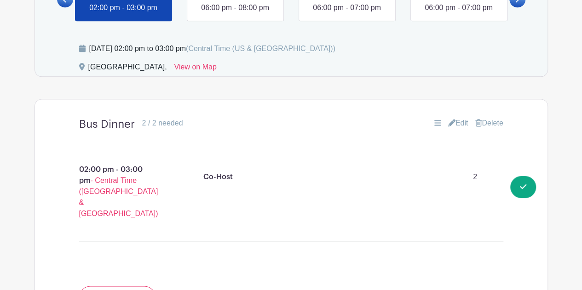
scroll to position [569, 0]
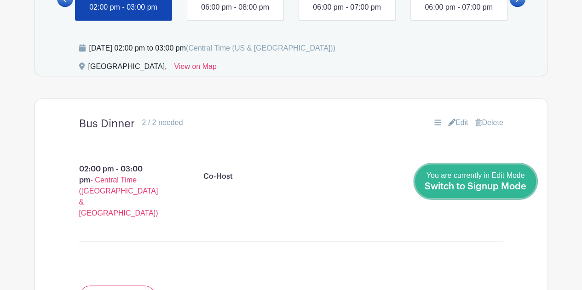
click at [515, 187] on span "Switch to Signup Mode" at bounding box center [476, 186] width 102 height 9
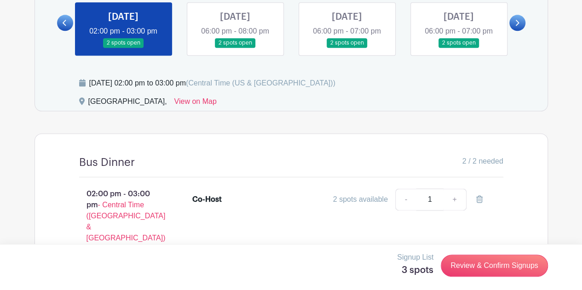
scroll to position [566, 0]
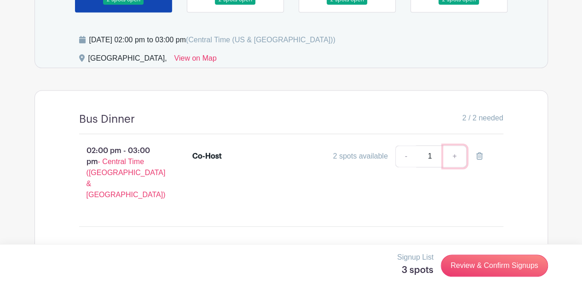
click at [456, 156] on link "+" at bounding box center [454, 156] width 23 height 22
type input "2"
click at [403, 153] on link "-" at bounding box center [405, 156] width 21 height 22
type input "1"
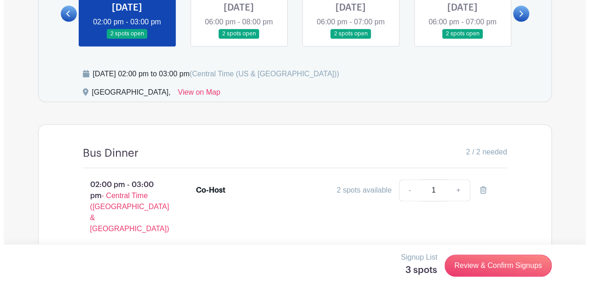
scroll to position [531, 0]
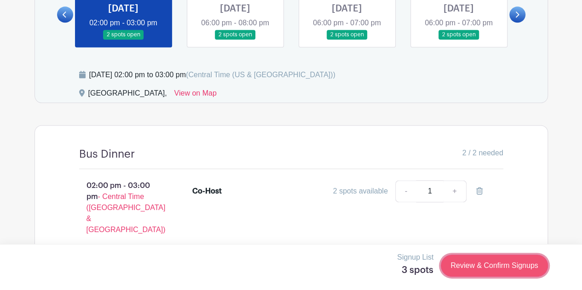
click at [456, 265] on link "Review & Confirm Signups" at bounding box center [494, 266] width 107 height 22
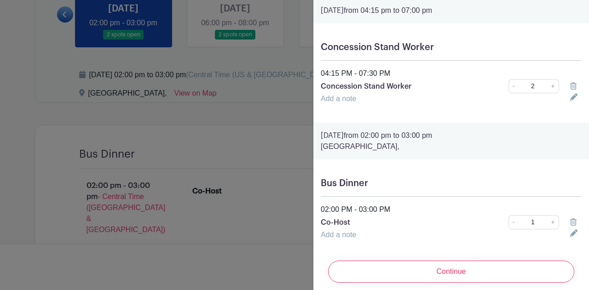
scroll to position [50, 0]
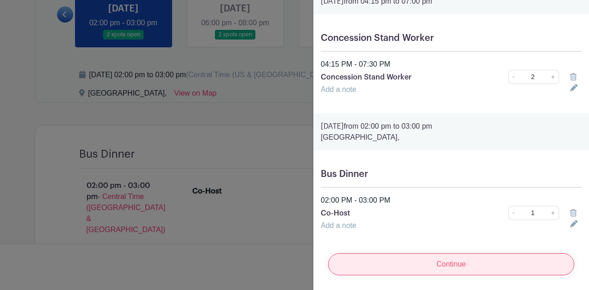
click at [448, 259] on input "Continue" at bounding box center [451, 265] width 246 height 22
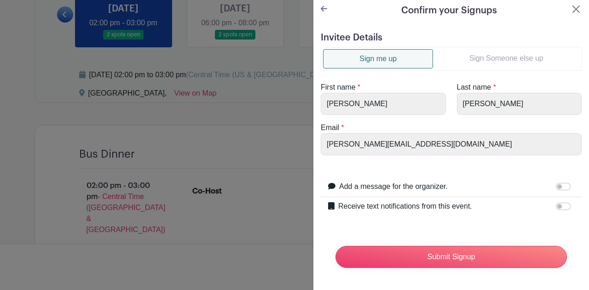
scroll to position [9, 0]
click at [470, 64] on ul "Sign me up Sign Someone else up" at bounding box center [451, 59] width 261 height 24
click at [470, 51] on link "Sign Someone else up" at bounding box center [506, 58] width 146 height 18
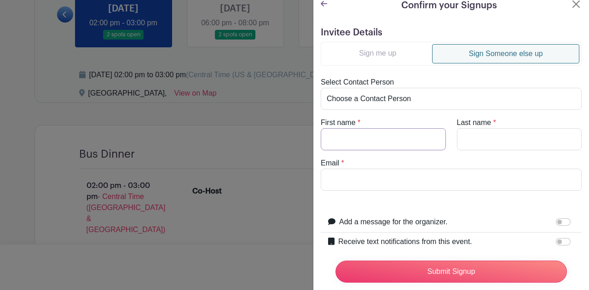
click at [375, 129] on input "First name" at bounding box center [383, 139] width 125 height 22
type input "[PERSON_NAME]"
type input "[EMAIL_ADDRESS][DOMAIN_NAME]"
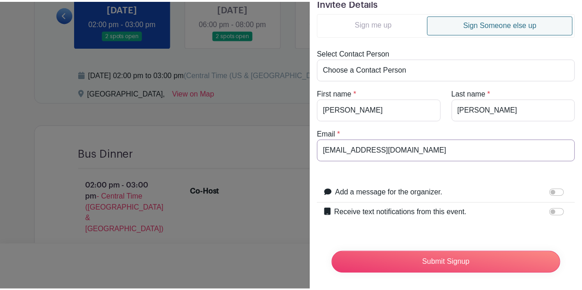
scroll to position [49, 0]
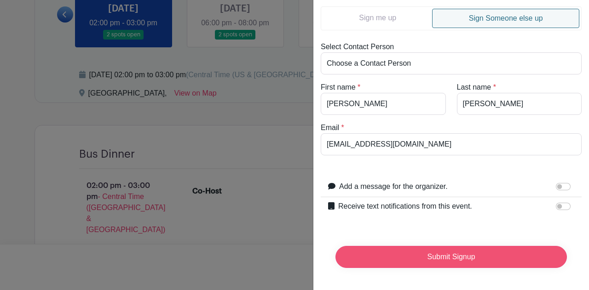
click at [411, 248] on input "Submit Signup" at bounding box center [450, 257] width 231 height 22
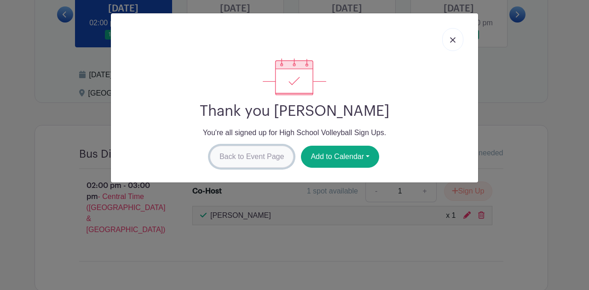
click at [250, 159] on link "Back to Event Page" at bounding box center [252, 157] width 84 height 22
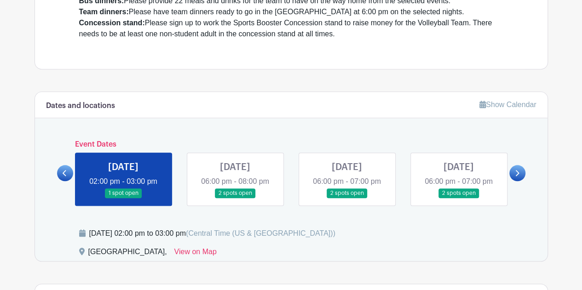
scroll to position [376, 0]
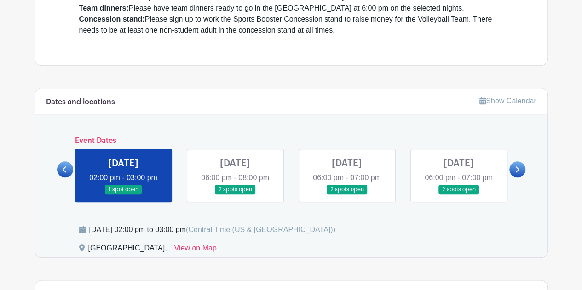
click at [123, 195] on link at bounding box center [123, 195] width 0 height 0
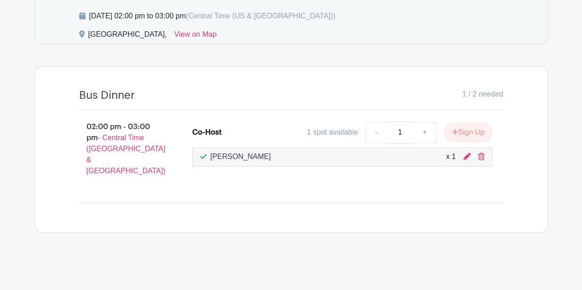
scroll to position [570, 0]
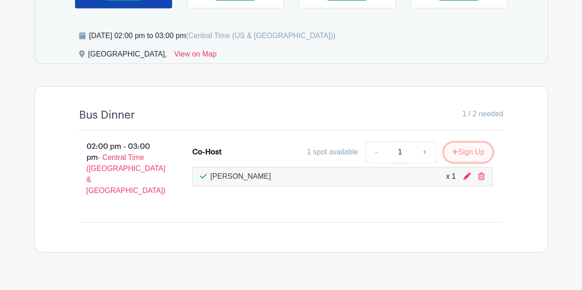
click at [465, 153] on button "Sign Up" at bounding box center [468, 152] width 48 height 19
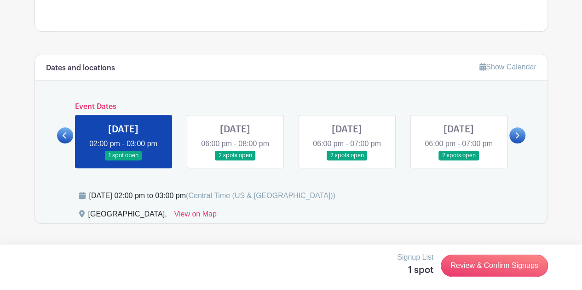
scroll to position [404, 0]
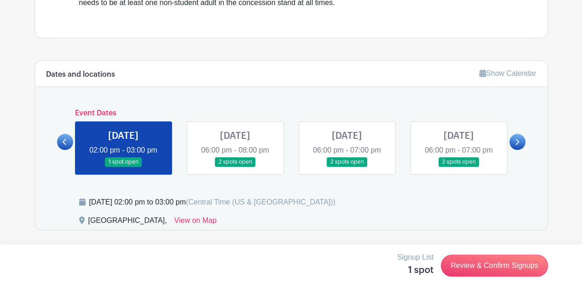
click at [520, 140] on link at bounding box center [517, 142] width 16 height 16
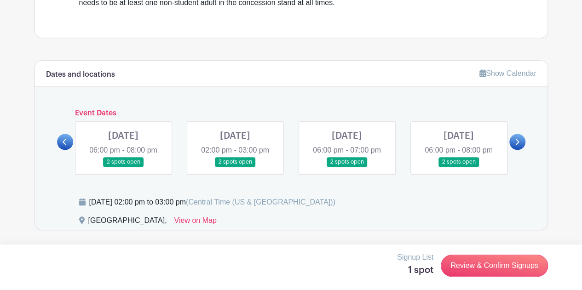
click at [520, 140] on link at bounding box center [517, 142] width 16 height 16
click at [235, 167] on link at bounding box center [235, 167] width 0 height 0
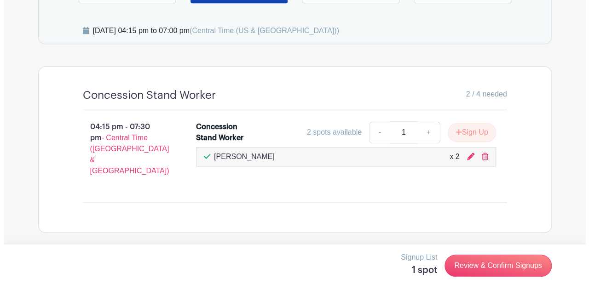
scroll to position [556, 0]
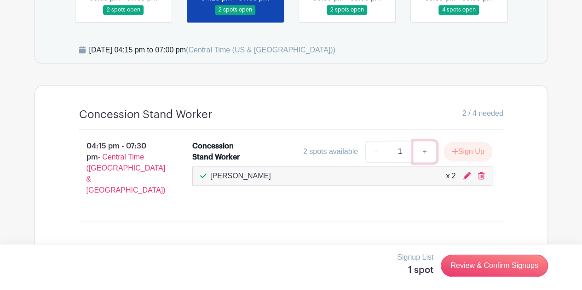
click at [424, 152] on link "+" at bounding box center [424, 152] width 23 height 22
type input "2"
click at [454, 150] on icon "submit" at bounding box center [455, 151] width 6 height 7
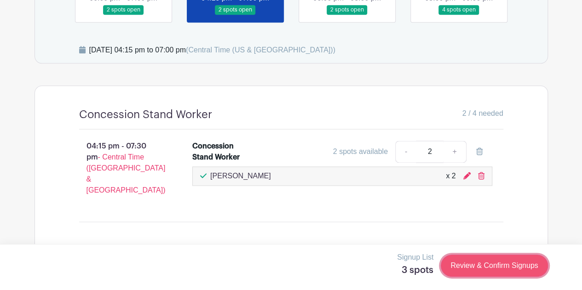
click at [467, 262] on link "Review & Confirm Signups" at bounding box center [494, 266] width 107 height 22
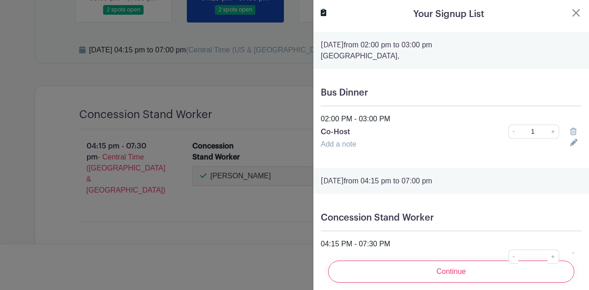
scroll to position [50, 0]
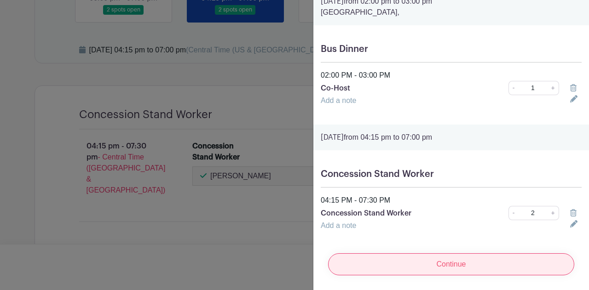
click at [410, 258] on input "Continue" at bounding box center [451, 265] width 246 height 22
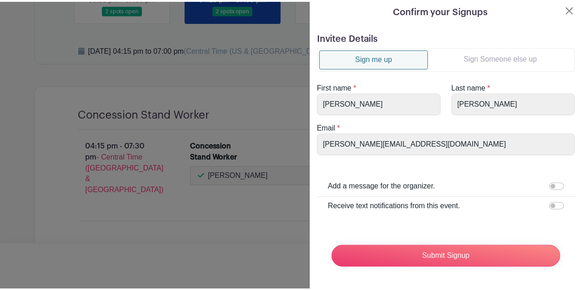
scroll to position [9, 0]
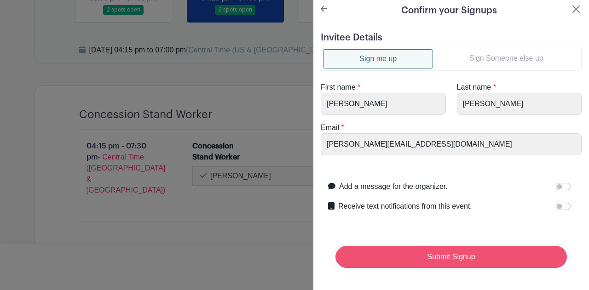
click at [395, 249] on input "Submit Signup" at bounding box center [450, 257] width 231 height 22
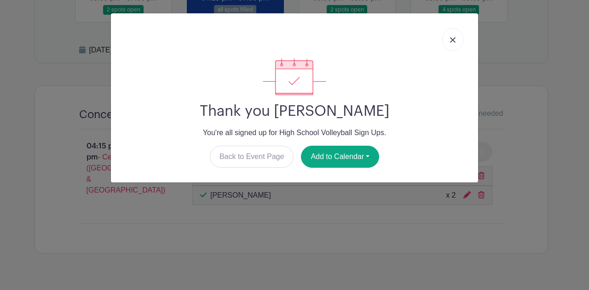
click at [452, 40] on img at bounding box center [453, 40] width 6 height 6
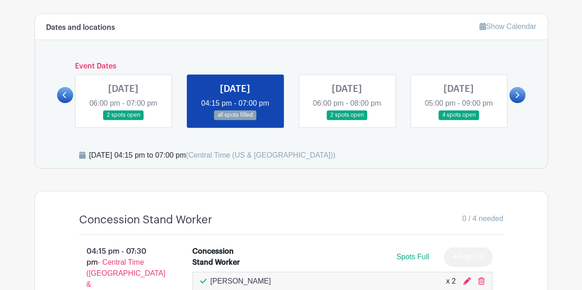
scroll to position [448, 0]
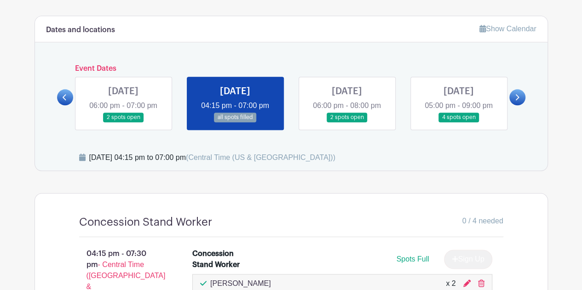
click at [63, 94] on icon at bounding box center [65, 97] width 4 height 7
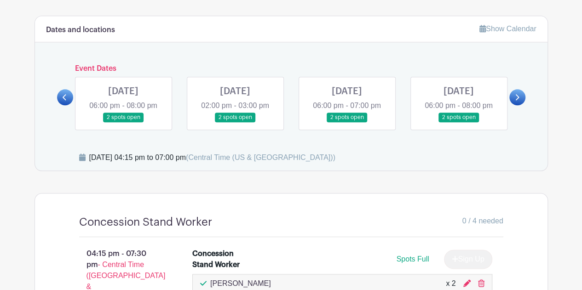
click at [63, 94] on icon at bounding box center [65, 97] width 4 height 7
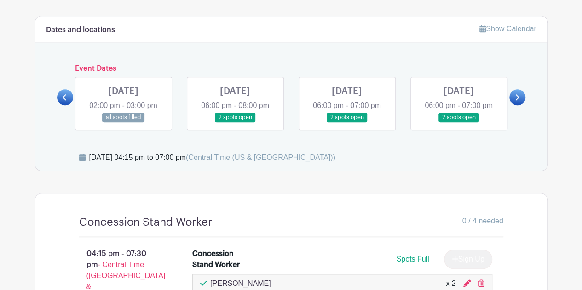
click at [347, 122] on link at bounding box center [347, 122] width 0 height 0
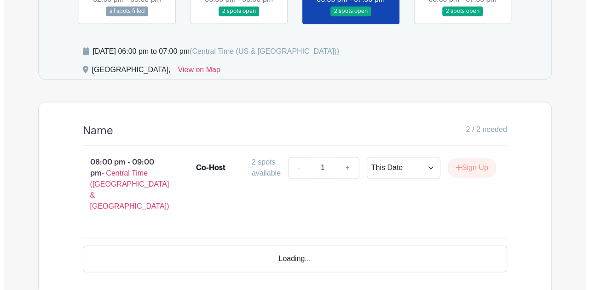
scroll to position [566, 0]
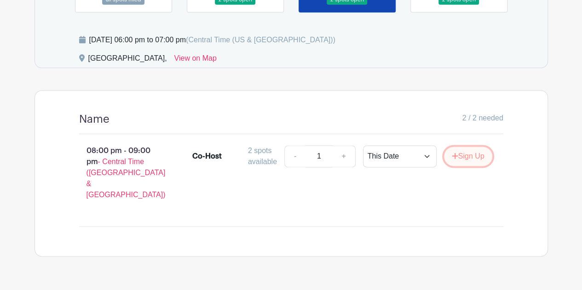
click at [466, 157] on button "Sign Up" at bounding box center [468, 156] width 48 height 19
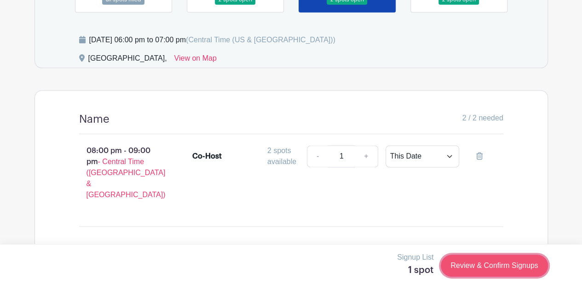
click at [479, 271] on link "Review & Confirm Signups" at bounding box center [494, 266] width 107 height 22
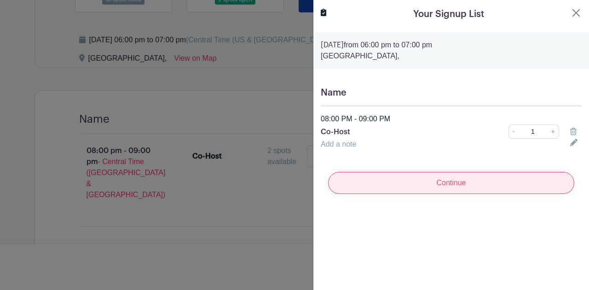
click at [444, 191] on input "Continue" at bounding box center [451, 183] width 246 height 22
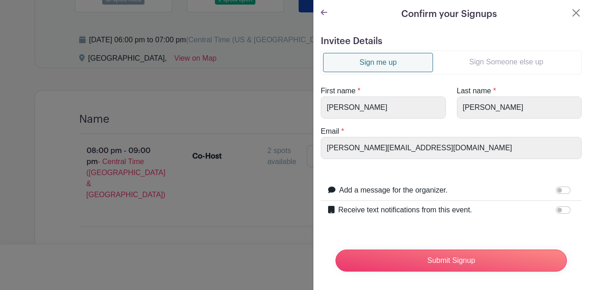
click at [468, 69] on link "Sign Someone else up" at bounding box center [506, 62] width 146 height 18
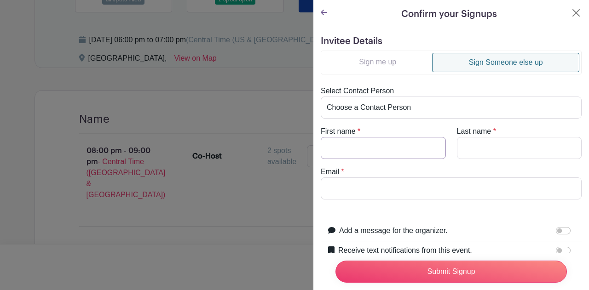
click at [371, 147] on input "First name" at bounding box center [383, 148] width 125 height 22
type input "[PERSON_NAME]"
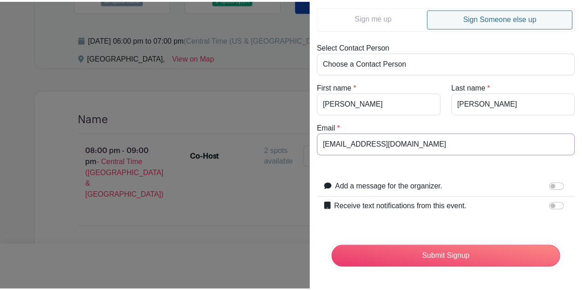
scroll to position [49, 0]
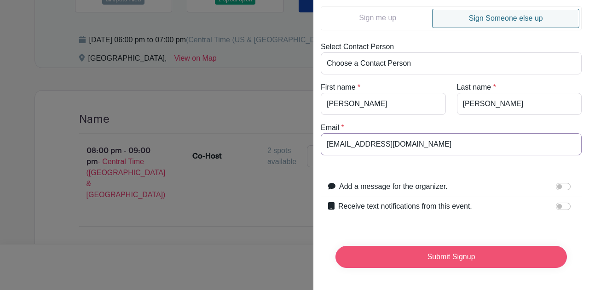
type input "[EMAIL_ADDRESS][DOMAIN_NAME]"
click at [439, 247] on input "Submit Signup" at bounding box center [450, 257] width 231 height 22
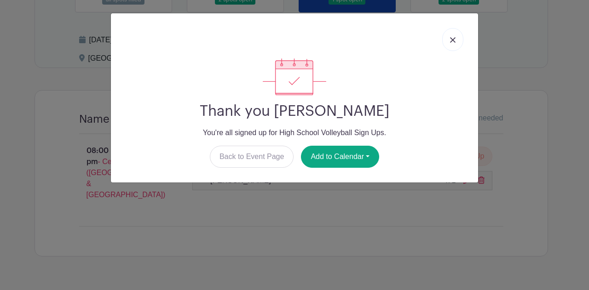
click at [452, 41] on img at bounding box center [453, 40] width 6 height 6
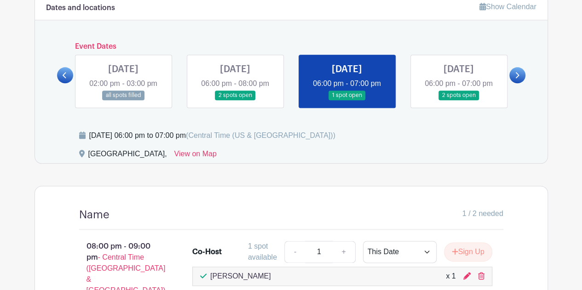
scroll to position [469, 0]
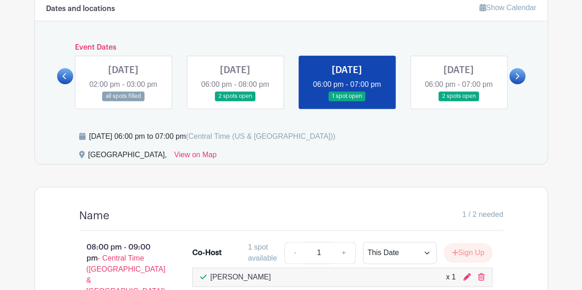
click at [459, 101] on link at bounding box center [459, 101] width 0 height 0
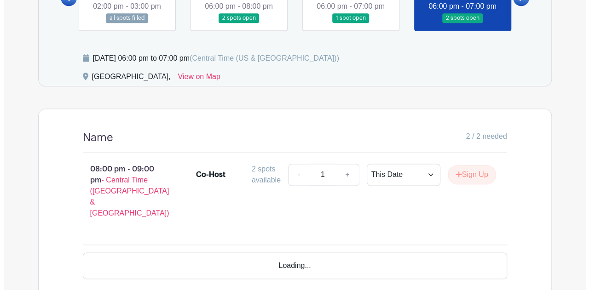
scroll to position [566, 0]
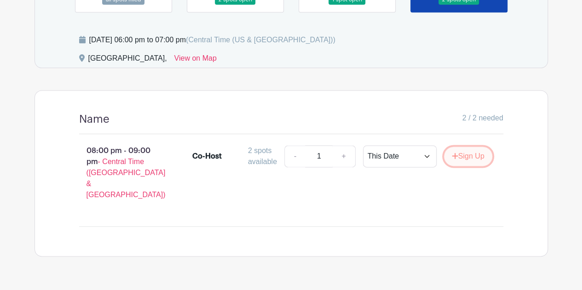
click at [454, 157] on icon "submit" at bounding box center [455, 155] width 6 height 7
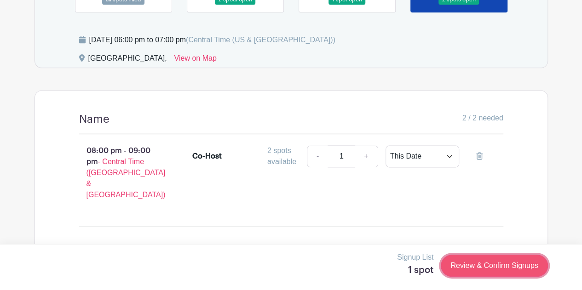
click at [487, 266] on link "Review & Confirm Signups" at bounding box center [494, 266] width 107 height 22
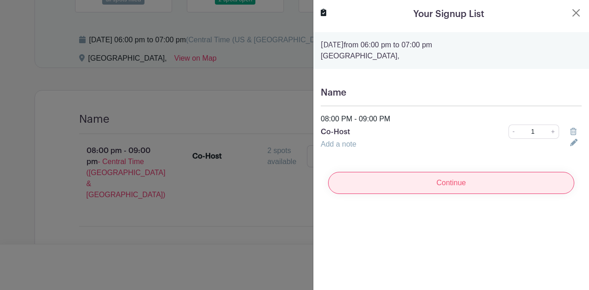
click at [445, 186] on input "Continue" at bounding box center [451, 183] width 246 height 22
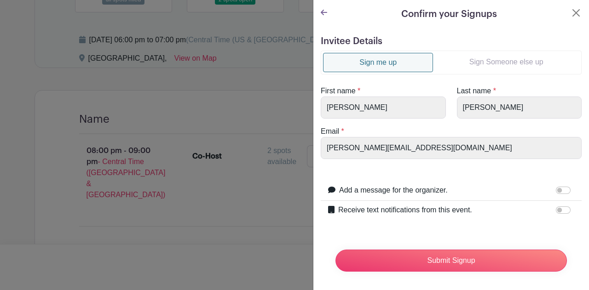
click at [493, 62] on link "Sign Someone else up" at bounding box center [506, 62] width 146 height 18
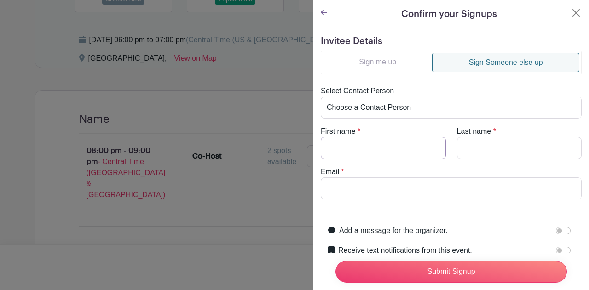
click at [377, 149] on input "First name" at bounding box center [383, 148] width 125 height 22
type input "[PERSON_NAME]"
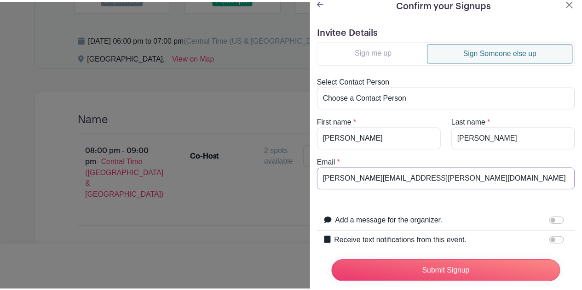
scroll to position [10, 0]
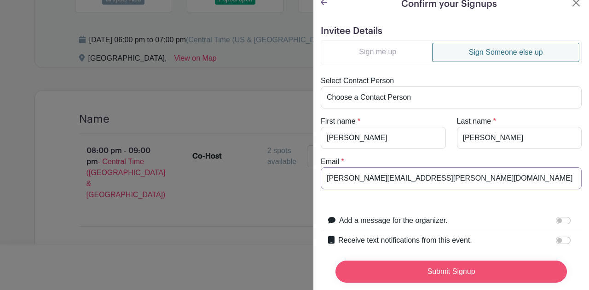
type input "[PERSON_NAME][EMAIL_ADDRESS][PERSON_NAME][DOMAIN_NAME]"
click at [431, 266] on input "Submit Signup" at bounding box center [450, 272] width 231 height 22
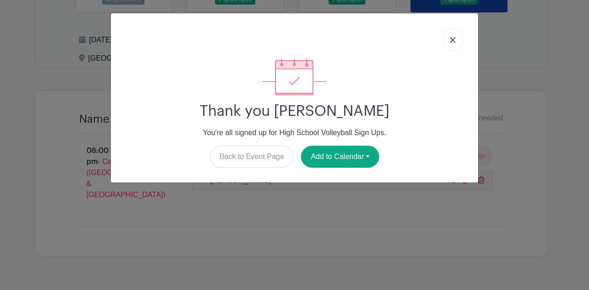
click at [447, 39] on link at bounding box center [452, 39] width 21 height 23
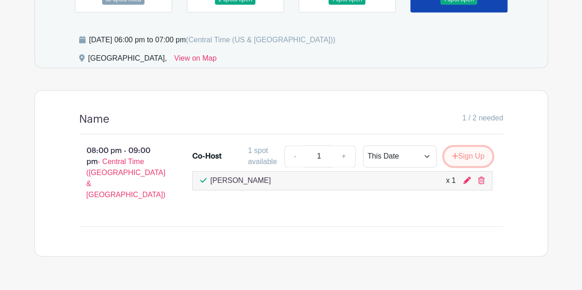
click at [466, 161] on button "Sign Up" at bounding box center [468, 156] width 48 height 19
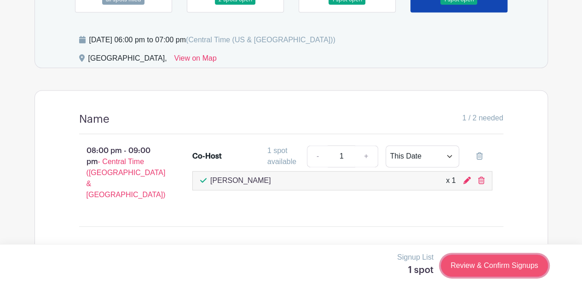
click at [466, 272] on link "Review & Confirm Signups" at bounding box center [494, 266] width 107 height 22
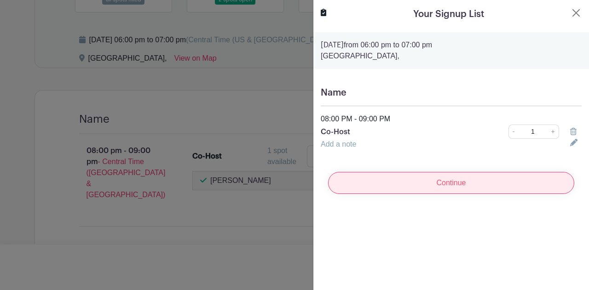
click at [439, 184] on input "Continue" at bounding box center [451, 183] width 246 height 22
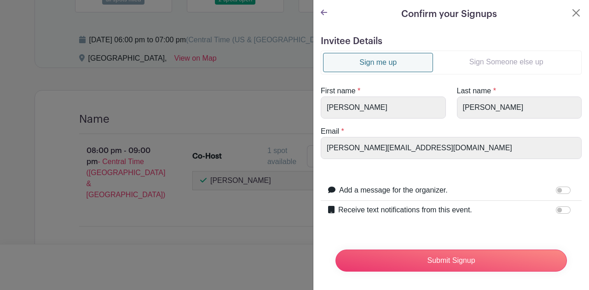
click at [472, 61] on link "Sign Someone else up" at bounding box center [506, 62] width 146 height 18
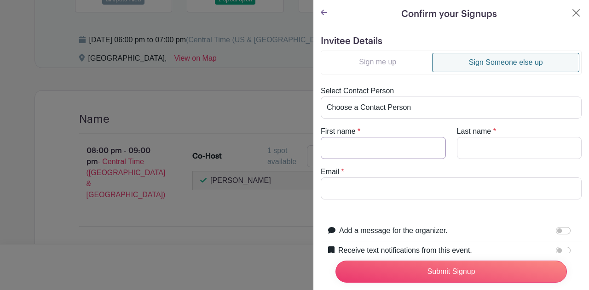
click at [359, 142] on input "First name" at bounding box center [383, 148] width 125 height 22
type input "j"
type input "[PERSON_NAME]"
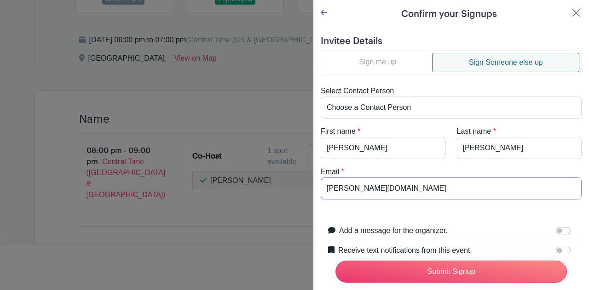
click at [384, 185] on input "[PERSON_NAME][DOMAIN_NAME]" at bounding box center [451, 189] width 261 height 22
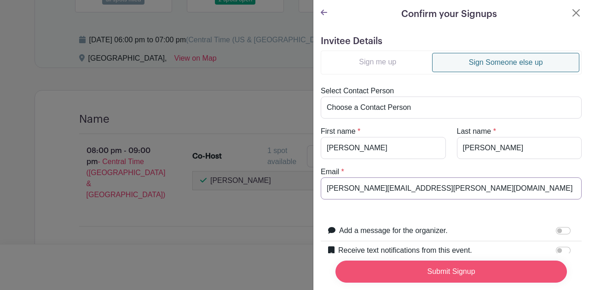
type input "[PERSON_NAME][EMAIL_ADDRESS][PERSON_NAME][DOMAIN_NAME]"
click at [424, 263] on input "Submit Signup" at bounding box center [450, 272] width 231 height 22
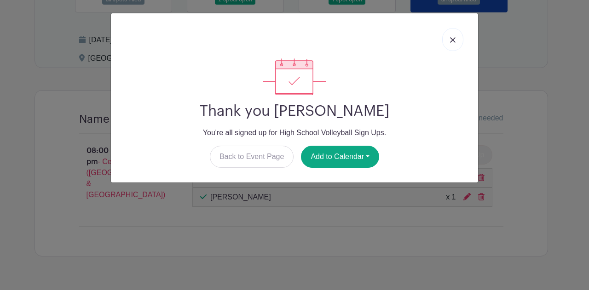
click at [456, 45] on link at bounding box center [452, 39] width 21 height 23
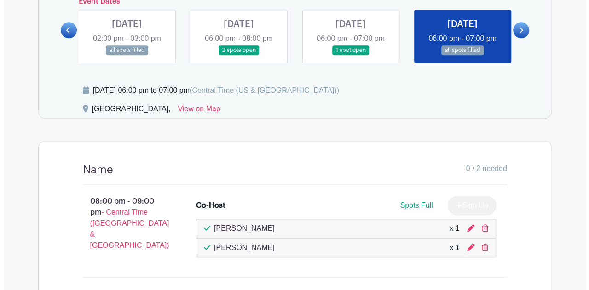
scroll to position [514, 0]
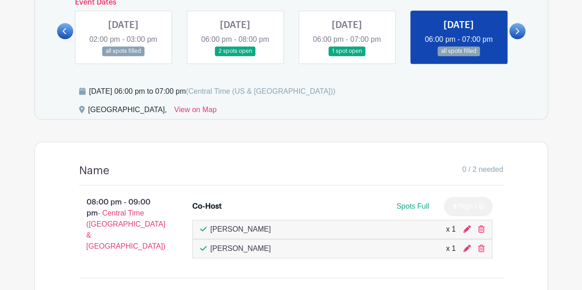
click at [514, 24] on link at bounding box center [517, 31] width 16 height 16
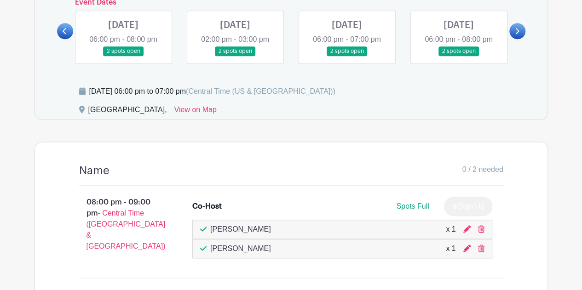
click at [347, 56] on link at bounding box center [347, 56] width 0 height 0
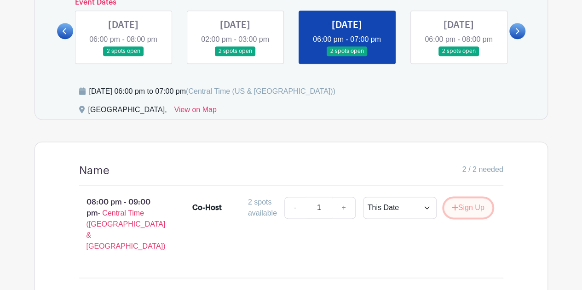
click at [468, 208] on button "Sign Up" at bounding box center [468, 207] width 48 height 19
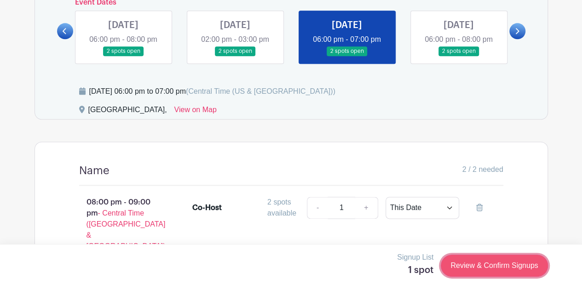
click at [491, 261] on link "Review & Confirm Signups" at bounding box center [494, 266] width 107 height 22
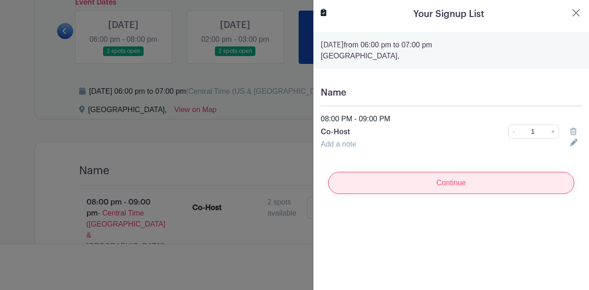
click at [473, 187] on input "Continue" at bounding box center [451, 183] width 246 height 22
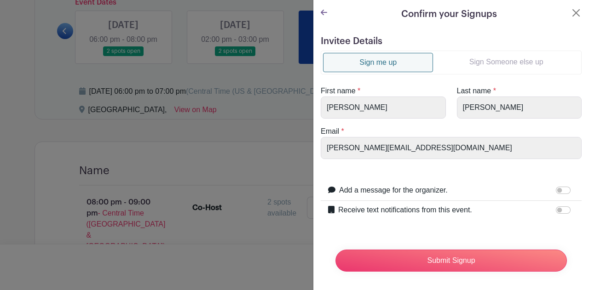
click at [458, 71] on li "Sign Someone else up" at bounding box center [506, 62] width 146 height 19
click at [468, 62] on link "Sign Someone else up" at bounding box center [506, 62] width 146 height 18
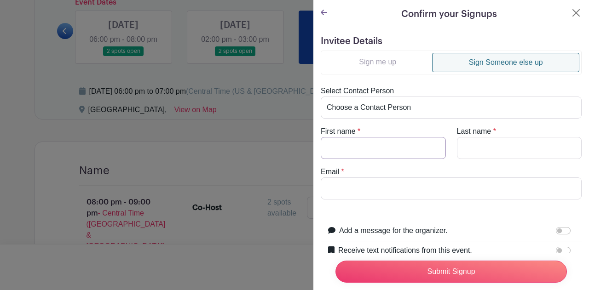
click at [352, 151] on input "First name" at bounding box center [383, 148] width 125 height 22
type input "Jenni"
type input "[PERSON_NAME]"
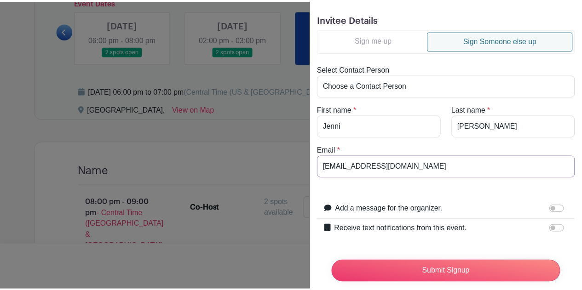
scroll to position [25, 0]
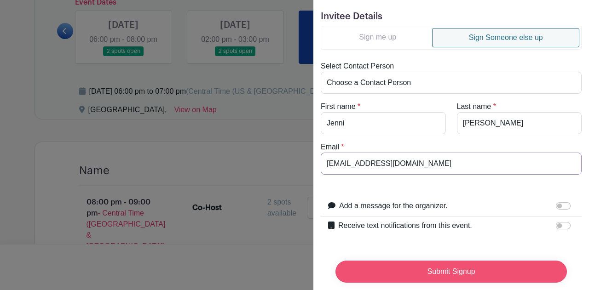
type input "[EMAIL_ADDRESS][DOMAIN_NAME]"
click at [410, 266] on input "Submit Signup" at bounding box center [450, 272] width 231 height 22
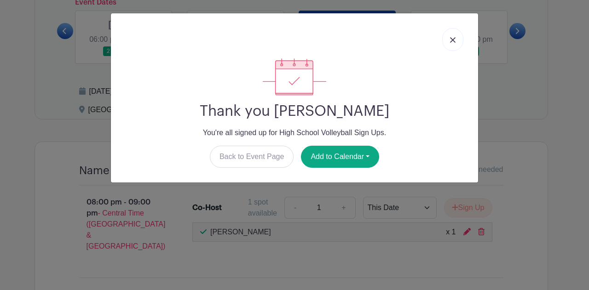
click at [454, 38] on img at bounding box center [453, 40] width 6 height 6
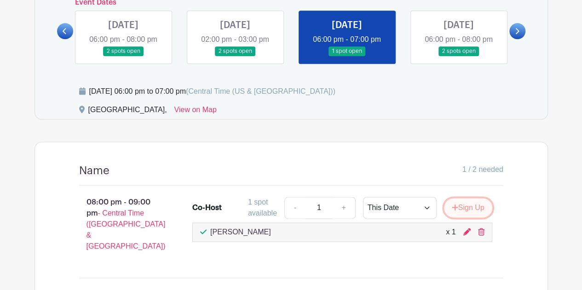
click at [478, 203] on button "Sign Up" at bounding box center [468, 207] width 48 height 19
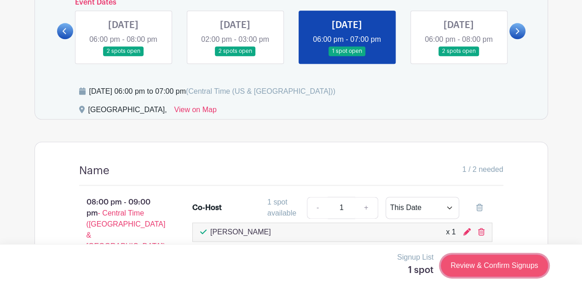
click at [480, 267] on link "Review & Confirm Signups" at bounding box center [494, 266] width 107 height 22
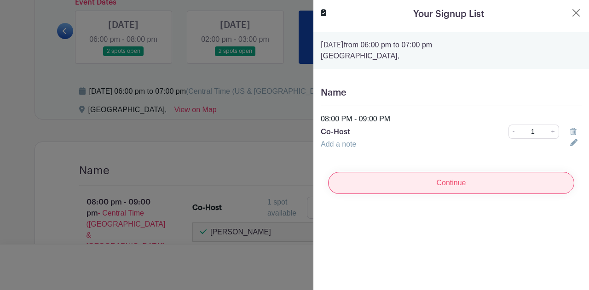
click at [445, 180] on input "Continue" at bounding box center [451, 183] width 246 height 22
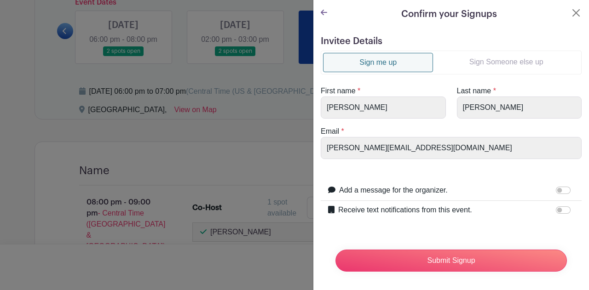
click at [481, 60] on link "Sign Someone else up" at bounding box center [506, 62] width 146 height 18
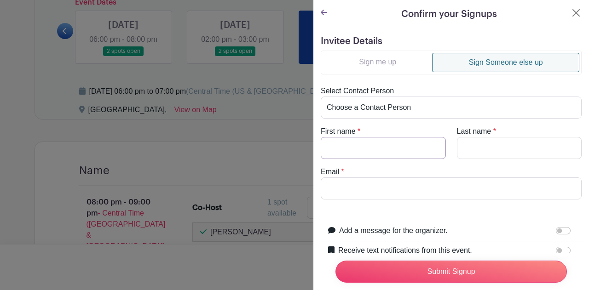
click at [385, 154] on input "First name" at bounding box center [383, 148] width 125 height 22
type input "[PERSON_NAME]"
type input "J"
type input "[PERSON_NAME]"
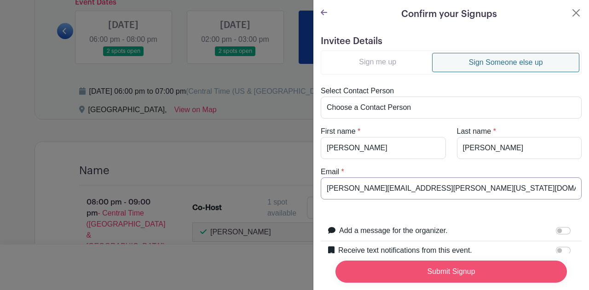
type input "[PERSON_NAME][EMAIL_ADDRESS][PERSON_NAME][US_STATE][DOMAIN_NAME]"
click at [413, 263] on input "Submit Signup" at bounding box center [450, 272] width 231 height 22
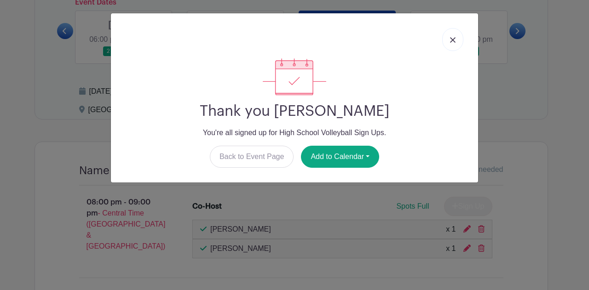
click at [454, 41] on img at bounding box center [453, 40] width 6 height 6
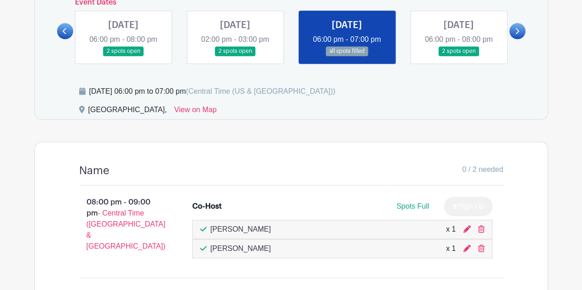
click at [72, 32] on link at bounding box center [65, 31] width 16 height 16
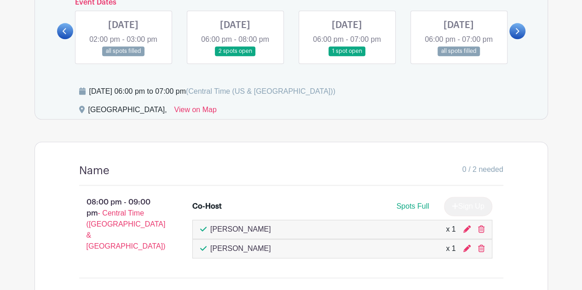
click at [72, 32] on link at bounding box center [65, 31] width 16 height 16
click at [235, 56] on link at bounding box center [235, 56] width 0 height 0
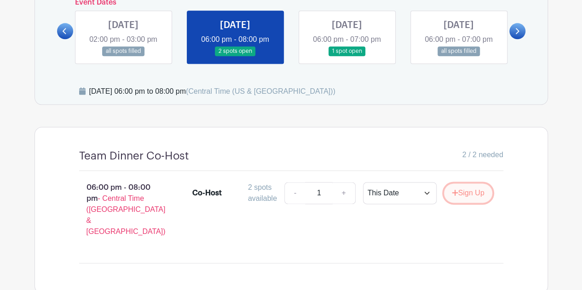
click at [470, 196] on button "Sign Up" at bounding box center [468, 193] width 48 height 19
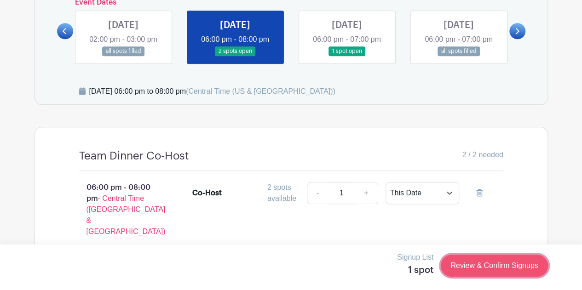
click at [494, 265] on link "Review & Confirm Signups" at bounding box center [494, 266] width 107 height 22
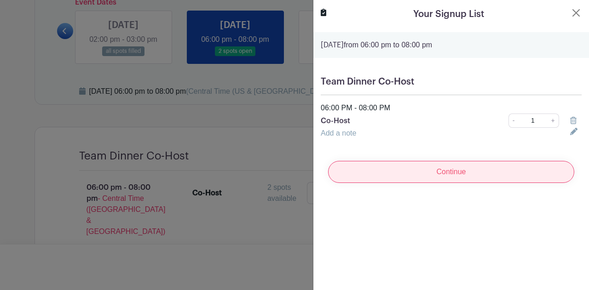
click at [469, 169] on input "Continue" at bounding box center [451, 172] width 246 height 22
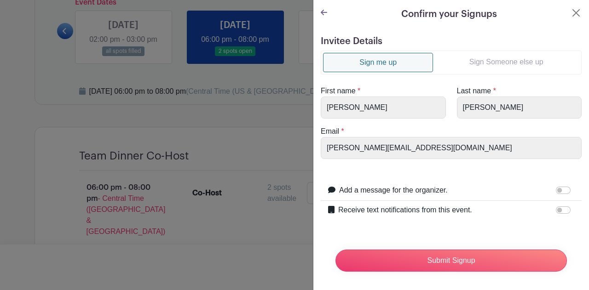
click at [480, 59] on link "Sign Someone else up" at bounding box center [506, 62] width 146 height 18
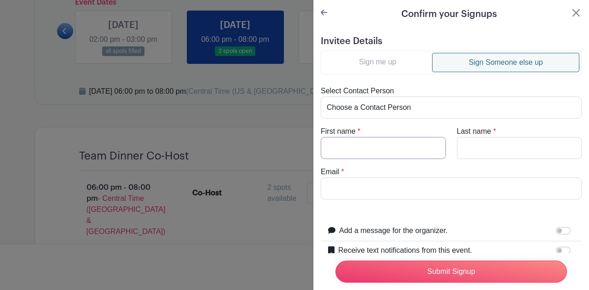
click at [368, 147] on input "First name" at bounding box center [383, 148] width 125 height 22
type input "[PERSON_NAME]"
type input "Eastwood"
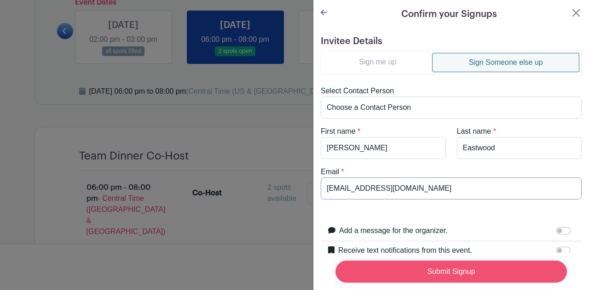
type input "[EMAIL_ADDRESS][DOMAIN_NAME]"
click at [436, 265] on input "Submit Signup" at bounding box center [450, 272] width 231 height 22
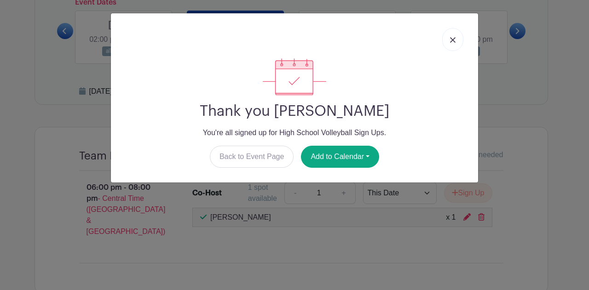
click at [448, 38] on link at bounding box center [452, 39] width 21 height 23
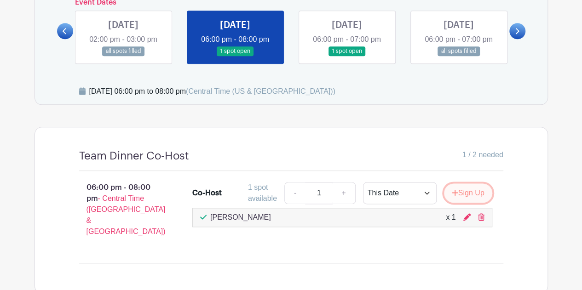
click at [469, 189] on button "Sign Up" at bounding box center [468, 193] width 48 height 19
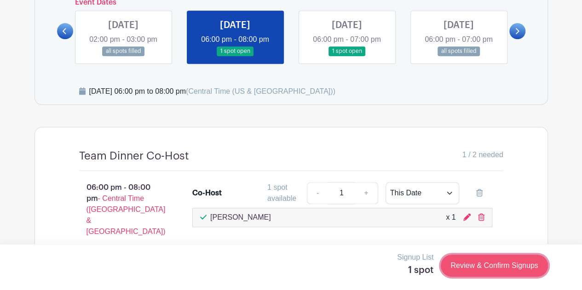
click at [485, 268] on link "Review & Confirm Signups" at bounding box center [494, 266] width 107 height 22
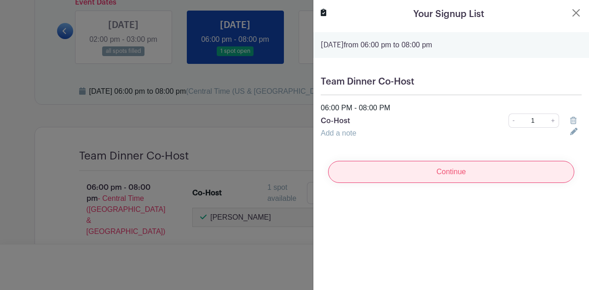
click at [481, 170] on input "Continue" at bounding box center [451, 172] width 246 height 22
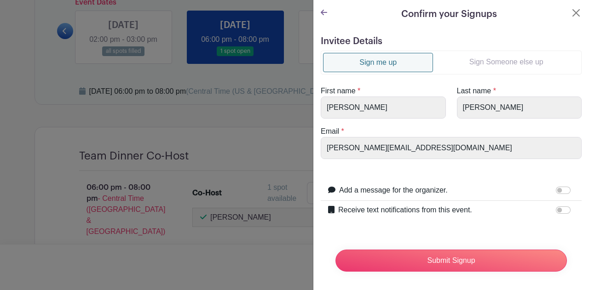
click at [497, 60] on link "Sign Someone else up" at bounding box center [506, 62] width 146 height 18
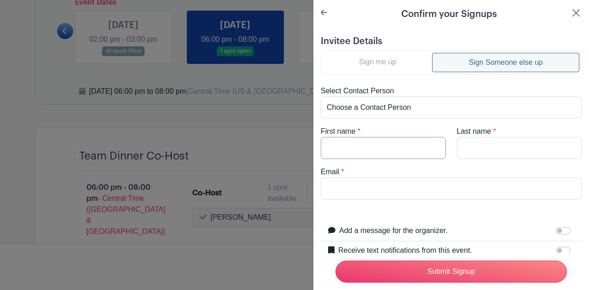
click at [384, 151] on input "First name" at bounding box center [383, 148] width 125 height 22
type input "Jenni"
type input "[PERSON_NAME]"
type input "[EMAIL_ADDRESS][DOMAIN_NAME]"
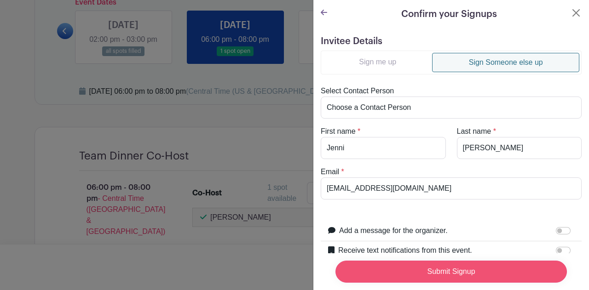
click at [471, 266] on input "Submit Signup" at bounding box center [450, 272] width 231 height 22
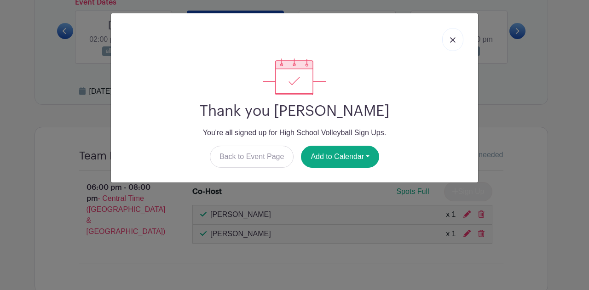
click at [453, 39] on img at bounding box center [453, 40] width 6 height 6
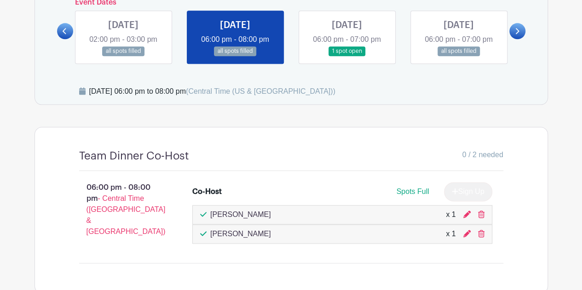
click at [517, 28] on icon at bounding box center [518, 31] width 4 height 6
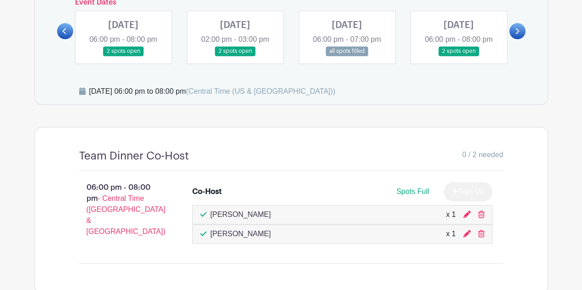
click at [123, 56] on link at bounding box center [123, 56] width 0 height 0
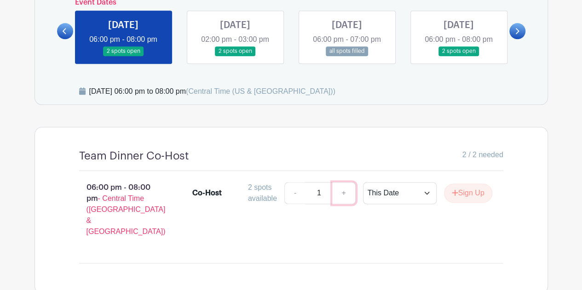
click at [343, 191] on link "+" at bounding box center [343, 193] width 23 height 22
type input "2"
click at [459, 195] on button "Sign Up" at bounding box center [468, 193] width 48 height 19
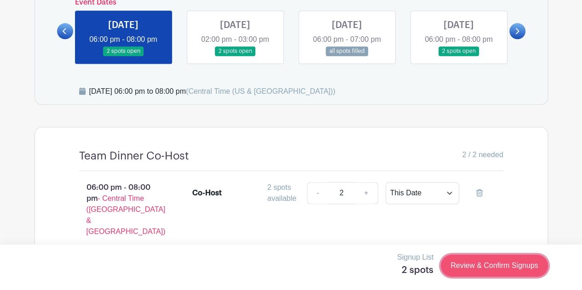
click at [487, 260] on link "Review & Confirm Signups" at bounding box center [494, 266] width 107 height 22
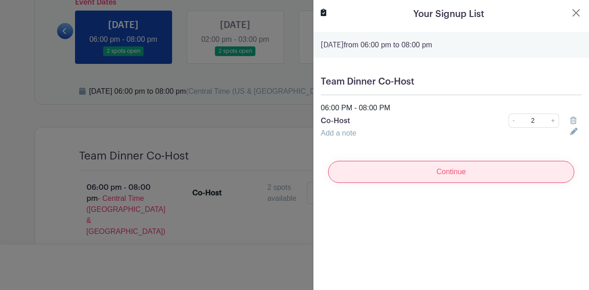
click at [479, 174] on input "Continue" at bounding box center [451, 172] width 246 height 22
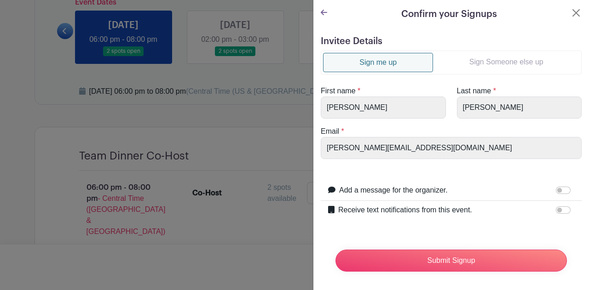
click at [497, 59] on link "Sign Someone else up" at bounding box center [506, 62] width 146 height 18
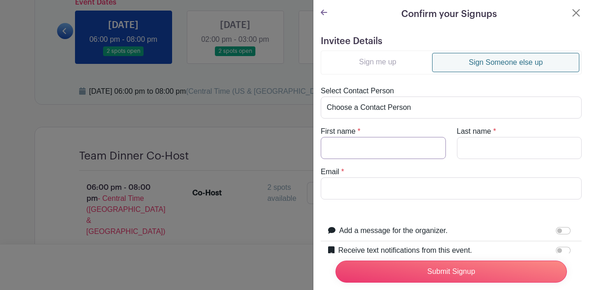
click at [376, 149] on input "First name" at bounding box center [383, 148] width 125 height 22
type input "Signe"
type input "[PERSON_NAME]"
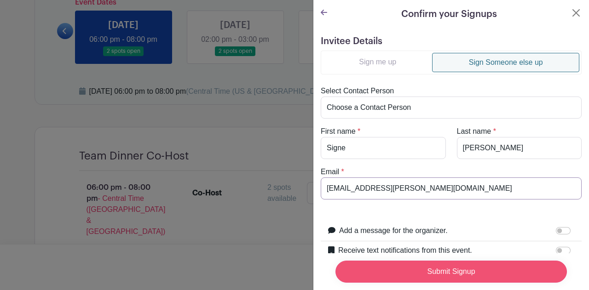
type input "[EMAIL_ADDRESS][PERSON_NAME][DOMAIN_NAME]"
click at [448, 271] on input "Submit Signup" at bounding box center [450, 272] width 231 height 22
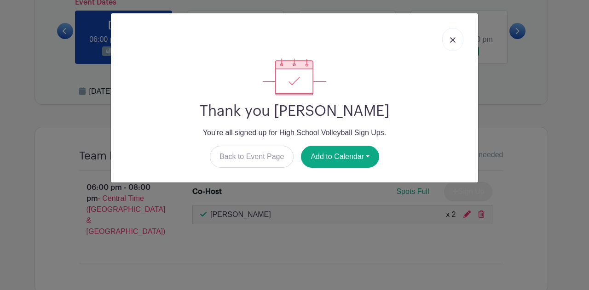
click at [447, 32] on link at bounding box center [452, 39] width 21 height 23
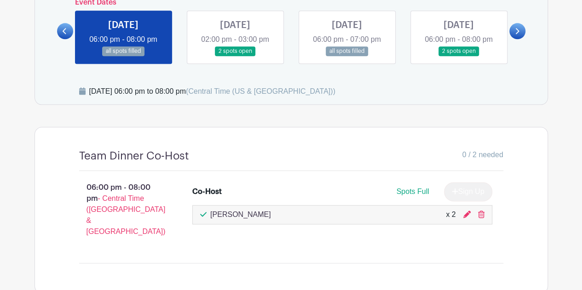
click at [459, 56] on link at bounding box center [459, 56] width 0 height 0
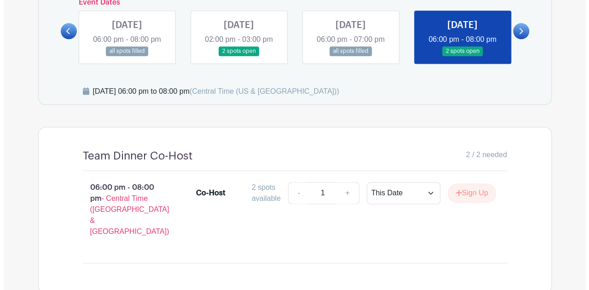
scroll to position [531, 0]
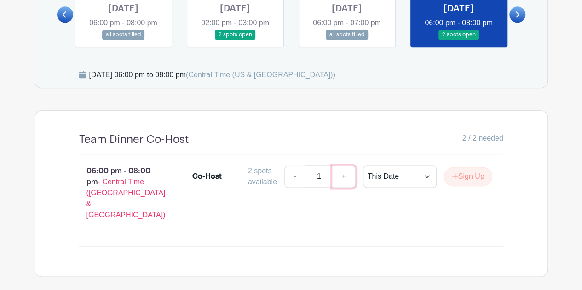
click at [345, 177] on link "+" at bounding box center [343, 177] width 23 height 22
type input "2"
click at [468, 180] on button "Sign Up" at bounding box center [468, 176] width 48 height 19
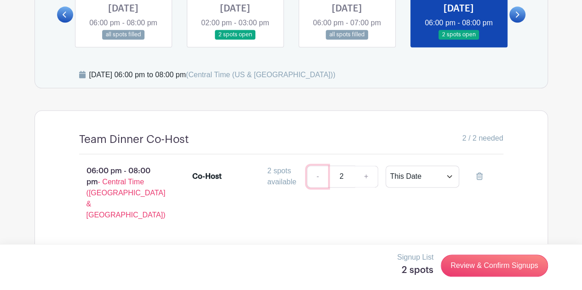
click at [315, 178] on link "-" at bounding box center [317, 177] width 21 height 22
type input "1"
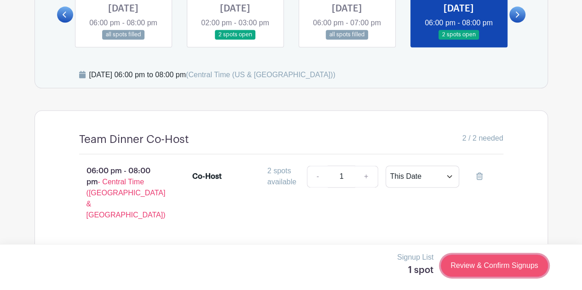
click at [490, 275] on link "Review & Confirm Signups" at bounding box center [494, 266] width 107 height 22
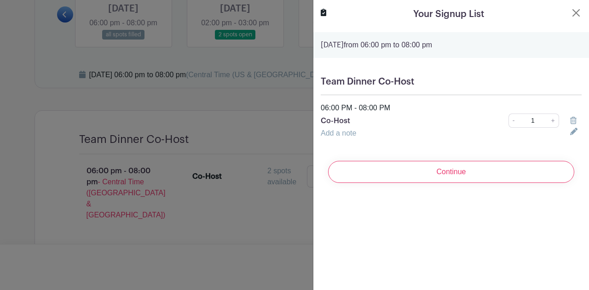
click at [439, 186] on div "Continue" at bounding box center [451, 172] width 261 height 37
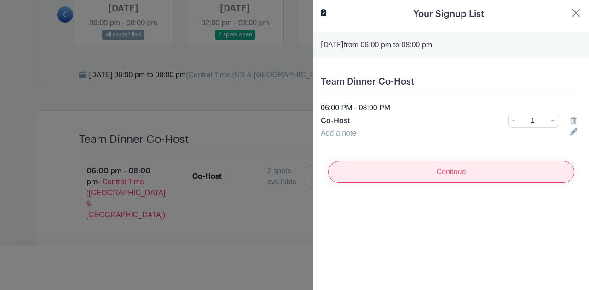
click at [441, 181] on input "Continue" at bounding box center [451, 172] width 246 height 22
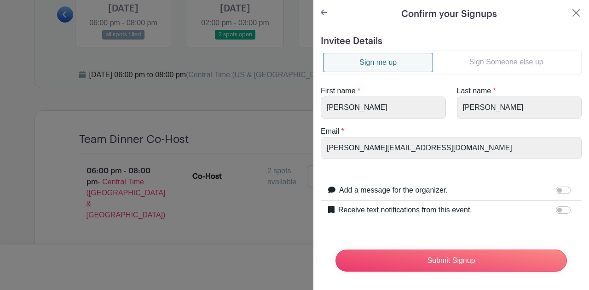
click at [478, 61] on link "Sign Someone else up" at bounding box center [506, 62] width 146 height 18
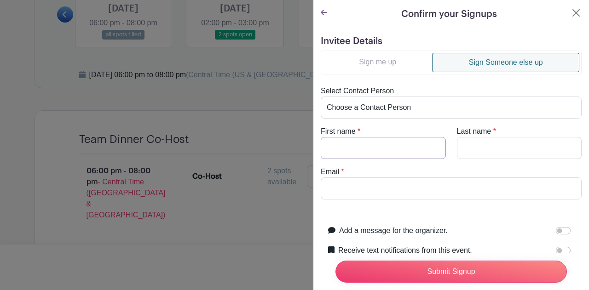
click at [372, 145] on input "First name" at bounding box center [383, 148] width 125 height 22
type input "[PERSON_NAME]"
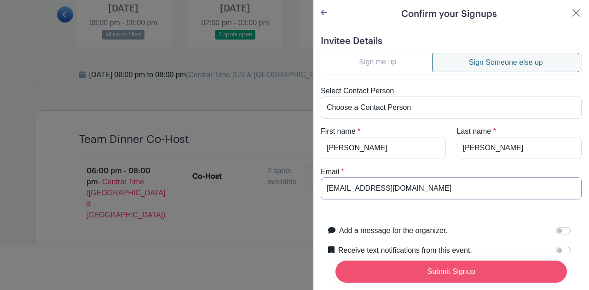
type input "[EMAIL_ADDRESS][DOMAIN_NAME]"
click at [410, 264] on input "Submit Signup" at bounding box center [450, 272] width 231 height 22
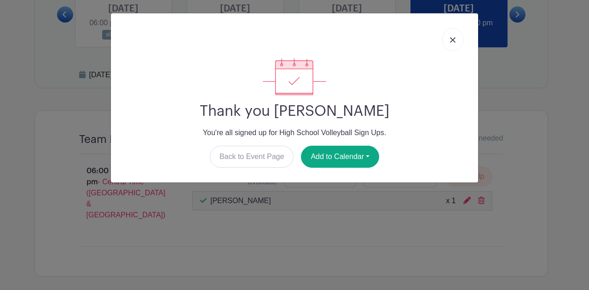
click at [456, 33] on link at bounding box center [452, 39] width 21 height 23
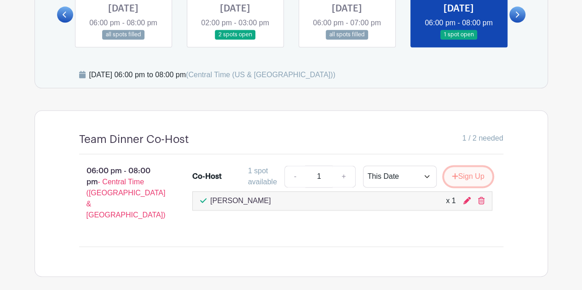
click at [456, 175] on button "Sign Up" at bounding box center [468, 176] width 48 height 19
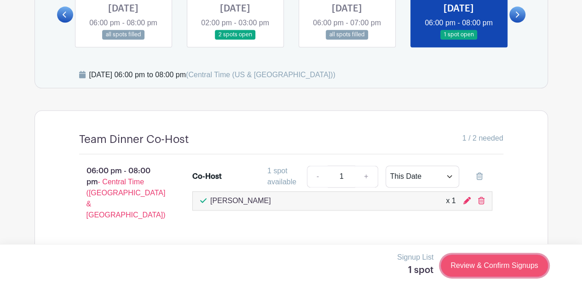
click at [485, 267] on link "Review & Confirm Signups" at bounding box center [494, 266] width 107 height 22
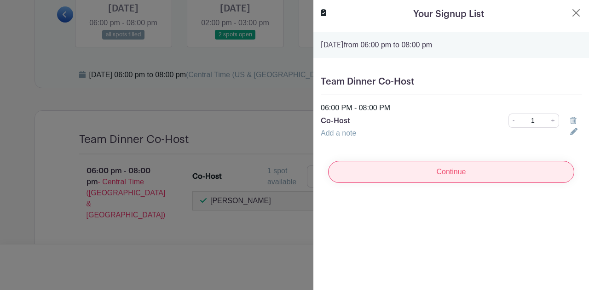
click at [468, 174] on input "Continue" at bounding box center [451, 172] width 246 height 22
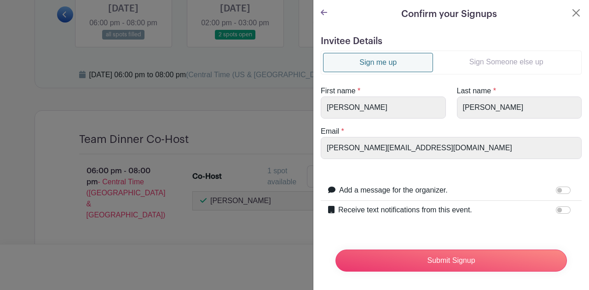
click at [481, 51] on ul "Sign me up Sign Someone else up" at bounding box center [451, 63] width 261 height 24
click at [481, 63] on link "Sign Someone else up" at bounding box center [506, 62] width 146 height 18
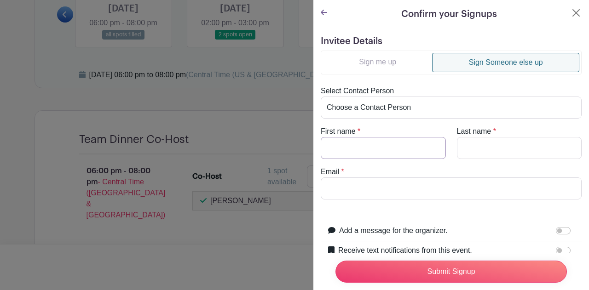
click at [372, 145] on input "First name" at bounding box center [383, 148] width 125 height 22
type input "[PERSON_NAME]"
type input "Flood"
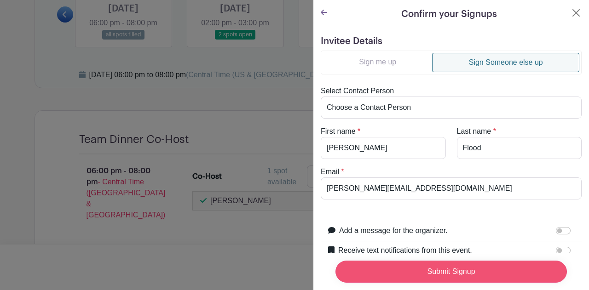
click at [416, 264] on input "Submit Signup" at bounding box center [450, 272] width 231 height 22
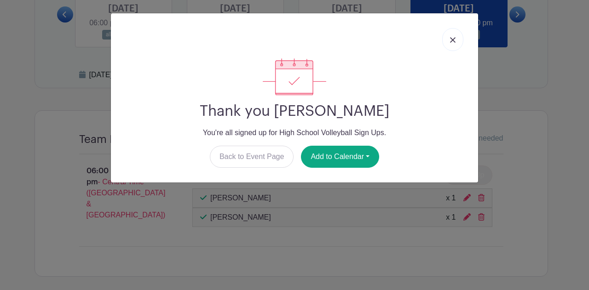
click at [454, 43] on link at bounding box center [452, 39] width 21 height 23
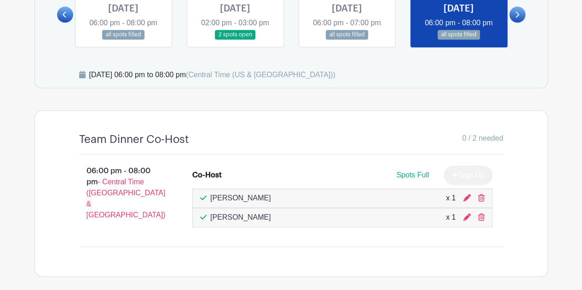
click at [515, 13] on icon at bounding box center [517, 14] width 4 height 7
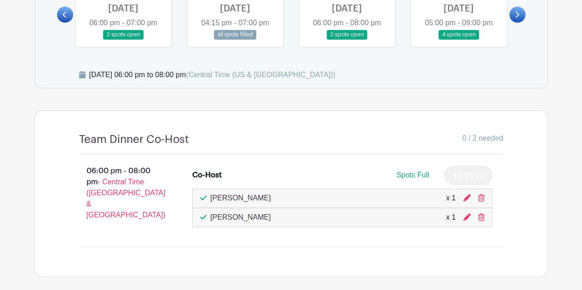
click at [347, 40] on link at bounding box center [347, 40] width 0 height 0
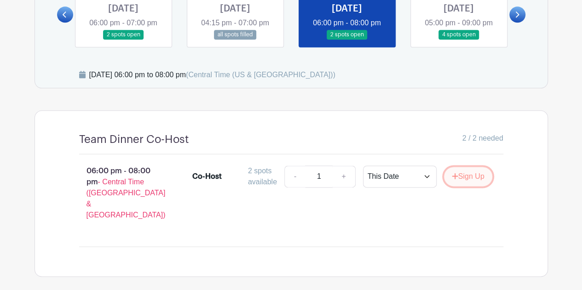
click at [458, 181] on button "Sign Up" at bounding box center [468, 176] width 48 height 19
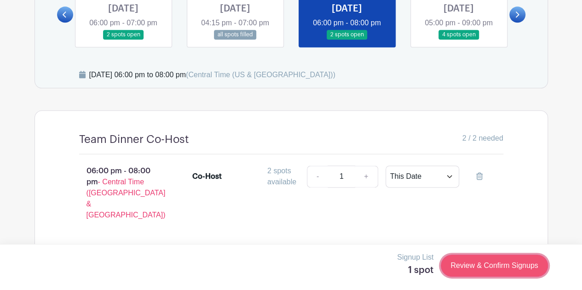
click at [472, 270] on link "Review & Confirm Signups" at bounding box center [494, 266] width 107 height 22
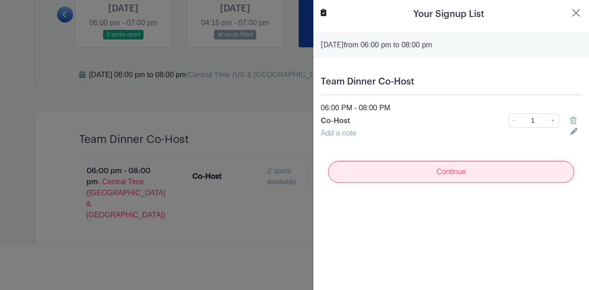
click at [461, 172] on input "Continue" at bounding box center [451, 172] width 246 height 22
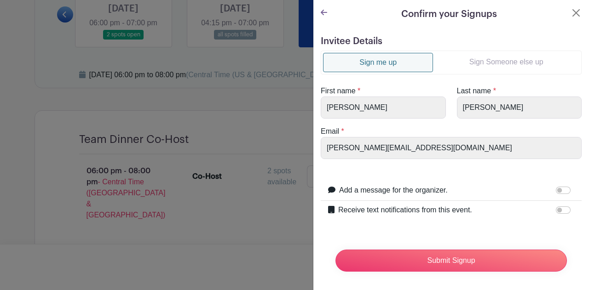
click at [490, 65] on link "Sign Someone else up" at bounding box center [506, 62] width 146 height 18
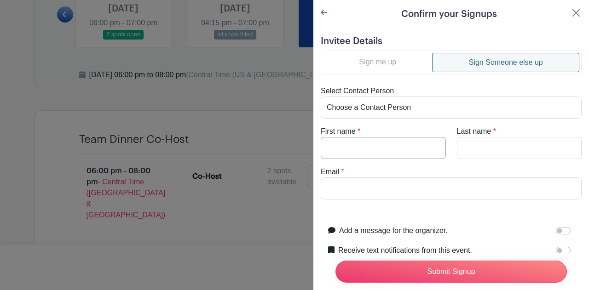
click at [381, 147] on input "First name" at bounding box center [383, 148] width 125 height 22
click at [571, 10] on button "Close" at bounding box center [576, 12] width 11 height 11
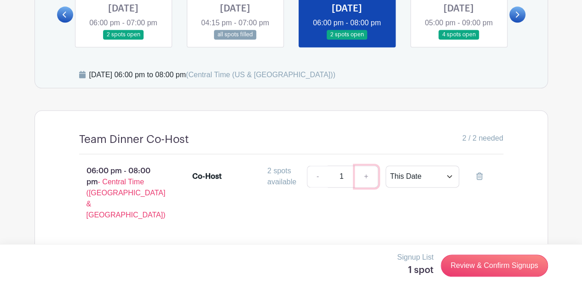
click at [368, 172] on link "+" at bounding box center [366, 177] width 23 height 22
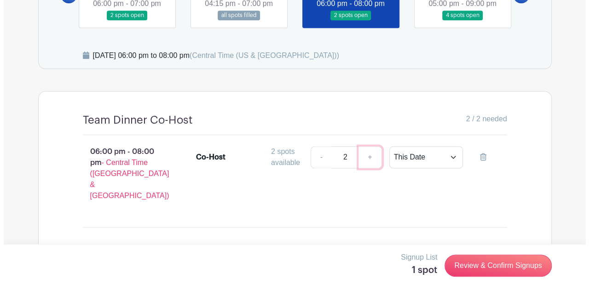
scroll to position [551, 0]
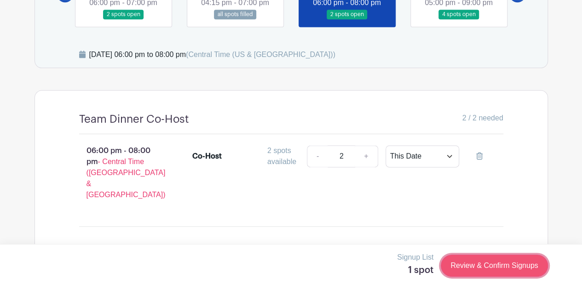
click at [473, 267] on link "Review & Confirm Signups" at bounding box center [494, 266] width 107 height 22
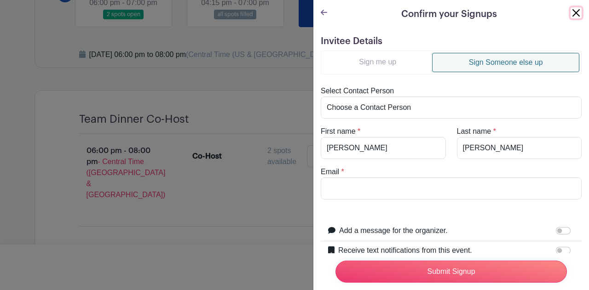
click at [571, 12] on button "Close" at bounding box center [576, 12] width 11 height 11
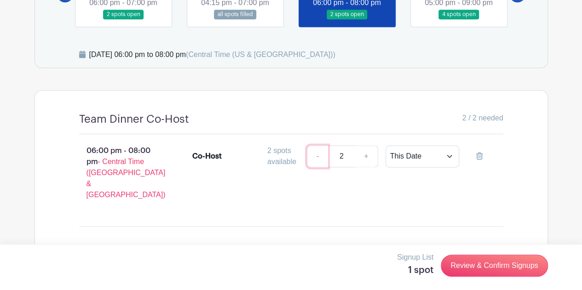
click at [312, 159] on link "-" at bounding box center [317, 156] width 21 height 22
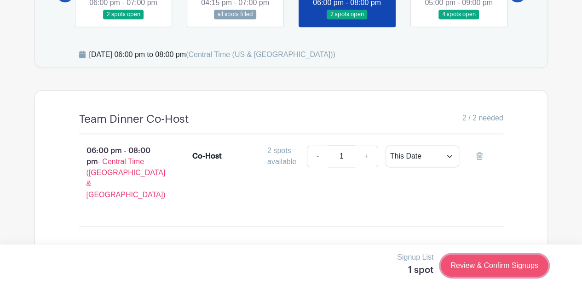
click at [502, 267] on link "Review & Confirm Signups" at bounding box center [494, 266] width 107 height 22
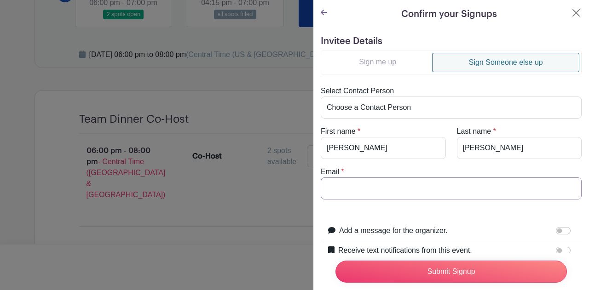
click at [392, 191] on input "Email" at bounding box center [451, 189] width 261 height 22
paste input "[EMAIL_ADDRESS][DOMAIN_NAME]"
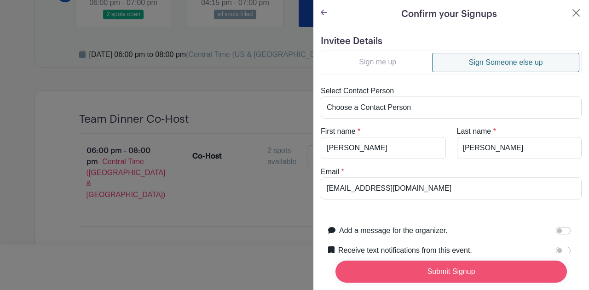
click at [473, 261] on input "Submit Signup" at bounding box center [450, 272] width 231 height 22
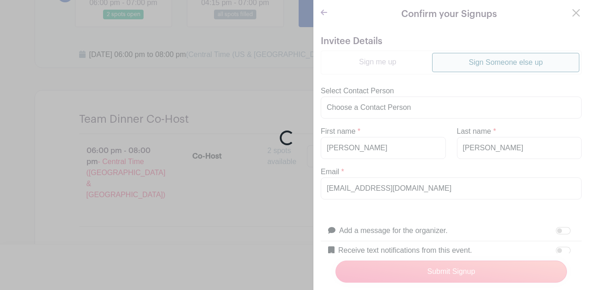
click at [423, 88] on div "Loading..." at bounding box center [294, 145] width 589 height 290
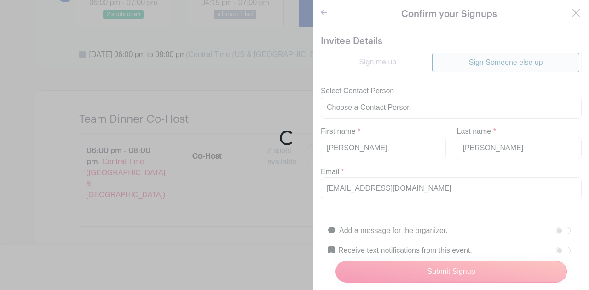
click at [567, 11] on div "Loading..." at bounding box center [294, 145] width 589 height 290
click at [242, 110] on div "Loading..." at bounding box center [294, 145] width 589 height 290
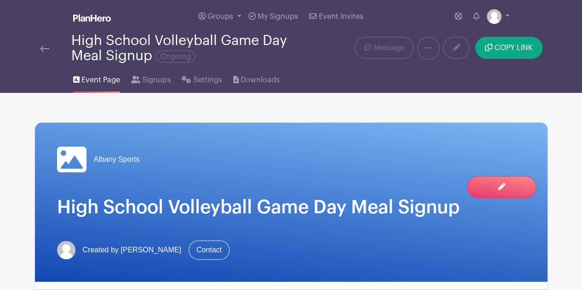
click at [90, 17] on img at bounding box center [92, 17] width 38 height 7
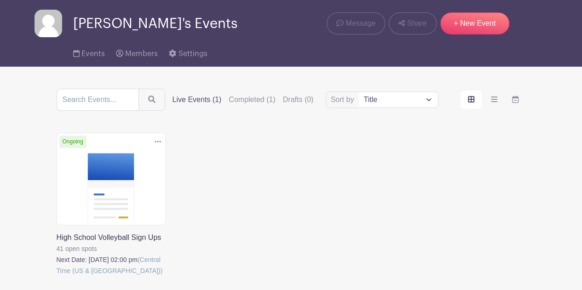
scroll to position [30, 0]
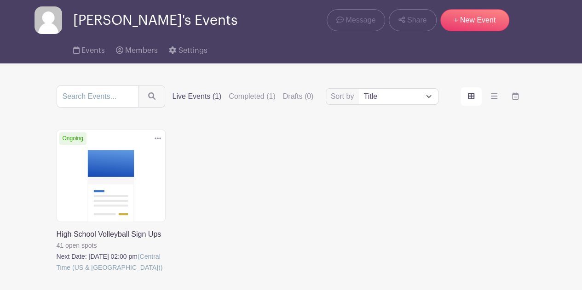
click at [189, 97] on label "Live Events (1)" at bounding box center [197, 96] width 49 height 11
click at [0, 0] on input "Live Events (1)" at bounding box center [0, 0] width 0 height 0
click at [57, 273] on link at bounding box center [57, 273] width 0 height 0
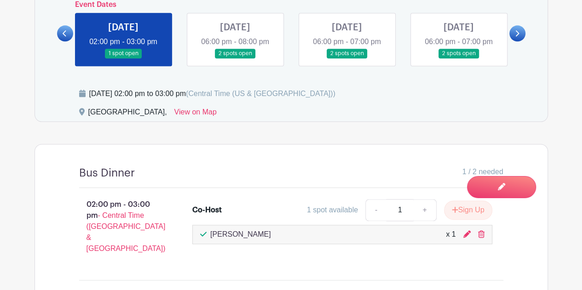
scroll to position [510, 0]
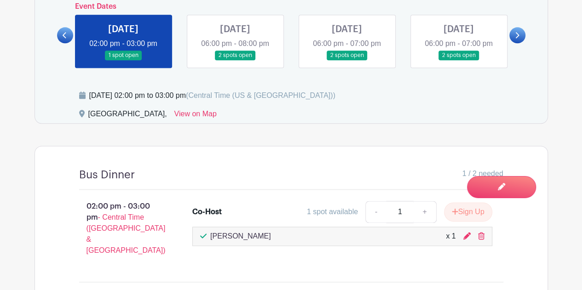
click at [519, 33] on icon at bounding box center [517, 35] width 4 height 7
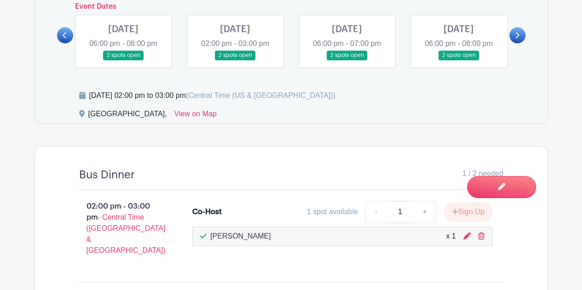
click at [519, 33] on icon at bounding box center [517, 35] width 4 height 7
click at [235, 60] on link at bounding box center [235, 60] width 0 height 0
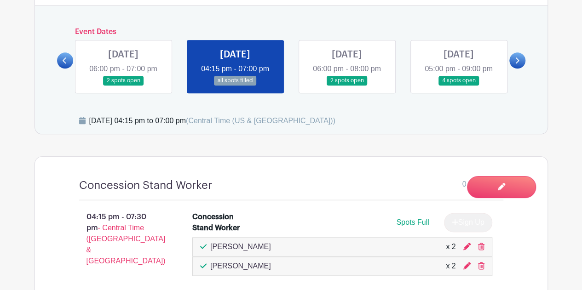
scroll to position [479, 0]
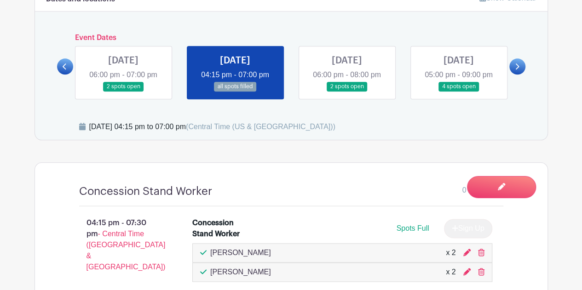
click at [347, 92] on link at bounding box center [347, 92] width 0 height 0
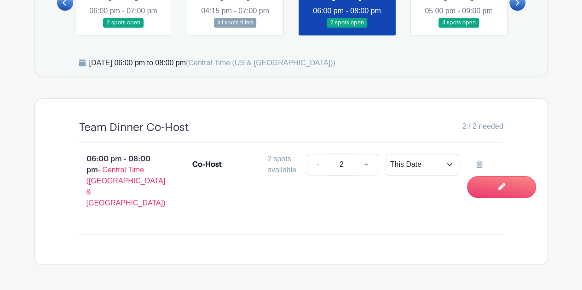
scroll to position [551, 0]
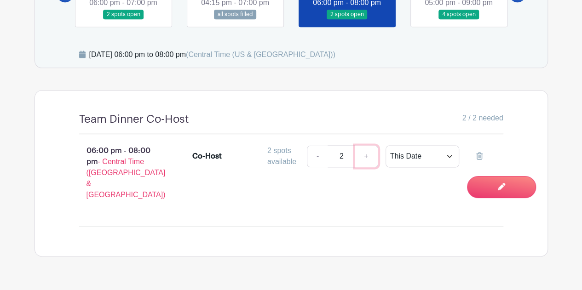
click at [366, 155] on link "+" at bounding box center [366, 156] width 23 height 22
click at [356, 196] on div "06:00 pm - 08:00 pm - Central Time (US & Canada) Co-Host 2 spots available - 2 …" at bounding box center [291, 180] width 468 height 92
click at [369, 155] on link "+" at bounding box center [366, 156] width 23 height 22
click at [330, 200] on div "06:00 pm - 08:00 pm - Central Time (US & Canada) Co-Host 2 spots available - 2 …" at bounding box center [291, 180] width 468 height 92
click at [367, 155] on link "+" at bounding box center [366, 156] width 23 height 22
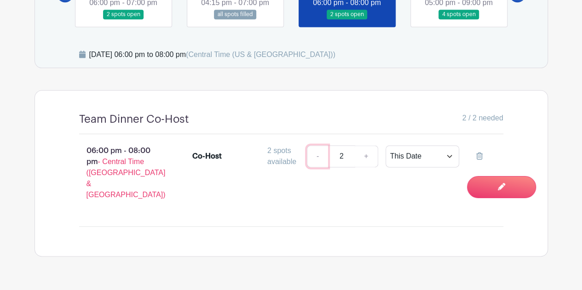
click at [318, 156] on link "-" at bounding box center [317, 156] width 21 height 22
type input "1"
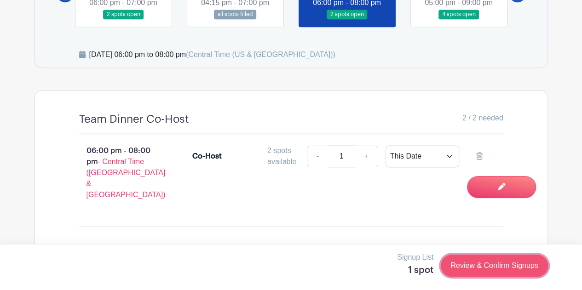
click at [466, 267] on link "Review & Confirm Signups" at bounding box center [494, 266] width 107 height 22
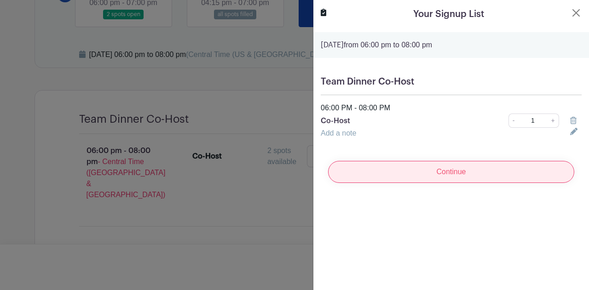
click at [438, 172] on input "Continue" at bounding box center [451, 172] width 246 height 22
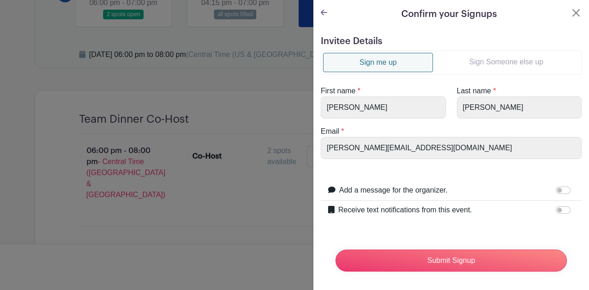
click at [500, 70] on link "Sign Someone else up" at bounding box center [506, 62] width 146 height 18
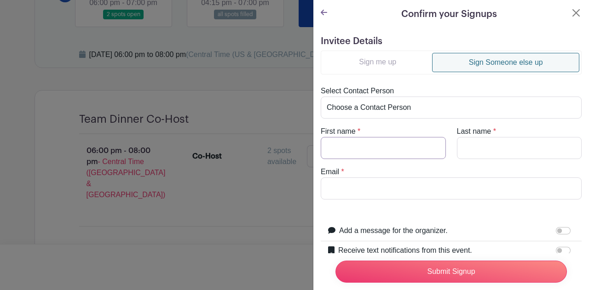
click at [392, 148] on input "First name" at bounding box center [383, 148] width 125 height 22
type input "[PERSON_NAME]"
click at [479, 144] on input "Last name" at bounding box center [519, 148] width 125 height 22
type input "[PERSON_NAME]"
click at [399, 187] on input "Email" at bounding box center [451, 189] width 261 height 22
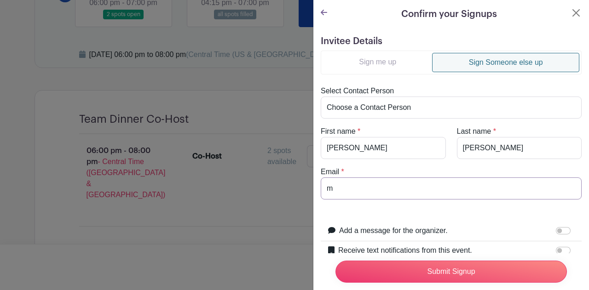
type input "[EMAIL_ADDRESS][DOMAIN_NAME]"
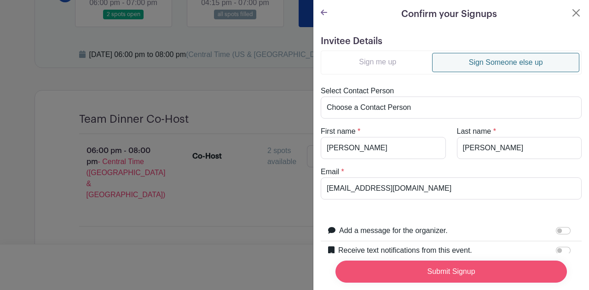
click at [402, 264] on input "Submit Signup" at bounding box center [450, 272] width 231 height 22
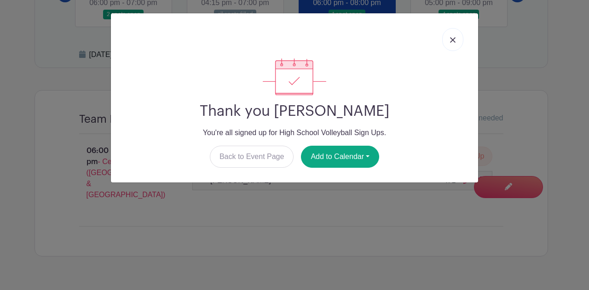
click at [452, 45] on link at bounding box center [452, 39] width 21 height 23
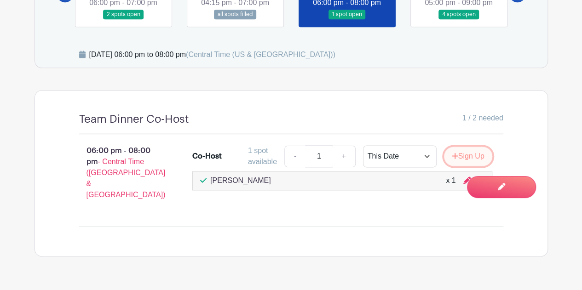
click at [468, 152] on button "Sign Up" at bounding box center [468, 156] width 48 height 19
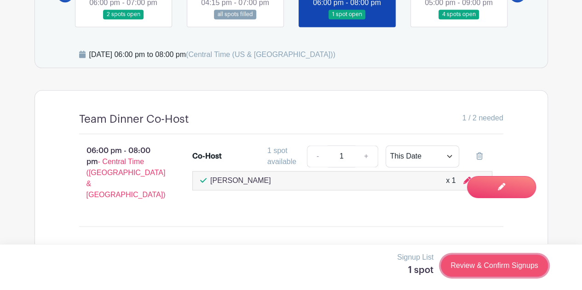
click at [463, 264] on link "Review & Confirm Signups" at bounding box center [494, 266] width 107 height 22
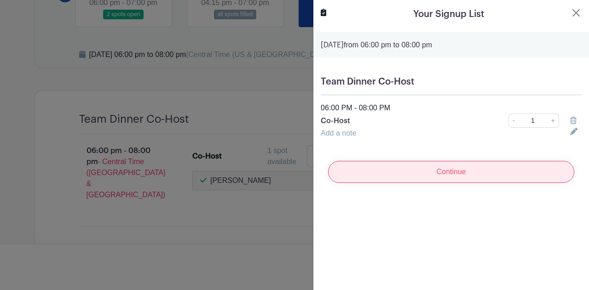
click at [414, 170] on input "Continue" at bounding box center [451, 172] width 246 height 22
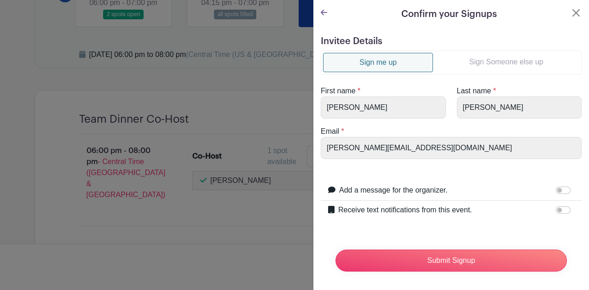
click at [484, 54] on link "Sign Someone else up" at bounding box center [506, 62] width 146 height 18
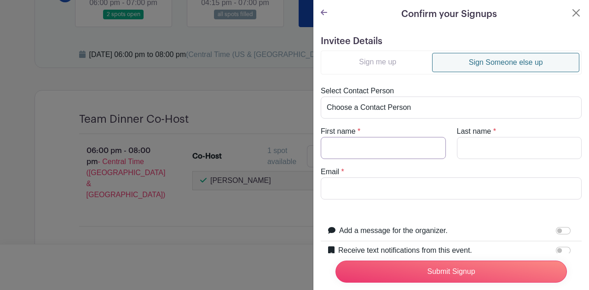
click at [363, 151] on input "First name" at bounding box center [383, 148] width 125 height 22
type input "Michael"
type input "Liberatore"
type input "[EMAIL_ADDRESS][DOMAIN_NAME]"
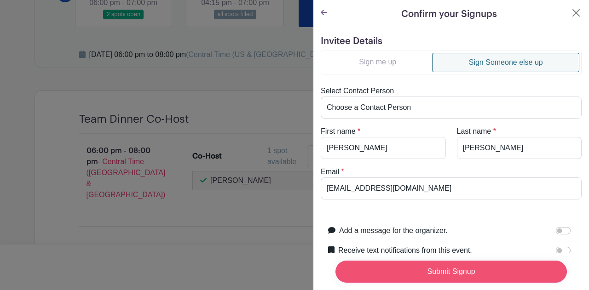
click at [409, 261] on input "Submit Signup" at bounding box center [450, 272] width 231 height 22
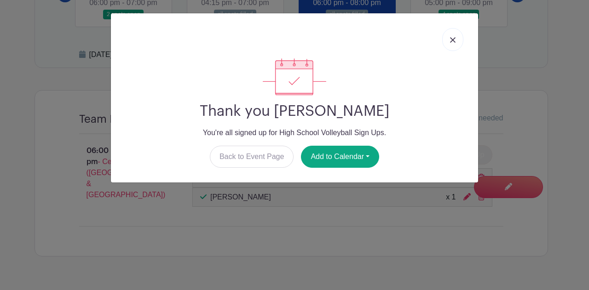
click at [449, 35] on link at bounding box center [452, 39] width 21 height 23
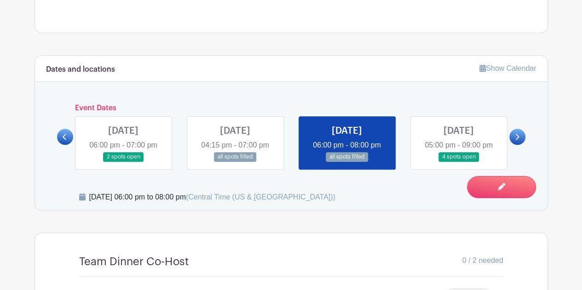
scroll to position [410, 0]
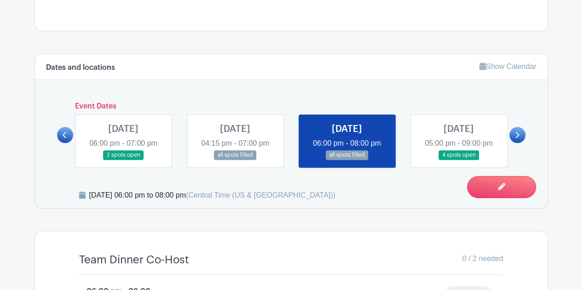
click at [63, 137] on icon at bounding box center [65, 135] width 4 height 7
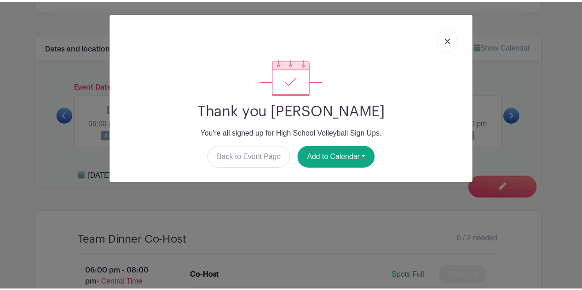
scroll to position [410, 0]
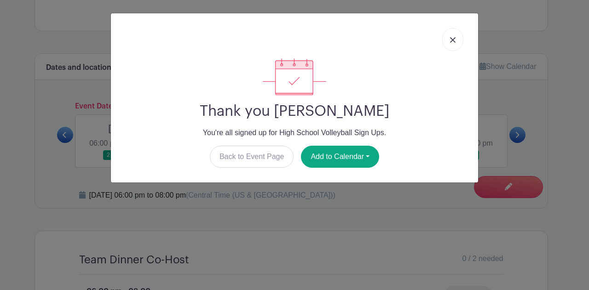
click at [453, 43] on link at bounding box center [452, 39] width 21 height 23
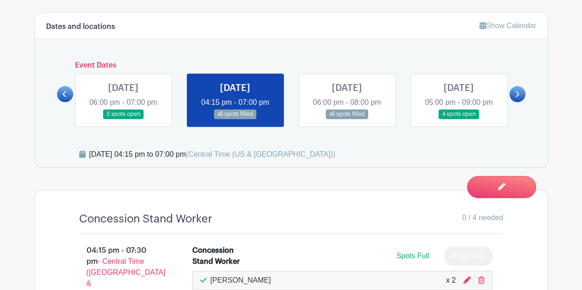
scroll to position [445, 0]
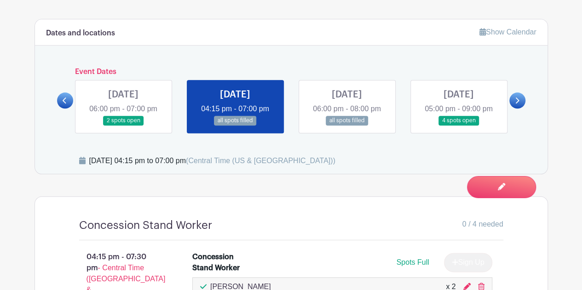
click at [68, 100] on link at bounding box center [65, 100] width 16 height 16
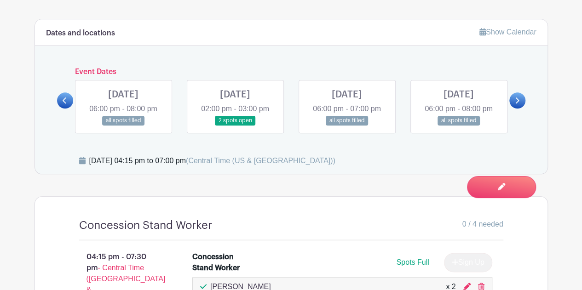
click at [70, 102] on link at bounding box center [65, 100] width 16 height 16
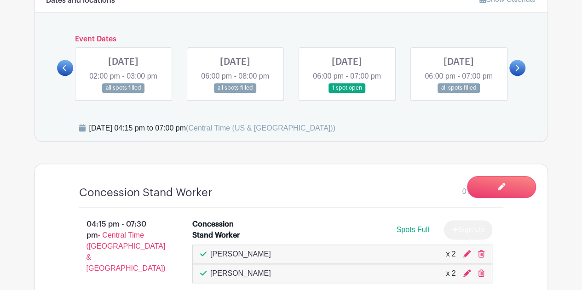
scroll to position [477, 0]
click at [64, 66] on icon at bounding box center [65, 68] width 4 height 7
click at [520, 65] on link at bounding box center [517, 68] width 16 height 16
click at [520, 68] on link at bounding box center [517, 68] width 16 height 16
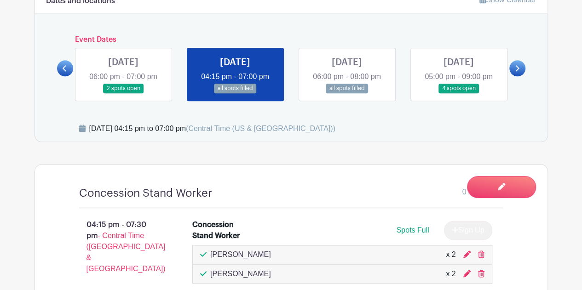
click at [514, 67] on link at bounding box center [517, 68] width 16 height 16
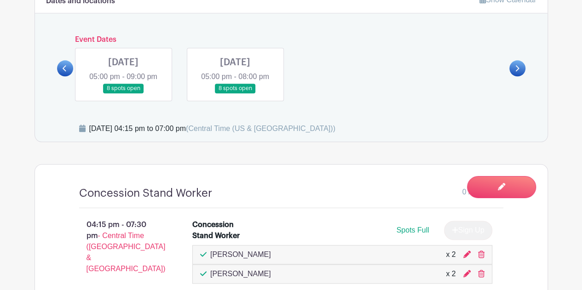
click at [65, 67] on icon at bounding box center [65, 68] width 4 height 7
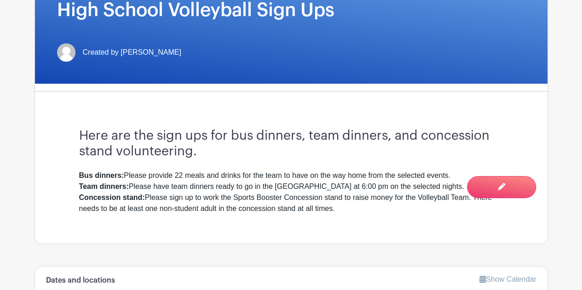
scroll to position [0, 0]
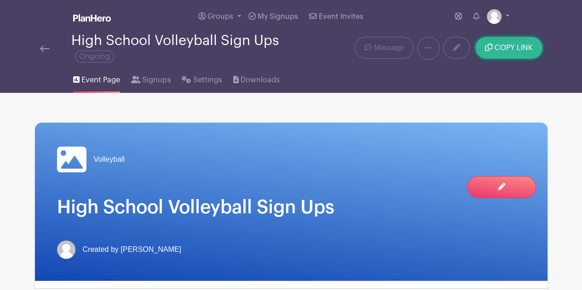
click at [507, 48] on span "COPY LINK" at bounding box center [514, 47] width 38 height 7
